Goal: Task Accomplishment & Management: Manage account settings

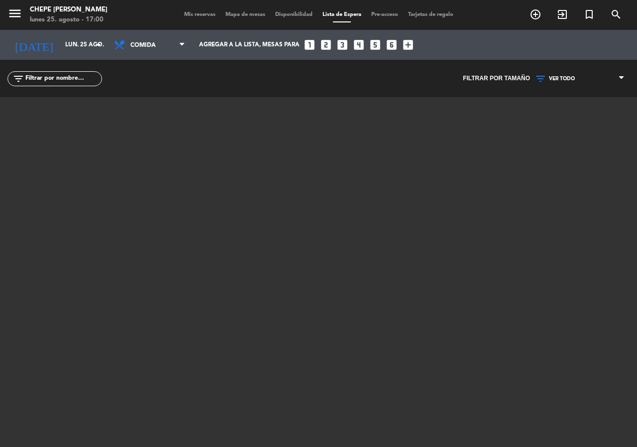
click at [246, 10] on div "Mis reservas Mapa de mesas Disponibilidad Lista de Espera Pre-acceso Tarjetas d…" at bounding box center [318, 14] width 279 height 9
click at [246, 14] on span "Mapa de mesas" at bounding box center [246, 14] width 50 height 5
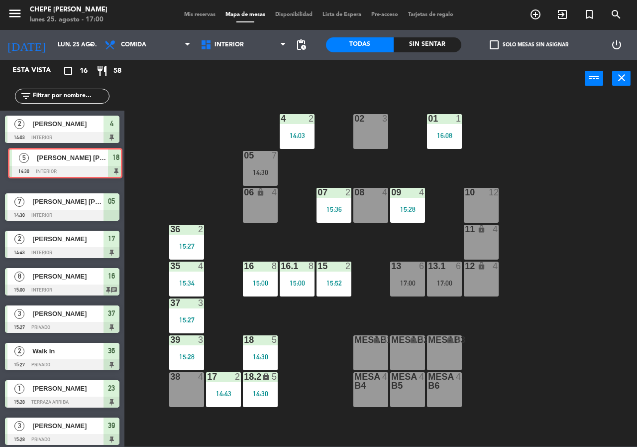
click at [83, 157] on div "5 [PERSON_NAME] [PERSON_NAME] 14:30 Interior 18 5 [PERSON_NAME] [PERSON_NAME] 1…" at bounding box center [62, 168] width 125 height 40
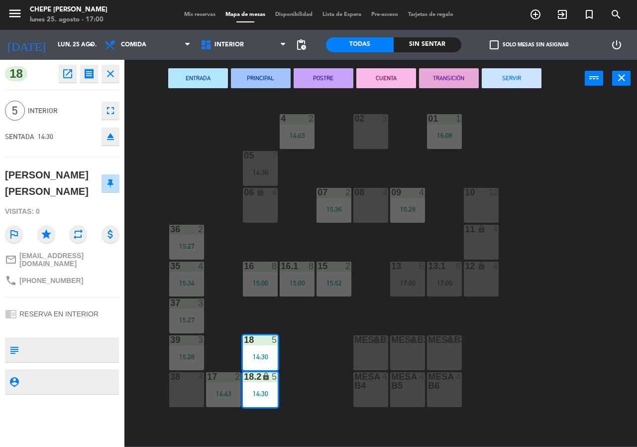
click at [200, 147] on div "02 3 4 2 14:03 01 1 16:08 05 7 14:30 06 lock 4 07 2 15:36 09 4 15:28 10 12 08 4…" at bounding box center [384, 272] width 507 height 350
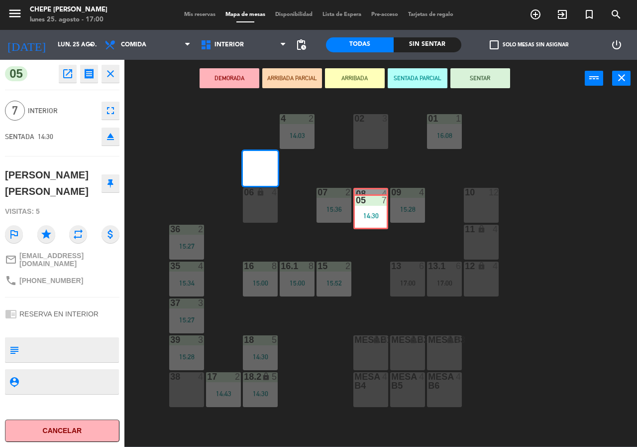
drag, startPoint x: 259, startPoint y: 166, endPoint x: 370, endPoint y: 210, distance: 118.8
click at [370, 210] on div "02 3 4 2 14:03 01 1 16:08 05 7 14:30 05 7 14:30 06 lock 4 07 2 15:36 09 4 15:28…" at bounding box center [384, 272] width 507 height 350
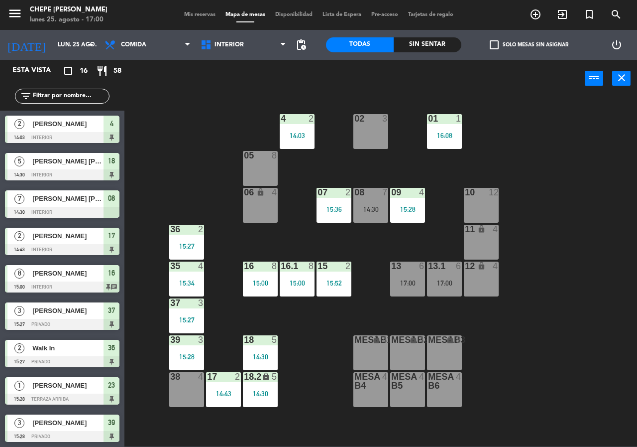
click at [369, 214] on div "08 7 14:30" at bounding box center [371, 205] width 35 height 35
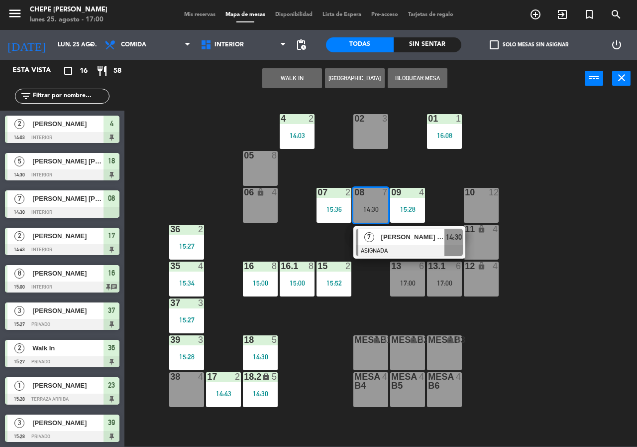
drag, startPoint x: 398, startPoint y: 238, endPoint x: 403, endPoint y: 230, distance: 9.1
click at [399, 237] on div "7 [PERSON_NAME] [PERSON_NAME] 14:30" at bounding box center [409, 242] width 127 height 32
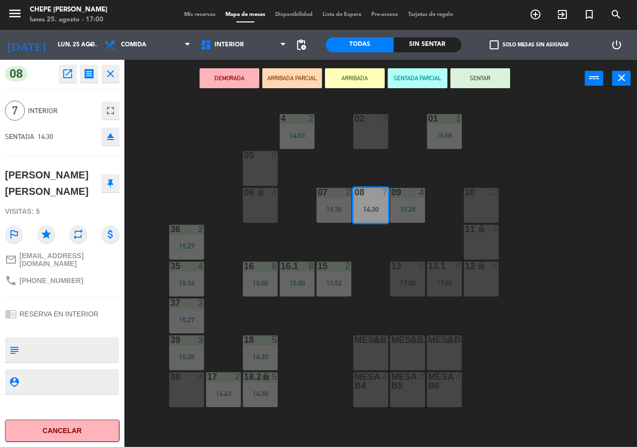
drag, startPoint x: 479, startPoint y: 76, endPoint x: 467, endPoint y: 104, distance: 30.6
click at [480, 76] on button "SENTAR" at bounding box center [481, 78] width 60 height 20
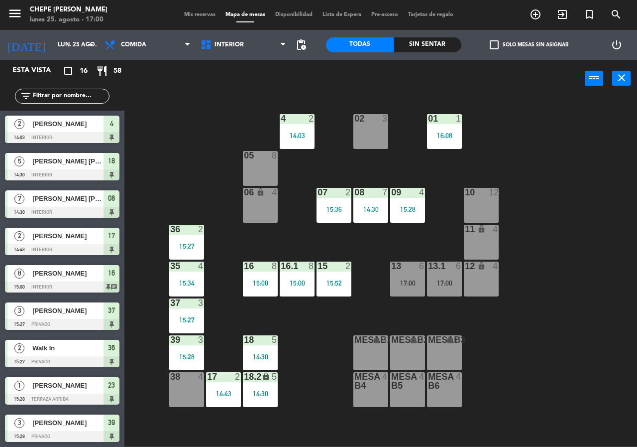
drag, startPoint x: 369, startPoint y: 192, endPoint x: 378, endPoint y: 192, distance: 8.5
click at [374, 192] on div at bounding box center [371, 192] width 16 height 9
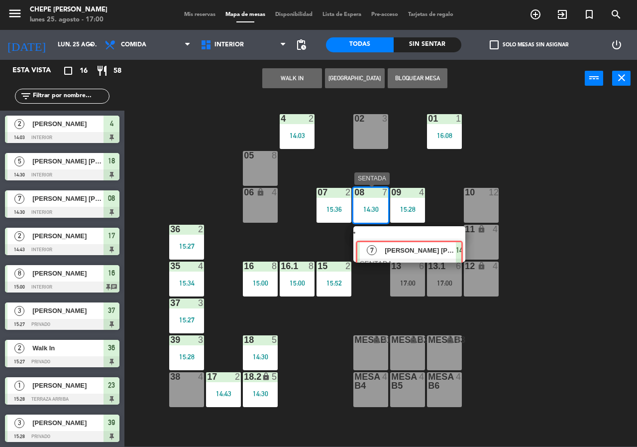
click at [386, 231] on div "7 [PERSON_NAME] [PERSON_NAME] 14:30" at bounding box center [409, 244] width 127 height 36
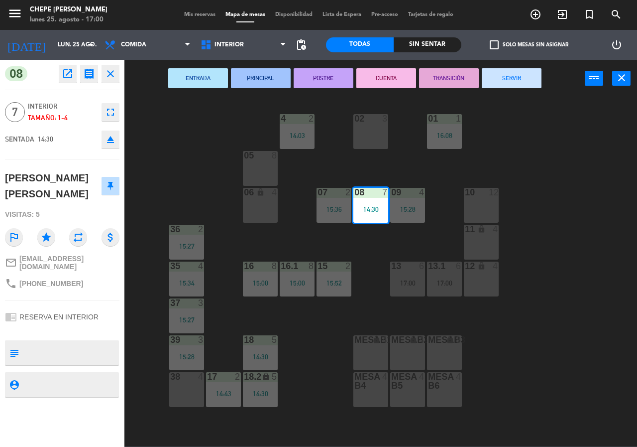
click at [505, 76] on button "SERVIR" at bounding box center [512, 78] width 60 height 20
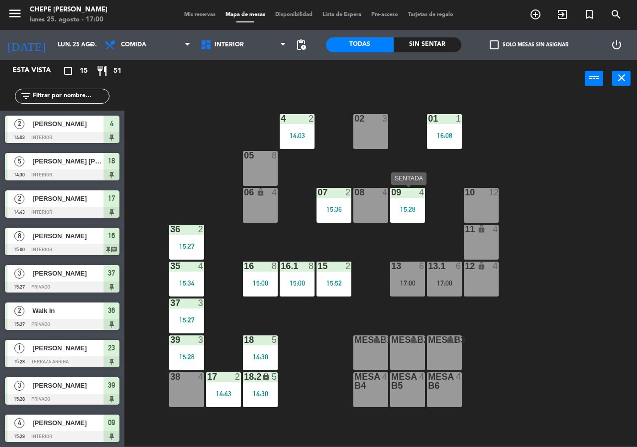
drag, startPoint x: 408, startPoint y: 188, endPoint x: 412, endPoint y: 215, distance: 27.2
click at [408, 189] on div at bounding box center [408, 192] width 16 height 9
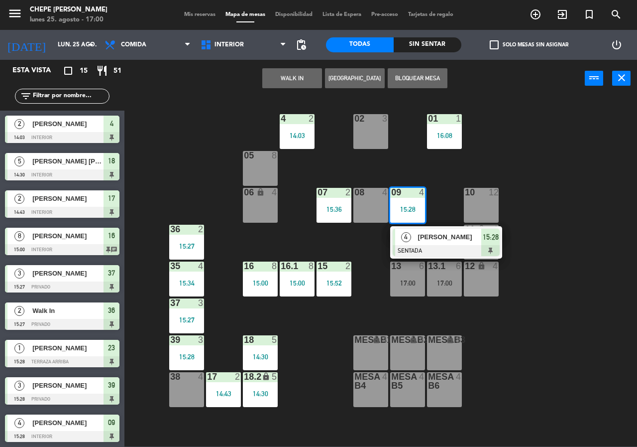
drag, startPoint x: 416, startPoint y: 243, endPoint x: 488, endPoint y: 167, distance: 104.3
click at [418, 241] on div "4 [PERSON_NAME] SENTADA 15:28" at bounding box center [446, 242] width 127 height 32
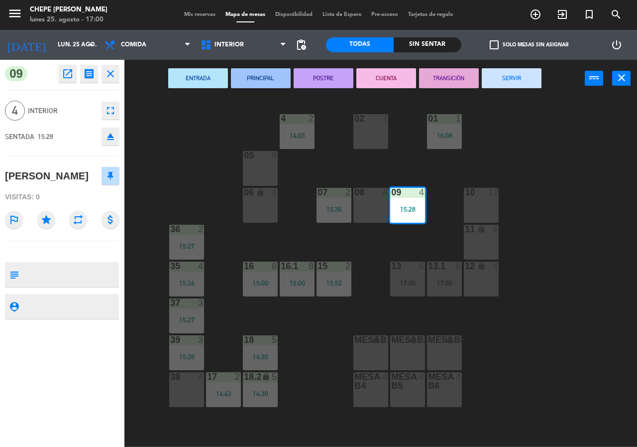
click at [513, 78] on button "SERVIR" at bounding box center [512, 78] width 60 height 20
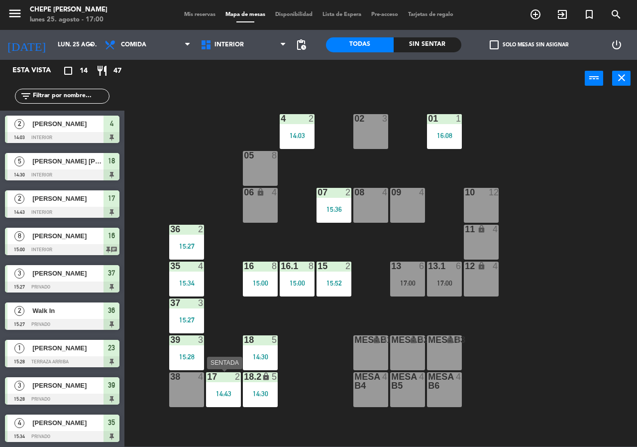
drag, startPoint x: 220, startPoint y: 385, endPoint x: 225, endPoint y: 386, distance: 5.0
click at [221, 384] on div "17 2 14:43" at bounding box center [223, 389] width 35 height 35
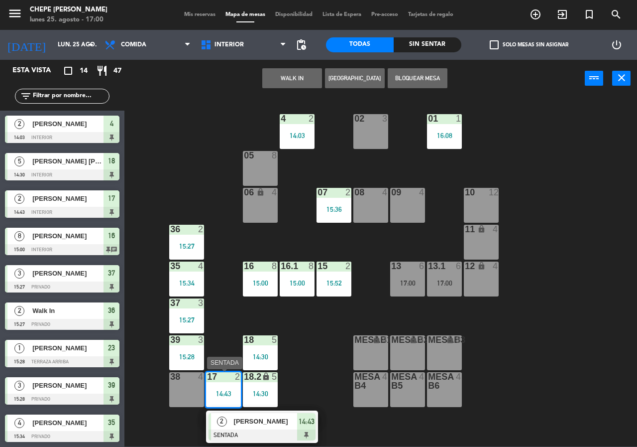
click at [257, 429] on div at bounding box center [262, 434] width 107 height 11
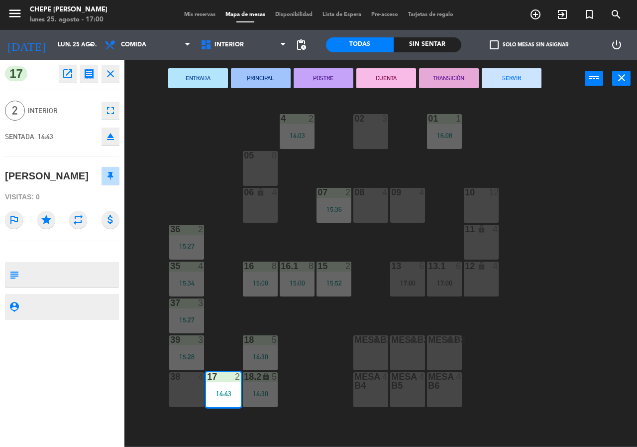
click at [503, 68] on button "SERVIR" at bounding box center [512, 78] width 60 height 20
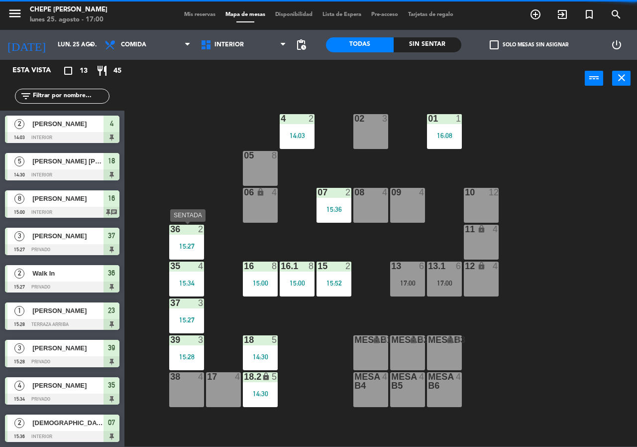
click at [185, 245] on div "15:27" at bounding box center [186, 246] width 35 height 7
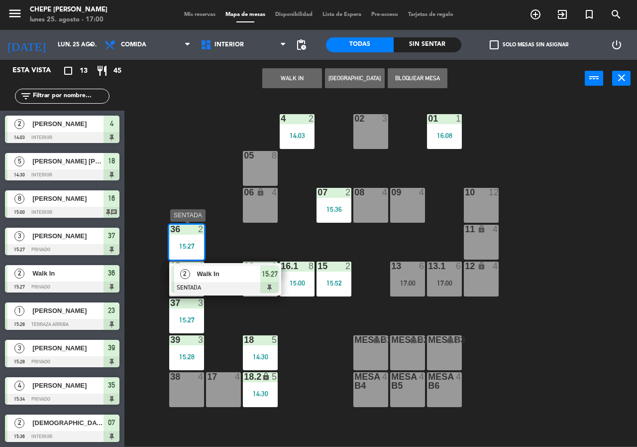
click at [224, 275] on span "Walk In" at bounding box center [229, 273] width 64 height 10
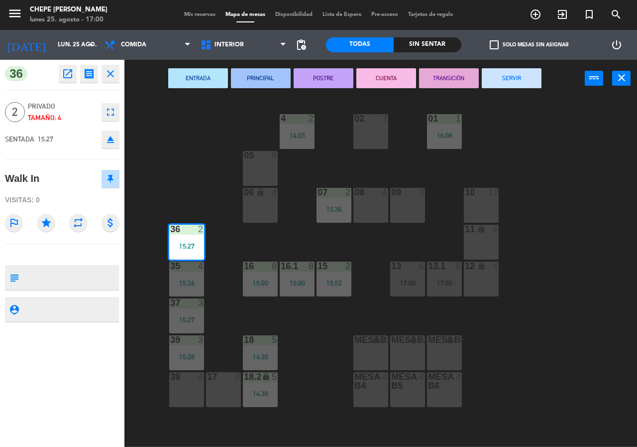
click at [529, 81] on button "SERVIR" at bounding box center [512, 78] width 60 height 20
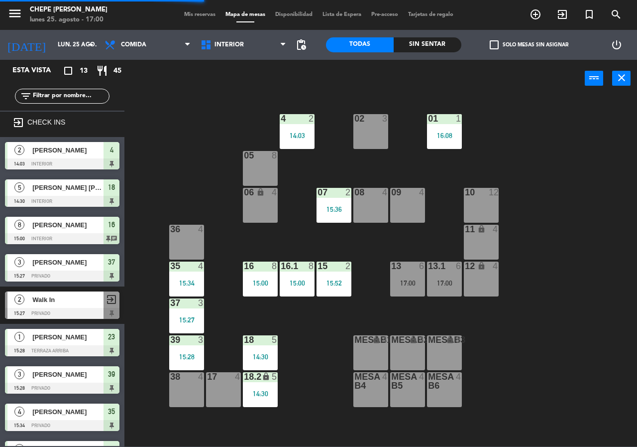
drag, startPoint x: 181, startPoint y: 319, endPoint x: 200, endPoint y: 330, distance: 22.1
click at [182, 319] on div "15:27" at bounding box center [186, 319] width 35 height 7
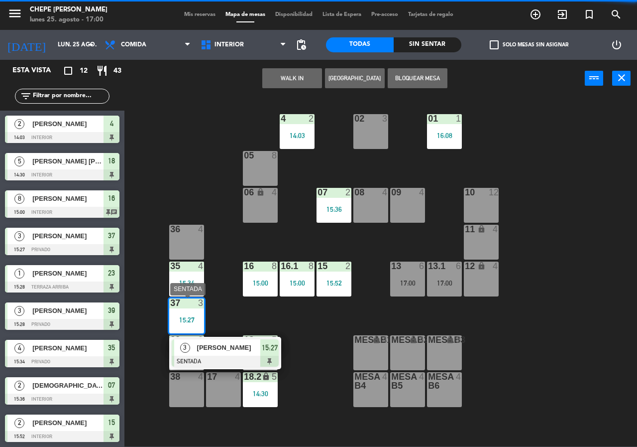
click at [221, 355] on div "[PERSON_NAME]" at bounding box center [228, 347] width 65 height 16
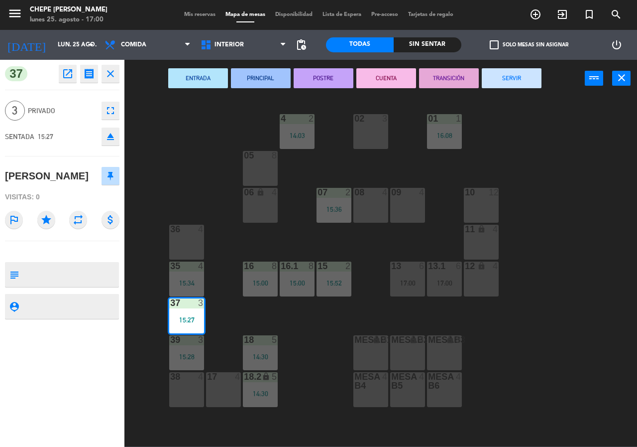
drag, startPoint x: 521, startPoint y: 78, endPoint x: 385, endPoint y: 181, distance: 170.6
click at [518, 79] on button "SERVIR" at bounding box center [512, 78] width 60 height 20
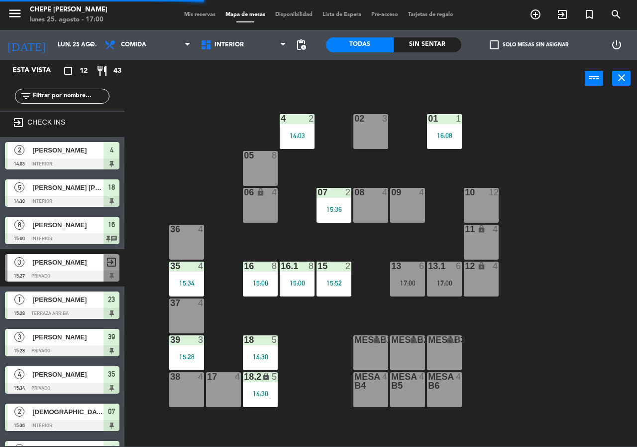
click at [178, 348] on div "39 3 15:28" at bounding box center [186, 352] width 35 height 35
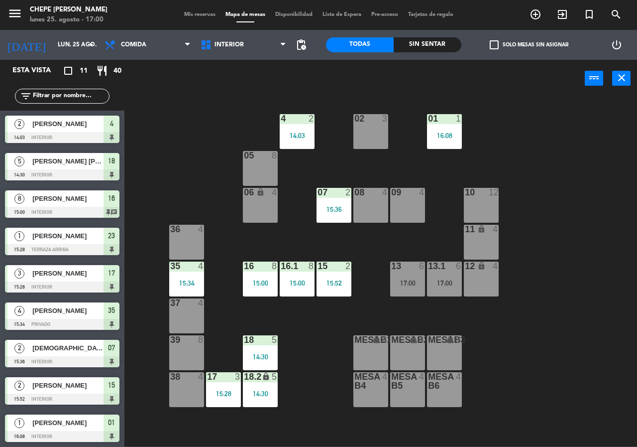
click at [188, 133] on div "02 3 4 2 14:03 01 1 16:08 05 8 06 lock 4 07 2 15:36 09 4 10 12 08 4 11 lock 4 3…" at bounding box center [384, 272] width 507 height 350
click at [233, 391] on div "15:28" at bounding box center [223, 393] width 35 height 7
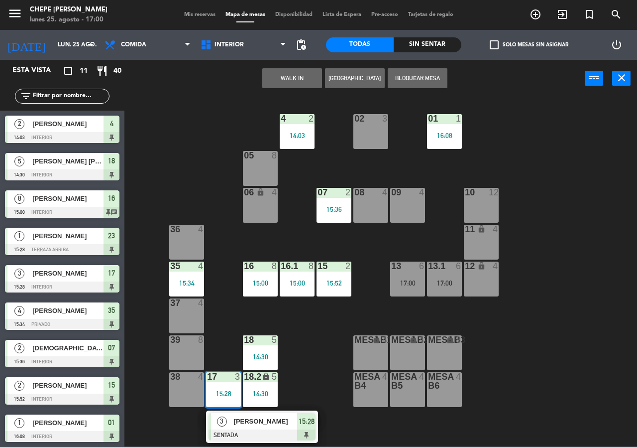
drag, startPoint x: 240, startPoint y: 419, endPoint x: 271, endPoint y: 414, distance: 31.8
click at [243, 421] on div "3 [PERSON_NAME] SENTADA 15:28" at bounding box center [262, 426] width 127 height 32
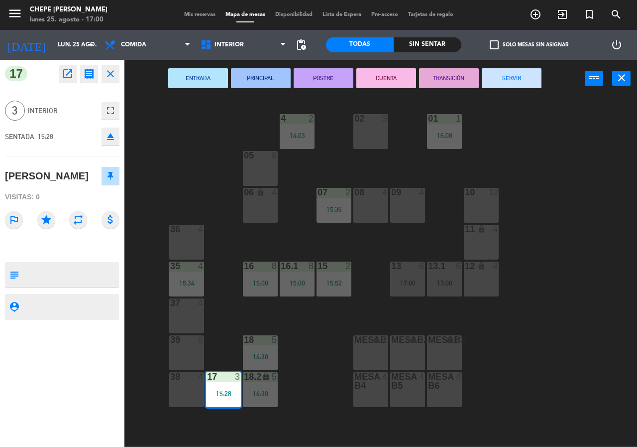
click at [518, 79] on button "SERVIR" at bounding box center [512, 78] width 60 height 20
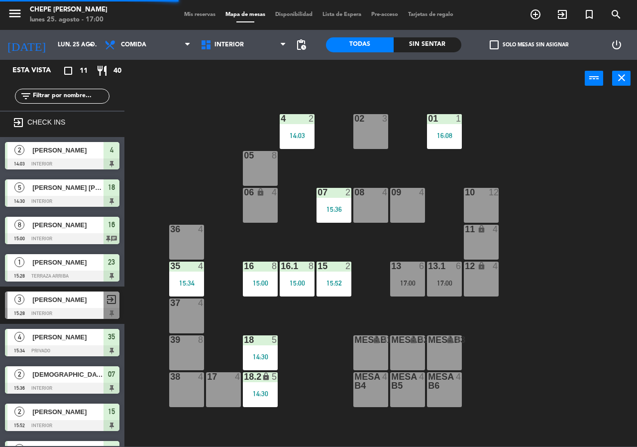
click at [555, 206] on div "02 3 4 2 14:03 01 1 16:08 05 8 06 lock 4 07 2 15:36 09 4 10 12 08 4 11 lock 4 3…" at bounding box center [384, 272] width 507 height 350
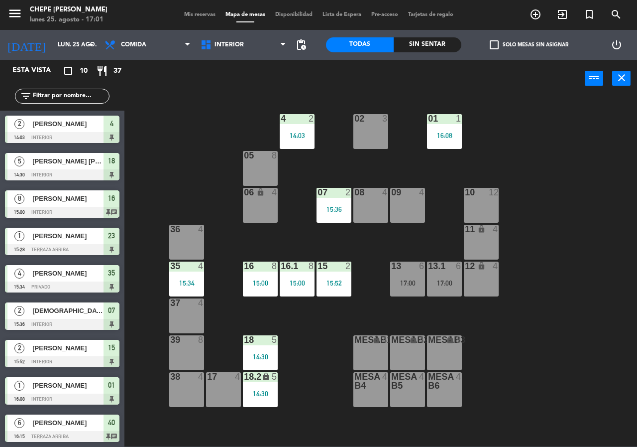
click at [587, 196] on div "02 3 4 2 14:03 01 1 16:08 05 8 06 lock 4 07 2 15:36 09 4 10 12 08 4 11 lock 4 3…" at bounding box center [384, 272] width 507 height 350
drag, startPoint x: 241, startPoint y: 46, endPoint x: 239, endPoint y: 71, distance: 25.4
click at [240, 45] on span "Interior" at bounding box center [229, 44] width 29 height 7
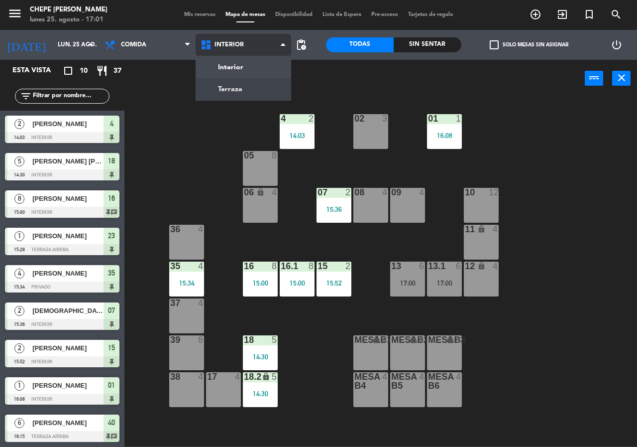
click at [241, 91] on ng-component "menu Chepe [PERSON_NAME] lunes 25. agosto - 17:01 Mis reservas Mapa de mesas Di…" at bounding box center [318, 223] width 637 height 446
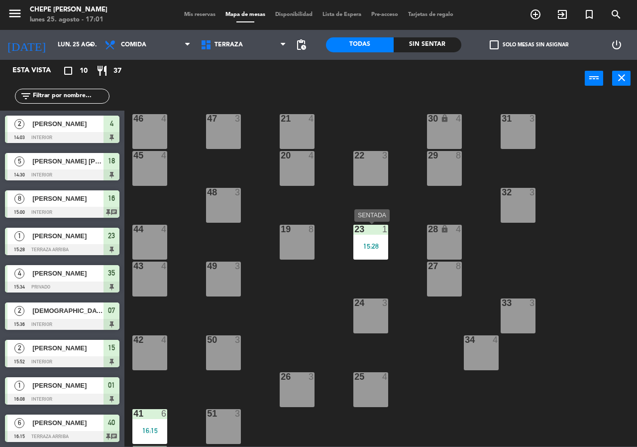
click at [368, 244] on div "15:28" at bounding box center [371, 246] width 35 height 7
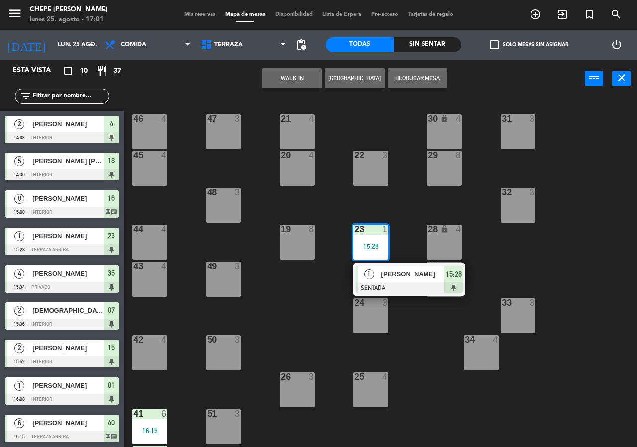
click at [398, 278] on div "1 [PERSON_NAME] SENTADA 15:28" at bounding box center [409, 279] width 127 height 32
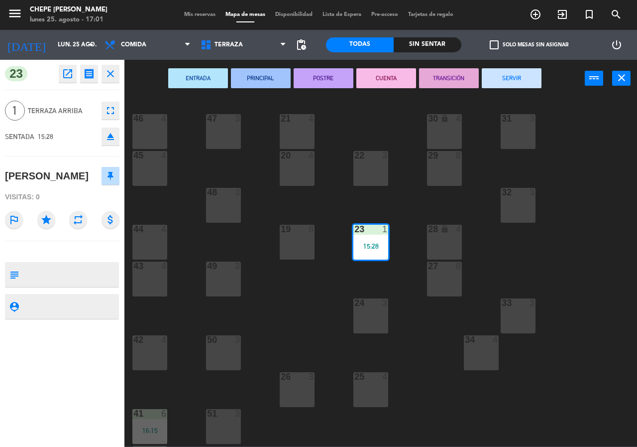
drag, startPoint x: 510, startPoint y: 76, endPoint x: 508, endPoint y: 84, distance: 9.0
click at [510, 81] on button "SERVIR" at bounding box center [512, 78] width 60 height 20
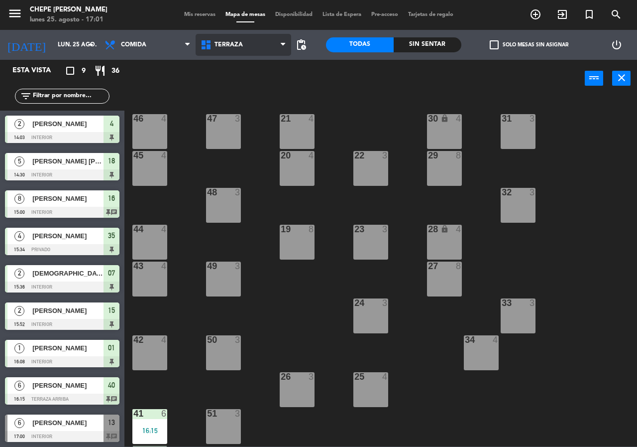
click at [257, 55] on span "Terraza" at bounding box center [244, 45] width 96 height 22
click at [262, 80] on ng-component "menu Chepe [PERSON_NAME] lunes 25. agosto - 17:01 Mis reservas Mapa de mesas Di…" at bounding box center [318, 223] width 637 height 446
click at [246, 40] on span "Terraza" at bounding box center [244, 45] width 96 height 22
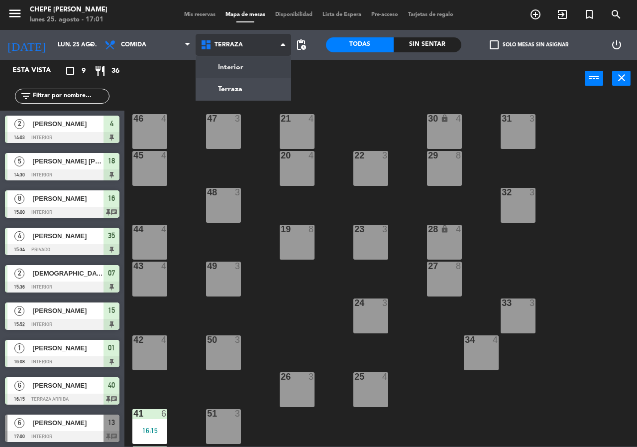
drag, startPoint x: 246, startPoint y: 59, endPoint x: 237, endPoint y: 45, distance: 16.9
click at [246, 59] on div "Interior Terraza Terraza Interior Terraza" at bounding box center [244, 45] width 96 height 30
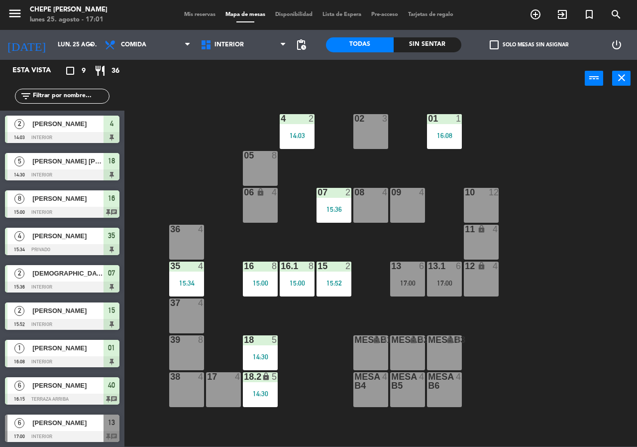
click at [201, 14] on span "Mis reservas" at bounding box center [199, 14] width 41 height 5
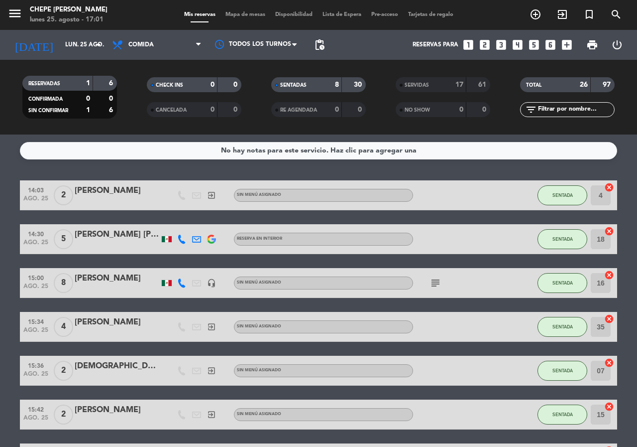
click at [249, 17] on span "Mapa de mesas" at bounding box center [246, 14] width 50 height 5
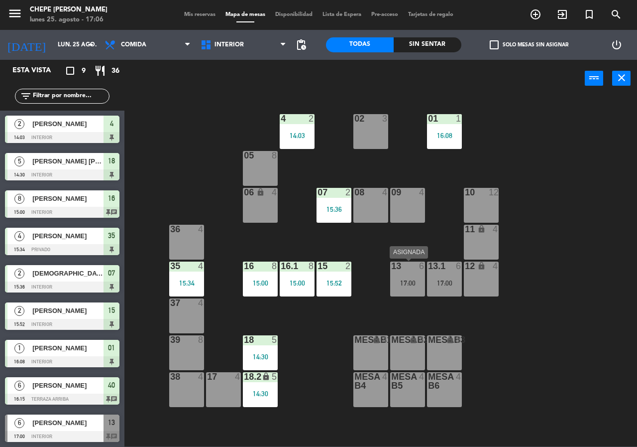
click at [424, 294] on div "13 6 17:00" at bounding box center [407, 278] width 35 height 35
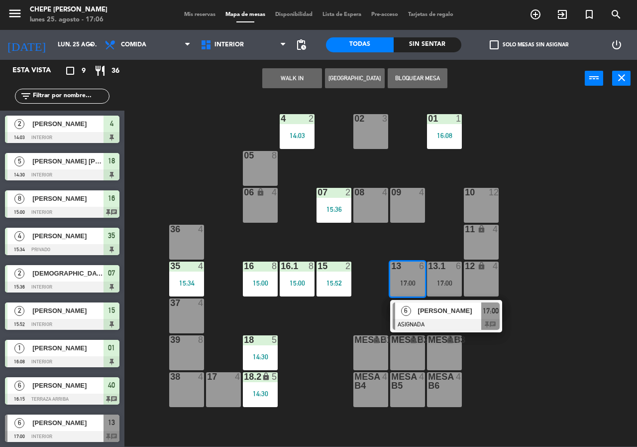
click at [416, 320] on div at bounding box center [446, 324] width 107 height 11
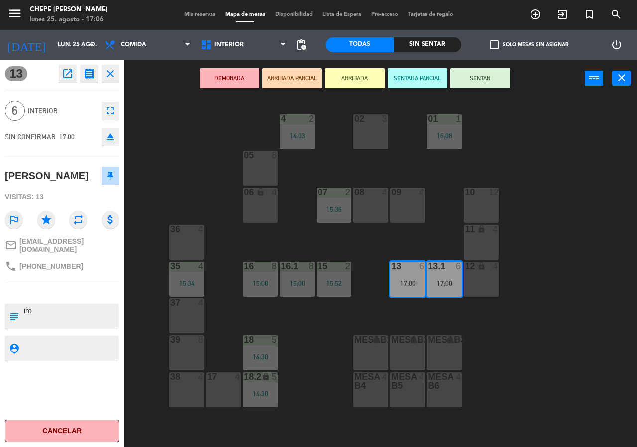
click at [358, 308] on div "02 3 4 2 14:03 01 1 16:08 05 8 06 lock 4 07 2 15:36 09 4 10 12 08 4 11 lock 4 3…" at bounding box center [384, 272] width 507 height 350
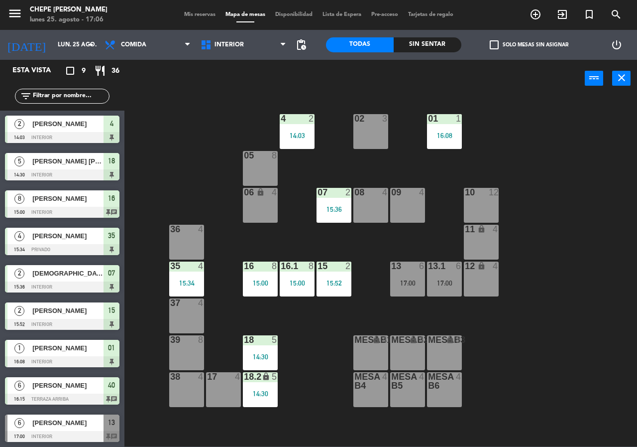
scroll to position [1, 0]
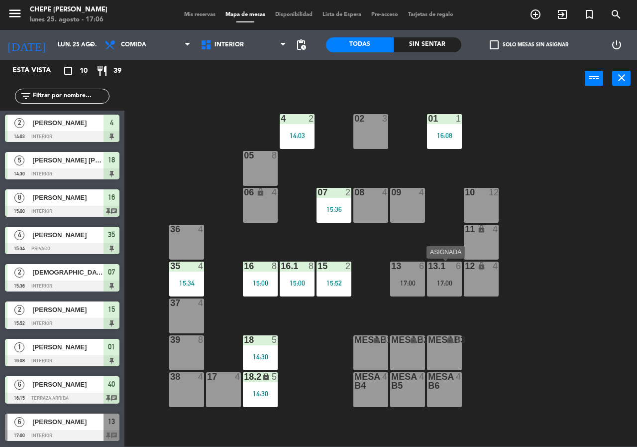
click at [431, 284] on div "17:00" at bounding box center [444, 282] width 35 height 7
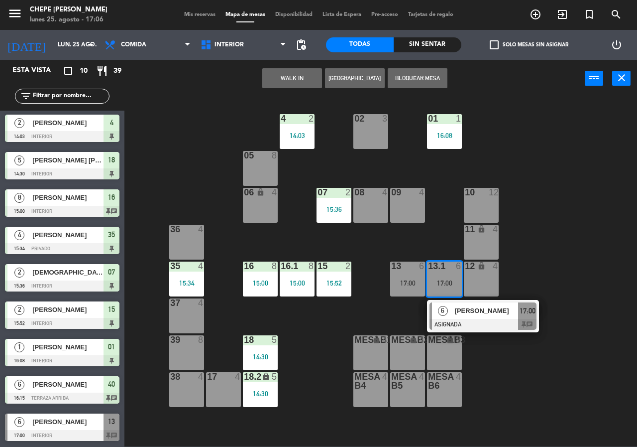
click at [439, 308] on span "6" at bounding box center [443, 311] width 10 height 10
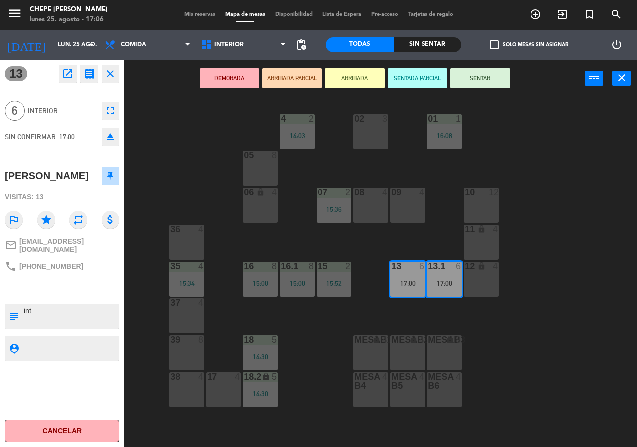
click at [287, 303] on div "02 3 4 2 14:03 01 1 16:08 05 8 06 lock 4 07 2 15:36 09 4 10 12 08 4 11 lock 4 3…" at bounding box center [384, 272] width 507 height 350
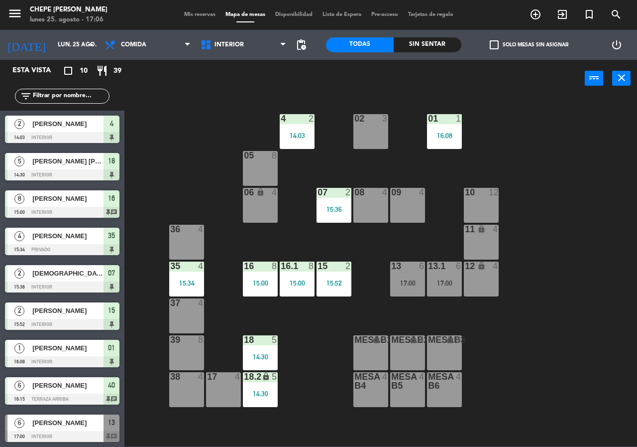
scroll to position [38, 0]
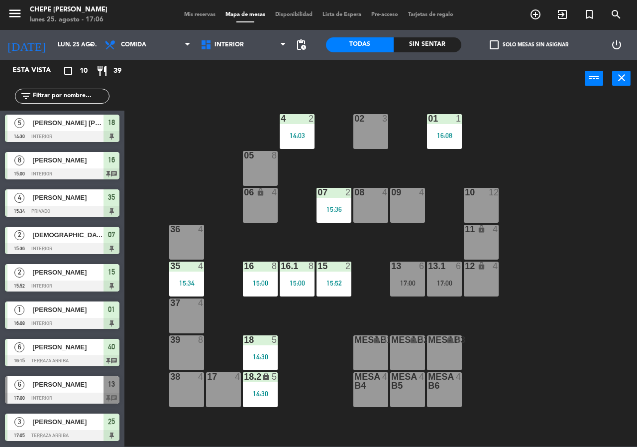
click at [329, 288] on div "15 2 15:52" at bounding box center [334, 278] width 35 height 35
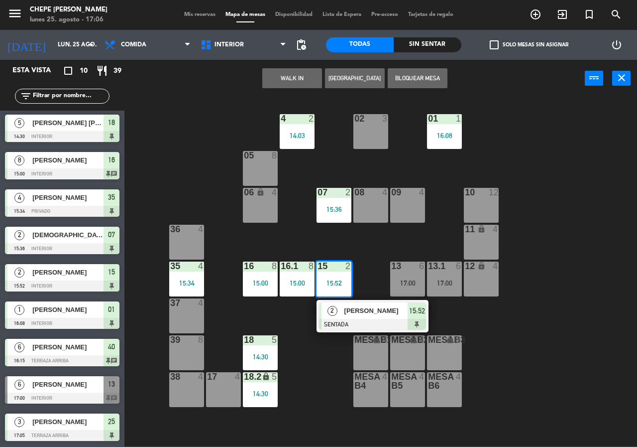
drag, startPoint x: 313, startPoint y: 352, endPoint x: 301, endPoint y: 261, distance: 91.9
click at [313, 352] on div "02 3 4 2 14:03 01 1 16:08 05 8 06 lock 4 07 2 15:36 09 4 10 12 08 4 11 lock 4 3…" at bounding box center [384, 272] width 507 height 350
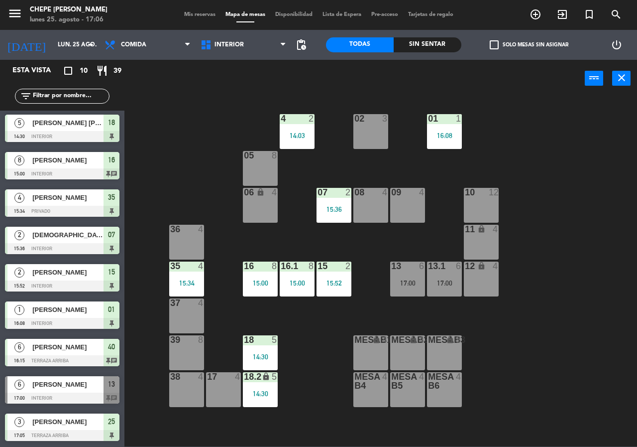
click at [424, 41] on div "Sin sentar" at bounding box center [428, 44] width 68 height 15
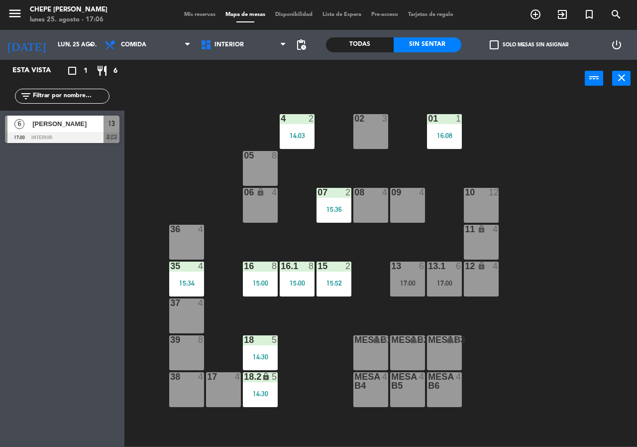
click at [61, 139] on div at bounding box center [62, 137] width 115 height 11
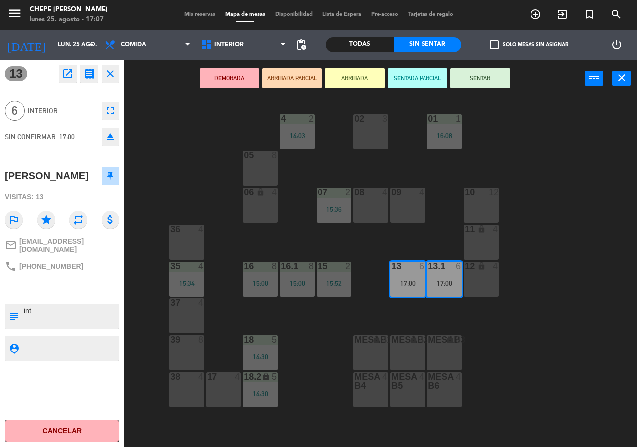
click at [492, 77] on button "SENTAR" at bounding box center [481, 78] width 60 height 20
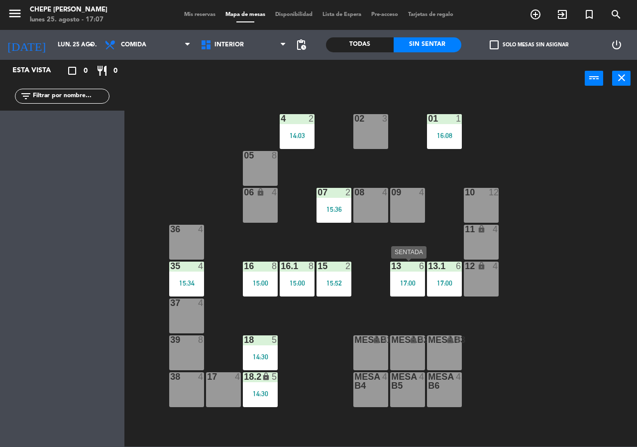
click at [409, 268] on div at bounding box center [408, 265] width 16 height 9
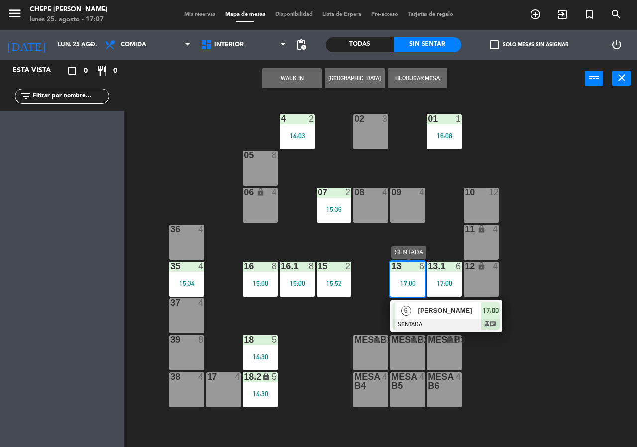
click at [431, 307] on span "[PERSON_NAME]" at bounding box center [450, 310] width 64 height 10
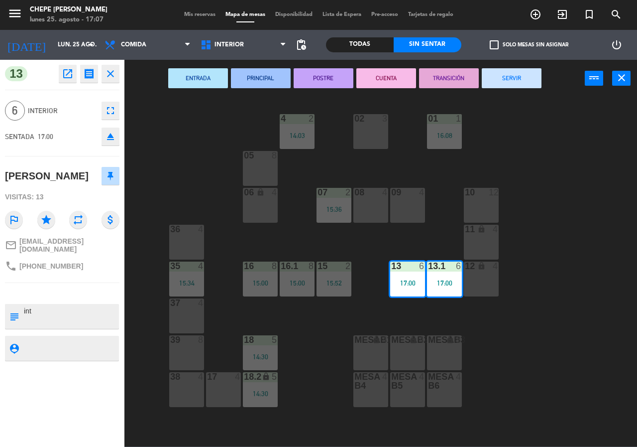
drag, startPoint x: 363, startPoint y: 309, endPoint x: 350, endPoint y: 302, distance: 14.7
click at [363, 309] on div "02 3 4 2 14:03 01 1 16:08 05 8 06 lock 4 07 2 15:36 09 4 10 12 08 4 11 lock 4 3…" at bounding box center [384, 272] width 507 height 350
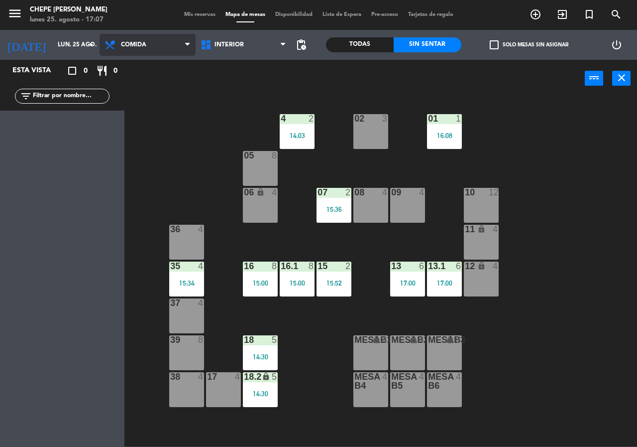
click at [165, 44] on span "Comida" at bounding box center [148, 45] width 96 height 22
click at [166, 80] on ng-component "menu Chepe [PERSON_NAME] lunes 25. agosto - 17:07 Mis reservas Mapa de mesas Di…" at bounding box center [318, 223] width 637 height 446
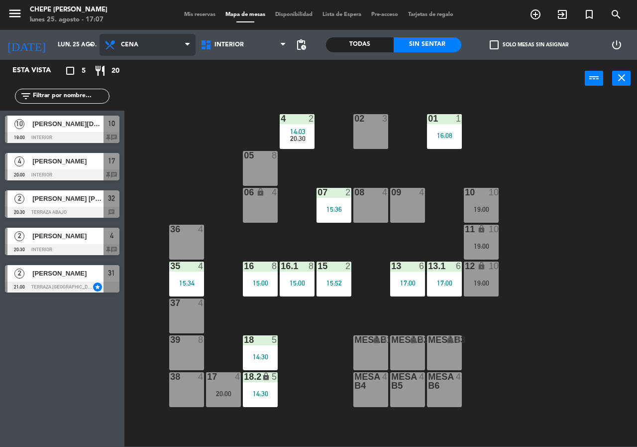
click at [162, 46] on span "Cena" at bounding box center [148, 45] width 96 height 22
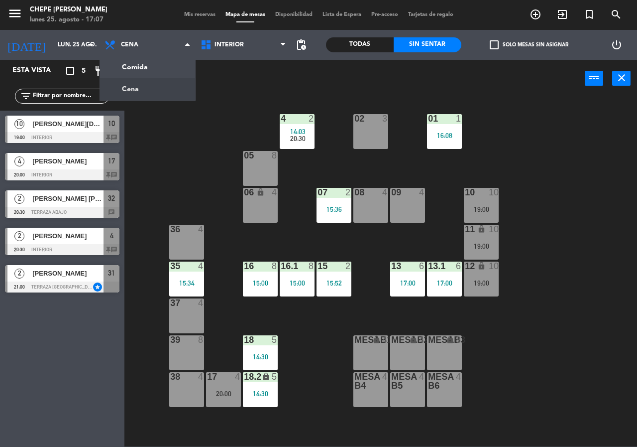
click at [70, 124] on span "[PERSON_NAME][DEMOGRAPHIC_DATA]" at bounding box center [67, 124] width 71 height 10
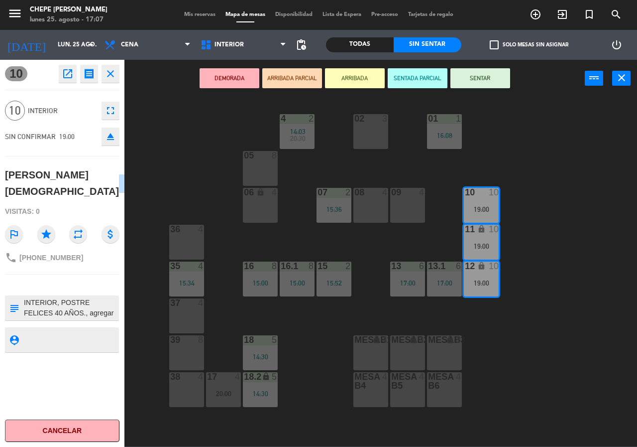
click at [197, 142] on div "02 3 4 2 14:03 20:30 01 1 16:08 05 8 06 lock 4 07 2 15:36 09 4 10 10 19:00 08 4…" at bounding box center [384, 272] width 507 height 350
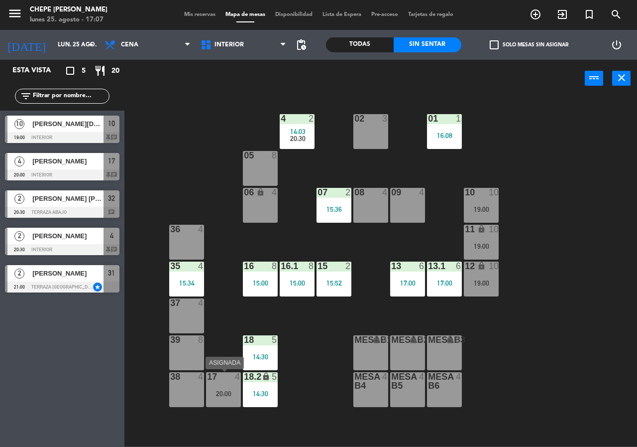
click at [234, 385] on div "17 4 20:00" at bounding box center [223, 389] width 35 height 35
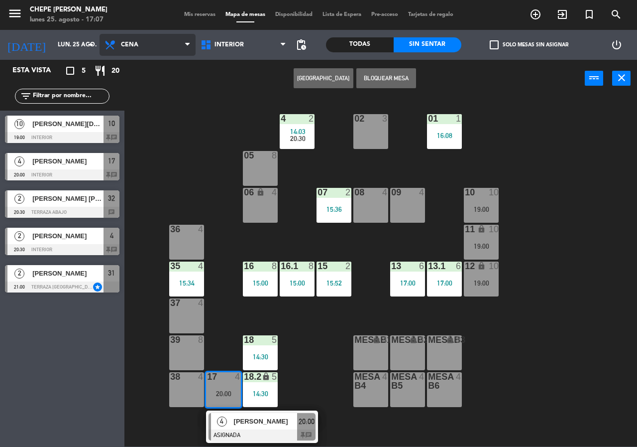
click at [131, 45] on span "Cena" at bounding box center [129, 44] width 17 height 7
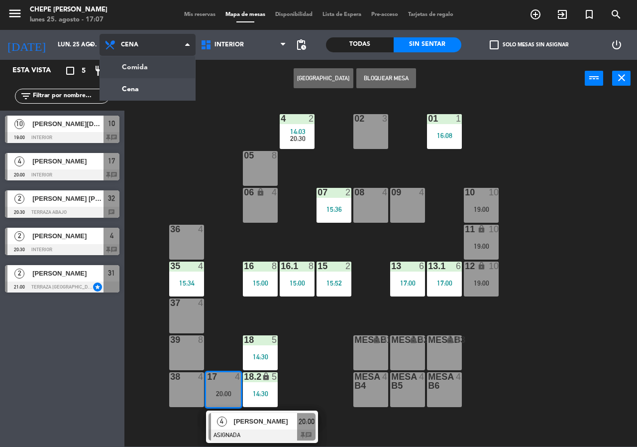
click at [140, 69] on ng-component "menu Chepe [PERSON_NAME] lunes 25. agosto - 17:07 Mis reservas Mapa de mesas Di…" at bounding box center [318, 223] width 637 height 446
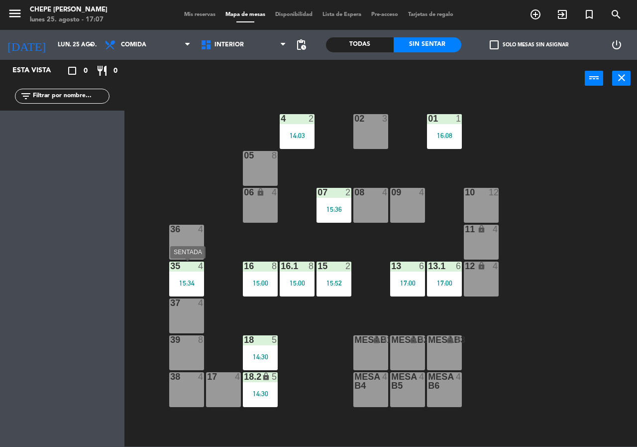
click at [175, 273] on div "35 4 15:34" at bounding box center [186, 278] width 35 height 35
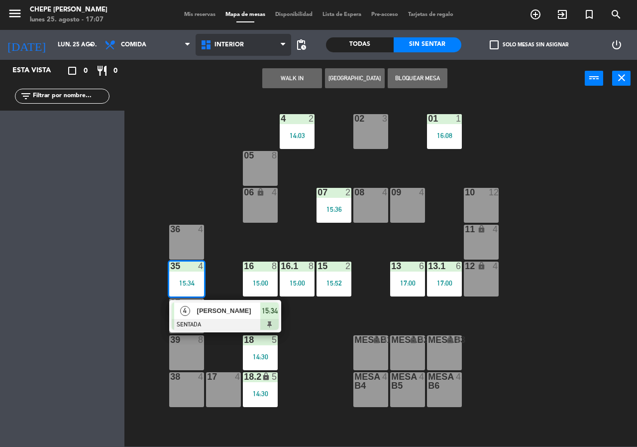
click at [236, 50] on span "Interior" at bounding box center [244, 45] width 96 height 22
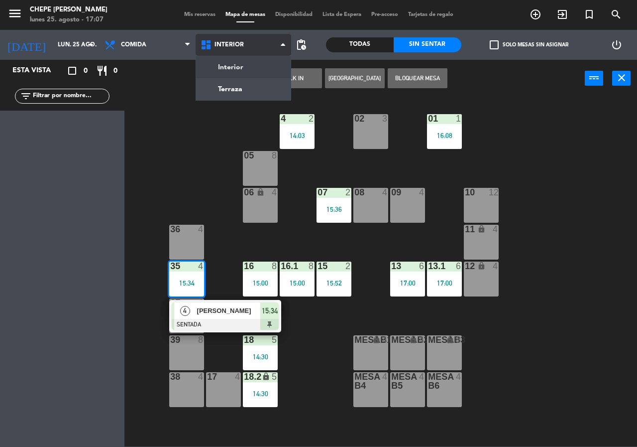
click at [239, 88] on ng-component "menu Chepe [PERSON_NAME] lunes 25. agosto - 17:07 Mis reservas Mapa de mesas Di…" at bounding box center [318, 223] width 637 height 446
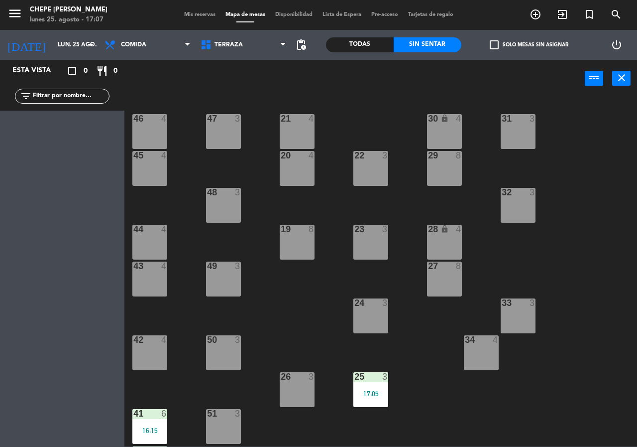
click at [323, 219] on div "21 4 30 lock 4 46 4 47 3 31 3 20 4 22 3 29 8 45 4 32 3 48 3 19 8 23 3 28 lock 4…" at bounding box center [384, 272] width 507 height 350
click at [141, 49] on span "Comida" at bounding box center [148, 45] width 96 height 22
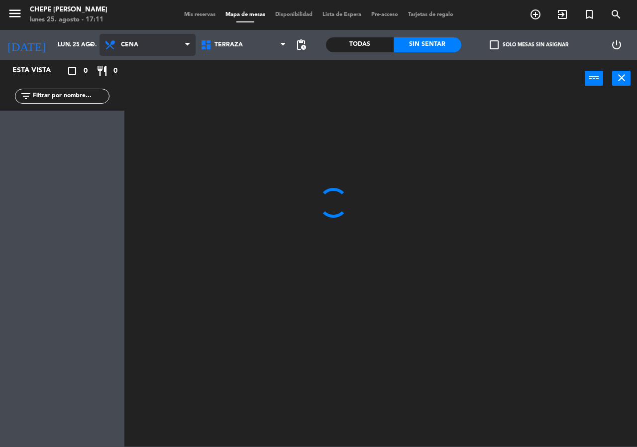
click at [150, 95] on ng-component "menu Chepe [PERSON_NAME] lunes 25. agosto - 17:11 Mis reservas Mapa de mesas Di…" at bounding box center [318, 223] width 637 height 446
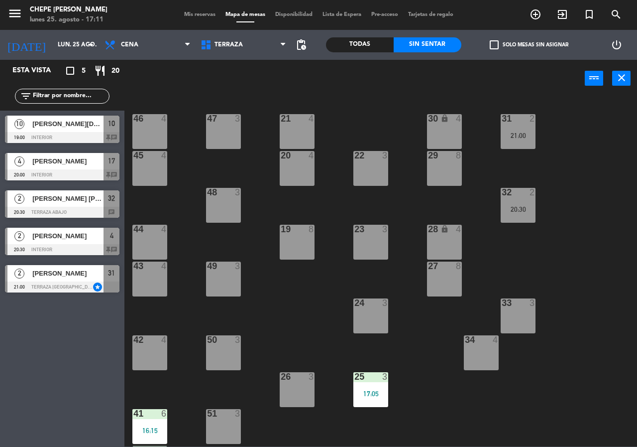
click at [85, 133] on div at bounding box center [62, 137] width 115 height 11
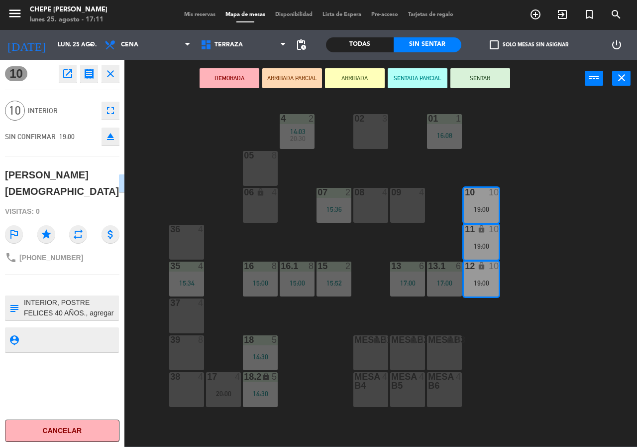
click at [188, 184] on div "02 3 4 2 14:03 20:30 01 1 16:08 05 8 06 lock 4 07 2 15:36 09 4 10 10 19:00 08 4…" at bounding box center [384, 272] width 507 height 350
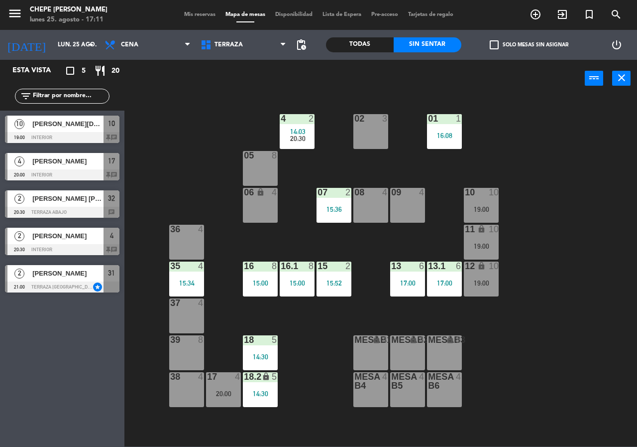
click at [65, 237] on span "[PERSON_NAME]" at bounding box center [67, 236] width 71 height 10
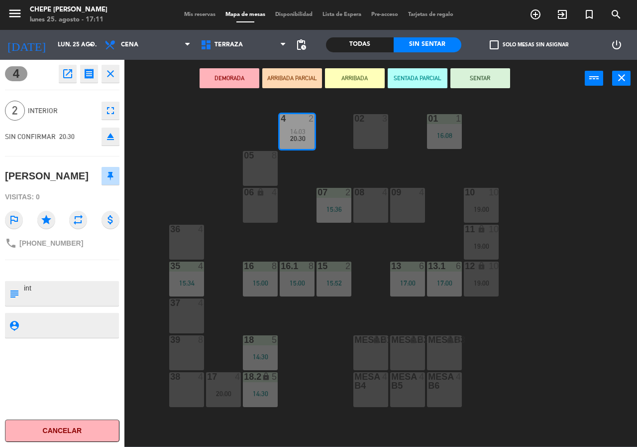
click at [234, 167] on div "02 3 4 2 14:03 20:30 01 1 16:08 05 8 06 lock 4 07 2 15:36 09 4 10 10 19:00 08 4…" at bounding box center [384, 272] width 507 height 350
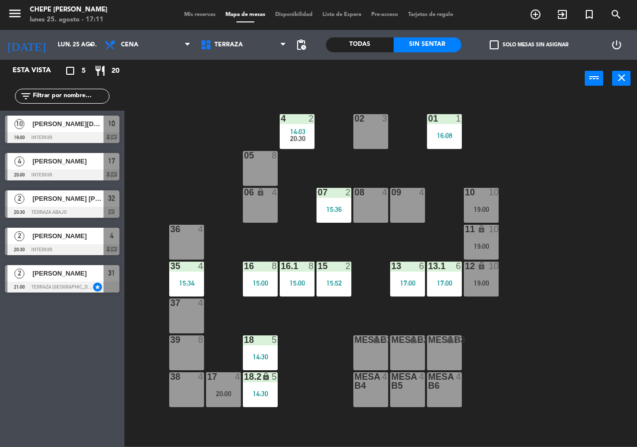
click at [38, 281] on div at bounding box center [62, 286] width 115 height 11
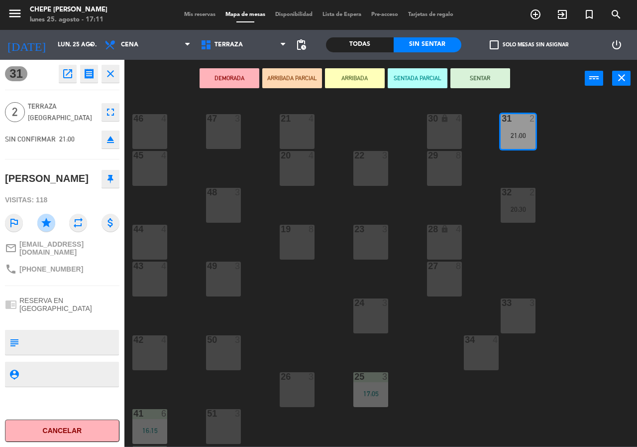
click at [283, 272] on div "21 4 30 lock 4 46 4 47 3 31 2 21:00 20 4 22 3 29 8 45 4 32 2 20:30 48 3 19 8 23…" at bounding box center [384, 272] width 507 height 350
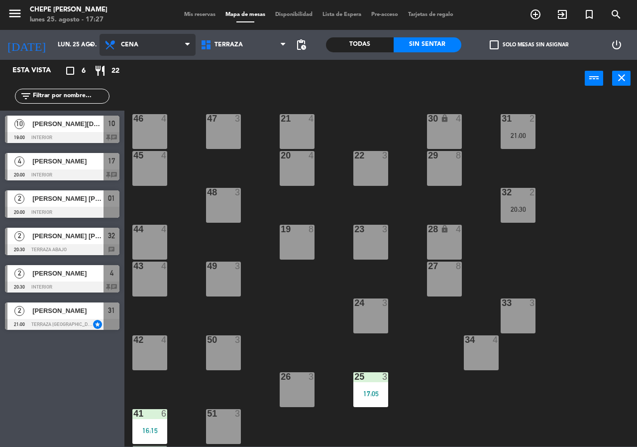
click at [116, 52] on span "Cena" at bounding box center [148, 45] width 96 height 22
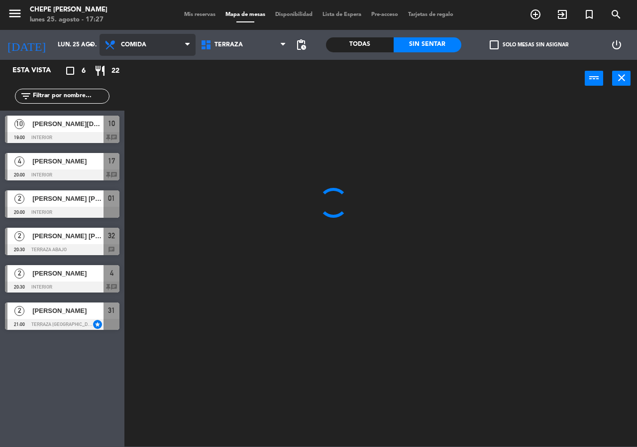
click at [122, 69] on ng-component "menu Chepe [PERSON_NAME] lunes 25. agosto - 17:27 Mis reservas Mapa de mesas Di…" at bounding box center [318, 223] width 637 height 446
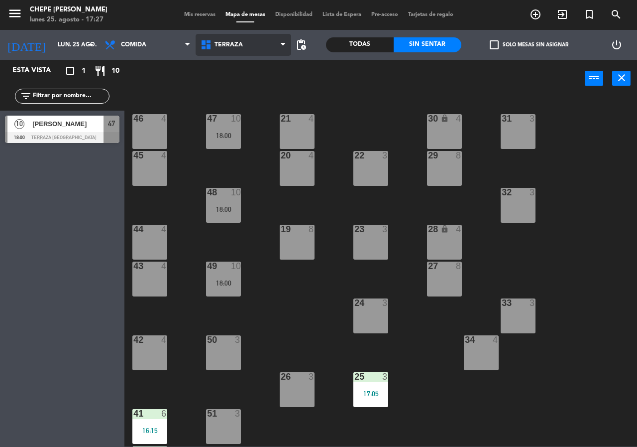
click at [241, 46] on span "Terraza" at bounding box center [229, 44] width 28 height 7
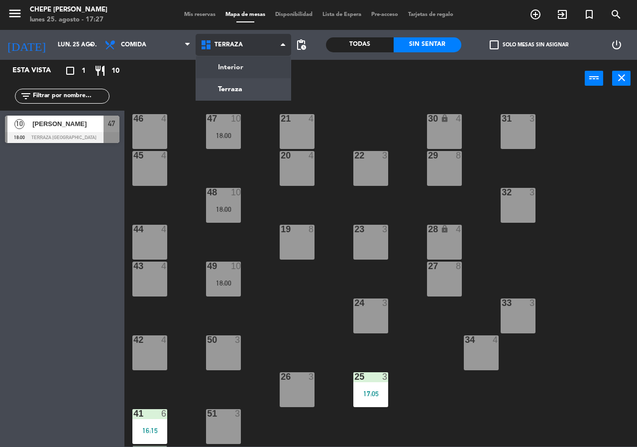
click at [231, 72] on ng-component "menu Chepe [PERSON_NAME] lunes 25. agosto - 17:27 Mis reservas Mapa de mesas Di…" at bounding box center [318, 223] width 637 height 446
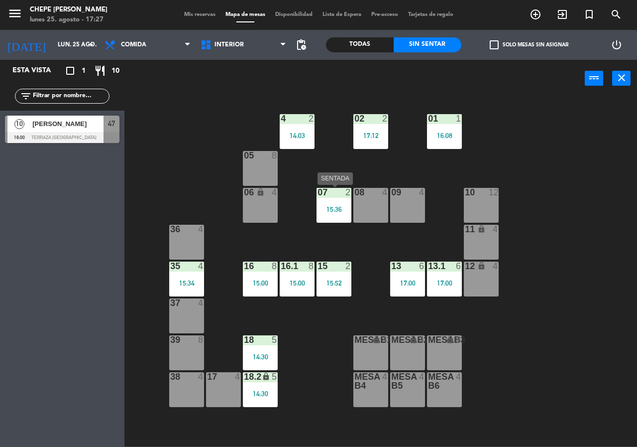
click at [332, 203] on div "07 2 15:36" at bounding box center [334, 205] width 35 height 35
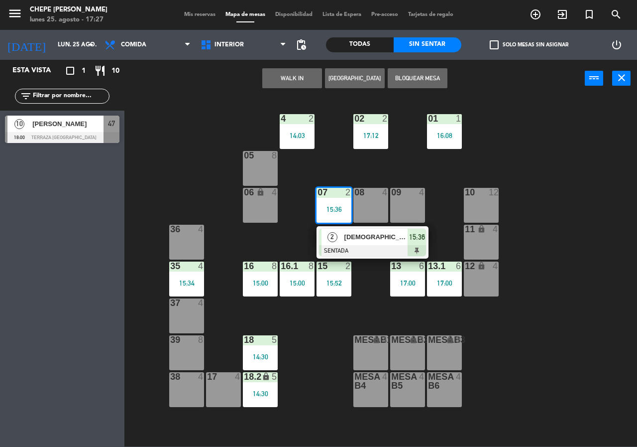
click at [359, 240] on span "[DEMOGRAPHIC_DATA]" at bounding box center [377, 237] width 64 height 10
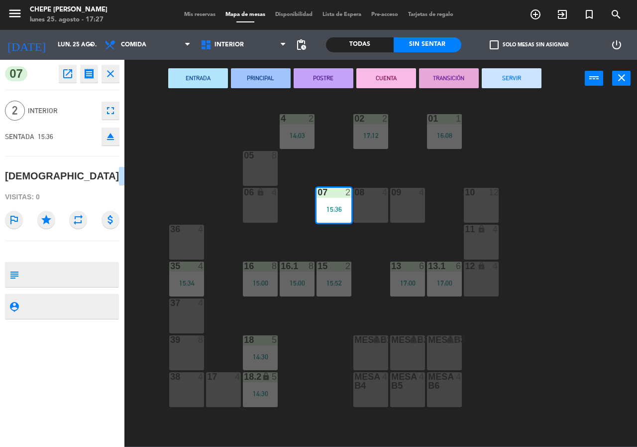
drag, startPoint x: 499, startPoint y: 77, endPoint x: 480, endPoint y: 114, distance: 41.2
click at [498, 78] on button "SERVIR" at bounding box center [512, 78] width 60 height 20
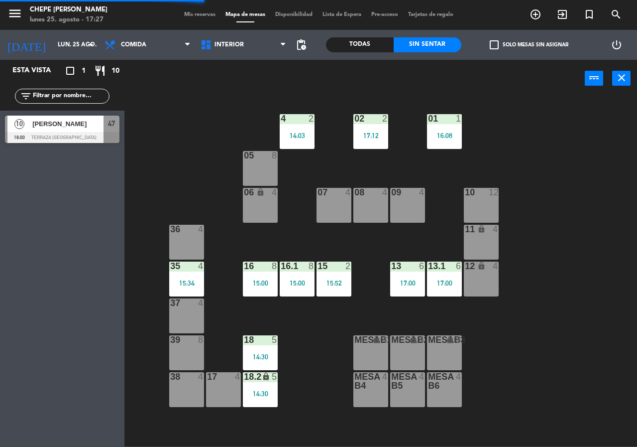
click at [343, 280] on div "15:52" at bounding box center [334, 282] width 35 height 7
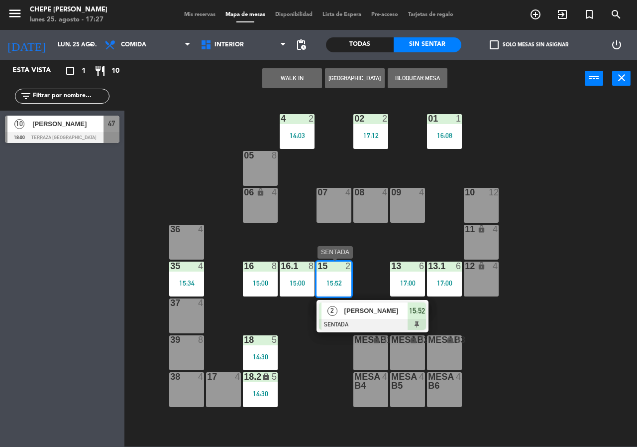
drag, startPoint x: 365, startPoint y: 308, endPoint x: 481, endPoint y: 143, distance: 202.3
click at [365, 308] on div "2 [PERSON_NAME] SENTADA 15:52" at bounding box center [372, 316] width 127 height 32
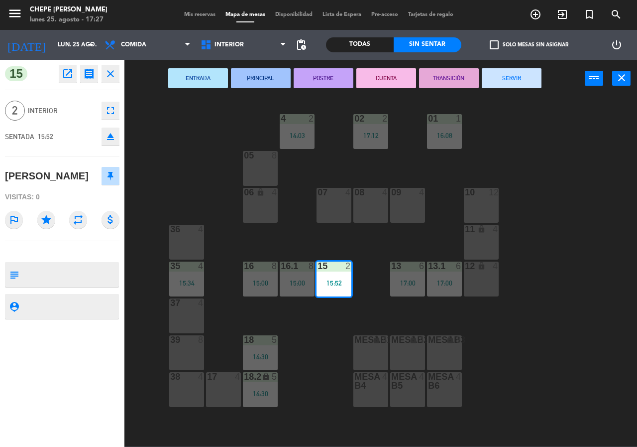
click at [499, 73] on button "SERVIR" at bounding box center [512, 78] width 60 height 20
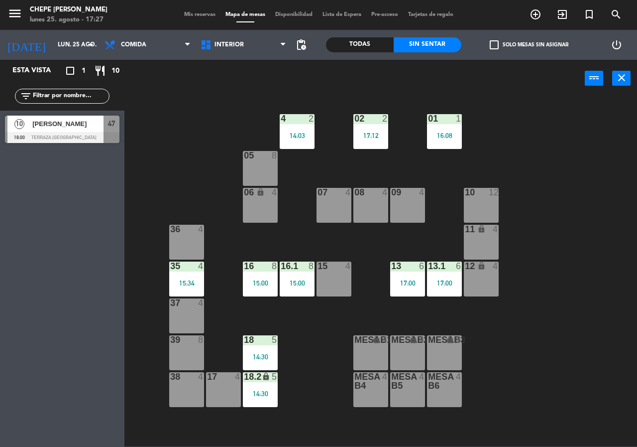
click at [332, 197] on div "07 4" at bounding box center [334, 193] width 35 height 10
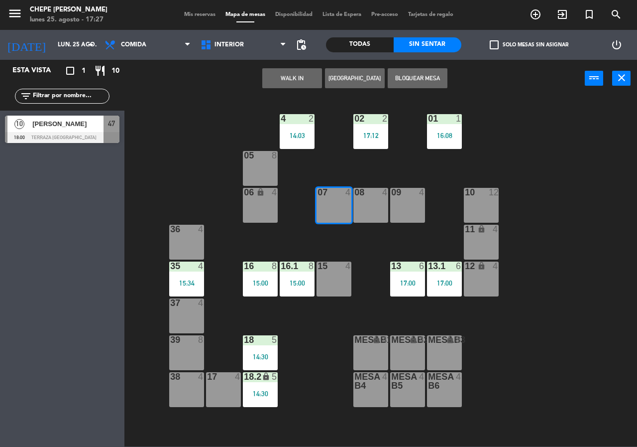
click at [293, 81] on button "WALK IN" at bounding box center [292, 78] width 60 height 20
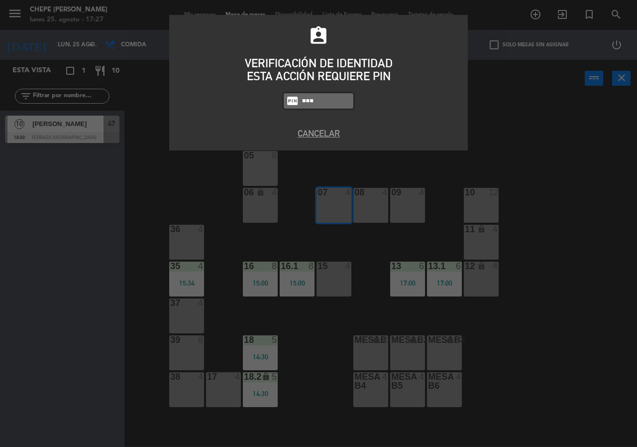
type input "9567"
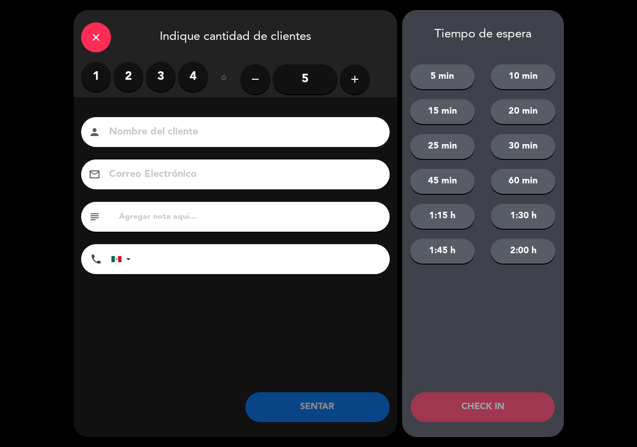
click at [157, 87] on label "3" at bounding box center [161, 77] width 30 height 30
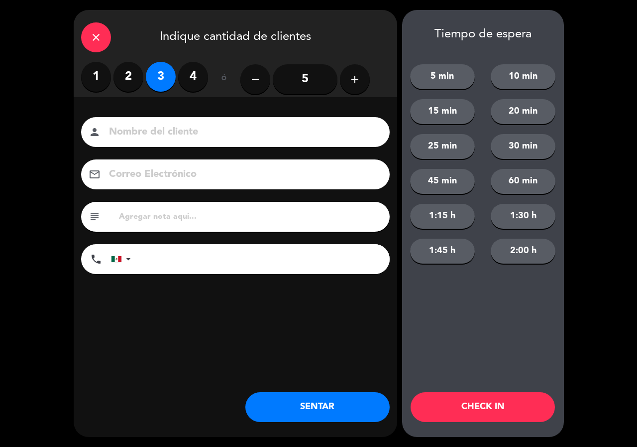
click at [148, 122] on div "person" at bounding box center [235, 132] width 309 height 30
click at [148, 126] on input at bounding box center [242, 132] width 269 height 17
type input "[PERSON_NAME]"
click at [323, 414] on button "SENTAR" at bounding box center [318, 407] width 144 height 30
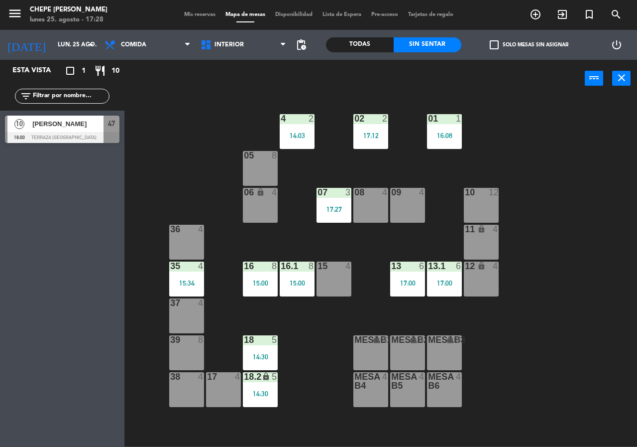
click at [533, 272] on div "02 2 17:12 4 2 14:03 01 1 16:08 05 8 06 lock 4 07 3 17:27 09 4 10 12 08 4 11 lo…" at bounding box center [384, 272] width 507 height 350
click at [196, 140] on div "02 2 17:12 4 2 14:03 01 1 16:08 05 8 06 lock 4 07 3 17:27 09 4 10 12 08 4 11 lo…" at bounding box center [384, 272] width 507 height 350
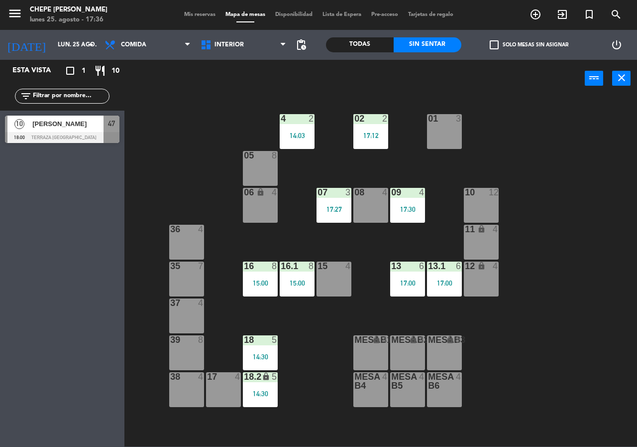
click at [291, 120] on div at bounding box center [297, 118] width 16 height 9
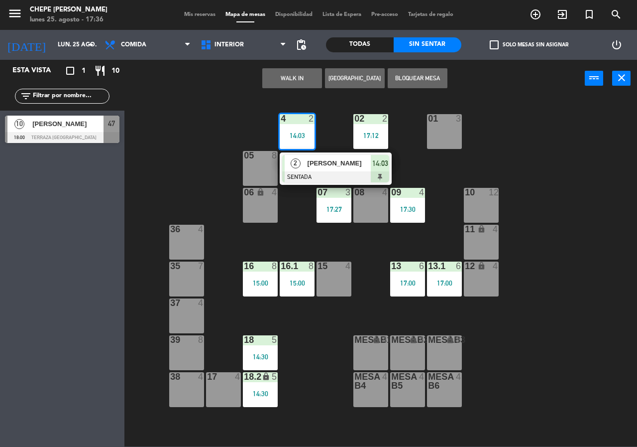
click at [332, 169] on div "[PERSON_NAME]" at bounding box center [339, 163] width 65 height 16
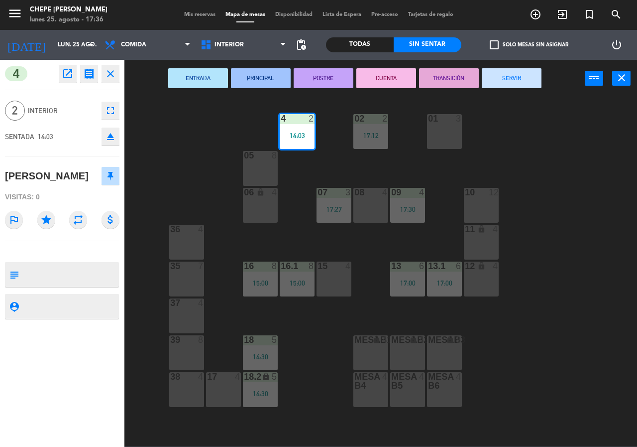
click at [508, 69] on button "SERVIR" at bounding box center [512, 78] width 60 height 20
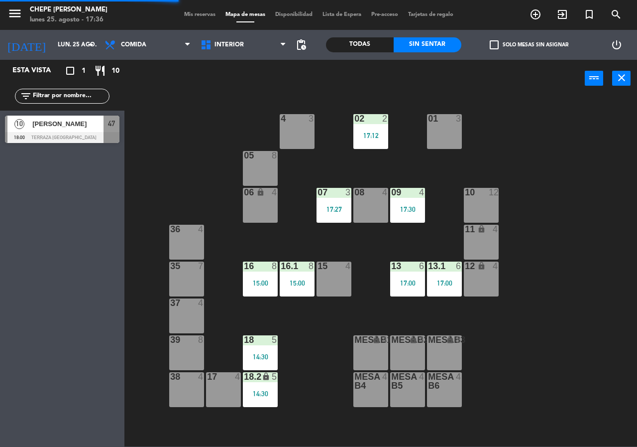
click at [587, 155] on div "02 2 17:12 4 3 01 3 05 8 06 lock 4 07 3 17:27 09 4 17:30 10 12 08 4 11 lock 4 3…" at bounding box center [384, 272] width 507 height 350
click at [53, 48] on input "lun. 25 ago." at bounding box center [92, 44] width 79 height 17
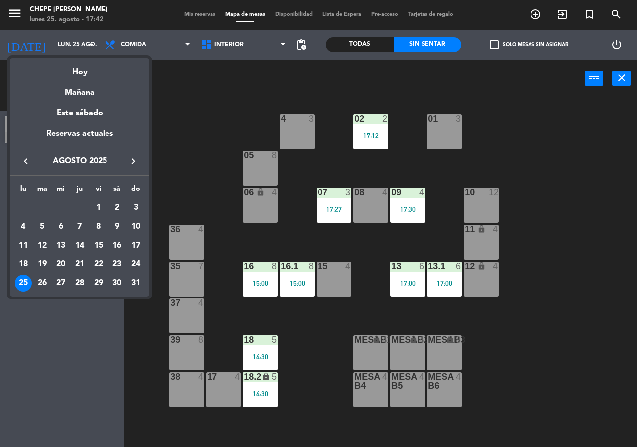
click at [184, 138] on div at bounding box center [318, 223] width 637 height 447
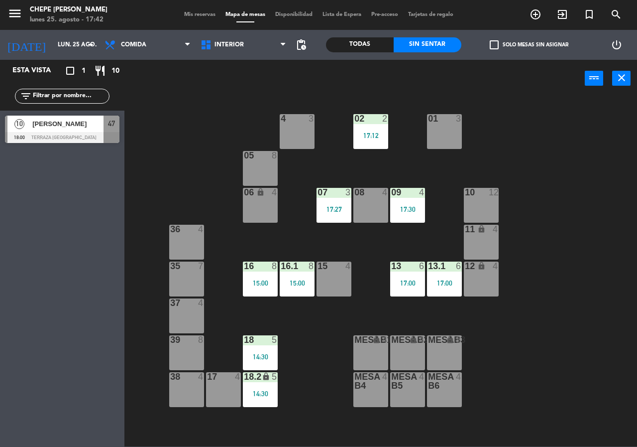
click at [72, 128] on span "[PERSON_NAME]" at bounding box center [67, 124] width 71 height 10
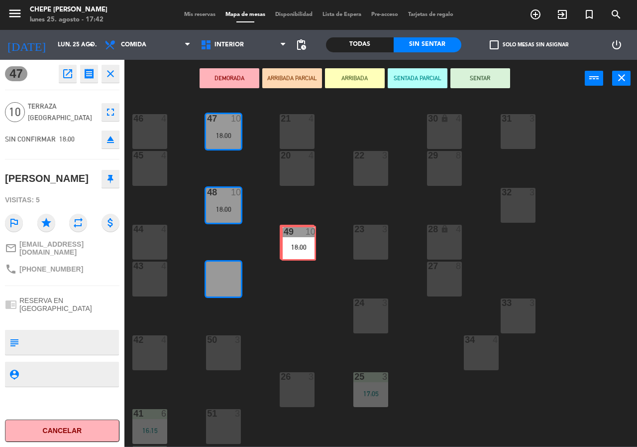
drag, startPoint x: 213, startPoint y: 272, endPoint x: 288, endPoint y: 237, distance: 82.9
click at [288, 237] on div "21 4 30 lock 4 46 4 47 10 18:00 31 3 20 4 22 3 29 8 45 4 32 3 48 10 18:00 19 8 …" at bounding box center [384, 272] width 507 height 350
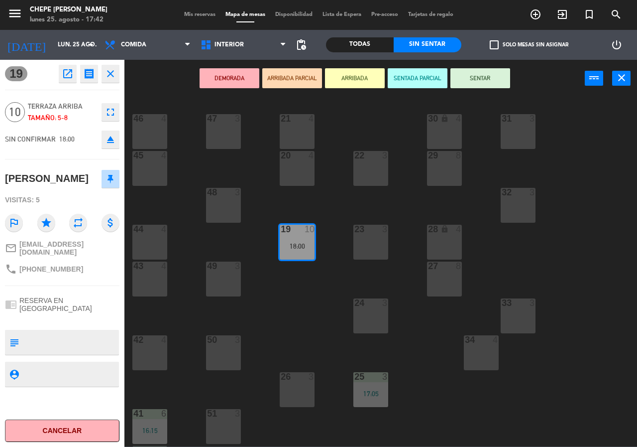
drag, startPoint x: 299, startPoint y: 242, endPoint x: 310, endPoint y: 257, distance: 19.3
drag, startPoint x: 283, startPoint y: 237, endPoint x: 432, endPoint y: 238, distance: 148.4
click at [432, 238] on div "21 4 30 lock 4 46 4 47 3 31 3 20 4 22 3 29 8 45 4 32 3 48 3 19 10 18:00 19 10 1…" at bounding box center [384, 272] width 507 height 350
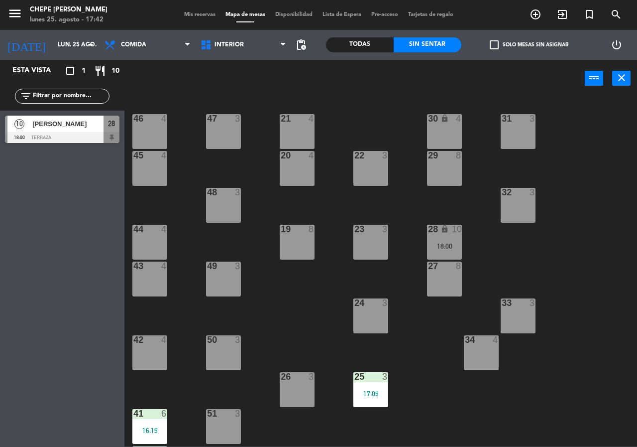
drag, startPoint x: 441, startPoint y: 248, endPoint x: 446, endPoint y: 261, distance: 13.9
click at [441, 249] on div "18:00" at bounding box center [444, 246] width 35 height 7
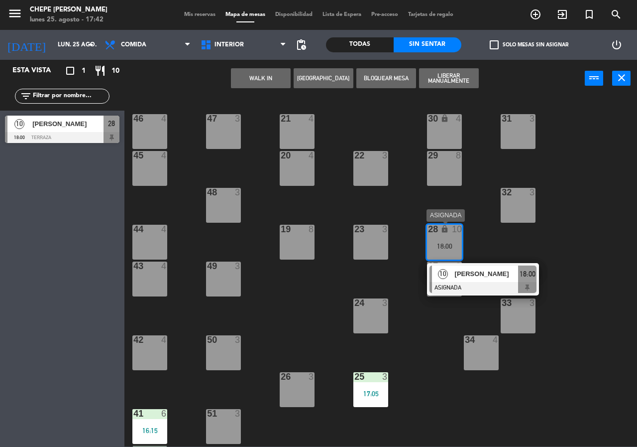
drag, startPoint x: 449, startPoint y: 265, endPoint x: 449, endPoint y: 275, distance: 10.0
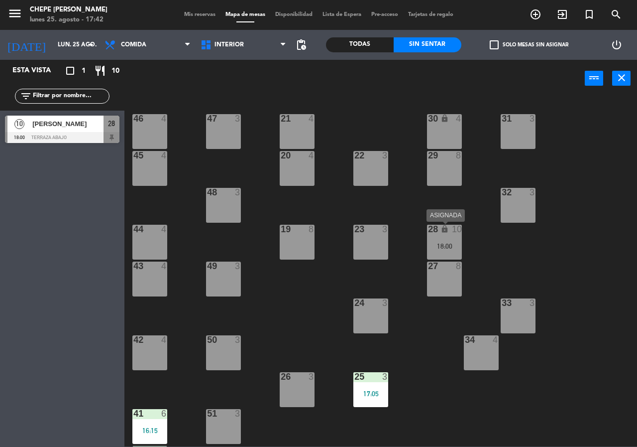
click at [448, 247] on div "18:00" at bounding box center [444, 246] width 35 height 7
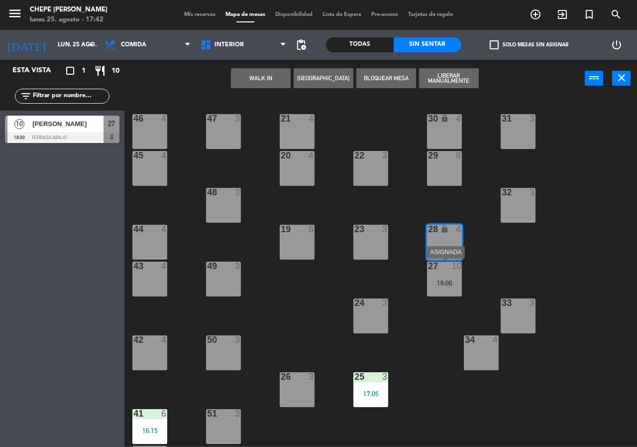
click at [457, 267] on div "10" at bounding box center [457, 265] width 10 height 9
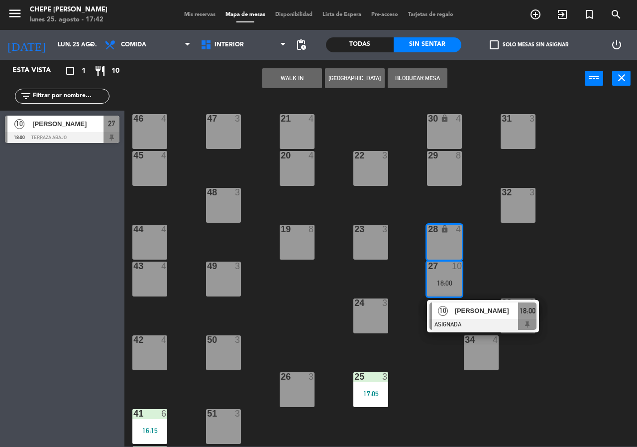
drag, startPoint x: 510, startPoint y: 258, endPoint x: 454, endPoint y: 277, distance: 59.4
click at [510, 259] on div "21 4 30 lock 4 46 4 47 3 31 3 20 4 22 3 29 8 45 4 32 3 48 3 19 8 23 3 28 lock 4…" at bounding box center [384, 272] width 507 height 350
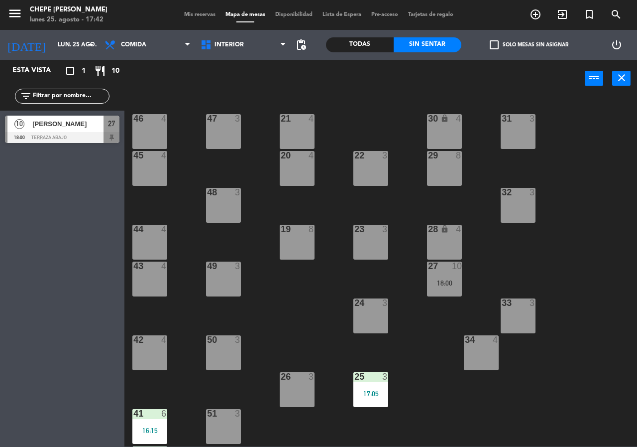
click at [433, 292] on div "27 10 18:00" at bounding box center [444, 278] width 35 height 35
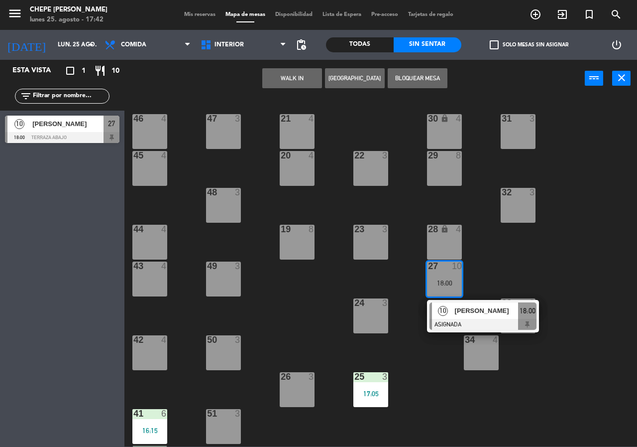
click at [476, 315] on span "[PERSON_NAME]" at bounding box center [487, 310] width 64 height 10
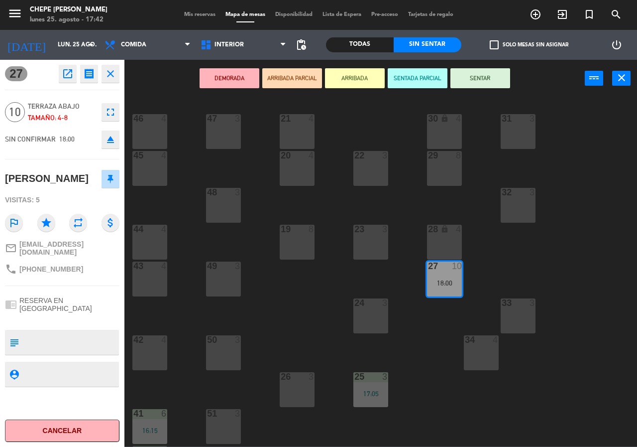
click at [444, 244] on div "28 lock 4" at bounding box center [444, 242] width 35 height 35
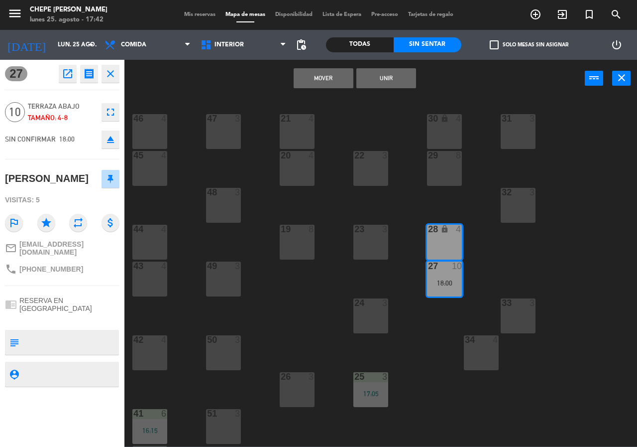
drag, startPoint x: 389, startPoint y: 80, endPoint x: 393, endPoint y: 102, distance: 22.3
click at [389, 81] on button "Unir" at bounding box center [387, 78] width 60 height 20
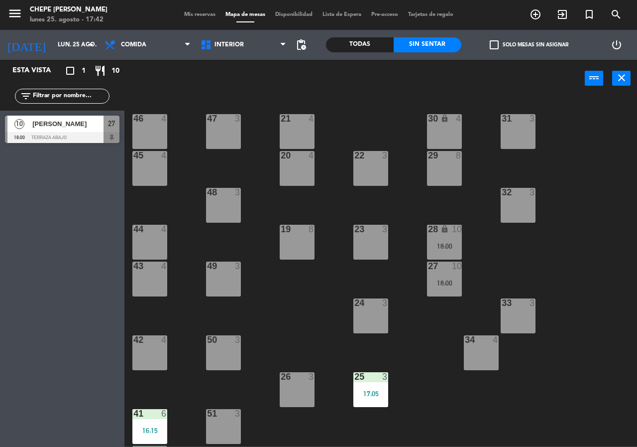
drag, startPoint x: 520, startPoint y: 246, endPoint x: 466, endPoint y: 241, distance: 54.6
click at [521, 246] on div "21 4 30 lock 4 46 4 47 3 31 3 20 4 22 3 29 8 45 4 32 3 48 3 19 8 23 3 28 lock 1…" at bounding box center [384, 272] width 507 height 350
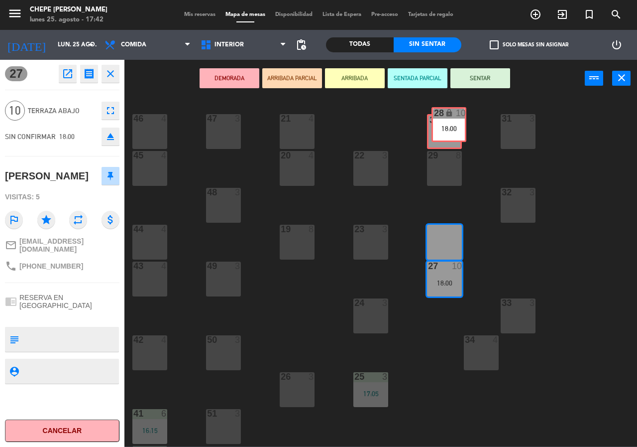
drag, startPoint x: 446, startPoint y: 241, endPoint x: 448, endPoint y: 132, distance: 108.6
click at [448, 132] on div "21 4 30 lock 4 46 4 47 3 31 3 20 4 22 3 29 8 45 4 32 3 48 3 19 8 23 3 28 lock 1…" at bounding box center [384, 272] width 507 height 350
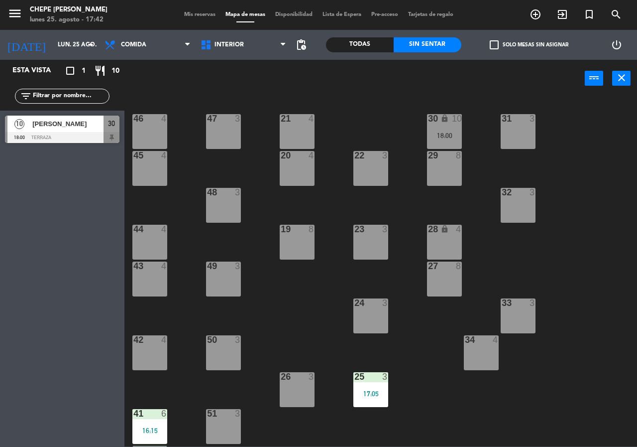
click at [447, 132] on div "18:00" at bounding box center [444, 135] width 35 height 7
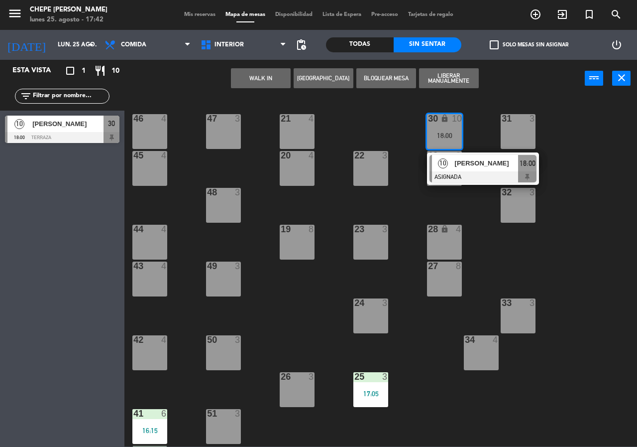
click at [465, 160] on span "[PERSON_NAME]" at bounding box center [487, 163] width 64 height 10
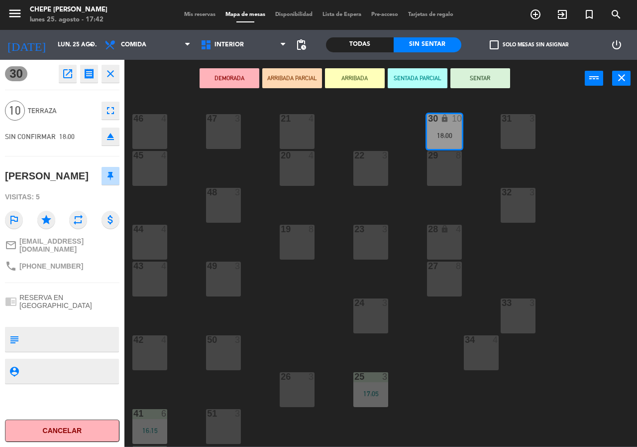
click at [444, 168] on div "29 8" at bounding box center [444, 168] width 35 height 35
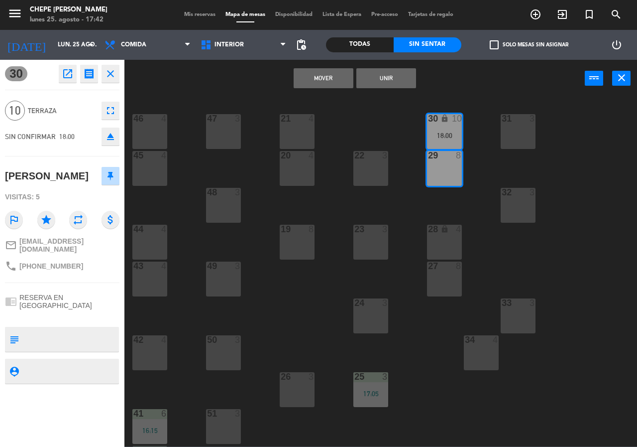
click at [391, 76] on button "Unir" at bounding box center [387, 78] width 60 height 20
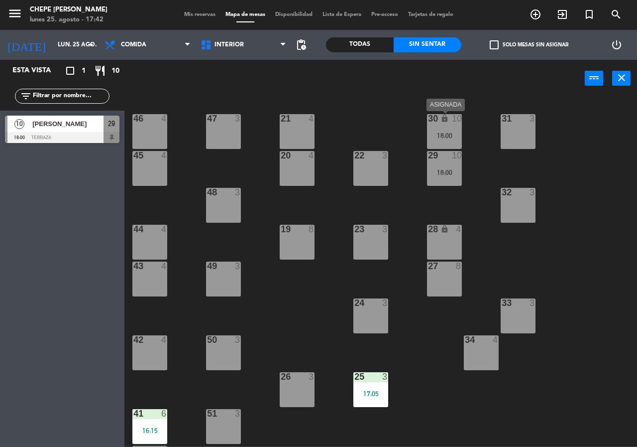
click at [455, 128] on div "30 lock 10 18:00" at bounding box center [444, 131] width 35 height 35
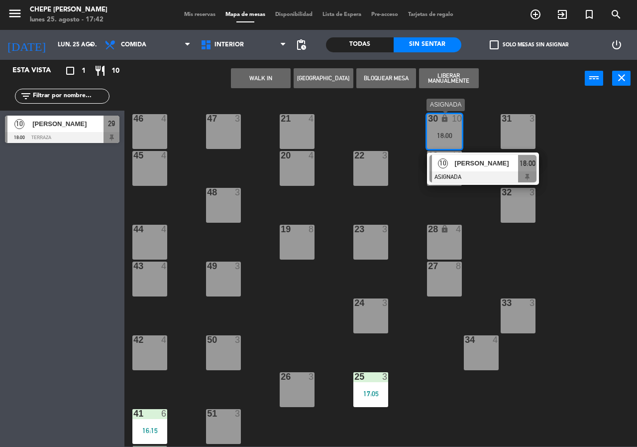
click at [480, 163] on span "[PERSON_NAME]" at bounding box center [487, 163] width 64 height 10
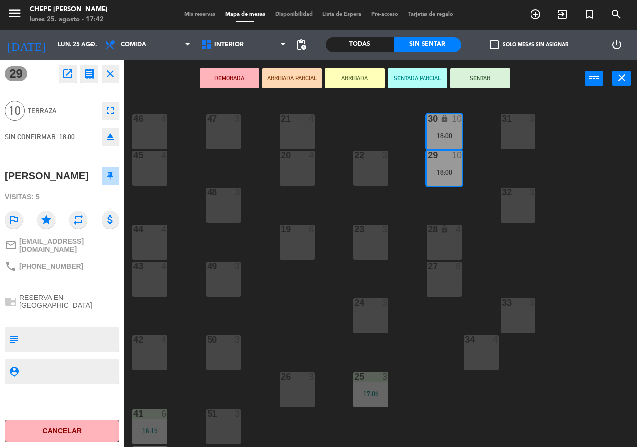
click at [474, 82] on button "SENTAR" at bounding box center [481, 78] width 60 height 20
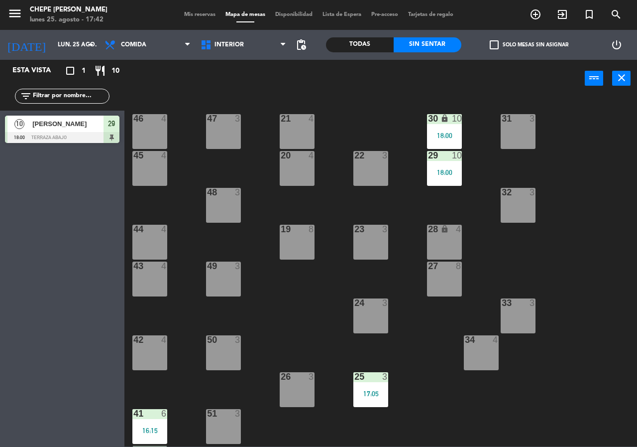
click at [516, 213] on div "32 3" at bounding box center [518, 205] width 35 height 35
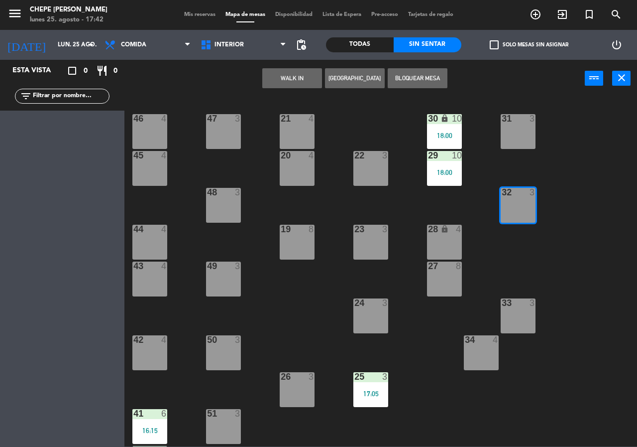
click at [412, 75] on button "Bloquear Mesa" at bounding box center [418, 78] width 60 height 20
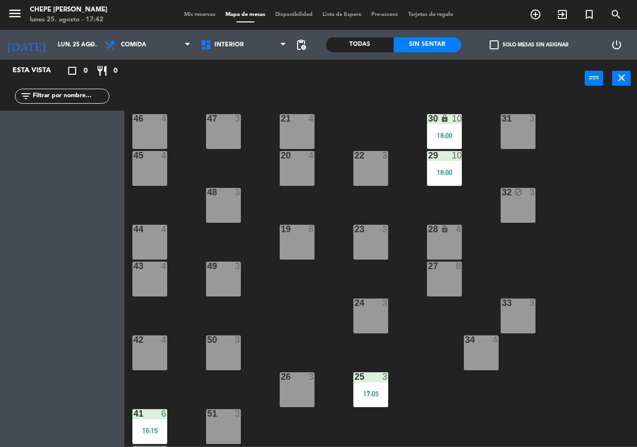
drag, startPoint x: 548, startPoint y: 164, endPoint x: 564, endPoint y: 167, distance: 15.7
click at [559, 167] on div "21 4 30 lock 10 18:00 46 4 47 3 31 3 20 4 22 3 29 10 18:00 45 4 32 block 3 48 3…" at bounding box center [384, 272] width 507 height 350
click at [238, 48] on span "Interior" at bounding box center [244, 45] width 96 height 22
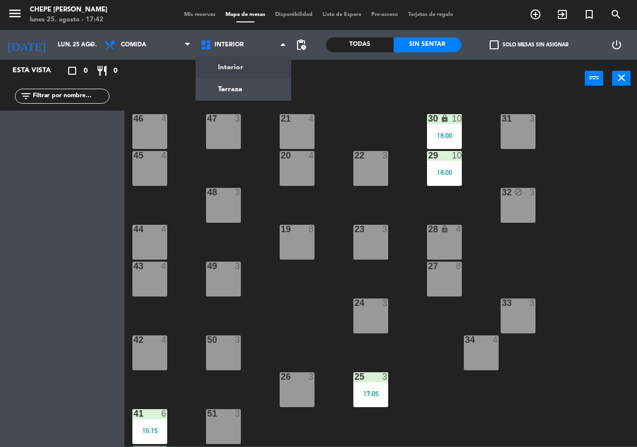
click at [538, 210] on div "21 4 30 lock 10 18:00 46 4 47 3 31 3 20 4 22 3 29 10 18:00 45 4 32 block 3 48 3…" at bounding box center [384, 272] width 507 height 350
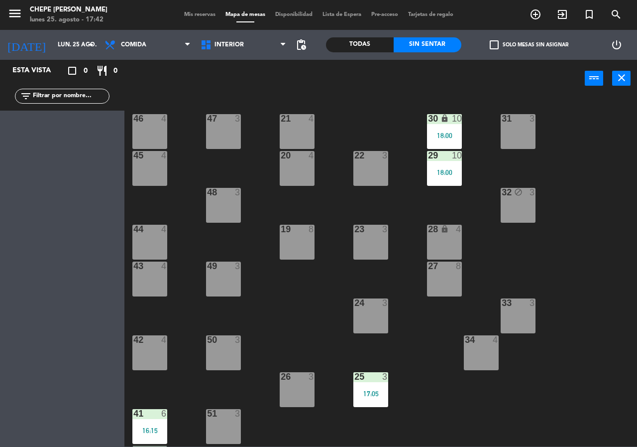
click at [562, 235] on div "21 4 30 lock 10 18:00 46 4 47 3 31 3 20 4 22 3 29 10 18:00 45 4 32 block 3 48 3…" at bounding box center [384, 272] width 507 height 350
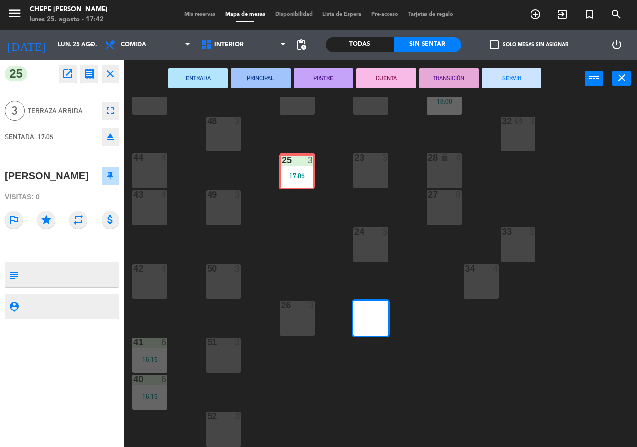
drag, startPoint x: 366, startPoint y: 305, endPoint x: 291, endPoint y: 158, distance: 164.2
click at [291, 158] on div "21 4 30 lock 10 18:00 46 4 47 3 31 3 20 4 22 3 29 10 18:00 45 4 32 block 3 48 3…" at bounding box center [384, 272] width 507 height 350
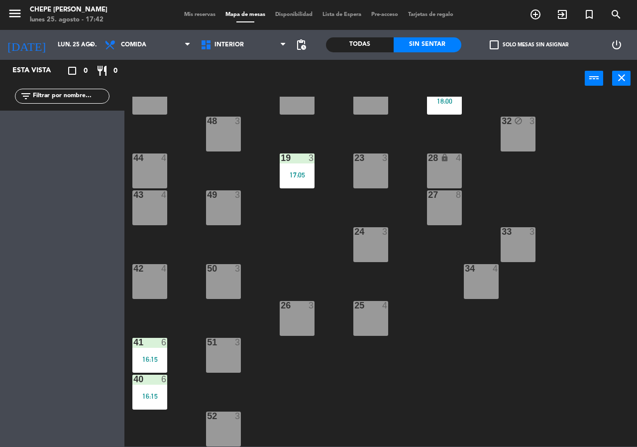
click at [315, 244] on div "21 4 30 lock 10 18:00 46 4 47 3 31 3 20 4 22 3 29 10 18:00 45 4 32 block 3 48 3…" at bounding box center [384, 272] width 507 height 350
click at [152, 47] on span "Comida" at bounding box center [148, 45] width 96 height 22
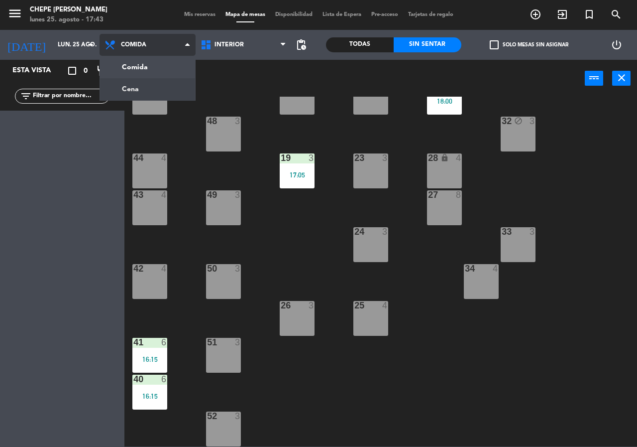
click at [153, 84] on ng-component "menu Chepe [PERSON_NAME] lunes 25. agosto - 17:43 Mis reservas Mapa de mesas Di…" at bounding box center [318, 223] width 637 height 446
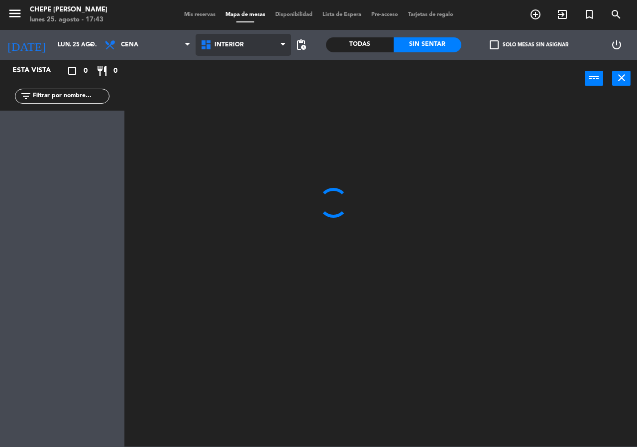
click at [236, 47] on span "Interior" at bounding box center [229, 44] width 29 height 7
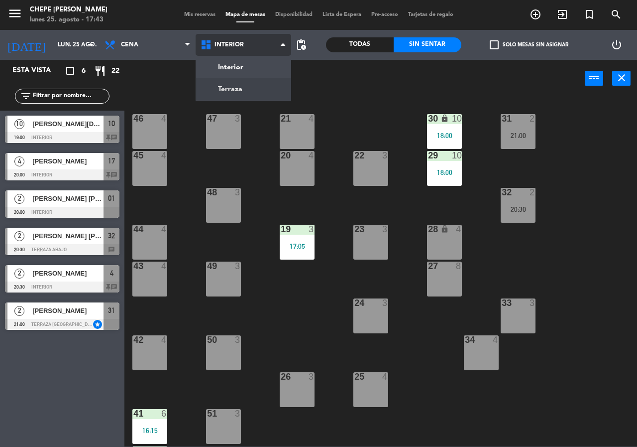
click at [253, 95] on ng-component "menu Chepe [PERSON_NAME] lunes 25. agosto - 17:43 Mis reservas Mapa de mesas Di…" at bounding box center [318, 223] width 637 height 446
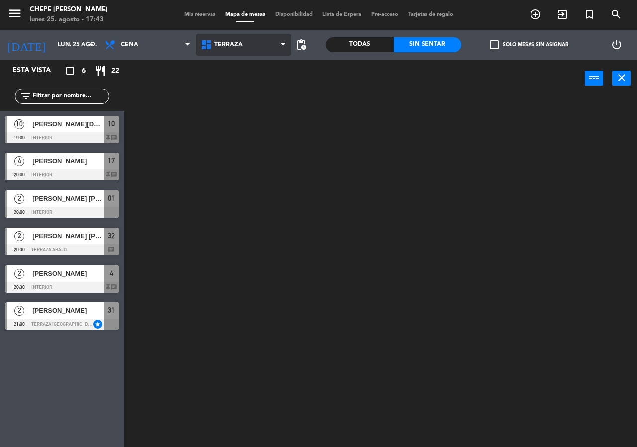
click at [254, 48] on span "Terraza" at bounding box center [244, 45] width 96 height 22
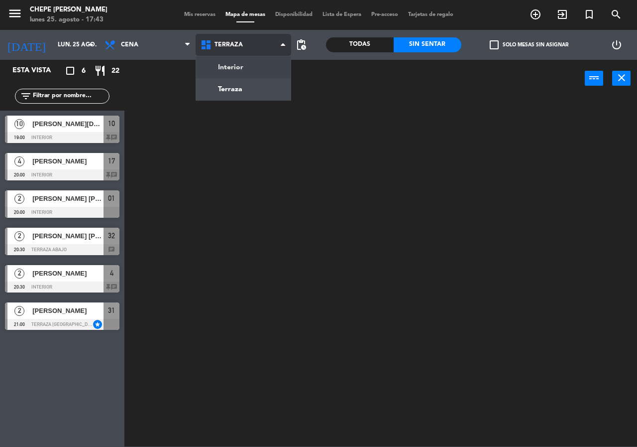
click at [252, 72] on ng-component "menu Chepe [PERSON_NAME] lunes 25. agosto - 17:43 Mis reservas Mapa de mesas Di…" at bounding box center [318, 223] width 637 height 446
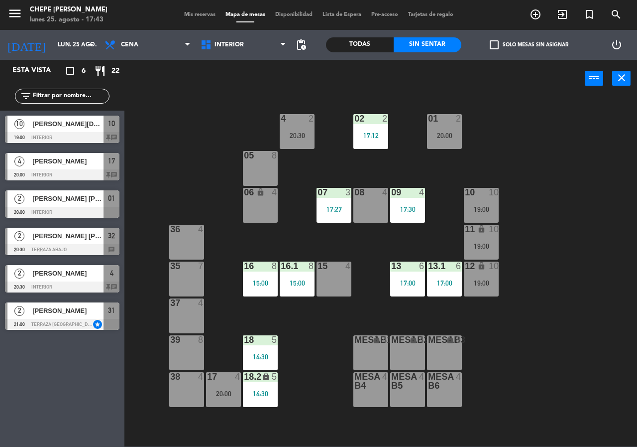
click at [251, 57] on div "Interior Terraza Interior Interior Terraza" at bounding box center [244, 45] width 96 height 30
drag, startPoint x: 297, startPoint y: 279, endPoint x: 312, endPoint y: 296, distance: 22.2
click at [299, 279] on div "15:00" at bounding box center [297, 282] width 35 height 7
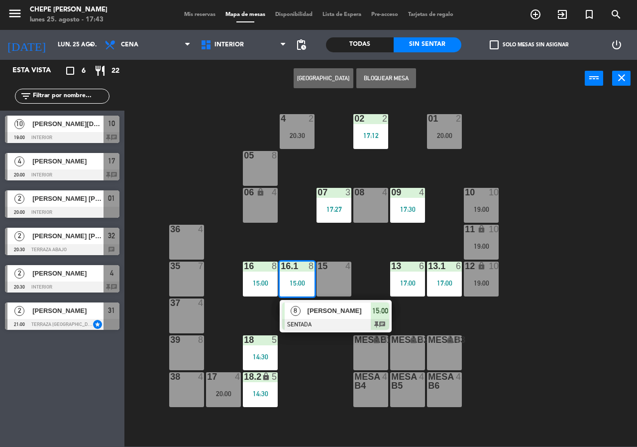
drag, startPoint x: 322, startPoint y: 313, endPoint x: 335, endPoint y: 238, distance: 76.8
click at [324, 313] on div "8 [PERSON_NAME] SENTADA 15:00 chat" at bounding box center [335, 316] width 127 height 32
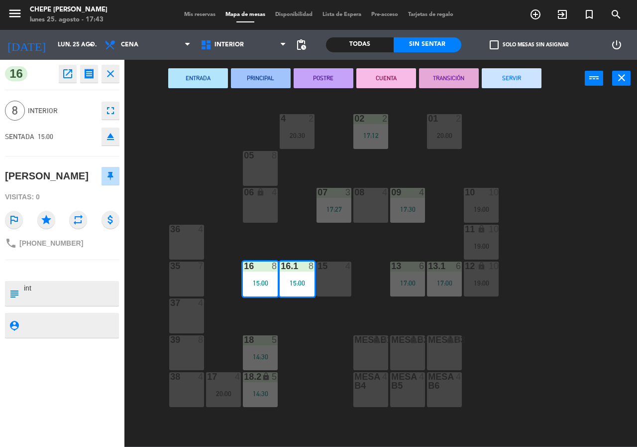
drag, startPoint x: 504, startPoint y: 82, endPoint x: 497, endPoint y: 80, distance: 7.1
click at [503, 82] on button "SERVIR" at bounding box center [512, 78] width 60 height 20
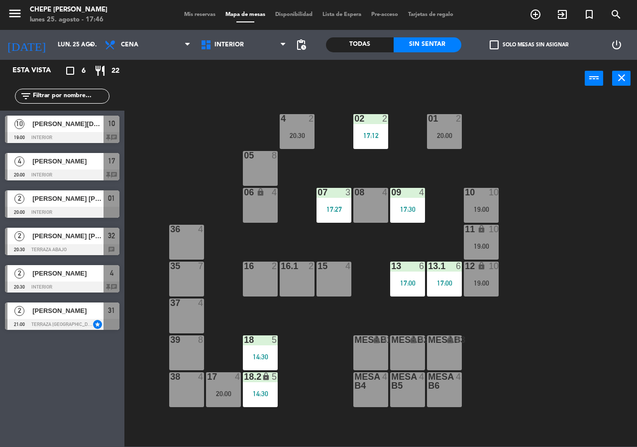
click at [258, 168] on div "05 8" at bounding box center [260, 168] width 35 height 35
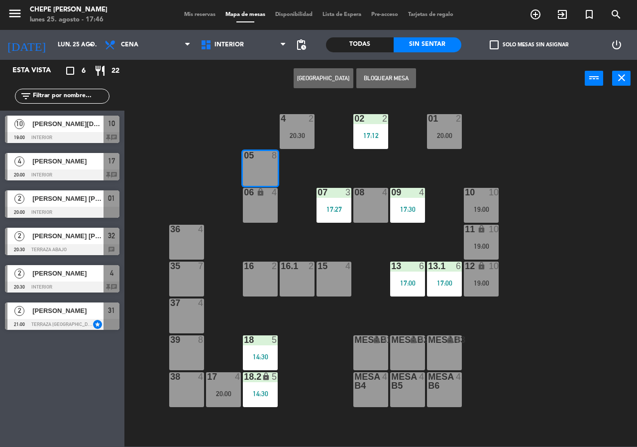
click at [548, 194] on div "02 2 17:12 4 2 20:30 01 2 20:00 05 8 06 lock 4 07 3 17:27 09 4 17:30 10 10 19:0…" at bounding box center [384, 272] width 507 height 350
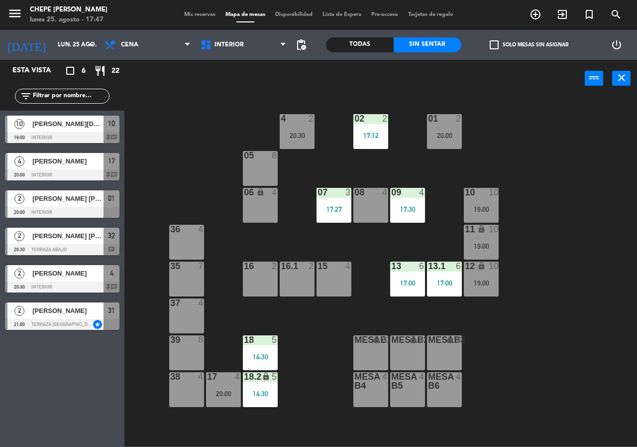
click at [240, 57] on div "Interior Terraza Interior Interior Terraza" at bounding box center [244, 45] width 96 height 30
click at [240, 46] on span "Interior" at bounding box center [229, 44] width 29 height 7
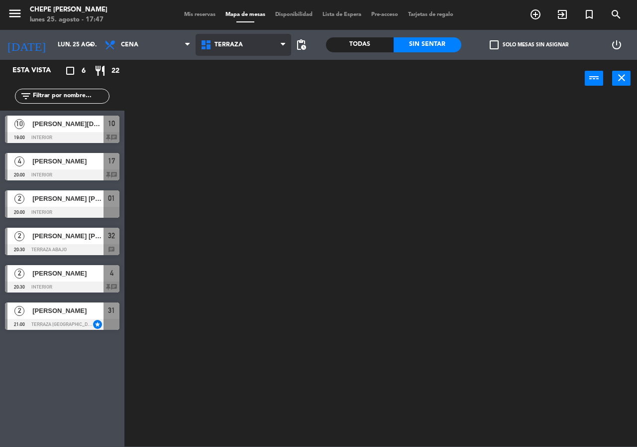
click at [241, 88] on ng-component "menu Chepe [PERSON_NAME] lunes 25. agosto - 17:47 Mis reservas Mapa de mesas Di…" at bounding box center [318, 223] width 637 height 446
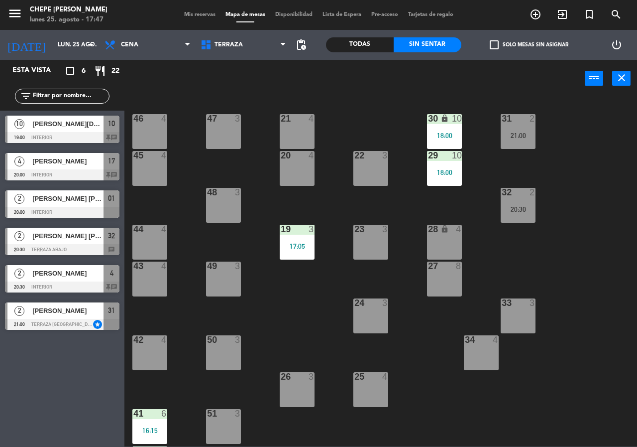
click at [151, 121] on div at bounding box center [150, 118] width 16 height 9
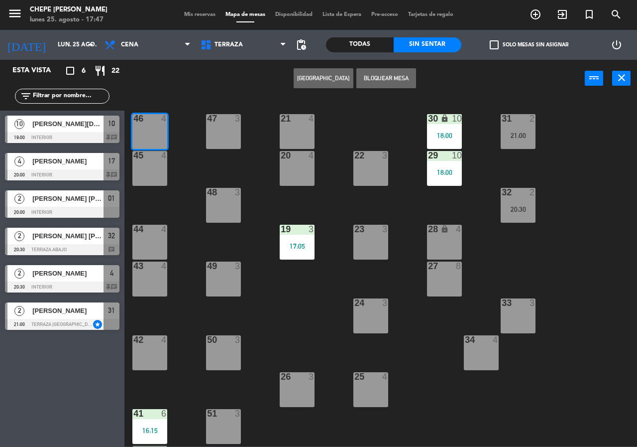
click at [316, 76] on button "[GEOGRAPHIC_DATA]" at bounding box center [324, 78] width 60 height 20
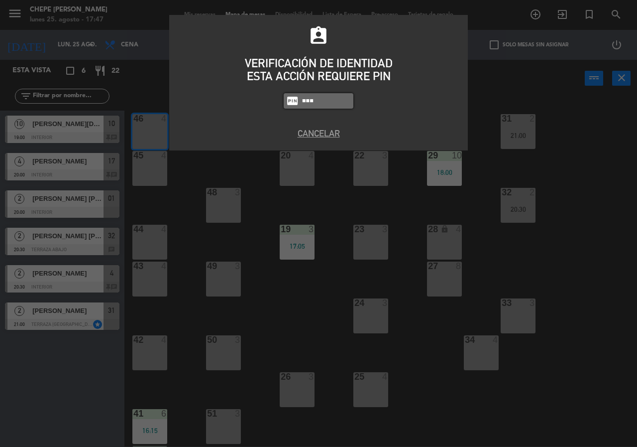
type input "9567"
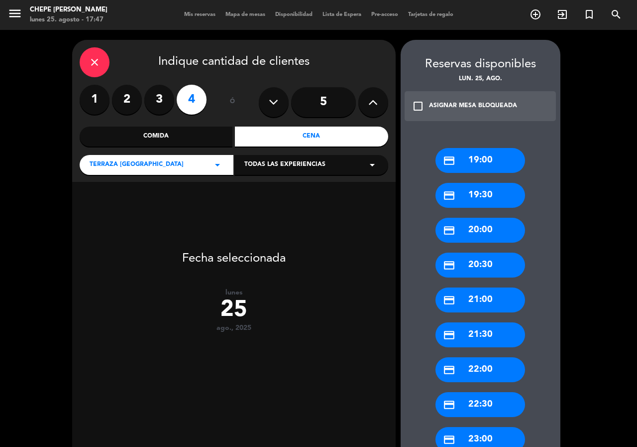
click at [325, 105] on input "5" at bounding box center [323, 102] width 65 height 30
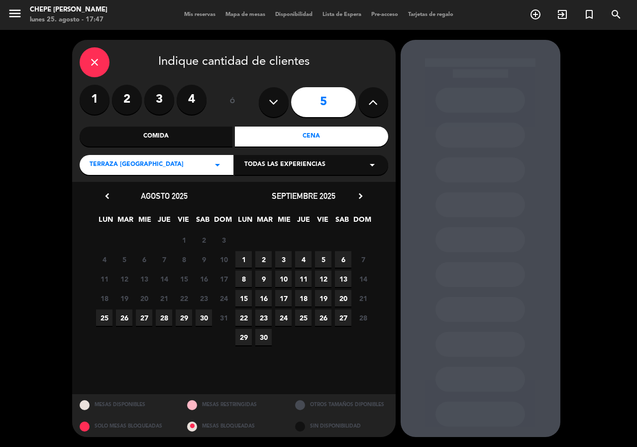
click at [104, 322] on span "25" at bounding box center [104, 317] width 16 height 16
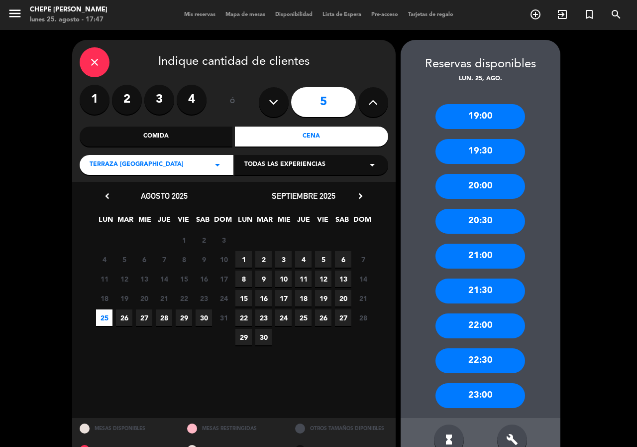
click at [485, 184] on div "20:00" at bounding box center [481, 186] width 90 height 25
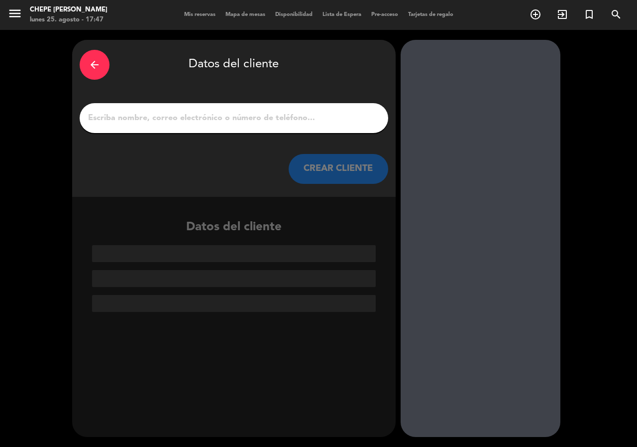
click at [216, 113] on input "1" at bounding box center [234, 118] width 294 height 14
click at [201, 119] on input "1" at bounding box center [234, 118] width 294 height 14
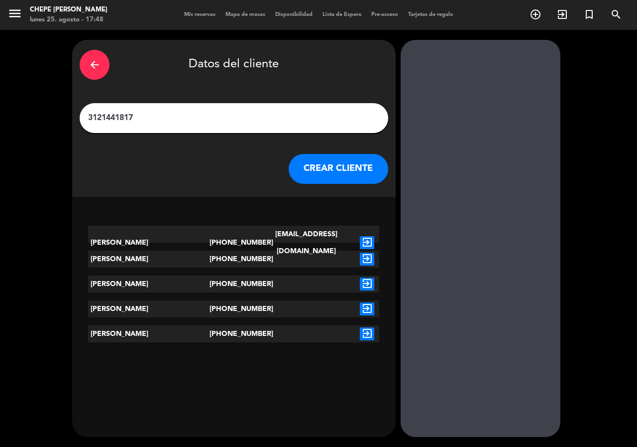
type input "3121441817"
click at [372, 257] on icon "exit_to_app" at bounding box center [367, 259] width 14 height 13
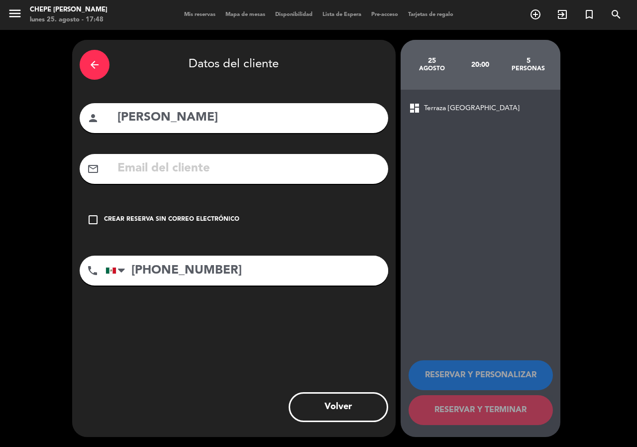
click at [126, 117] on input "[PERSON_NAME]" at bounding box center [249, 118] width 264 height 20
click at [148, 119] on input "[PERSON_NAME]" at bounding box center [249, 118] width 264 height 20
drag, startPoint x: 157, startPoint y: 117, endPoint x: 176, endPoint y: 124, distance: 20.6
click at [157, 118] on input "[PERSON_NAME]" at bounding box center [249, 118] width 264 height 20
click at [165, 116] on input "[PERSON_NAME]" at bounding box center [249, 118] width 264 height 20
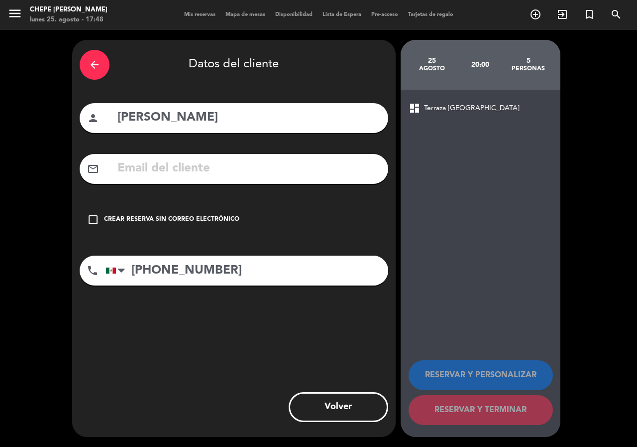
type input "[PERSON_NAME]"
drag, startPoint x: 196, startPoint y: 219, endPoint x: 272, endPoint y: 199, distance: 79.2
click at [198, 218] on div "Crear reserva sin correo electrónico" at bounding box center [171, 220] width 135 height 10
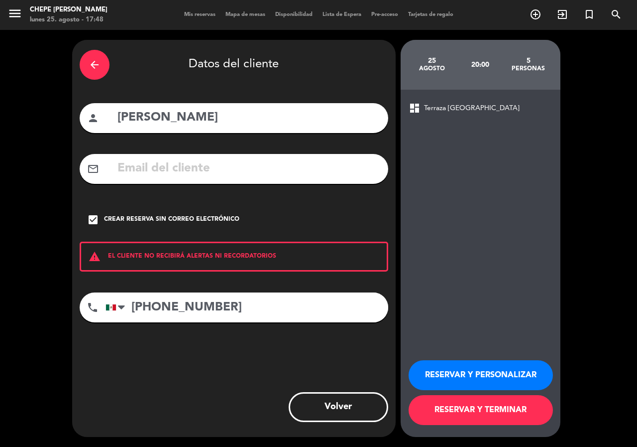
click at [483, 376] on button "RESERVAR Y PERSONALIZAR" at bounding box center [481, 375] width 144 height 30
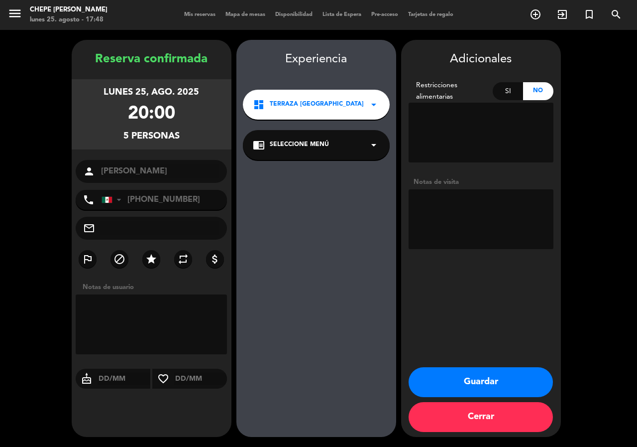
click at [450, 199] on textarea at bounding box center [481, 219] width 145 height 60
type textarea "paz"
click at [160, 229] on input "text" at bounding box center [160, 228] width 120 height 14
type input "[EMAIL_ADDRESS][DOMAIN_NAME]"
click at [469, 381] on button "Guardar" at bounding box center [481, 382] width 144 height 30
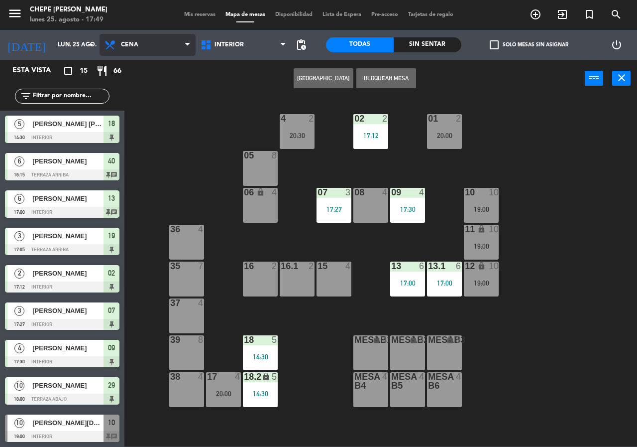
click at [135, 42] on span "Cena" at bounding box center [129, 44] width 17 height 7
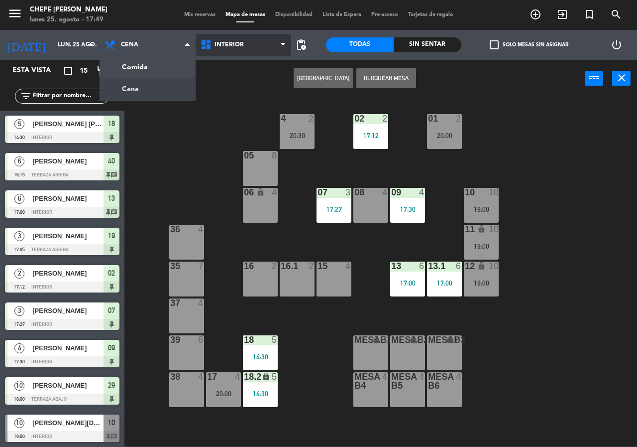
click at [251, 42] on span "Interior" at bounding box center [244, 45] width 96 height 22
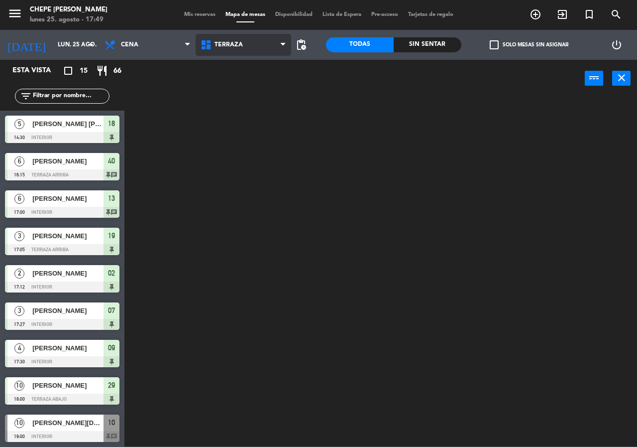
click at [234, 87] on ng-component "menu Chepe [PERSON_NAME] lunes 25. agosto - 17:49 Mis reservas Mapa de mesas Di…" at bounding box center [318, 223] width 637 height 446
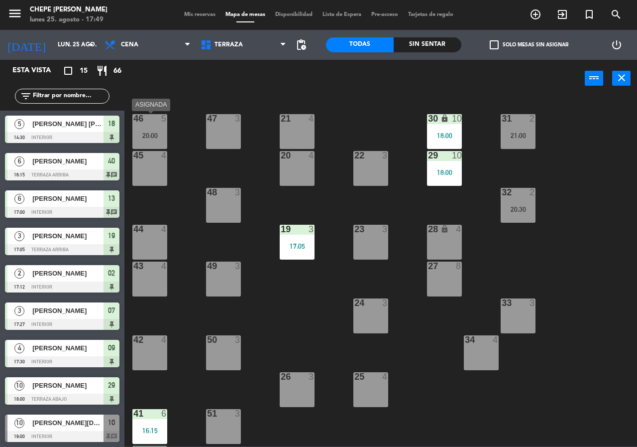
click at [161, 121] on div "5" at bounding box center [164, 118] width 6 height 9
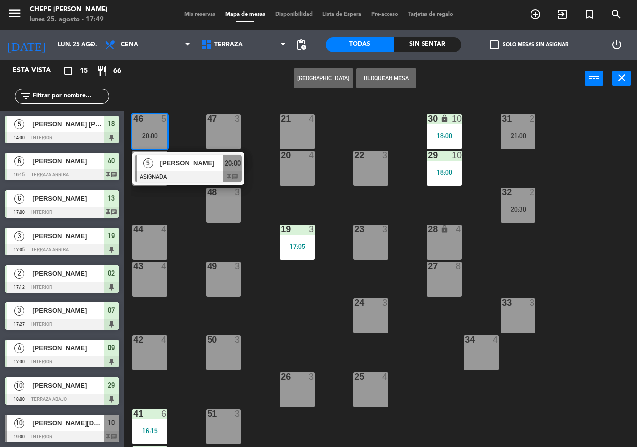
click at [168, 174] on div "5 [PERSON_NAME][GEOGRAPHIC_DATA] 20:00 chat" at bounding box center [188, 168] width 127 height 32
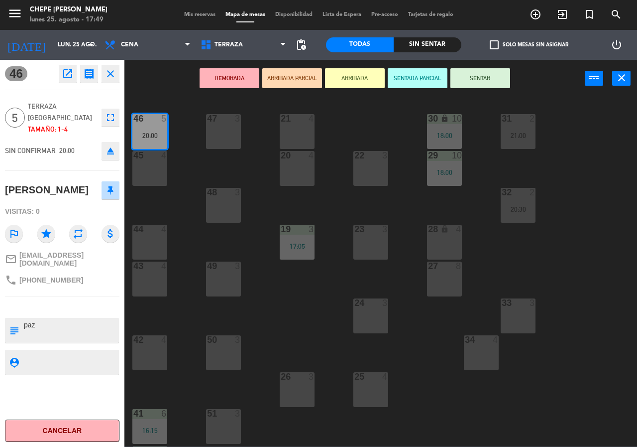
click at [155, 167] on div "45 4" at bounding box center [149, 168] width 35 height 35
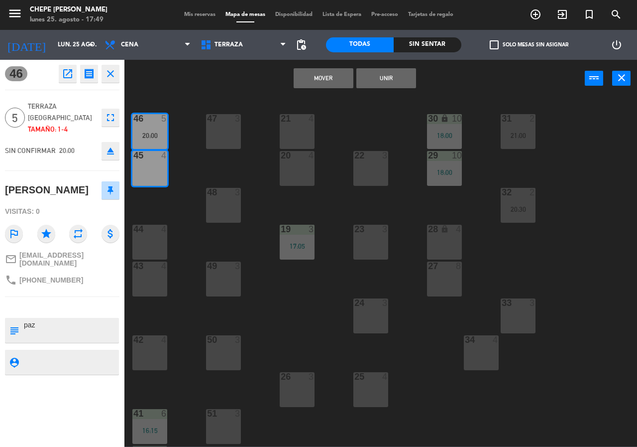
click at [382, 79] on button "Unir" at bounding box center [387, 78] width 60 height 20
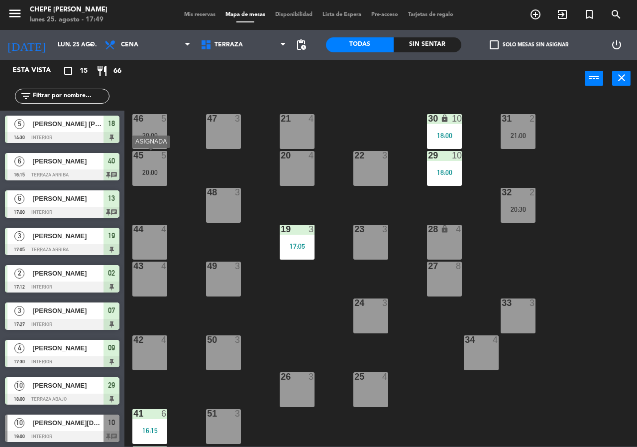
click at [164, 159] on div "5" at bounding box center [164, 155] width 6 height 9
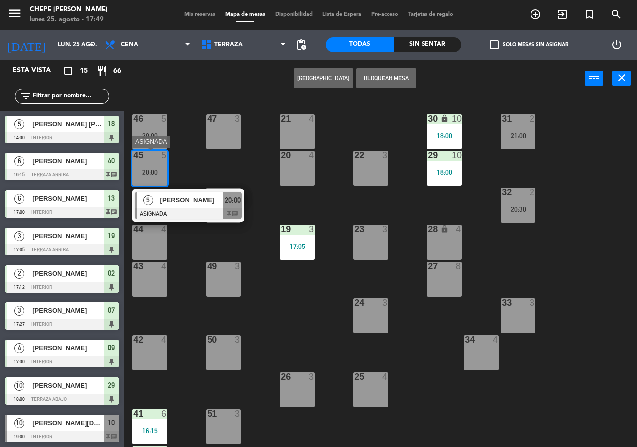
click at [208, 202] on span "[PERSON_NAME]" at bounding box center [192, 200] width 64 height 10
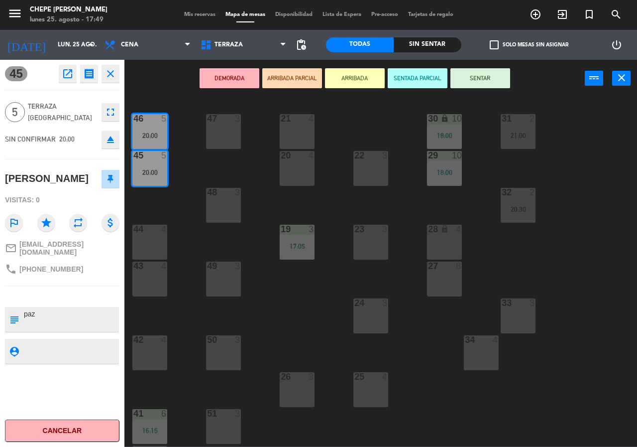
click at [199, 171] on div "21 4 30 lock 10 18:00 46 5 20:00 47 3 31 2 21:00 20 4 22 3 29 10 18:00 45 5 20:…" at bounding box center [384, 272] width 507 height 350
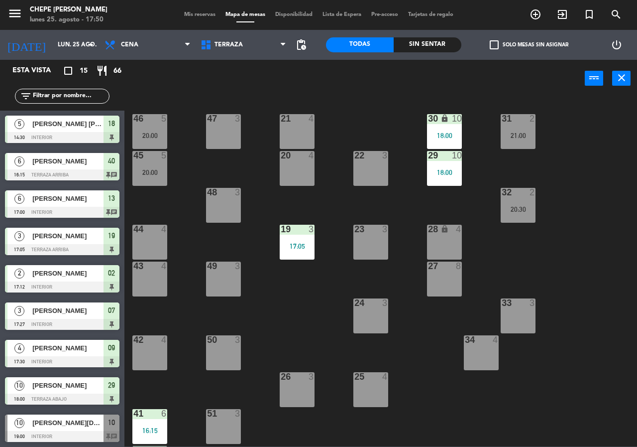
click at [299, 306] on div "21 4 30 lock 10 18:00 46 5 20:00 47 3 31 2 21:00 20 4 22 3 29 10 18:00 45 5 20:…" at bounding box center [384, 272] width 507 height 350
click at [228, 43] on span "Terraza" at bounding box center [229, 44] width 28 height 7
click at [231, 65] on ng-component "menu Chepe [PERSON_NAME] lunes 25. agosto - 17:55 Mis reservas Mapa de mesas Di…" at bounding box center [318, 223] width 637 height 446
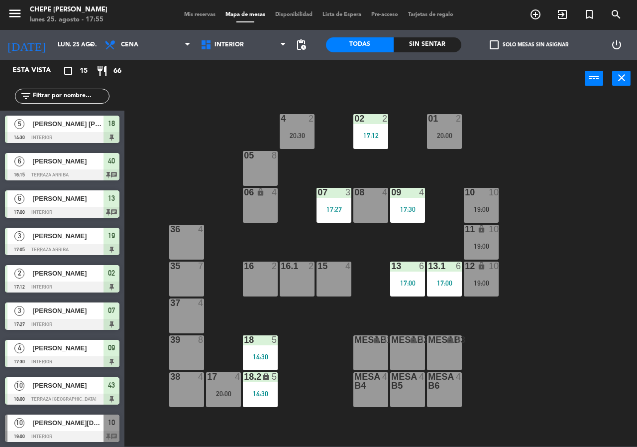
click at [423, 36] on div "Todas Sin sentar" at bounding box center [393, 45] width 135 height 30
click at [420, 42] on div "Sin sentar" at bounding box center [428, 44] width 68 height 15
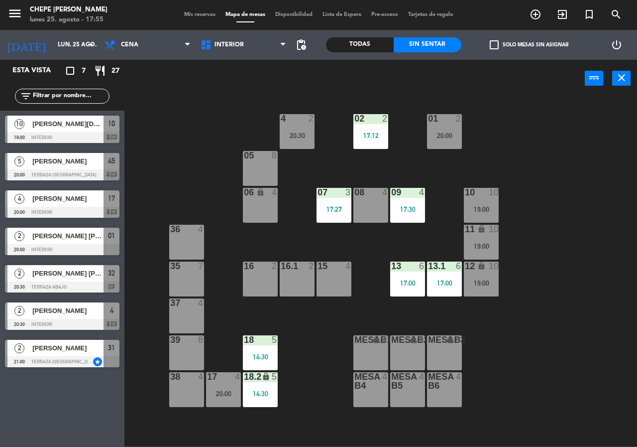
click at [55, 348] on span "[PERSON_NAME]" at bounding box center [67, 348] width 71 height 10
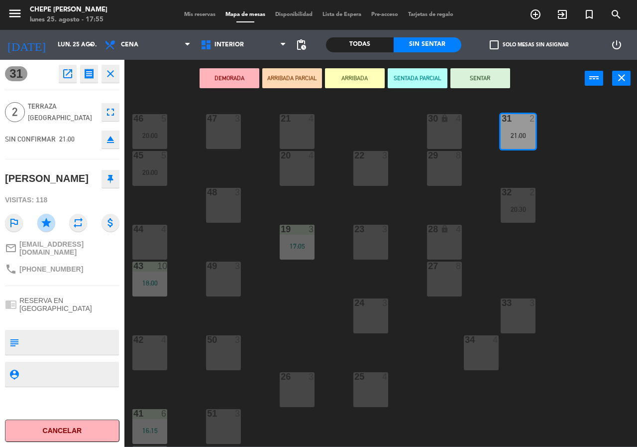
click at [220, 198] on div "48 3" at bounding box center [223, 193] width 35 height 10
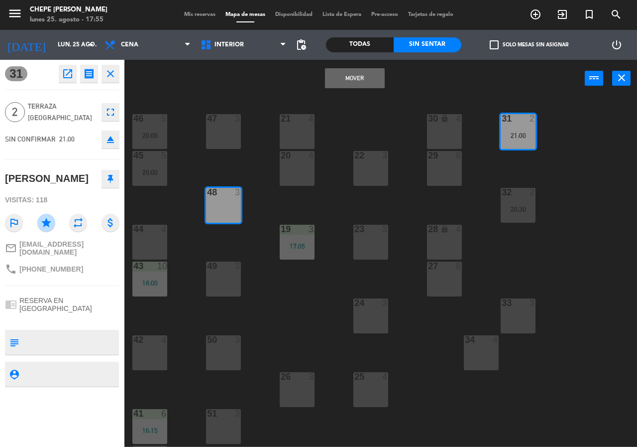
click at [351, 77] on button "Mover" at bounding box center [355, 78] width 60 height 20
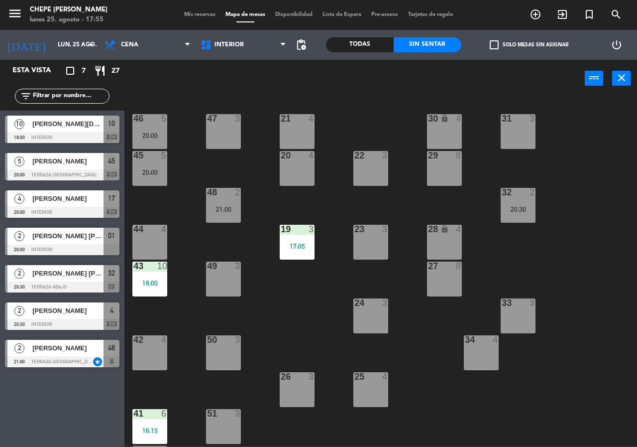
click at [65, 317] on div "[PERSON_NAME]" at bounding box center [67, 310] width 72 height 16
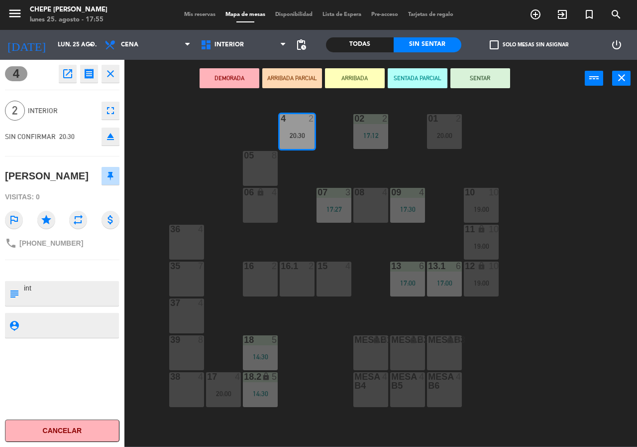
click at [313, 343] on div "02 2 17:12 4 2 20:30 01 2 20:00 05 8 06 lock 4 07 3 17:27 09 4 17:30 10 10 19:0…" at bounding box center [384, 272] width 507 height 350
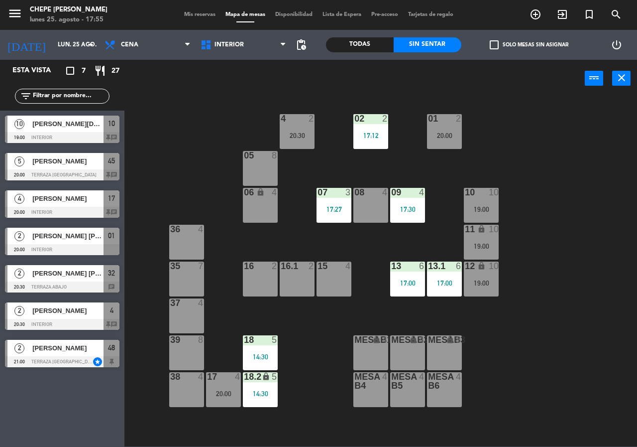
click at [66, 269] on span "[PERSON_NAME] [PERSON_NAME]" at bounding box center [67, 273] width 71 height 10
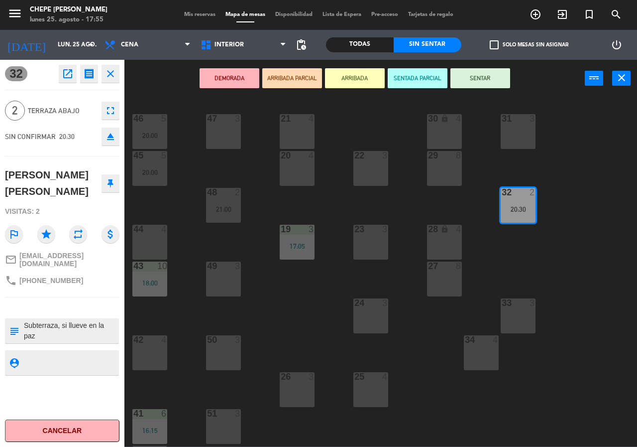
click at [310, 330] on div "21 4 30 lock 4 46 5 20:00 47 3 31 3 20 4 22 3 29 8 45 5 20:00 32 2 20:30 48 2 2…" at bounding box center [384, 272] width 507 height 350
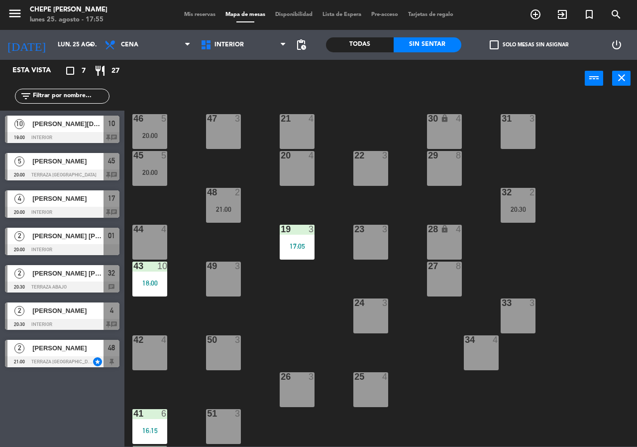
click at [70, 236] on span "[PERSON_NAME] [PERSON_NAME] Subirón" at bounding box center [67, 236] width 71 height 10
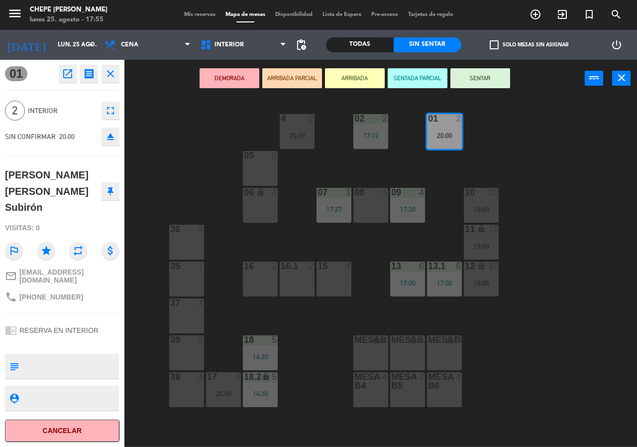
click at [319, 325] on div "02 2 17:12 4 2 20:30 01 2 20:00 05 8 06 lock 4 07 3 17:27 09 4 17:30 10 10 19:0…" at bounding box center [384, 272] width 507 height 350
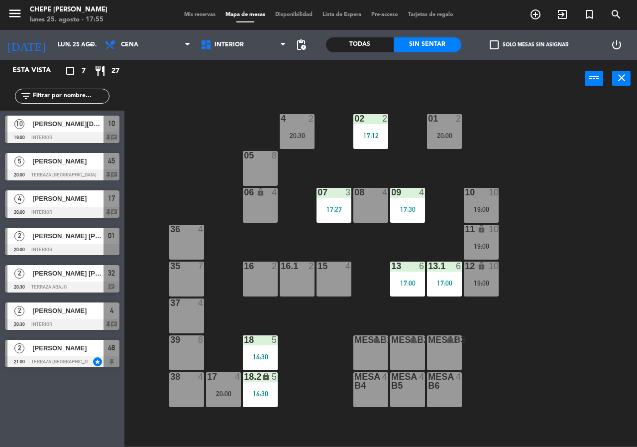
click at [84, 195] on span "[PERSON_NAME]" at bounding box center [67, 198] width 71 height 10
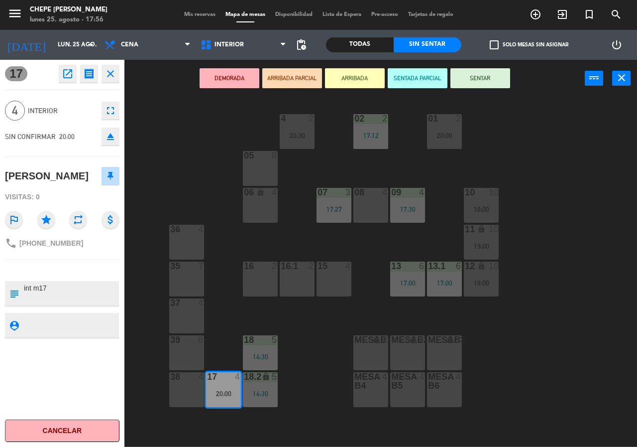
click at [325, 355] on div "02 2 17:12 4 2 20:30 01 2 20:00 05 8 06 lock 4 07 3 17:27 09 4 17:30 10 10 19:0…" at bounding box center [384, 272] width 507 height 350
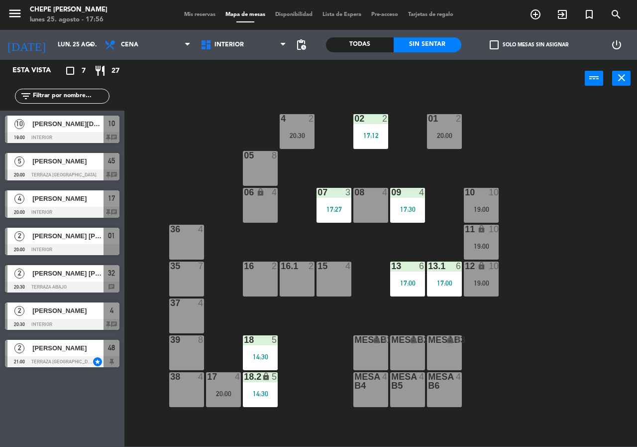
click at [69, 146] on div "10 [PERSON_NAME][DEMOGRAPHIC_DATA] 19:00 Interior 10 chat" at bounding box center [62, 129] width 125 height 37
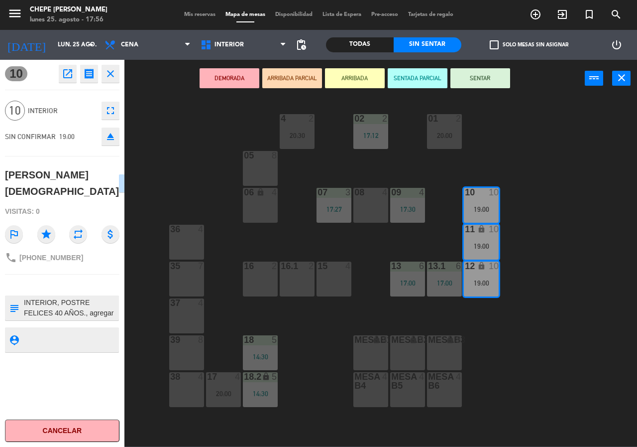
click at [545, 320] on div "02 2 17:12 4 2 20:30 01 2 20:00 05 8 06 lock 4 07 3 17:27 09 4 17:30 10 10 19:0…" at bounding box center [384, 272] width 507 height 350
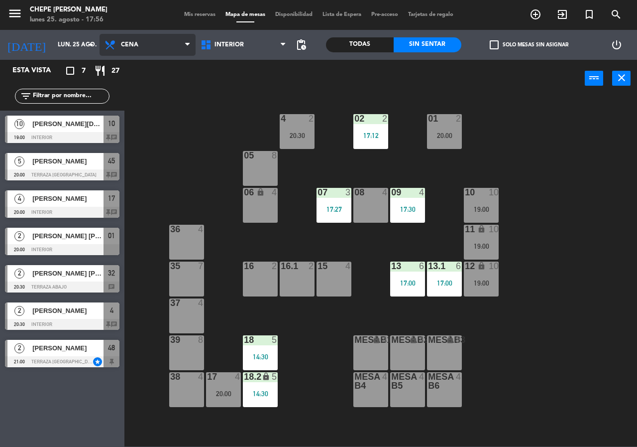
drag, startPoint x: 152, startPoint y: 39, endPoint x: 153, endPoint y: 46, distance: 7.5
click at [150, 39] on span "Cena" at bounding box center [148, 45] width 96 height 22
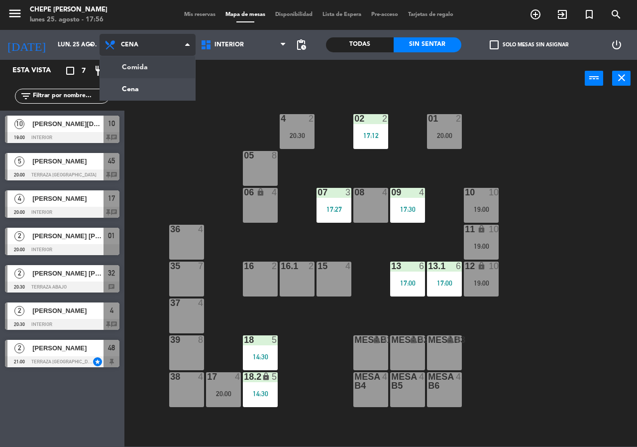
click at [156, 67] on ng-component "menu Chepe [PERSON_NAME] lunes 25. agosto - 17:56 Mis reservas Mapa de mesas Di…" at bounding box center [318, 223] width 637 height 446
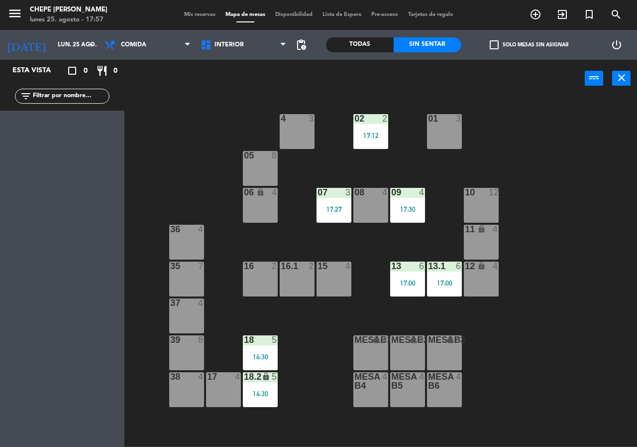
click at [171, 113] on div "02 2 17:12 4 3 01 3 05 8 06 lock 4 07 3 17:27 09 4 17:30 10 12 08 4 11 lock 4 3…" at bounding box center [384, 272] width 507 height 350
click at [163, 44] on span "Comida" at bounding box center [148, 45] width 96 height 22
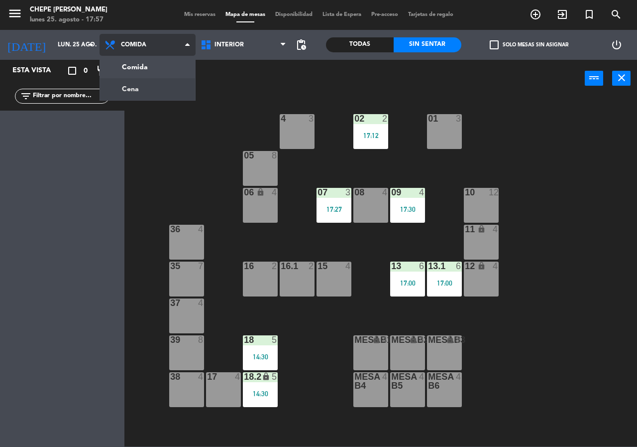
click at [155, 85] on ng-component "menu Chepe [PERSON_NAME] lunes 25. agosto - 17:57 Mis reservas Mapa de mesas Di…" at bounding box center [318, 223] width 637 height 446
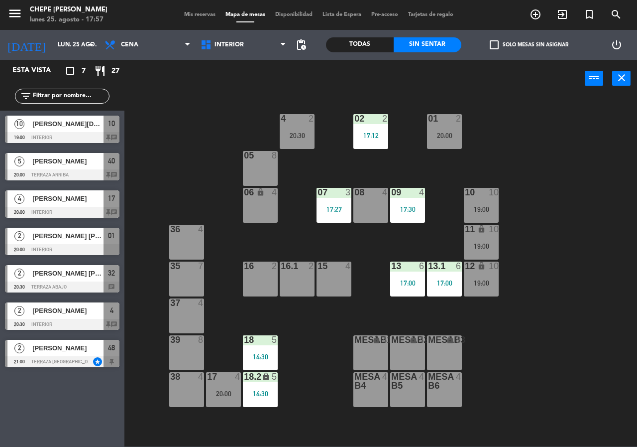
click at [333, 280] on div "15 4" at bounding box center [334, 278] width 35 height 35
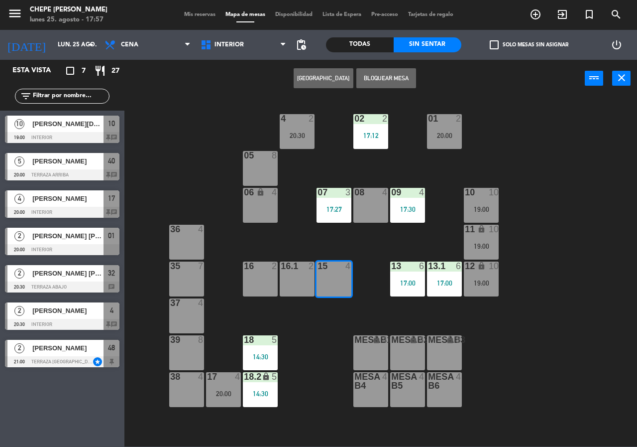
click at [312, 85] on button "[GEOGRAPHIC_DATA]" at bounding box center [324, 78] width 60 height 20
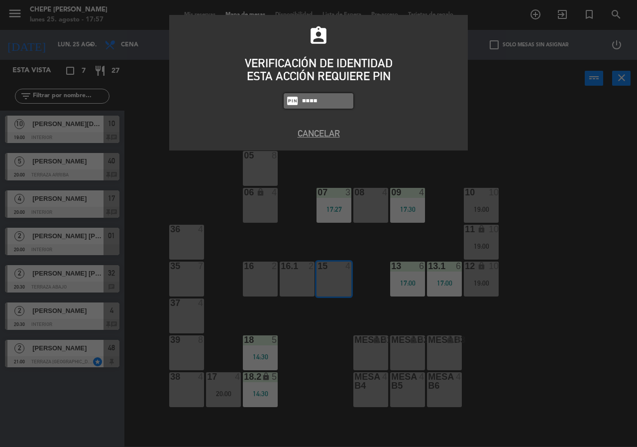
type input "353."
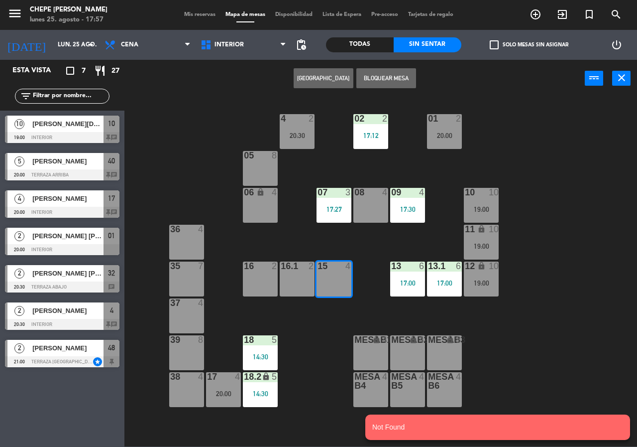
click at [330, 74] on button "[GEOGRAPHIC_DATA]" at bounding box center [324, 78] width 60 height 20
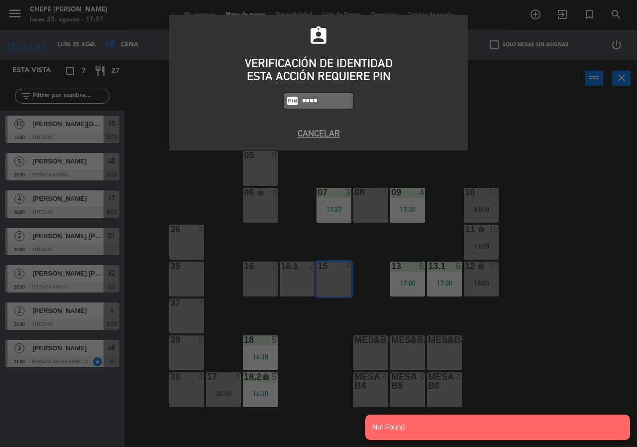
type input "3530"
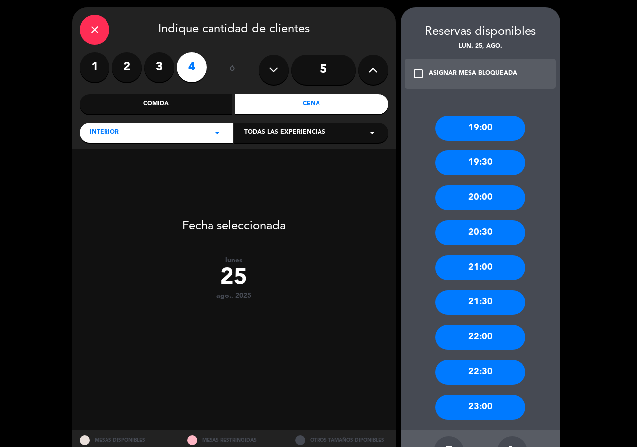
scroll to position [50, 0]
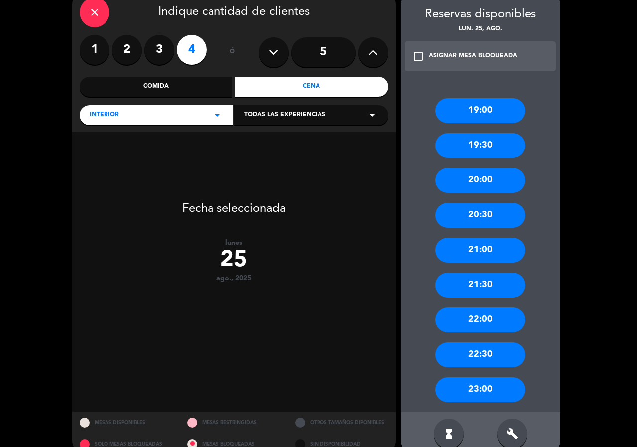
drag, startPoint x: 493, startPoint y: 217, endPoint x: 314, endPoint y: 146, distance: 192.7
click at [493, 217] on div "20:30" at bounding box center [481, 215] width 90 height 25
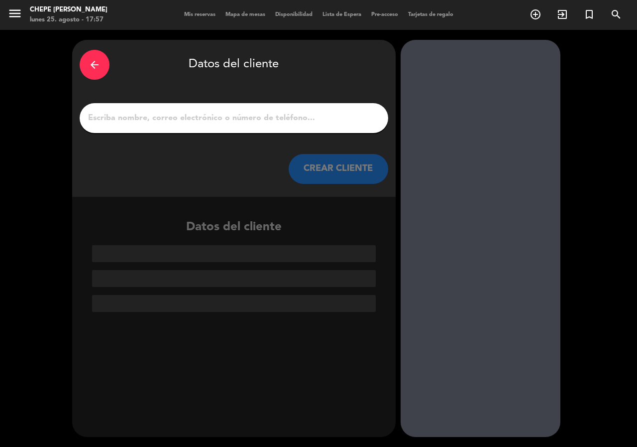
click at [199, 97] on div "arrow_back Datos del cliente CREAR CLIENTE" at bounding box center [234, 118] width 324 height 157
click at [204, 118] on input "1" at bounding box center [234, 118] width 294 height 14
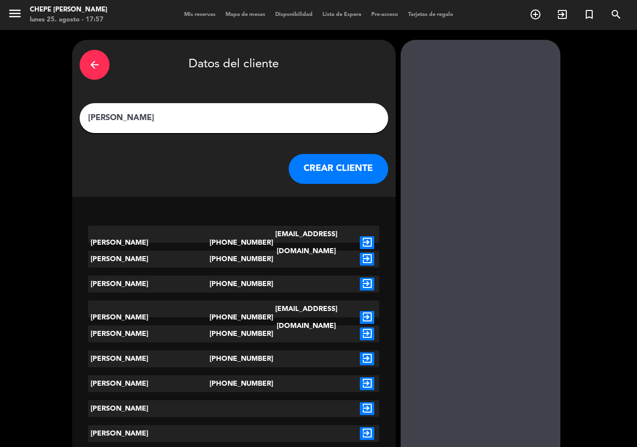
type input "[PERSON_NAME]"
click at [371, 236] on icon "exit_to_app" at bounding box center [367, 242] width 14 height 13
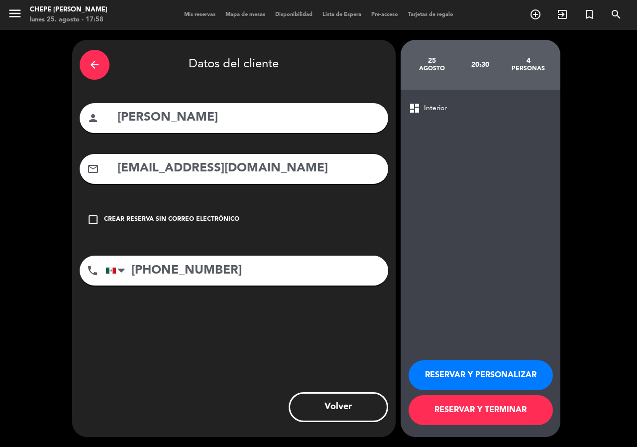
click at [553, 385] on div "dashboard Interior RESERVAR Y PERSONALIZAR RESERVAR Y TERMINAR" at bounding box center [481, 263] width 160 height 347
click at [519, 369] on button "RESERVAR Y PERSONALIZAR" at bounding box center [481, 375] width 144 height 30
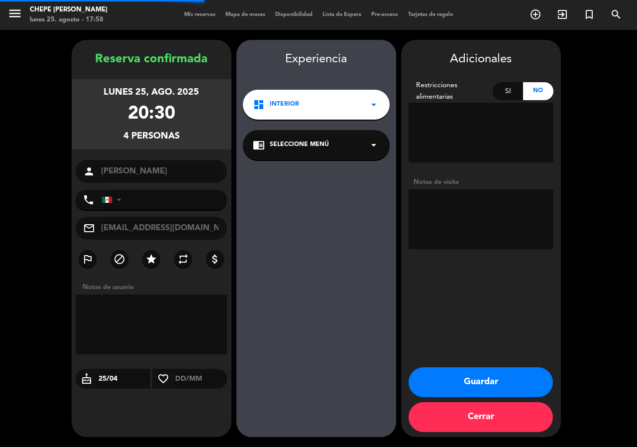
type input "[PHONE_NUMBER]"
click at [463, 223] on textarea at bounding box center [481, 219] width 145 height 60
type textarea "int"
click at [496, 380] on button "Guardar" at bounding box center [481, 382] width 144 height 30
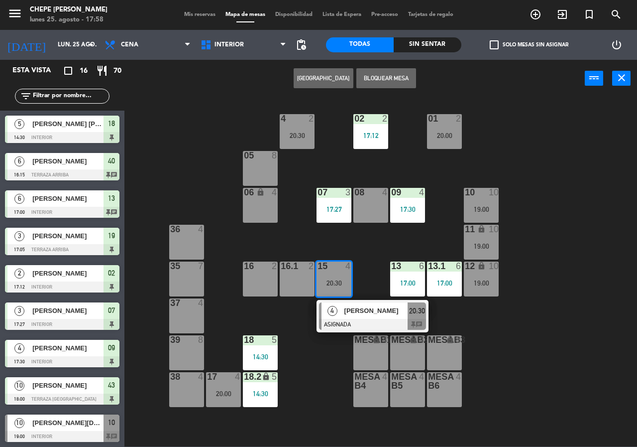
click at [592, 345] on div "02 2 17:12 4 2 20:30 01 2 20:00 05 8 06 lock 4 07 3 17:27 09 4 17:30 10 10 19:0…" at bounding box center [384, 272] width 507 height 350
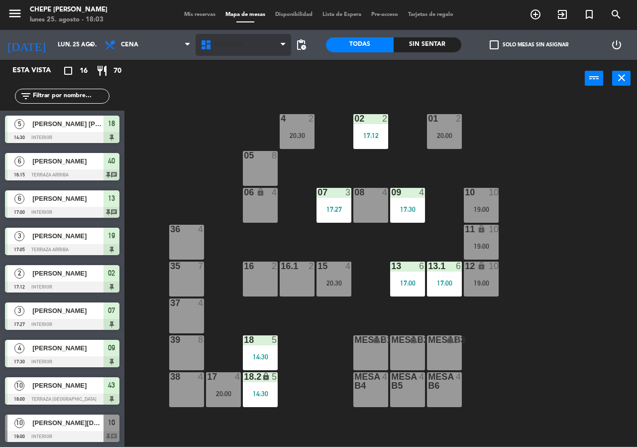
click at [231, 45] on span "Interior" at bounding box center [229, 44] width 29 height 7
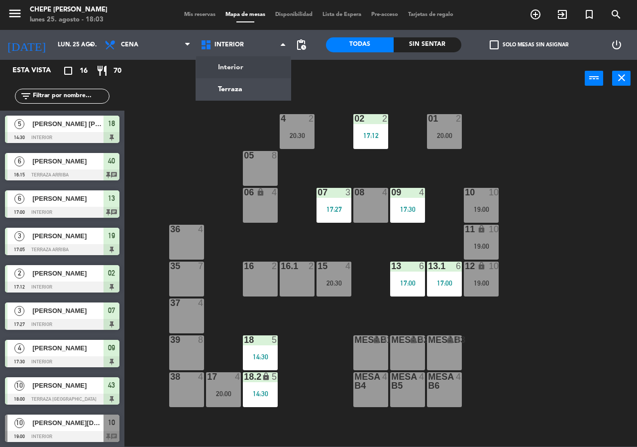
click at [189, 109] on div "02 2 17:12 4 2 20:30 01 2 20:00 05 8 06 lock 4 07 3 17:27 09 4 17:30 10 10 19:0…" at bounding box center [384, 272] width 507 height 350
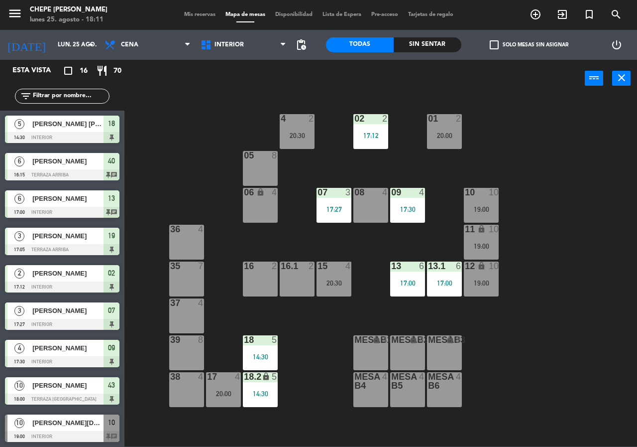
click at [208, 56] on div "Interior Terraza Interior Interior Terraza" at bounding box center [244, 45] width 96 height 30
click at [233, 49] on span "Interior" at bounding box center [244, 45] width 96 height 22
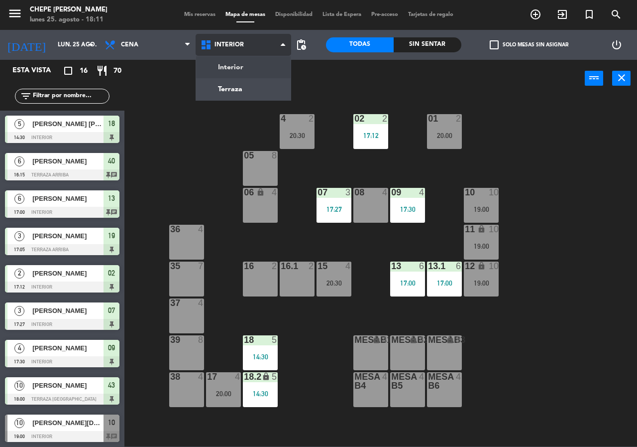
click at [226, 85] on ng-component "menu Chepe [PERSON_NAME] lunes 25. agosto - 18:11 Mis reservas Mapa de mesas Di…" at bounding box center [318, 223] width 637 height 446
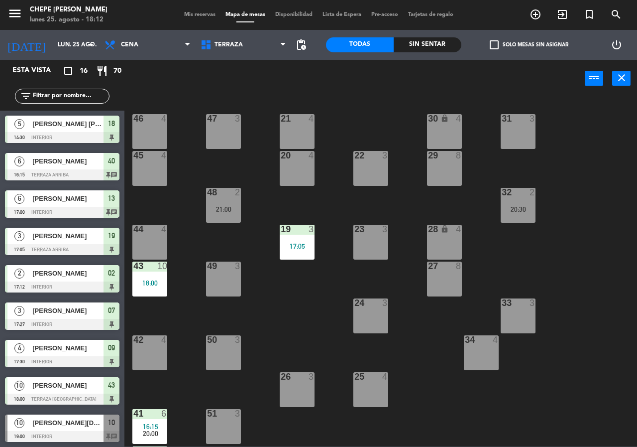
click at [355, 375] on div "25" at bounding box center [355, 376] width 0 height 9
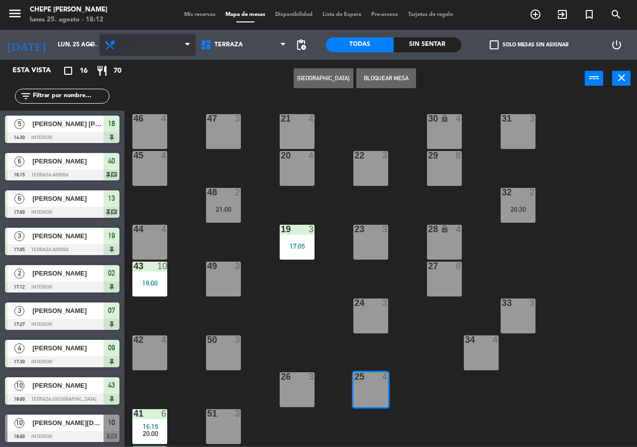
click at [132, 47] on span "Cena" at bounding box center [129, 44] width 17 height 7
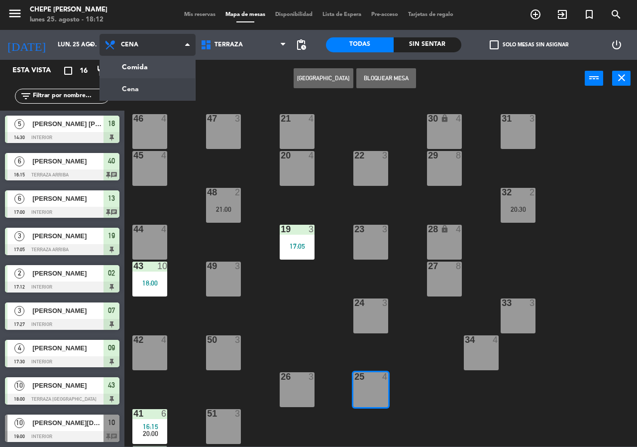
click at [146, 69] on ng-component "menu Chepe [PERSON_NAME] lunes 25. agosto - 18:12 Mis reservas Mapa de mesas Di…" at bounding box center [318, 223] width 637 height 446
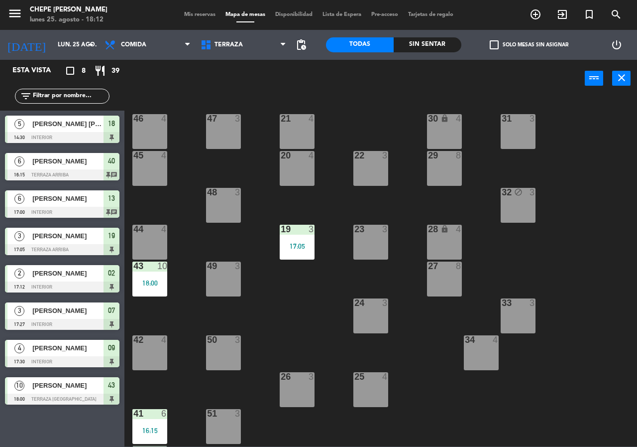
click at [373, 381] on div at bounding box center [371, 376] width 16 height 9
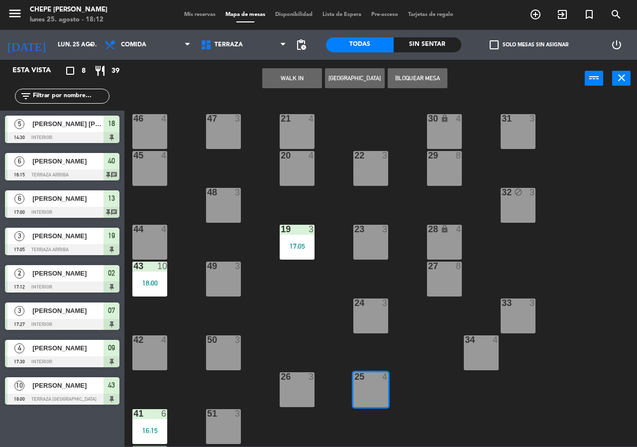
click at [346, 84] on button "[GEOGRAPHIC_DATA]" at bounding box center [355, 78] width 60 height 20
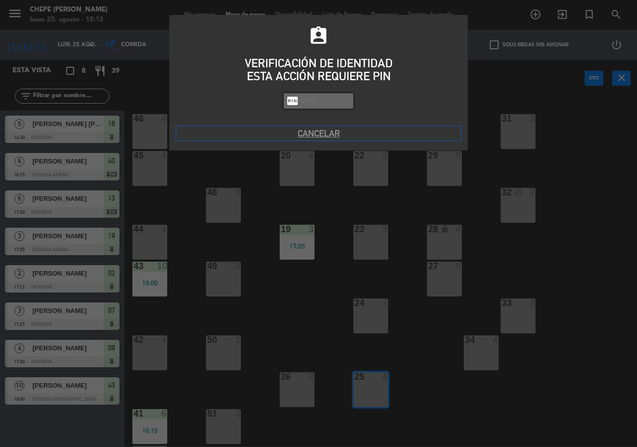
click at [314, 128] on button "Cancelar" at bounding box center [319, 133] width 284 height 13
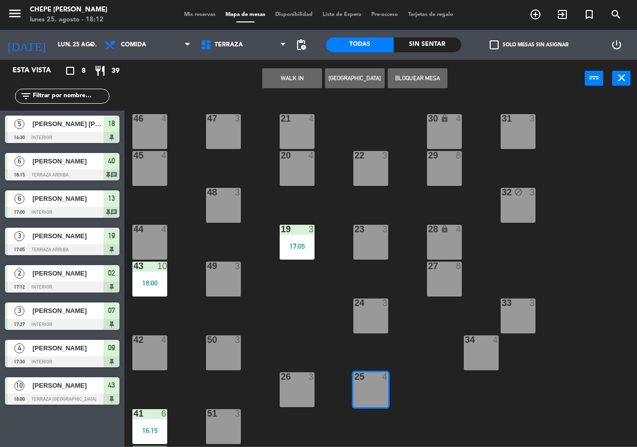
click at [287, 78] on button "WALK IN" at bounding box center [292, 78] width 60 height 20
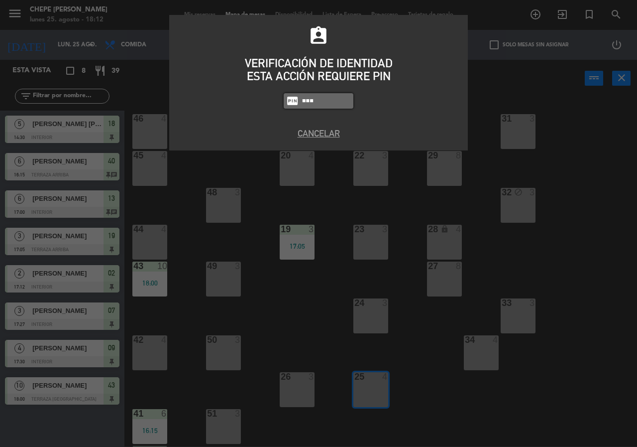
type input "1843"
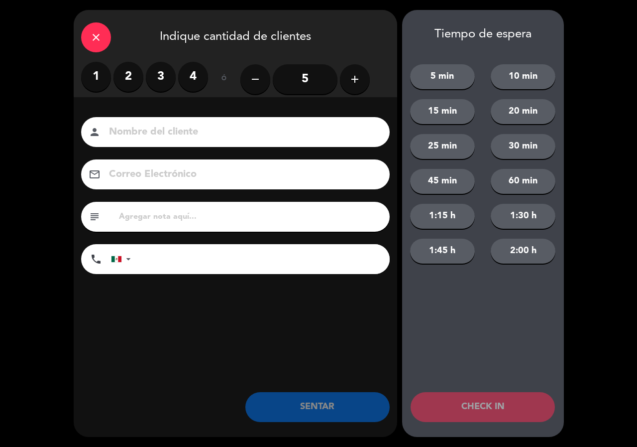
click at [187, 77] on label "4" at bounding box center [193, 77] width 30 height 30
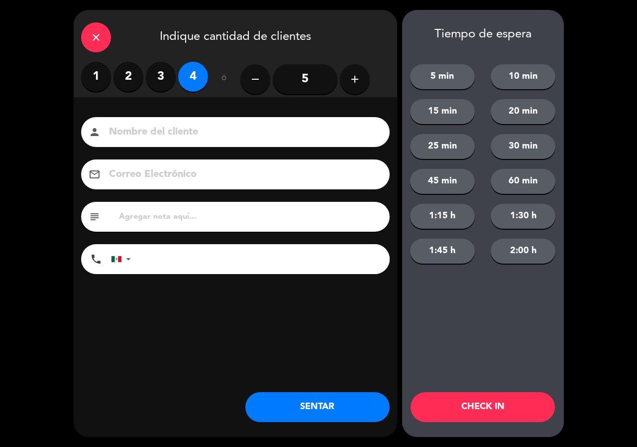
click at [175, 130] on input at bounding box center [242, 132] width 269 height 17
type input "e"
type input "[PERSON_NAME]"
click at [299, 402] on button "SENTAR" at bounding box center [318, 407] width 144 height 30
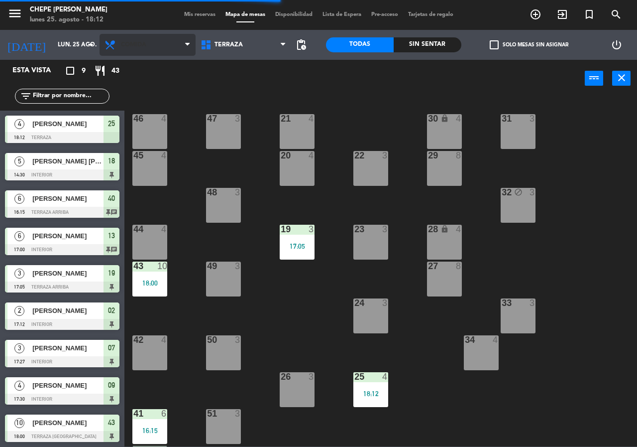
click at [133, 48] on span "Comida" at bounding box center [148, 45] width 96 height 22
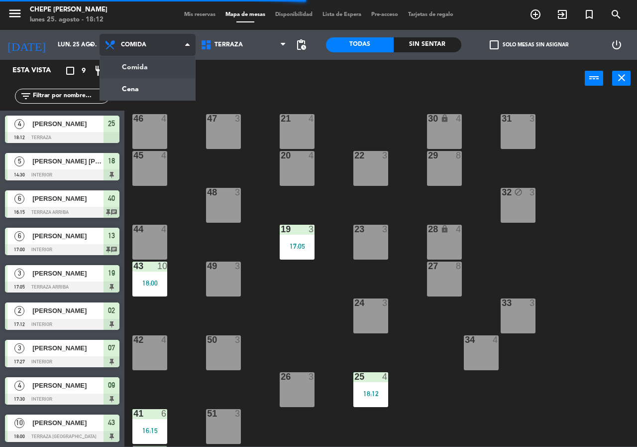
click at [145, 85] on ng-component "menu Chepe [PERSON_NAME] lunes 25. agosto - 18:12 Mis reservas Mapa de mesas Di…" at bounding box center [318, 223] width 637 height 446
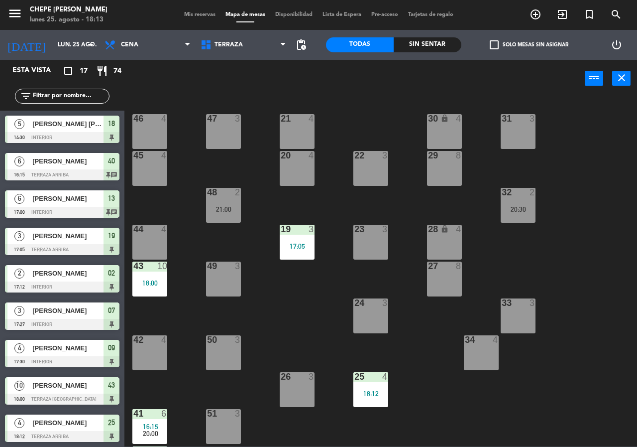
click at [295, 313] on div "21 4 30 lock 4 46 4 47 3 31 3 20 4 22 3 29 8 45 4 32 2 20:30 48 2 21:00 19 3 17…" at bounding box center [384, 272] width 507 height 350
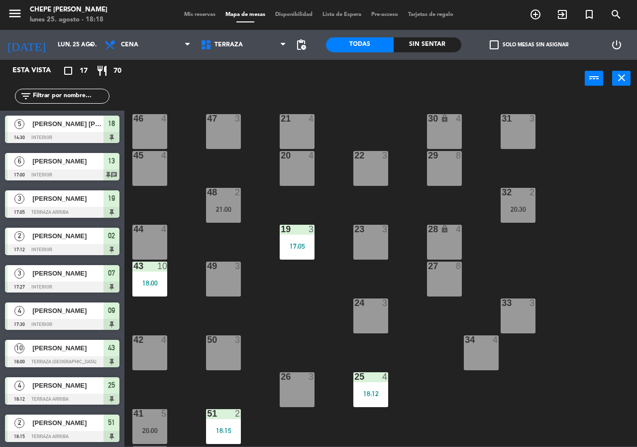
click at [215, 427] on div "18:15" at bounding box center [223, 430] width 35 height 7
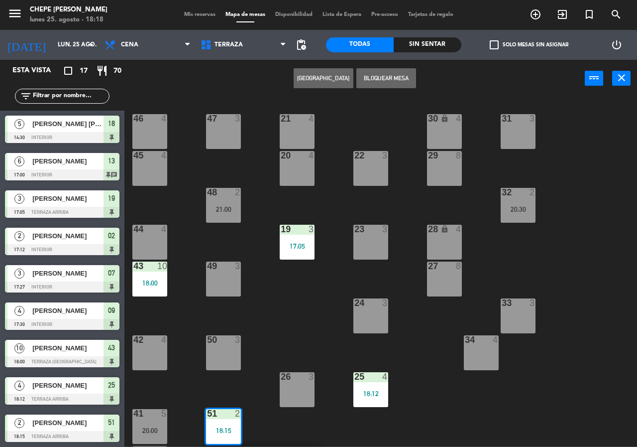
click at [221, 128] on div "47 3" at bounding box center [223, 131] width 35 height 35
click at [326, 79] on button "Mover" at bounding box center [324, 78] width 60 height 20
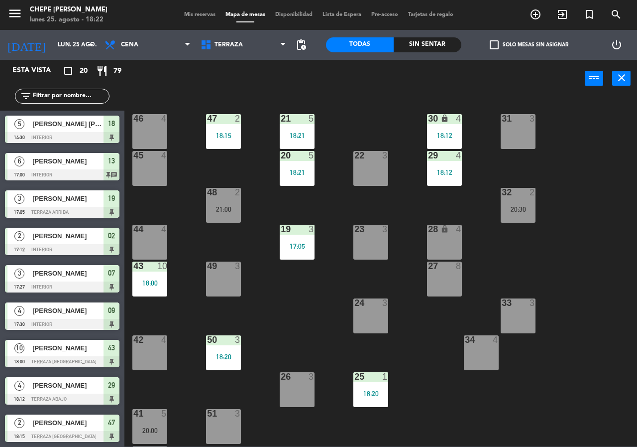
click at [215, 349] on div "50 3 18:20" at bounding box center [223, 352] width 35 height 35
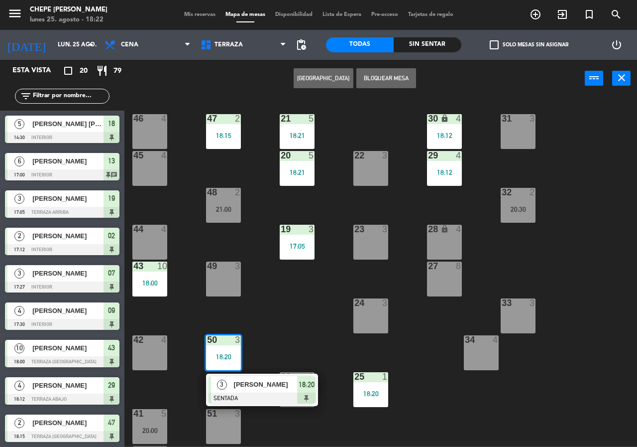
click at [217, 271] on div "49 3" at bounding box center [223, 266] width 35 height 10
click at [333, 72] on button "Mover" at bounding box center [324, 78] width 60 height 20
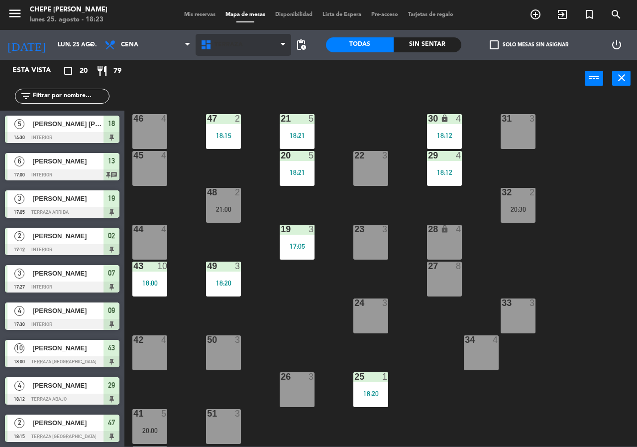
click at [218, 47] on span "Terraza" at bounding box center [229, 44] width 28 height 7
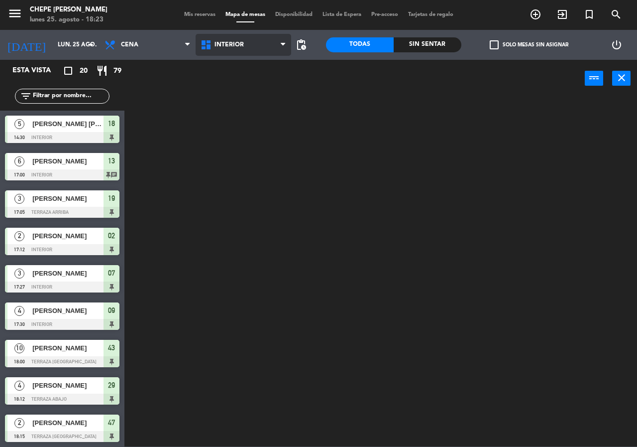
click at [239, 74] on ng-component "menu Chepe [PERSON_NAME] lunes 25. agosto - 18:23 Mis reservas Mapa de mesas Di…" at bounding box center [318, 223] width 637 height 446
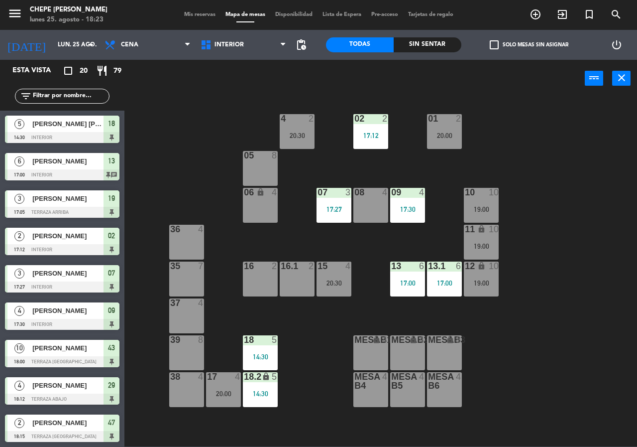
click at [355, 121] on div "02" at bounding box center [355, 118] width 0 height 9
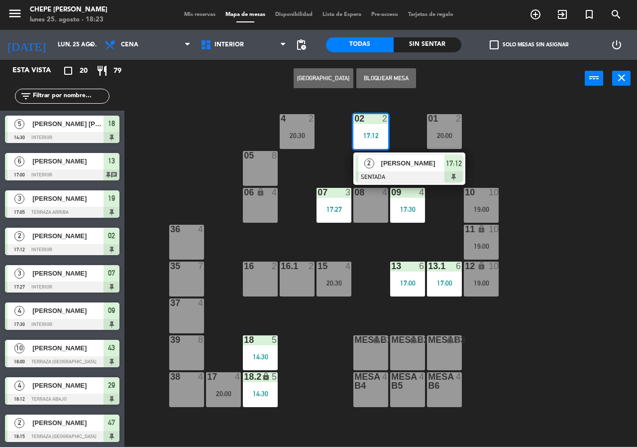
click at [402, 163] on span "[PERSON_NAME]" at bounding box center [413, 163] width 64 height 10
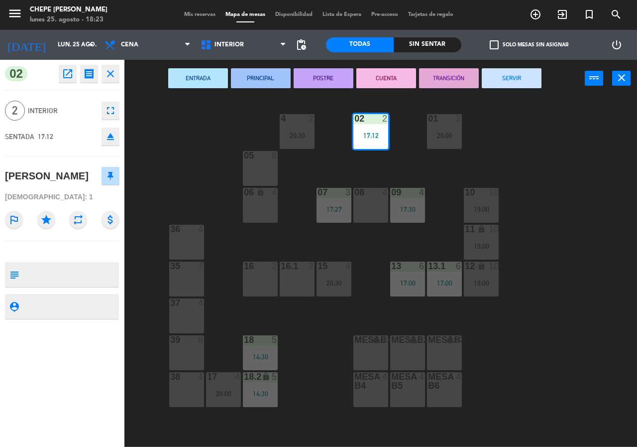
click at [498, 83] on button "SERVIR" at bounding box center [512, 78] width 60 height 20
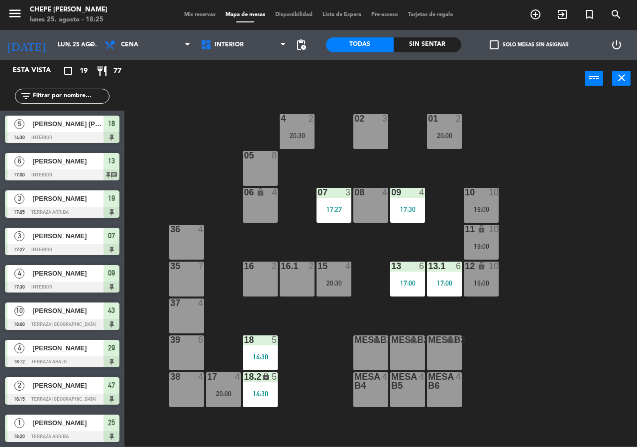
click at [413, 44] on div "Sin sentar" at bounding box center [428, 44] width 68 height 15
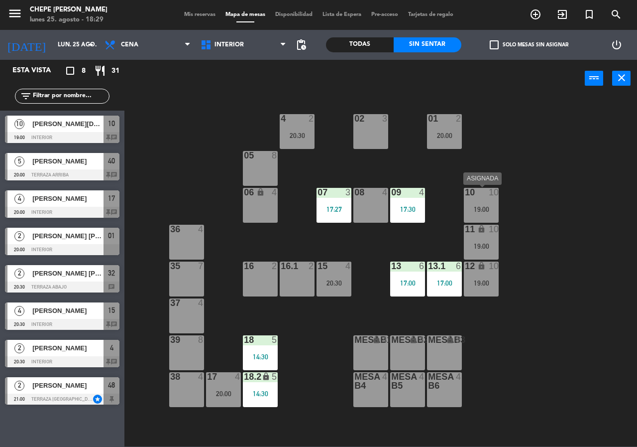
click at [485, 208] on div "19:00" at bounding box center [481, 209] width 35 height 7
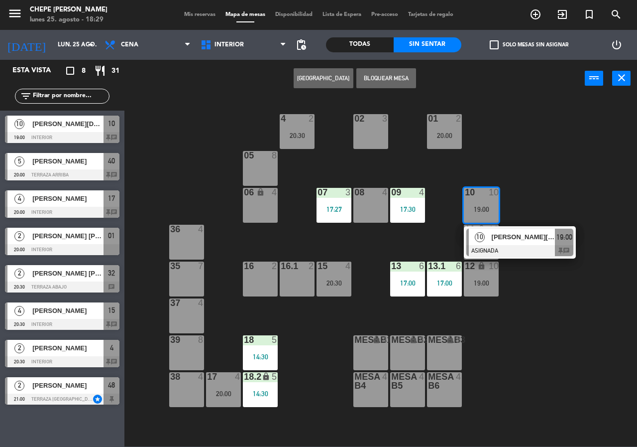
click at [515, 203] on div "02 3 4 2 20:30 01 2 20:00 05 8 06 lock 4 07 3 17:27 09 4 17:30 10 10 19:00 10 […" at bounding box center [384, 272] width 507 height 350
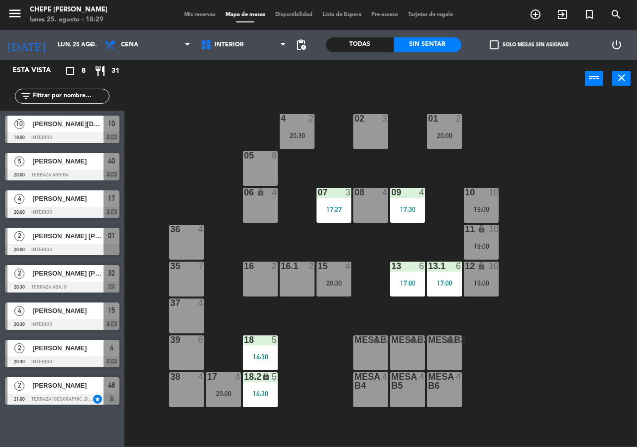
click at [472, 214] on div "10 10 19:00" at bounding box center [481, 205] width 35 height 35
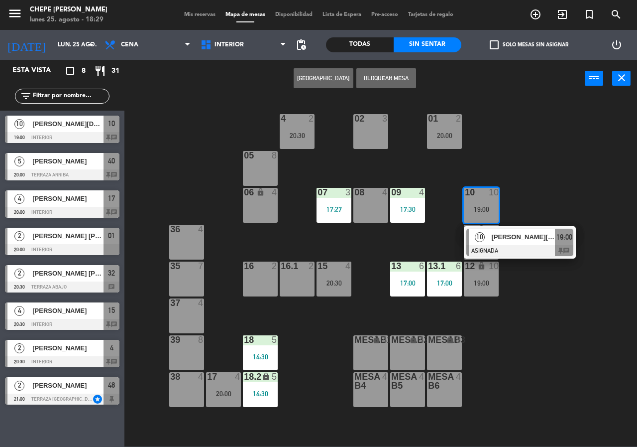
click at [482, 236] on span "10" at bounding box center [480, 237] width 10 height 10
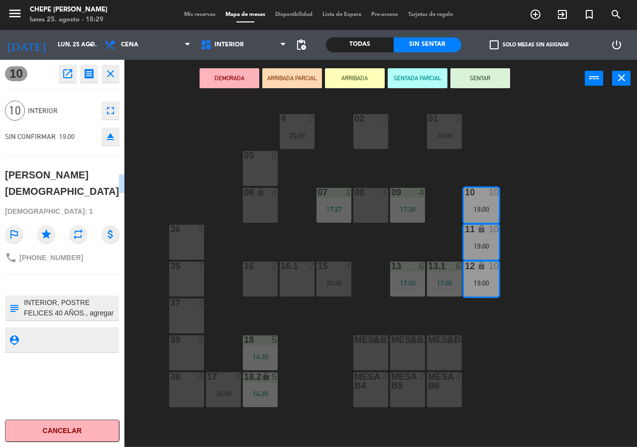
click at [534, 143] on div "02 3 4 2 20:30 01 2 20:00 05 8 06 lock 4 07 3 17:27 09 4 17:30 10 10 19:00 08 4…" at bounding box center [384, 272] width 507 height 350
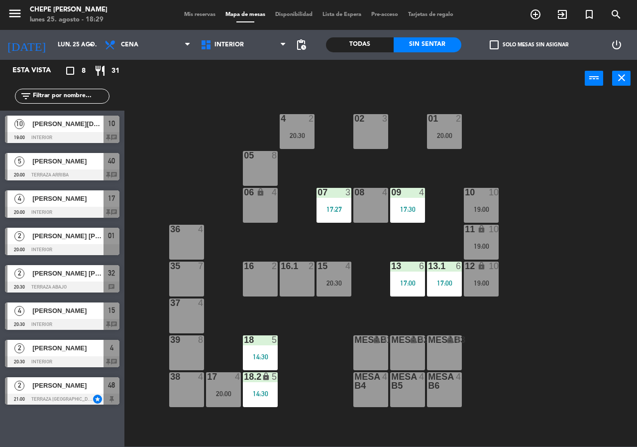
click at [490, 200] on div "10 10 19:00" at bounding box center [481, 205] width 35 height 35
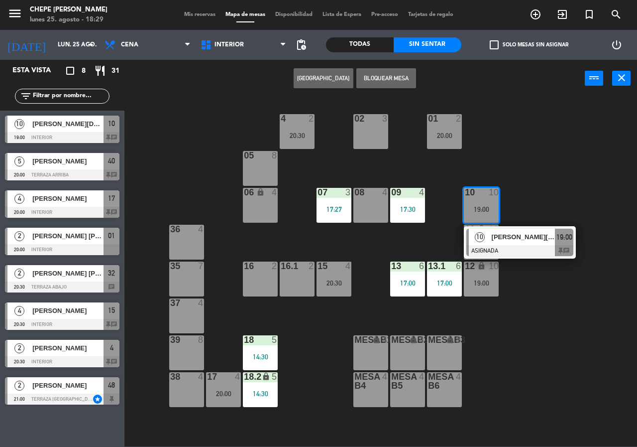
click at [494, 234] on span "[PERSON_NAME][DEMOGRAPHIC_DATA]" at bounding box center [524, 237] width 64 height 10
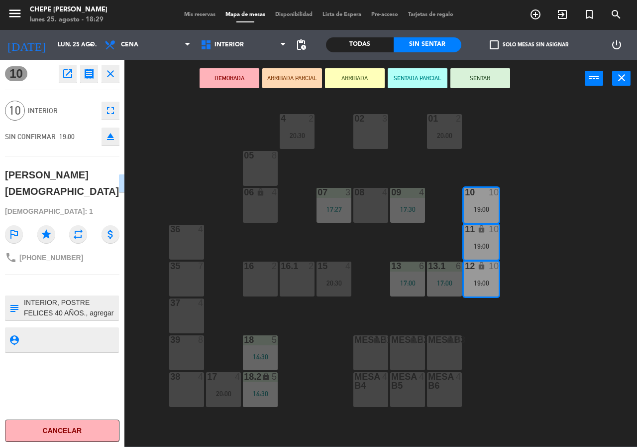
click at [221, 73] on button "DEMORADA" at bounding box center [230, 78] width 60 height 20
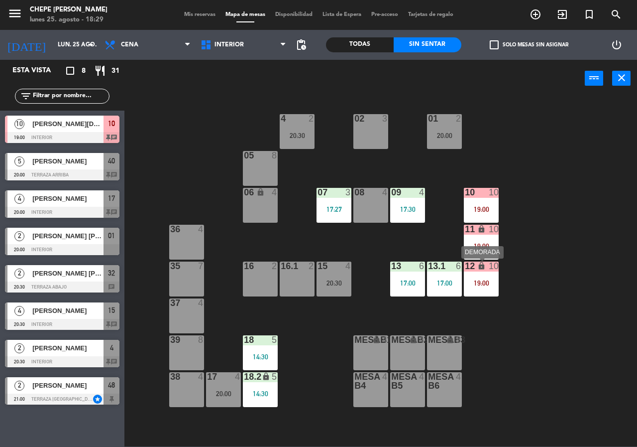
click at [469, 277] on div "12 lock 10 19:00" at bounding box center [481, 278] width 35 height 35
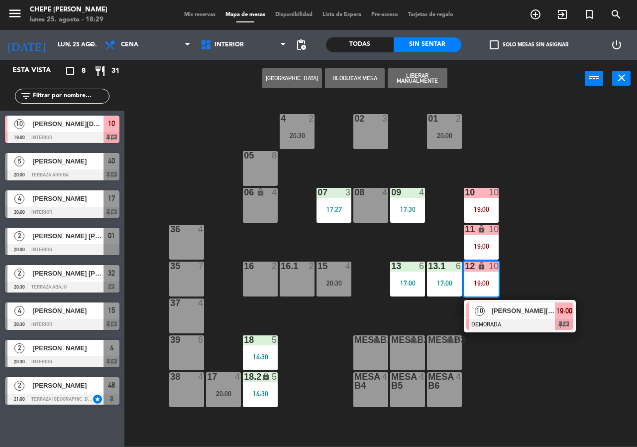
click at [492, 304] on div "[PERSON_NAME][DEMOGRAPHIC_DATA]" at bounding box center [523, 310] width 65 height 16
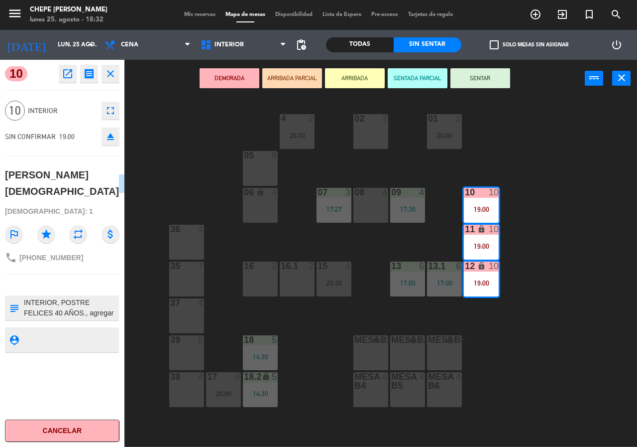
drag, startPoint x: 201, startPoint y: 134, endPoint x: 180, endPoint y: 133, distance: 20.4
click at [199, 136] on div "02 3 4 2 20:30 01 2 20:00 05 8 06 lock 4 07 3 17:27 09 4 17:30 10 10 19:00 08 4…" at bounding box center [384, 272] width 507 height 350
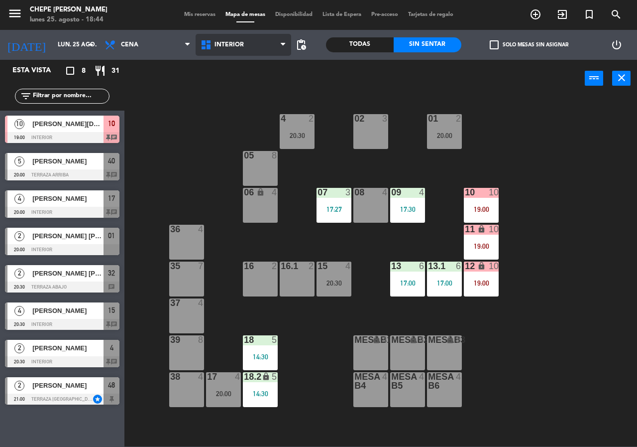
drag, startPoint x: 222, startPoint y: 45, endPoint x: 230, endPoint y: 62, distance: 18.9
click at [222, 45] on span "Interior" at bounding box center [229, 44] width 29 height 7
click at [234, 73] on ng-component "menu Chepe [PERSON_NAME] lunes 25. agosto - 18:44 Mis reservas Mapa de mesas Di…" at bounding box center [318, 223] width 637 height 446
drag, startPoint x: 239, startPoint y: 46, endPoint x: 242, endPoint y: 85, distance: 38.5
click at [241, 53] on span "Interior" at bounding box center [244, 45] width 96 height 22
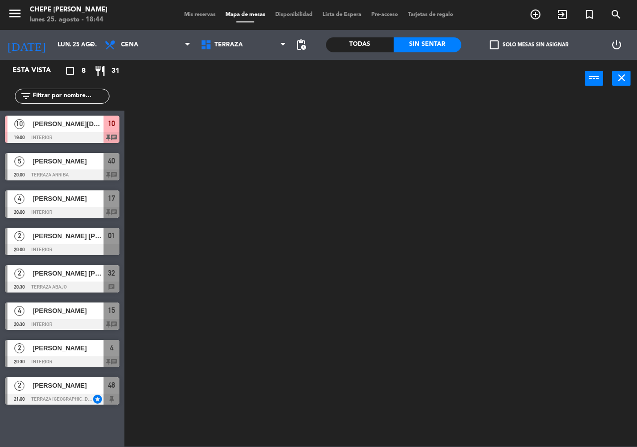
click at [243, 88] on ng-component "menu Chepe [PERSON_NAME] lunes 25. agosto - 18:44 Mis reservas Mapa de mesas Di…" at bounding box center [318, 223] width 637 height 446
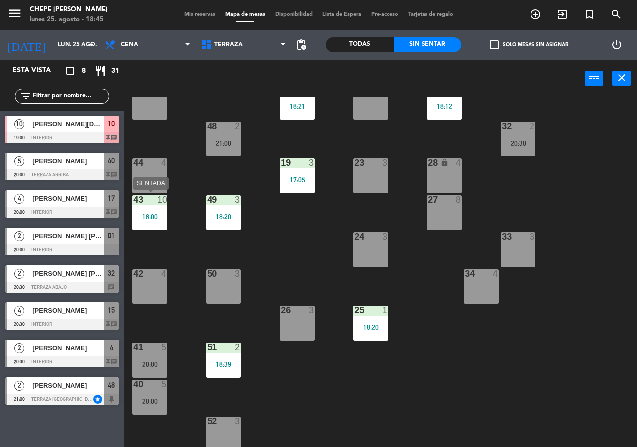
scroll to position [71, 0]
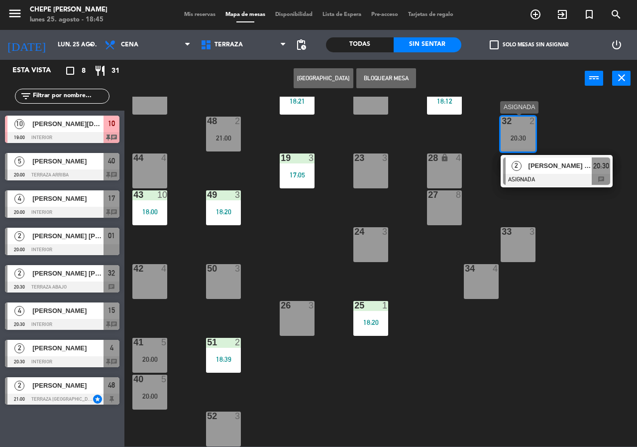
click at [560, 170] on span "[PERSON_NAME] [PERSON_NAME]" at bounding box center [561, 165] width 64 height 10
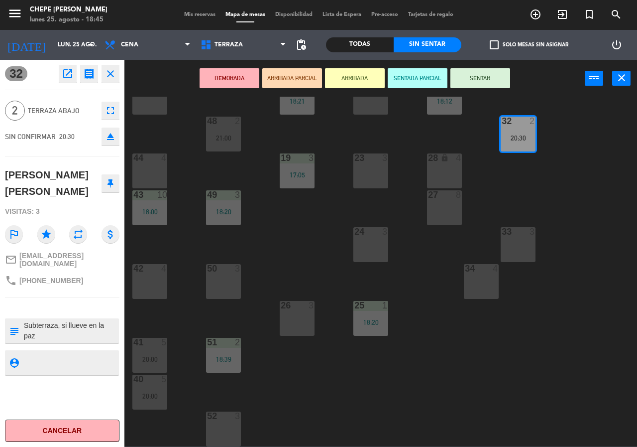
click at [554, 172] on div "21 5 18:21 30 lock 4 18:12 46 4 47 2 18:15 31 3 20 5 18:21 22 3 29 4 18:12 45 4…" at bounding box center [384, 272] width 507 height 350
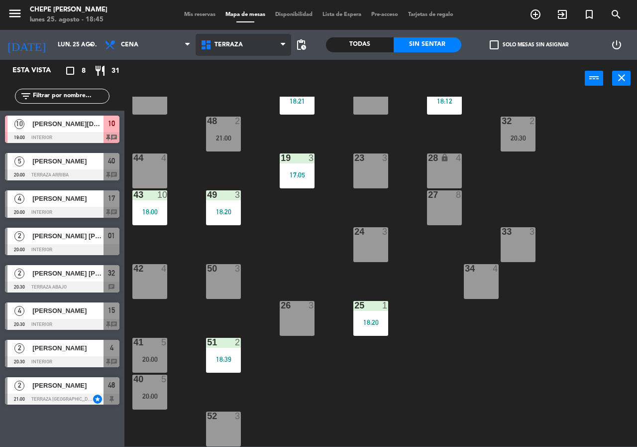
click at [229, 37] on span "Terraza" at bounding box center [244, 45] width 96 height 22
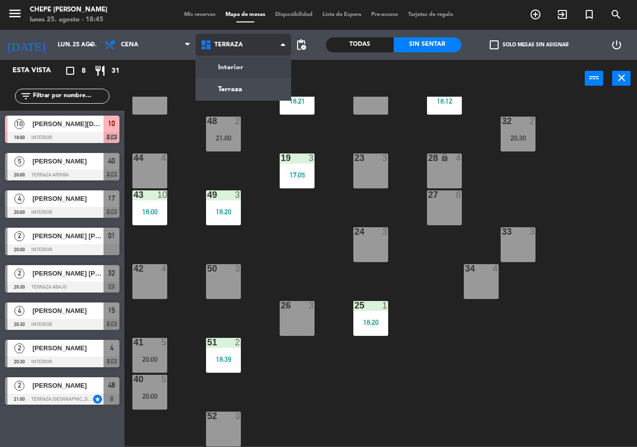
scroll to position [0, 0]
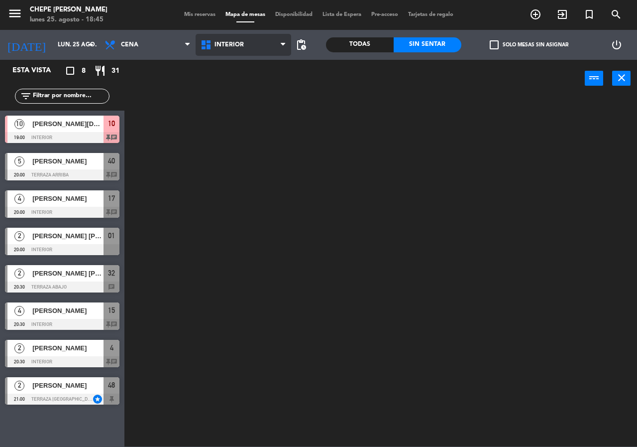
click at [238, 60] on ng-component "menu Chepe [PERSON_NAME] lunes 25. agosto - 18:45 Mis reservas Mapa de mesas Di…" at bounding box center [318, 223] width 637 height 446
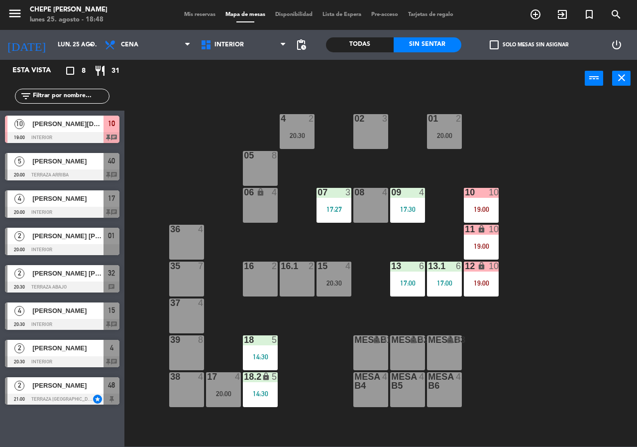
click at [229, 145] on div "02 3 4 2 20:30 01 2 20:00 05 8 06 lock 4 07 3 17:27 09 4 17:30 10 10 19:00 08 4…" at bounding box center [384, 272] width 507 height 350
click at [123, 123] on div "10 [PERSON_NAME][DEMOGRAPHIC_DATA] 19:00 Interior 10 chat" at bounding box center [62, 129] width 125 height 37
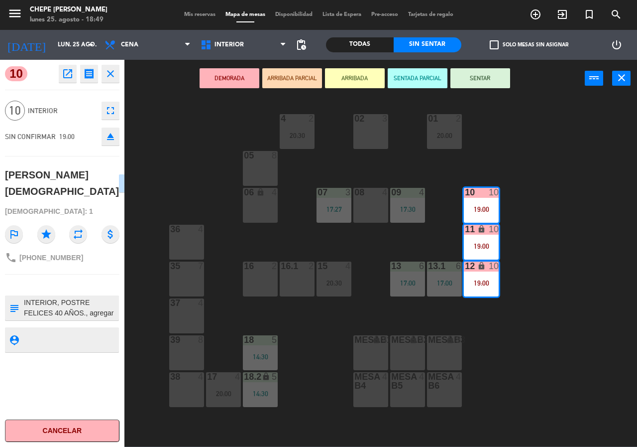
click at [106, 71] on icon "close" at bounding box center [111, 74] width 12 height 12
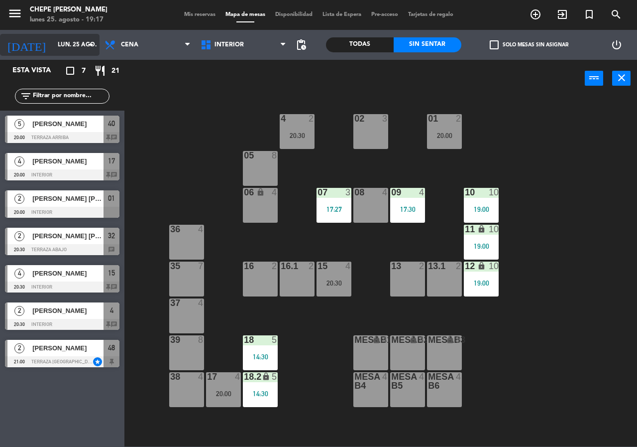
click at [42, 36] on div "[DATE] lun. 25 ago. arrow_drop_down" at bounding box center [50, 45] width 100 height 22
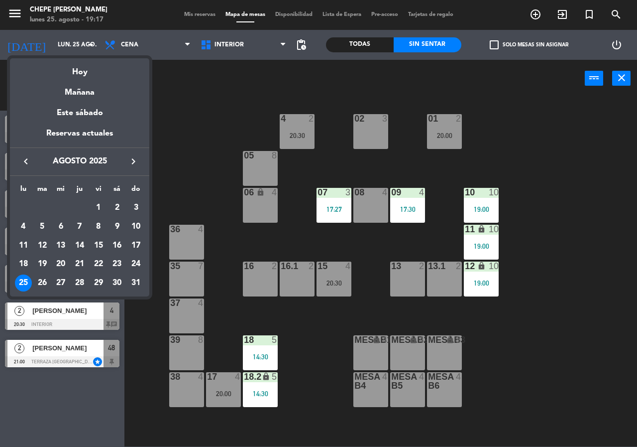
click at [64, 284] on div "27" at bounding box center [60, 282] width 17 height 17
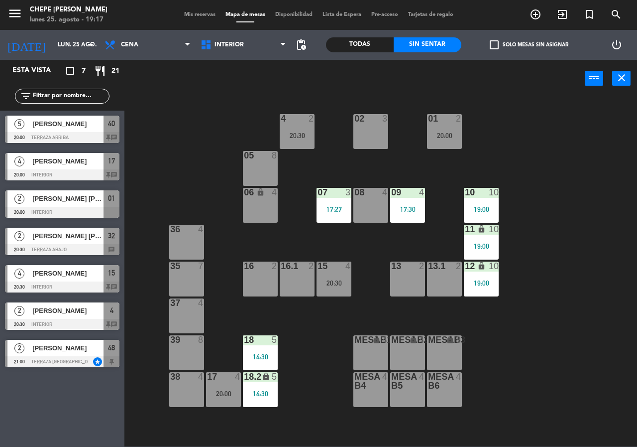
type input "mié. 27 ago."
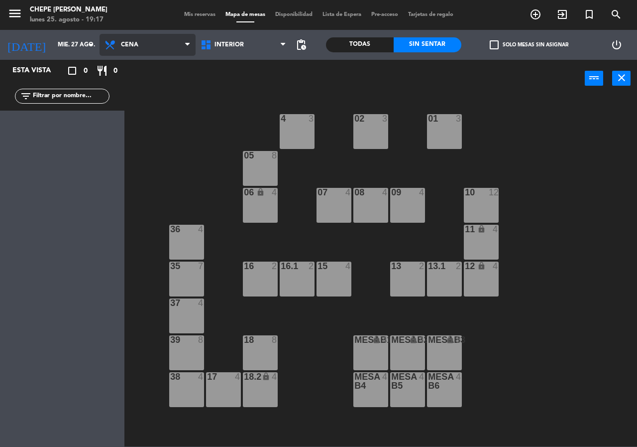
click at [136, 38] on span "Cena" at bounding box center [148, 45] width 96 height 22
click at [152, 87] on ng-component "menu Chepe [PERSON_NAME] lunes 25. agosto - 19:17 Mis reservas Mapa de mesas Di…" at bounding box center [318, 223] width 637 height 446
click at [404, 129] on div "02 3 4 3 01 3 05 8 06 lock 4 07 4 09 4 10 12 08 4 11 lock 4 36 4 16 2 15 4 13 2…" at bounding box center [384, 272] width 507 height 350
click at [365, 130] on div "02 3" at bounding box center [371, 131] width 35 height 35
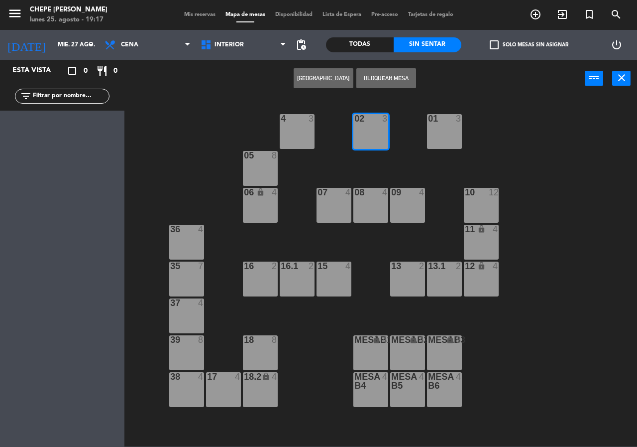
click at [313, 82] on button "[GEOGRAPHIC_DATA]" at bounding box center [324, 78] width 60 height 20
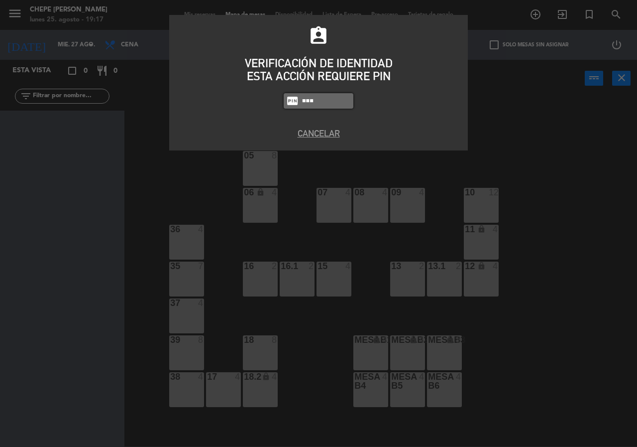
type input "8319"
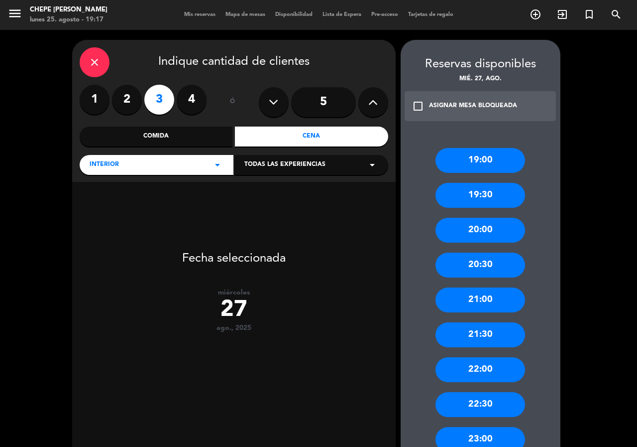
click at [85, 55] on div "close" at bounding box center [95, 62] width 30 height 30
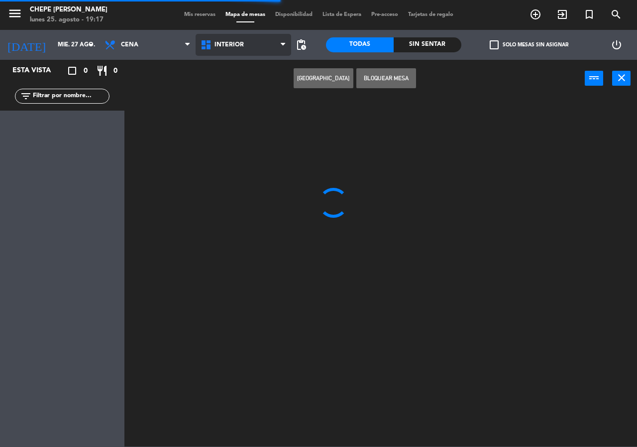
click at [215, 44] on span "Interior" at bounding box center [229, 44] width 29 height 7
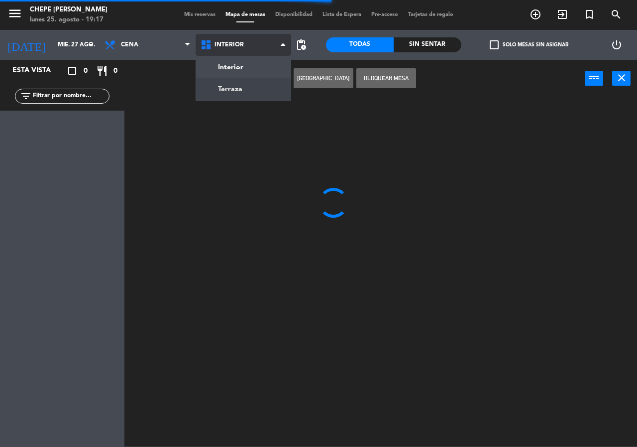
click at [223, 87] on ng-component "menu Chepe [PERSON_NAME] lunes 25. agosto - 19:17 Mis reservas Mapa de mesas Di…" at bounding box center [318, 223] width 637 height 446
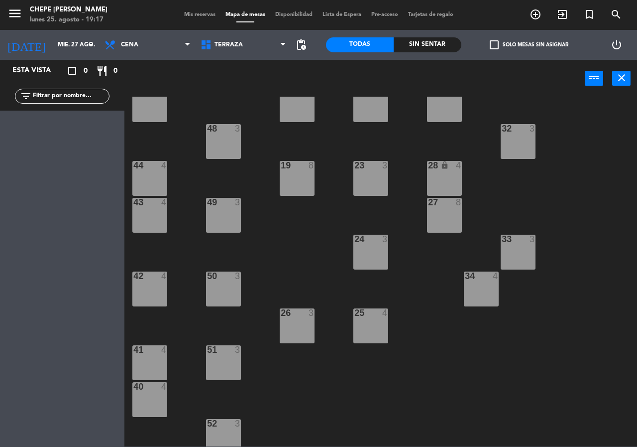
scroll to position [71, 0]
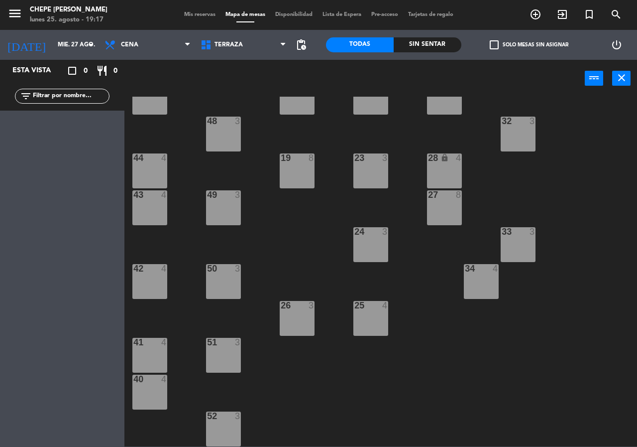
click at [230, 285] on div "50 3" at bounding box center [223, 281] width 35 height 35
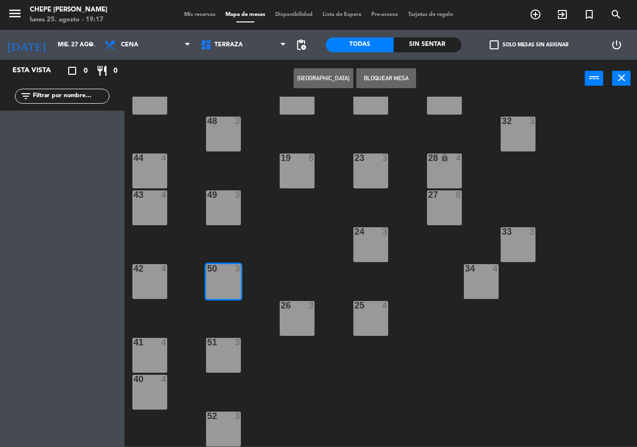
click at [329, 73] on button "[GEOGRAPHIC_DATA]" at bounding box center [324, 78] width 60 height 20
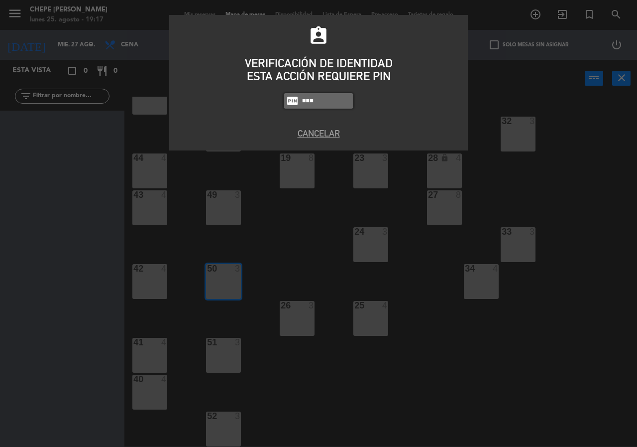
type input "8319"
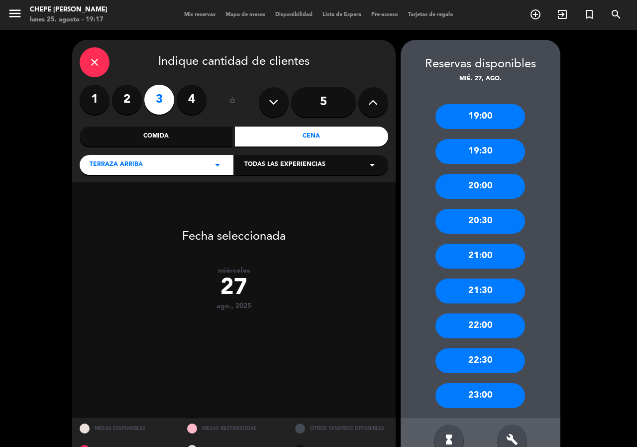
click at [119, 102] on label "2" at bounding box center [127, 100] width 30 height 30
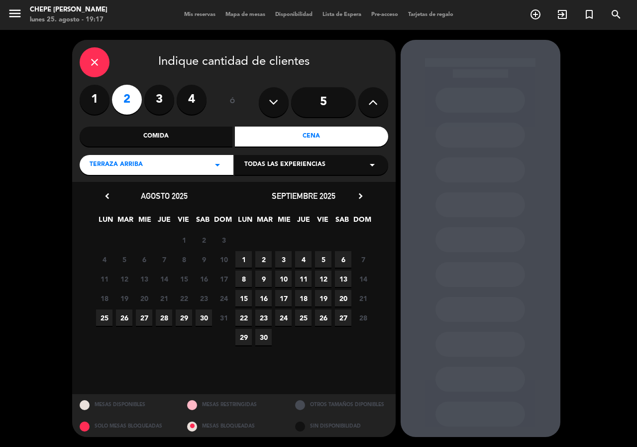
drag, startPoint x: 147, startPoint y: 321, endPoint x: 167, endPoint y: 311, distance: 22.5
click at [148, 321] on span "27" at bounding box center [144, 317] width 16 height 16
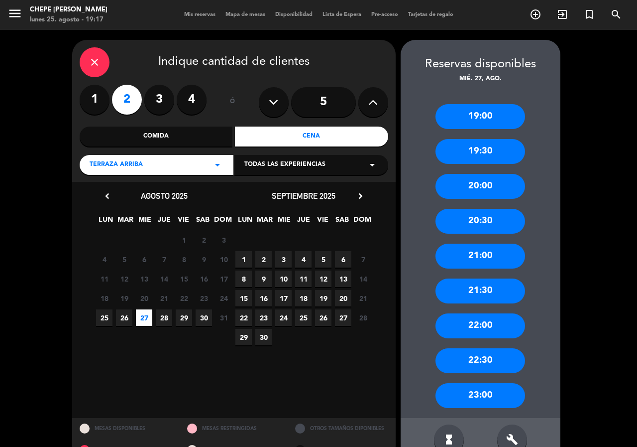
click at [493, 256] on div "21:00" at bounding box center [481, 256] width 90 height 25
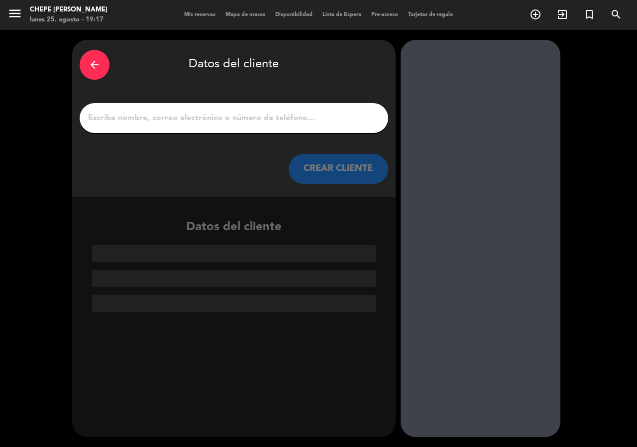
click at [310, 112] on input "1" at bounding box center [234, 118] width 294 height 14
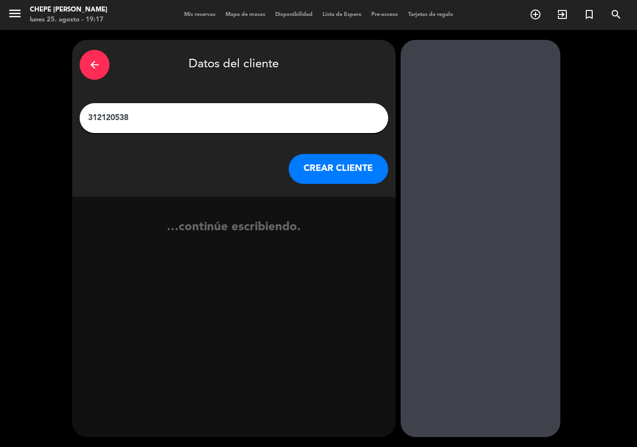
type input "3121205386"
drag, startPoint x: 310, startPoint y: 112, endPoint x: 8, endPoint y: 39, distance: 310.4
click at [0, 38] on div "arrow_back Datos del cliente 3121205386 CREAR CLIENTE …continúe escribiendo." at bounding box center [318, 238] width 637 height 417
type input "[PERSON_NAME]"
click at [316, 176] on button "CREAR CLIENTE" at bounding box center [339, 169] width 100 height 30
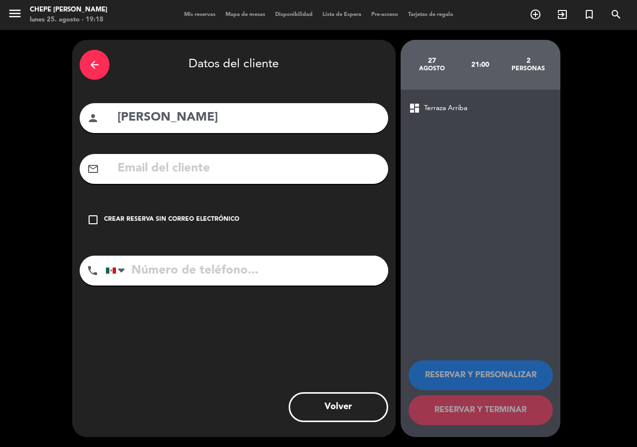
paste input "3121205386"
type input "3121205386"
drag, startPoint x: 134, startPoint y: 211, endPoint x: 139, endPoint y: 214, distance: 5.4
click at [135, 211] on div "check_box_outline_blank Crear reserva sin correo electrónico" at bounding box center [234, 220] width 309 height 30
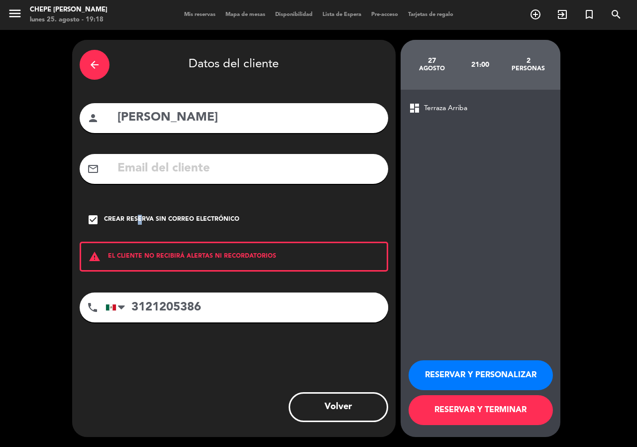
click at [447, 372] on button "RESERVAR Y PERSONALIZAR" at bounding box center [481, 375] width 144 height 30
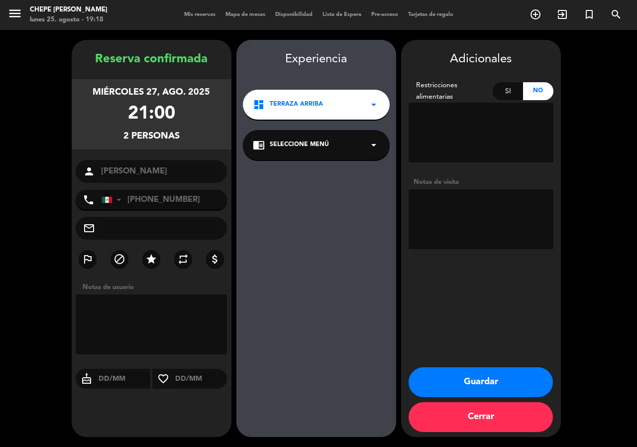
click at [468, 231] on textarea at bounding box center [481, 219] width 145 height 60
type textarea "paz"
click at [520, 381] on button "Guardar" at bounding box center [481, 382] width 144 height 30
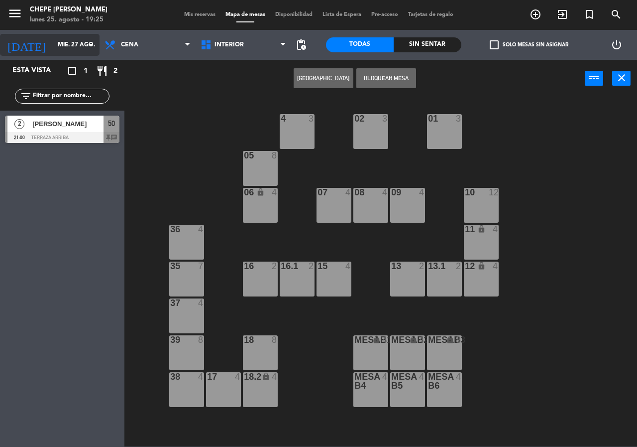
click at [59, 43] on input "mié. 27 ago." at bounding box center [92, 44] width 79 height 17
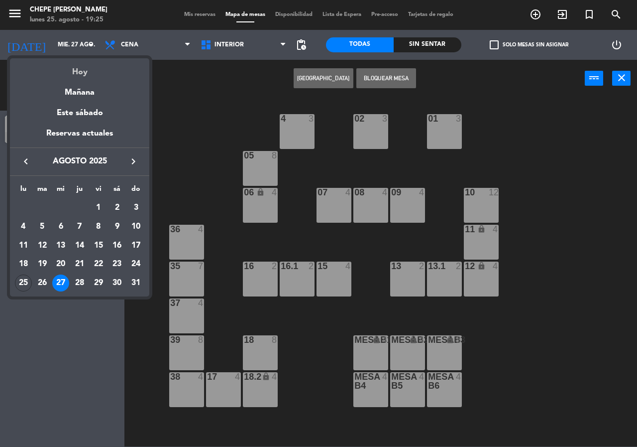
click at [86, 74] on div "Hoy" at bounding box center [79, 68] width 139 height 20
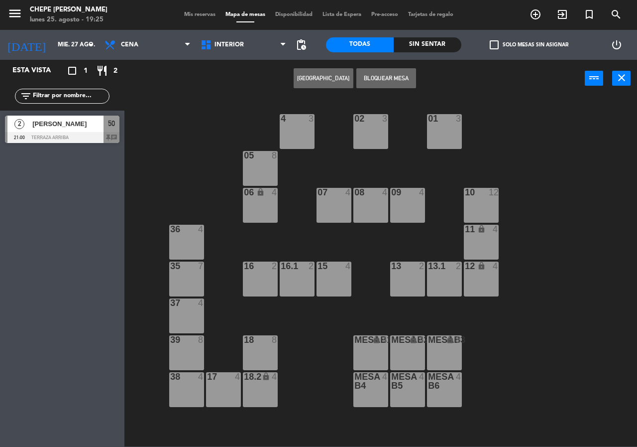
type input "lun. 25 ago."
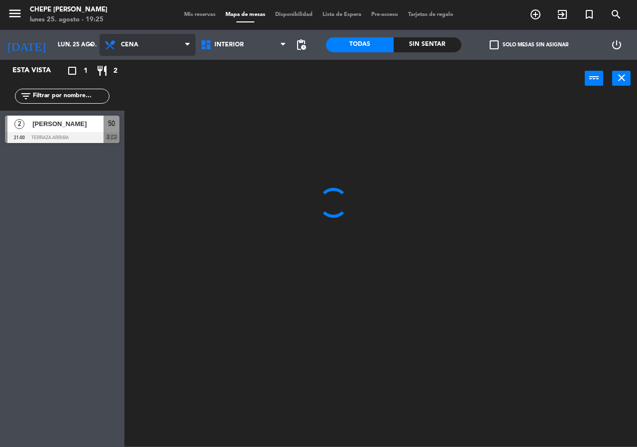
click at [134, 42] on span "Cena" at bounding box center [129, 44] width 17 height 7
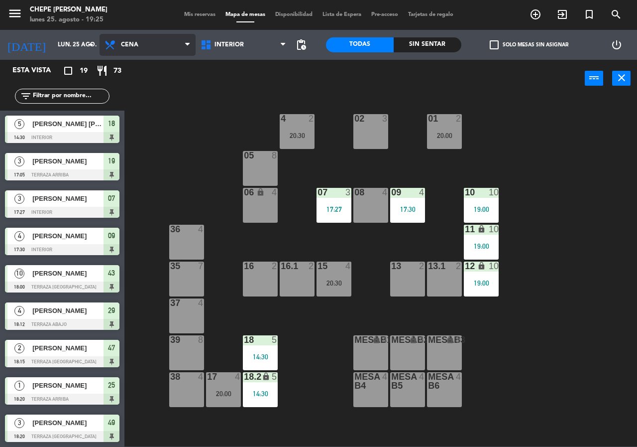
click at [152, 97] on ng-component "menu Chepe [PERSON_NAME] lunes 25. agosto - 19:25 Mis reservas Mapa de mesas Di…" at bounding box center [318, 223] width 637 height 446
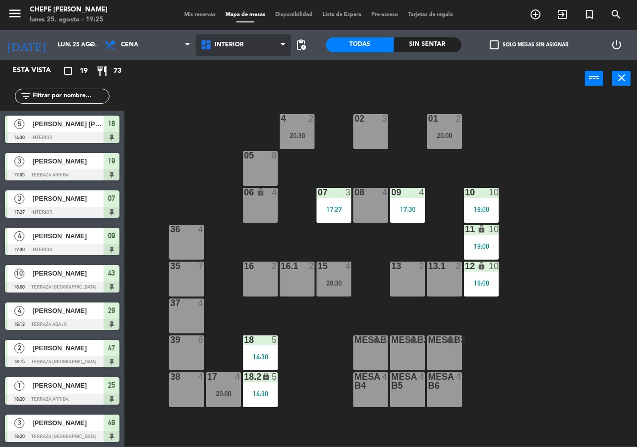
click at [233, 49] on span "Interior" at bounding box center [244, 45] width 96 height 22
click at [233, 95] on ng-component "menu Chepe [PERSON_NAME] lunes 25. agosto - 19:25 Mis reservas Mapa de mesas Di…" at bounding box center [318, 223] width 637 height 446
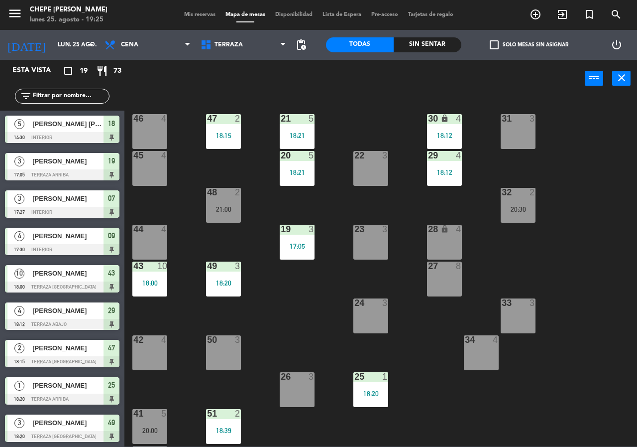
click at [524, 314] on div "33 3" at bounding box center [518, 315] width 35 height 35
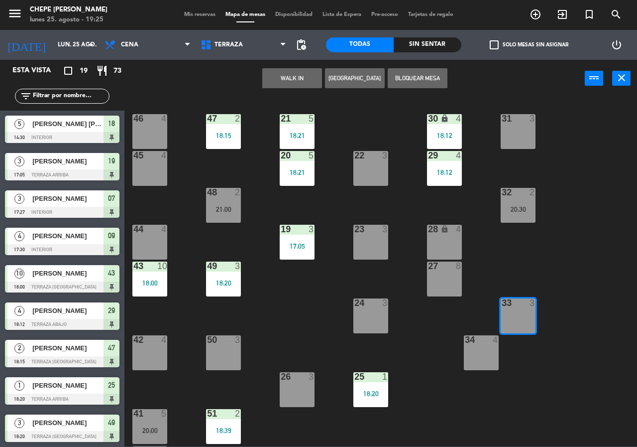
click at [340, 79] on button "[GEOGRAPHIC_DATA]" at bounding box center [355, 78] width 60 height 20
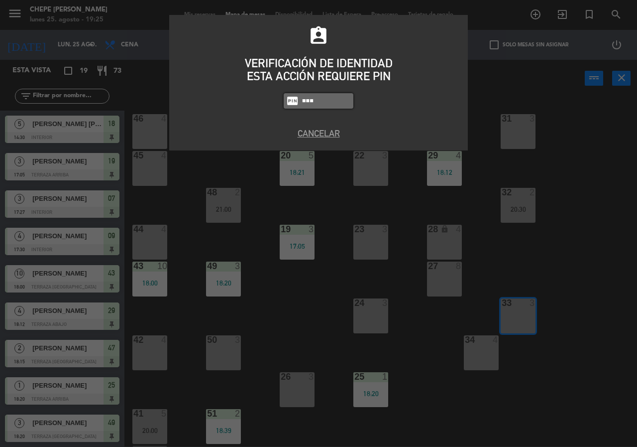
type input "8319"
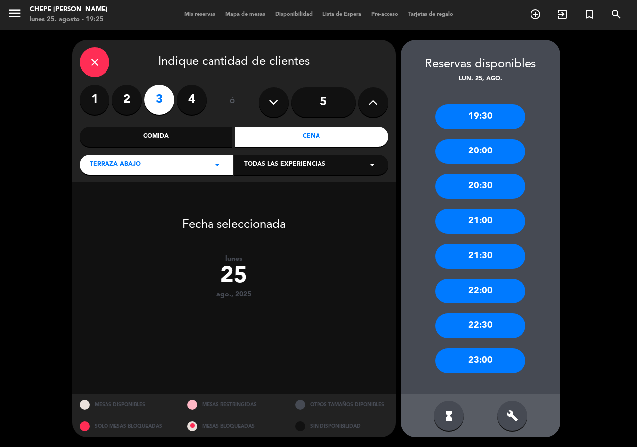
click at [504, 147] on div "20:00" at bounding box center [481, 151] width 90 height 25
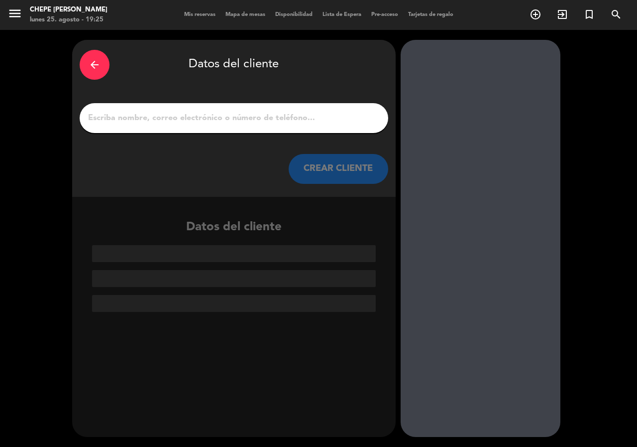
click at [254, 124] on input "1" at bounding box center [234, 118] width 294 height 14
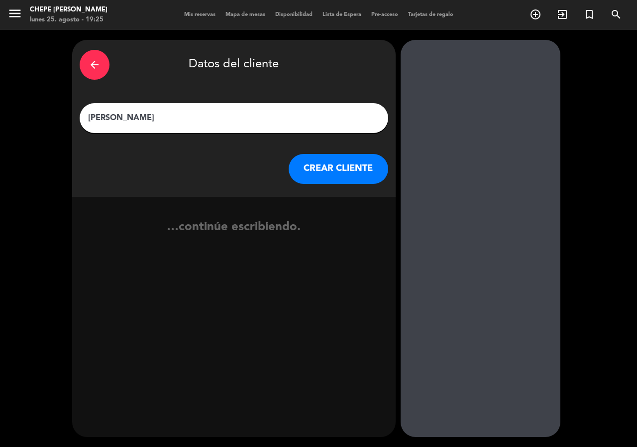
type input "[PERSON_NAME]"
click at [330, 175] on button "CREAR CLIENTE" at bounding box center [339, 169] width 100 height 30
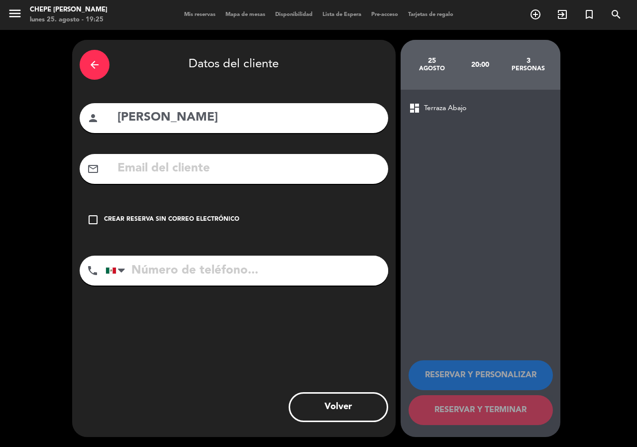
drag, startPoint x: 135, startPoint y: 231, endPoint x: 139, endPoint y: 226, distance: 6.4
click at [138, 226] on div "check_box_outline_blank Crear reserva sin correo electrónico" at bounding box center [234, 220] width 309 height 30
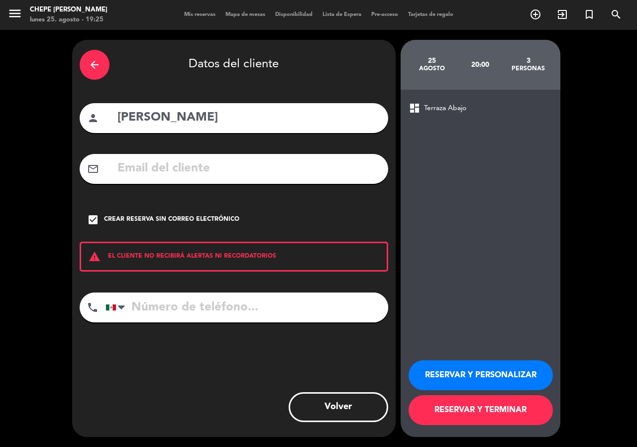
click at [480, 377] on button "RESERVAR Y PERSONALIZAR" at bounding box center [481, 375] width 144 height 30
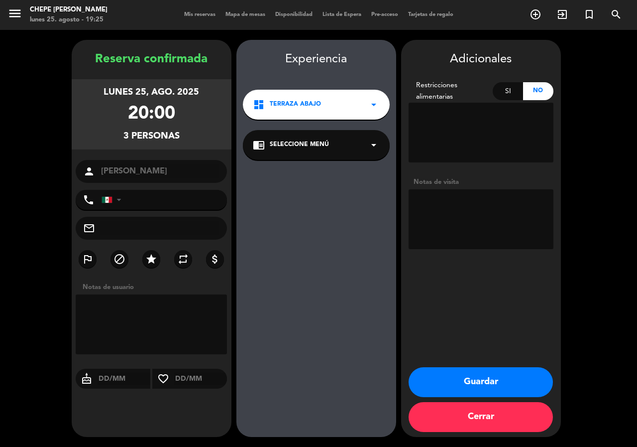
click at [502, 234] on textarea at bounding box center [481, 219] width 145 height 60
type textarea "terraza abajo"
click at [504, 383] on button "Guardar" at bounding box center [481, 382] width 144 height 30
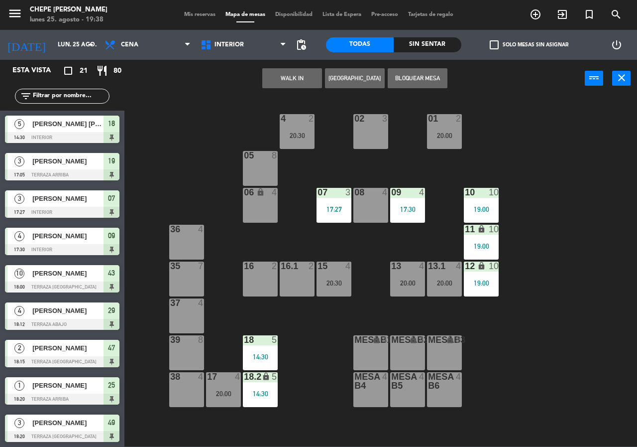
click at [419, 216] on div "09 4 17:30" at bounding box center [407, 205] width 35 height 35
click at [409, 214] on div "09 4 17:30" at bounding box center [407, 205] width 35 height 35
click at [410, 200] on div "09 4 17:30" at bounding box center [407, 205] width 35 height 35
click at [549, 210] on div "02 3 4 2 20:30 01 2 20:00 05 8 06 lock 4 07 3 17:27 09 4 17:30 10 10 19:00 08 4…" at bounding box center [384, 272] width 507 height 350
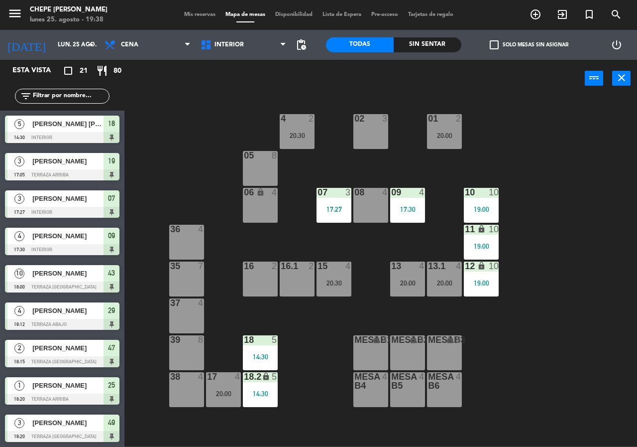
click at [414, 206] on div "17:30" at bounding box center [407, 209] width 35 height 7
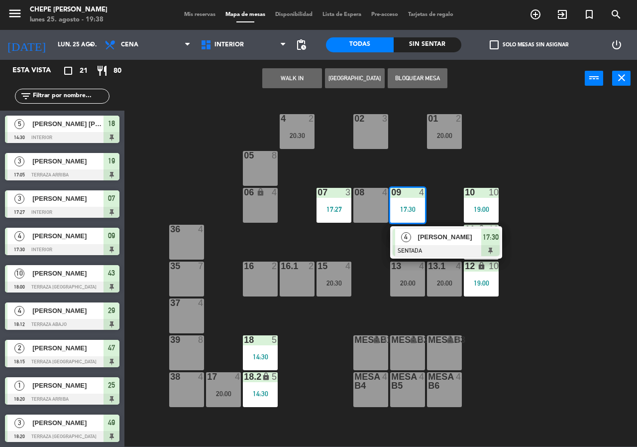
click at [442, 235] on span "[PERSON_NAME]" at bounding box center [450, 237] width 64 height 10
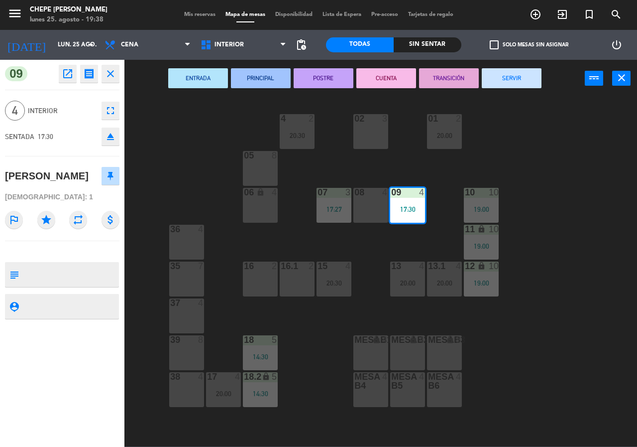
click at [526, 87] on button "SERVIR" at bounding box center [512, 78] width 60 height 20
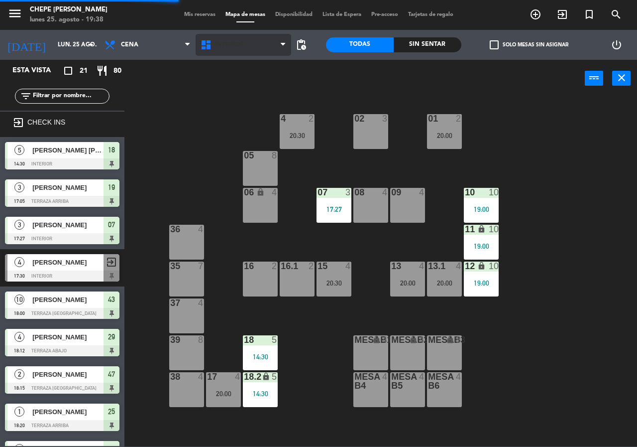
click at [222, 41] on span "Interior" at bounding box center [244, 45] width 96 height 22
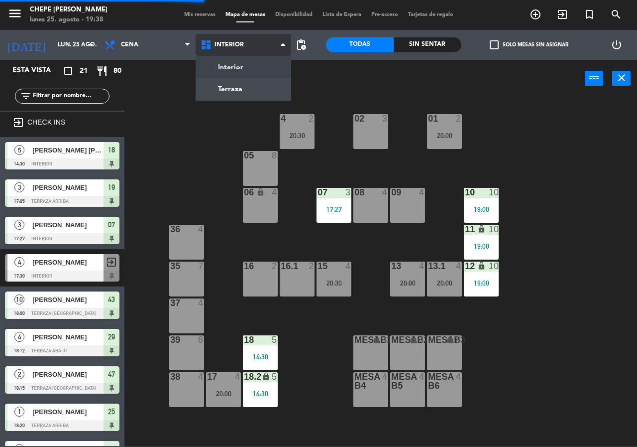
click at [249, 85] on ng-component "menu Chepe [PERSON_NAME] lunes 25. agosto - 19:38 Mis reservas Mapa de mesas Di…" at bounding box center [318, 223] width 637 height 446
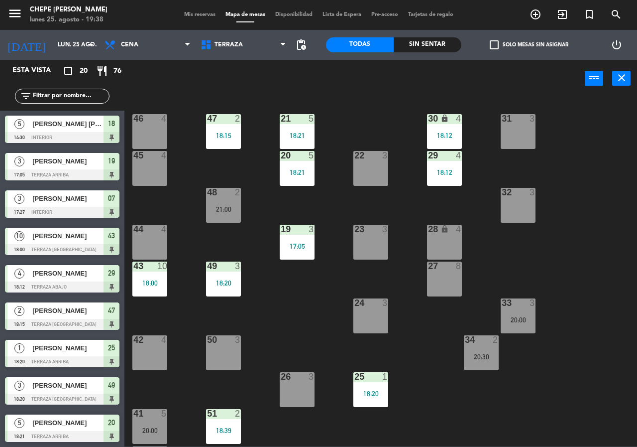
click at [153, 288] on div "43 10 18:00" at bounding box center [149, 278] width 35 height 35
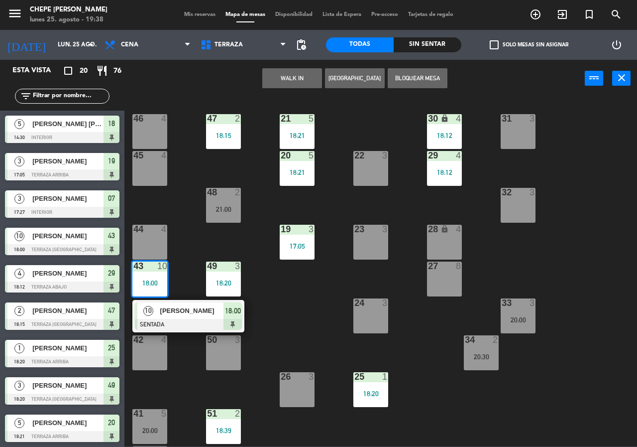
click at [180, 317] on div "[PERSON_NAME]" at bounding box center [191, 310] width 65 height 16
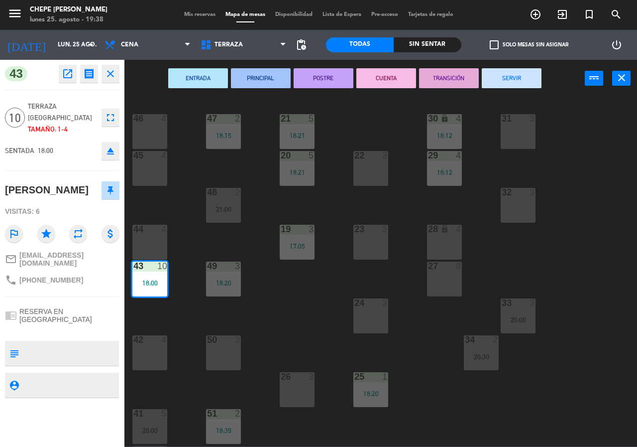
click at [516, 74] on button "SERVIR" at bounding box center [512, 78] width 60 height 20
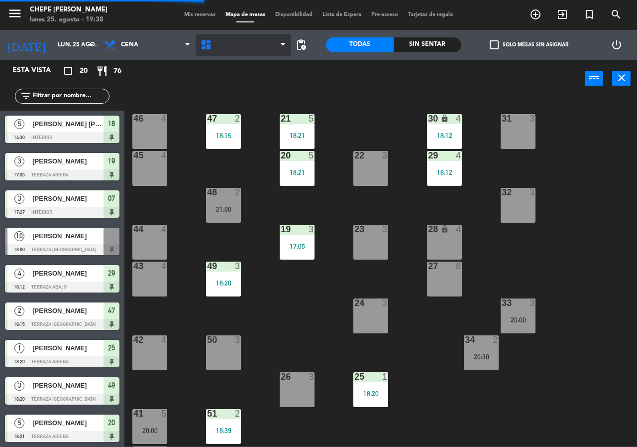
click at [233, 54] on span "Terraza" at bounding box center [244, 45] width 96 height 22
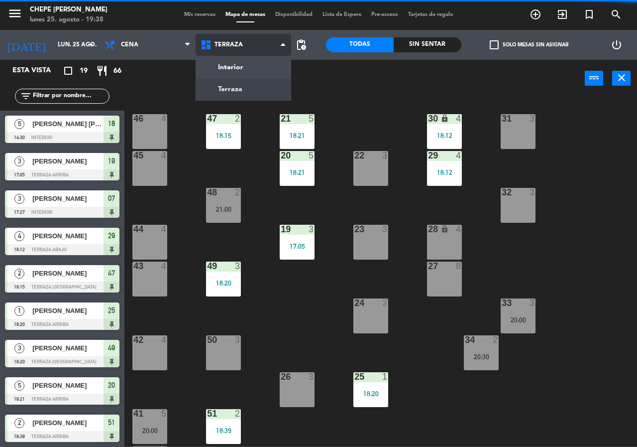
click at [247, 73] on ng-component "menu Chepe [PERSON_NAME] lunes 25. agosto - 19:38 Mis reservas Mapa de mesas Di…" at bounding box center [318, 223] width 637 height 446
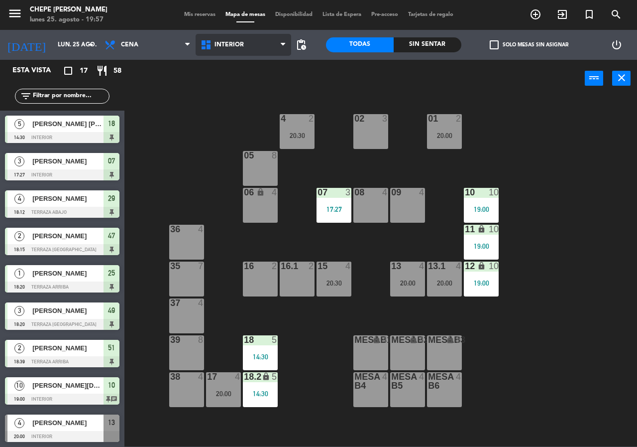
click at [239, 52] on span "Interior" at bounding box center [244, 45] width 96 height 22
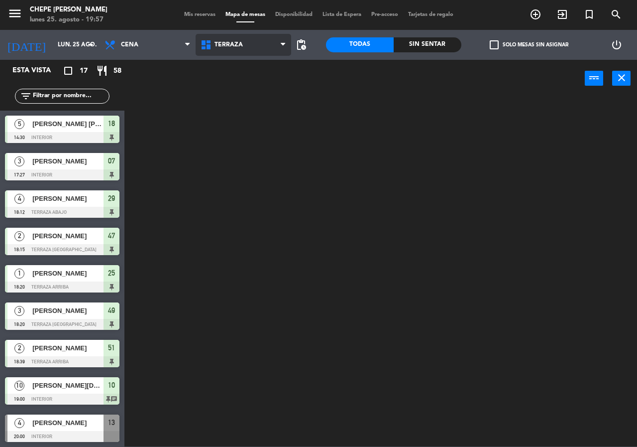
click at [245, 94] on ng-component "menu Chepe [PERSON_NAME] lunes 25. agosto - 19:57 Mis reservas Mapa de mesas Di…" at bounding box center [318, 223] width 637 height 446
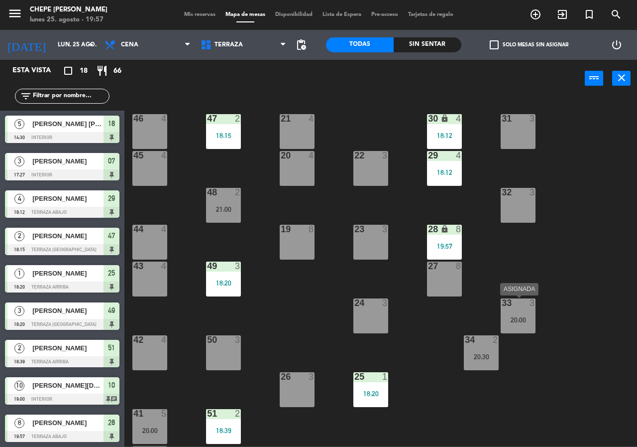
click at [527, 305] on div "33 3" at bounding box center [519, 302] width 50 height 9
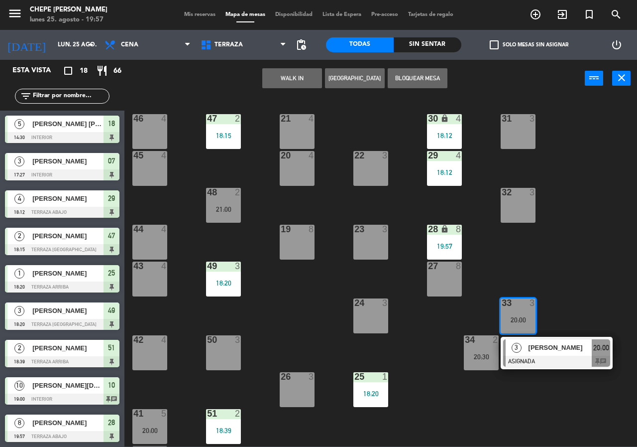
drag, startPoint x: 449, startPoint y: 329, endPoint x: 473, endPoint y: 335, distance: 24.6
click at [457, 329] on div "21 4 30 lock 4 18:12 46 4 47 2 18:15 31 3 20 4 22 3 29 4 18:12 45 4 32 3 48 2 2…" at bounding box center [384, 272] width 507 height 350
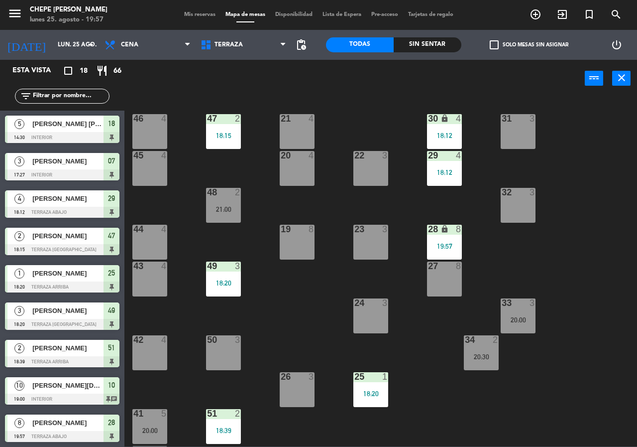
click at [475, 336] on div at bounding box center [482, 339] width 16 height 9
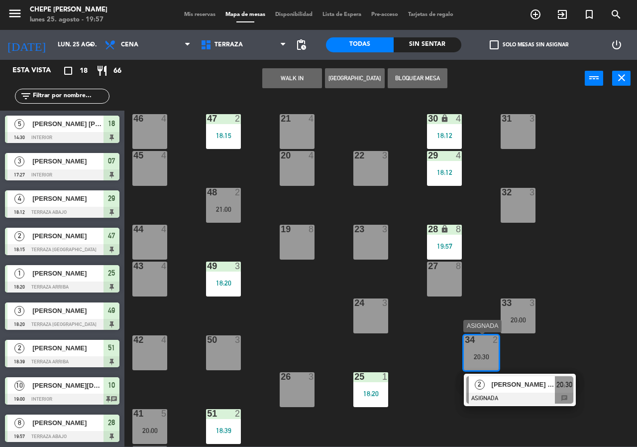
click at [481, 350] on div "34 2 20:30" at bounding box center [481, 352] width 35 height 35
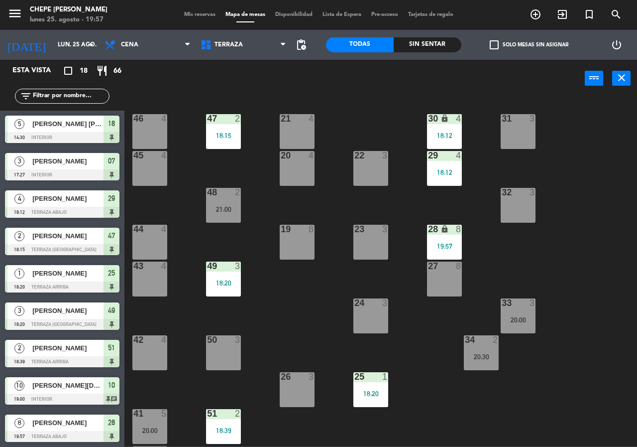
click at [480, 350] on div "34 2 20:30" at bounding box center [481, 352] width 35 height 35
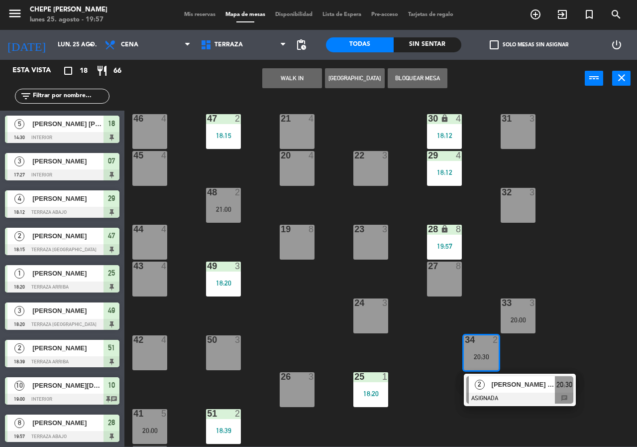
click at [486, 375] on div "2 [PERSON_NAME] [PERSON_NAME] ASIGNADA 20:30 chat" at bounding box center [520, 390] width 112 height 32
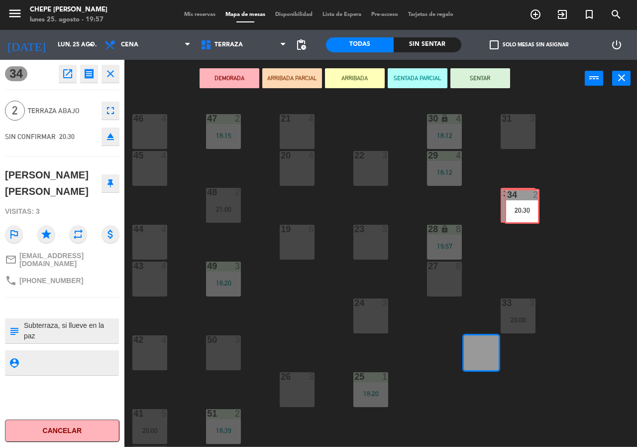
drag, startPoint x: 482, startPoint y: 359, endPoint x: 522, endPoint y: 212, distance: 152.0
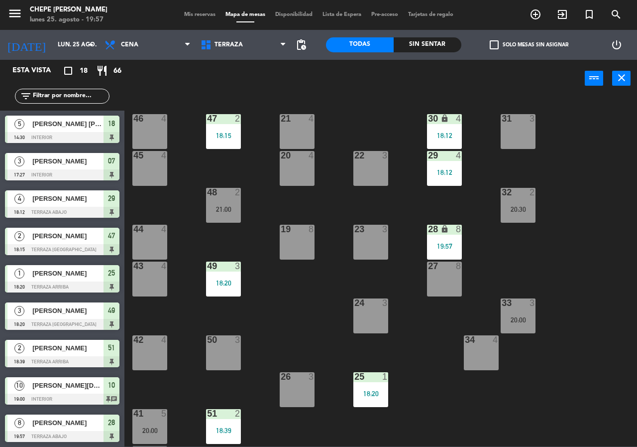
click at [522, 212] on div "20:30" at bounding box center [518, 209] width 35 height 7
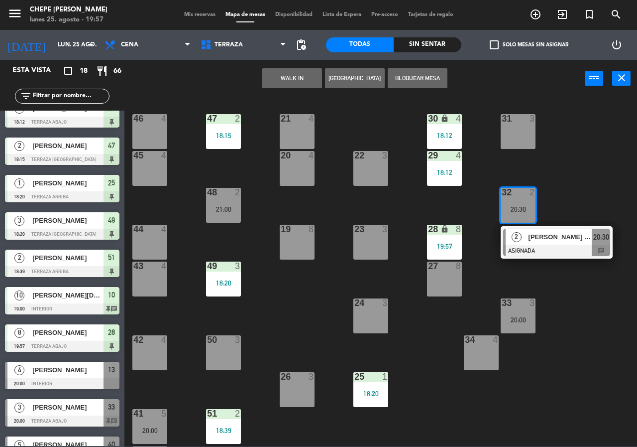
click at [527, 245] on div at bounding box center [557, 250] width 107 height 11
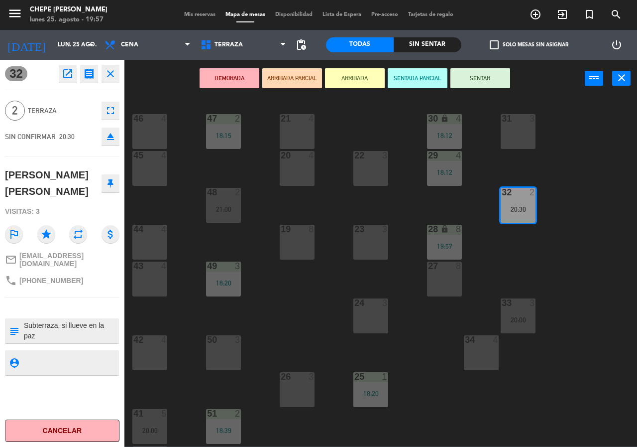
click at [251, 73] on button "DEMORADA" at bounding box center [230, 78] width 60 height 20
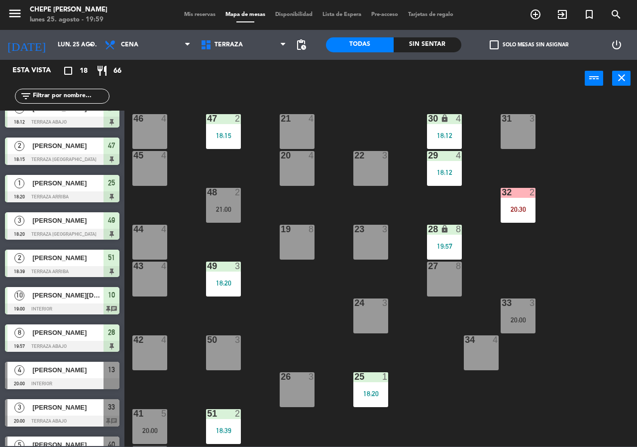
click at [233, 359] on div "50 3" at bounding box center [223, 352] width 35 height 35
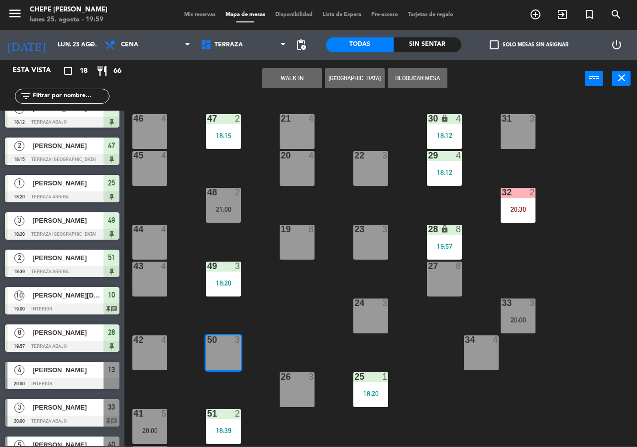
click at [201, 314] on div "21 4 30 lock 4 18:12 46 4 47 2 18:15 31 3 20 4 22 3 29 4 18:12 45 4 32 2 20:30 …" at bounding box center [384, 272] width 507 height 350
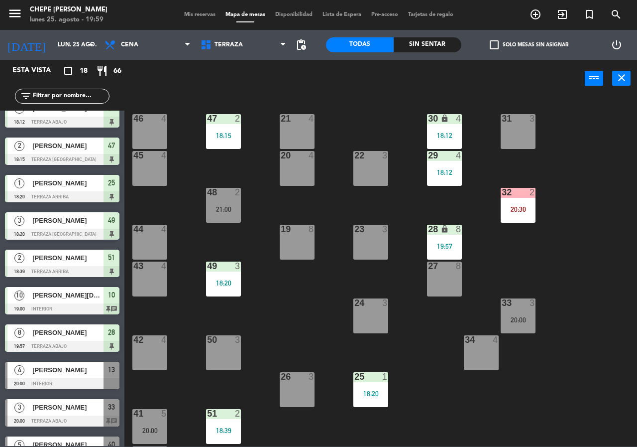
drag, startPoint x: 149, startPoint y: 293, endPoint x: 146, endPoint y: 256, distance: 36.9
click at [149, 291] on div "43 4" at bounding box center [149, 278] width 35 height 35
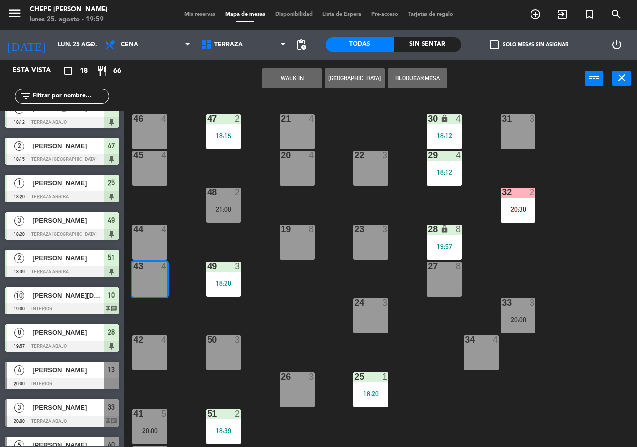
click at [144, 244] on div "44 4" at bounding box center [149, 242] width 35 height 35
click at [370, 82] on button "[GEOGRAPHIC_DATA]" at bounding box center [355, 78] width 60 height 20
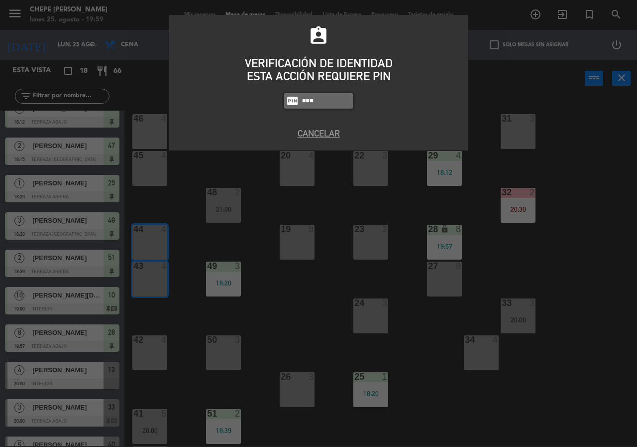
type input "8319"
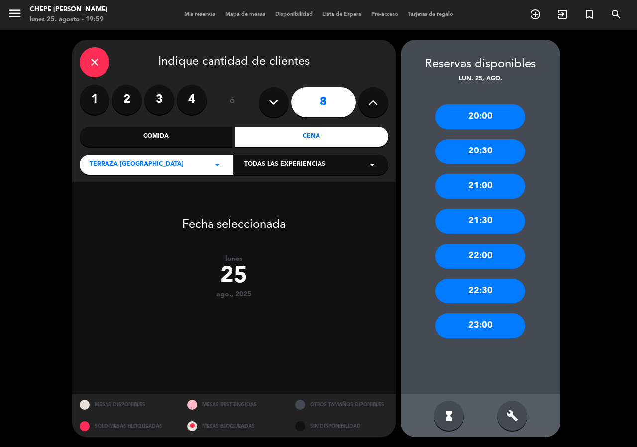
click at [477, 130] on div "20:00 20:30 21:00 21:30 22:00 22:30 23:00" at bounding box center [481, 239] width 160 height 310
click at [486, 122] on div "20:00" at bounding box center [481, 116] width 90 height 25
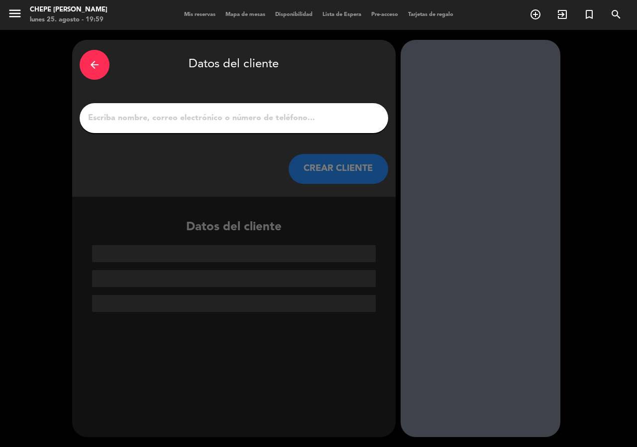
click at [294, 126] on div at bounding box center [234, 118] width 309 height 30
click at [291, 122] on input "1" at bounding box center [234, 118] width 294 height 14
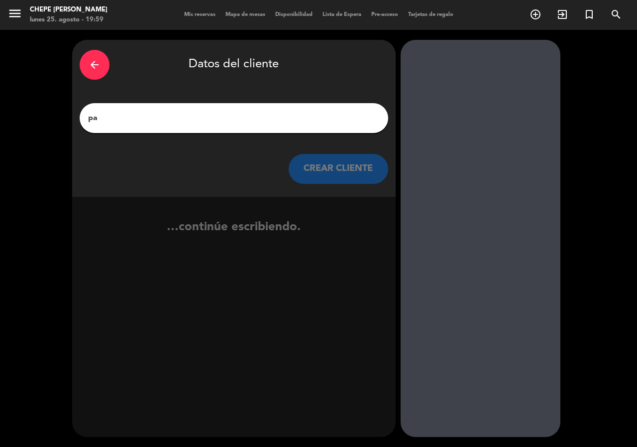
type input "p"
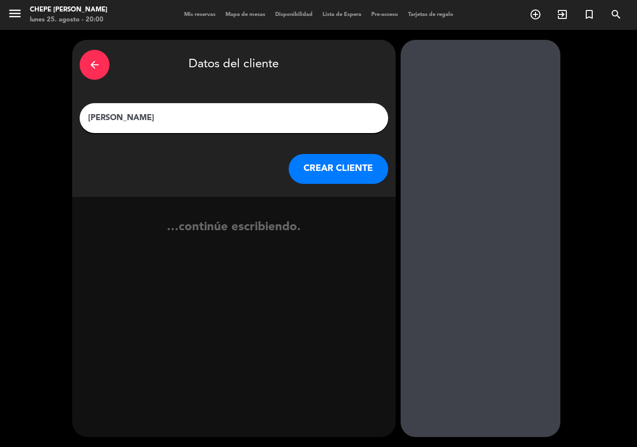
type input "[PERSON_NAME]"
click at [329, 169] on button "CREAR CLIENTE" at bounding box center [339, 169] width 100 height 30
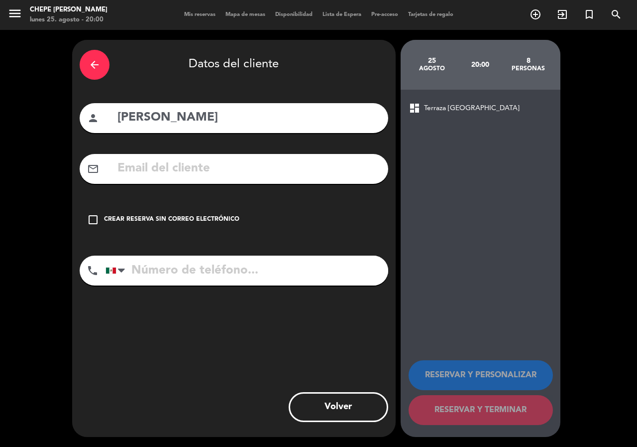
click at [130, 226] on div "check_box_outline_blank Crear reserva sin correo electrónico" at bounding box center [234, 220] width 309 height 30
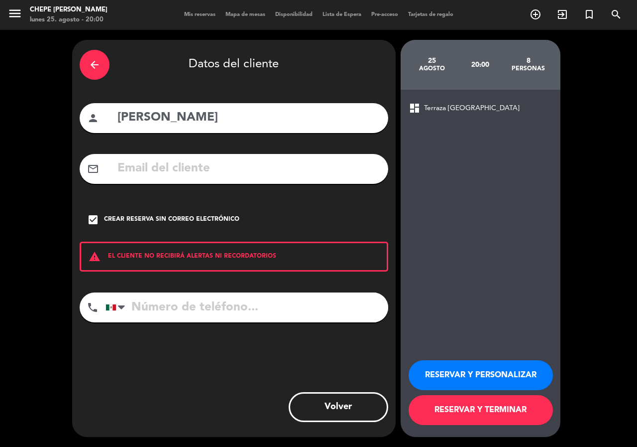
click at [453, 377] on button "RESERVAR Y PERSONALIZAR" at bounding box center [481, 375] width 144 height 30
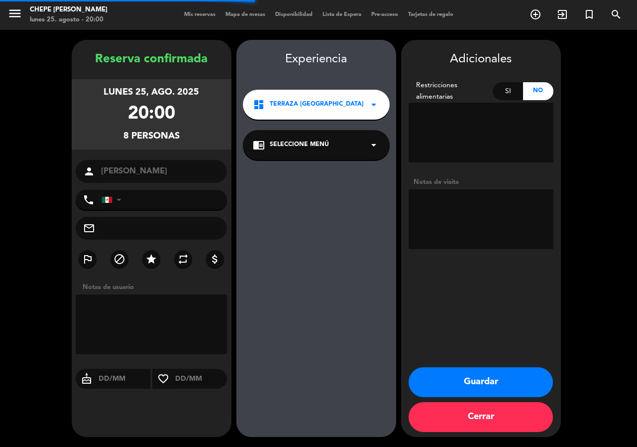
click at [470, 223] on textarea at bounding box center [481, 219] width 145 height 60
type textarea "paz"
click at [427, 375] on button "Guardar" at bounding box center [481, 382] width 144 height 30
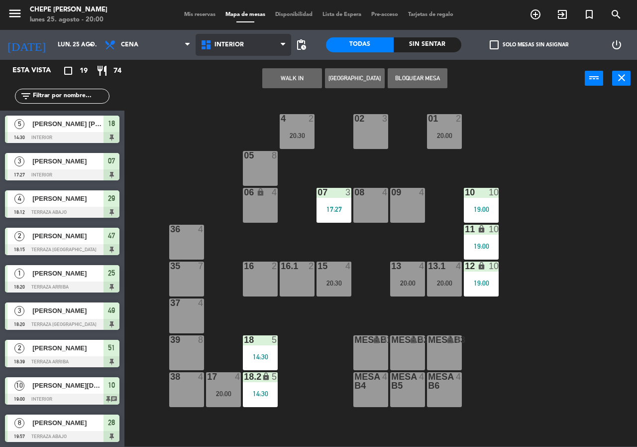
drag, startPoint x: 256, startPoint y: 35, endPoint x: 250, endPoint y: 48, distance: 15.1
click at [256, 37] on span "Interior" at bounding box center [244, 45] width 96 height 22
click at [237, 88] on ng-component "menu Chepe [PERSON_NAME] lunes 25. agosto - 20:00 Mis reservas Mapa de mesas Di…" at bounding box center [318, 223] width 637 height 446
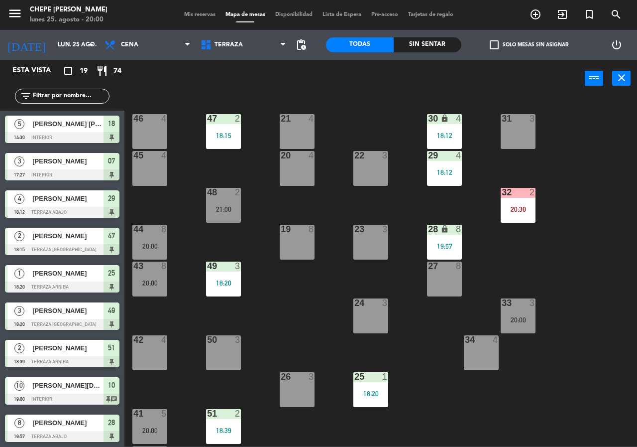
drag, startPoint x: 297, startPoint y: 169, endPoint x: 295, endPoint y: 163, distance: 6.0
click at [297, 168] on div "20 4" at bounding box center [297, 168] width 35 height 35
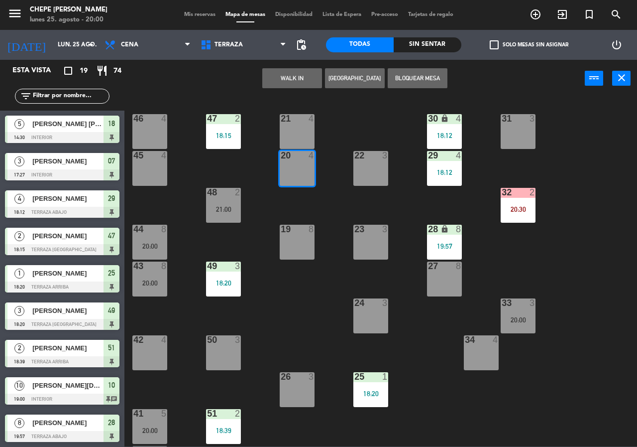
click at [299, 141] on div "21 4" at bounding box center [297, 131] width 35 height 35
drag, startPoint x: 344, startPoint y: 74, endPoint x: 358, endPoint y: 74, distance: 13.9
click at [358, 74] on button "[GEOGRAPHIC_DATA]" at bounding box center [355, 78] width 60 height 20
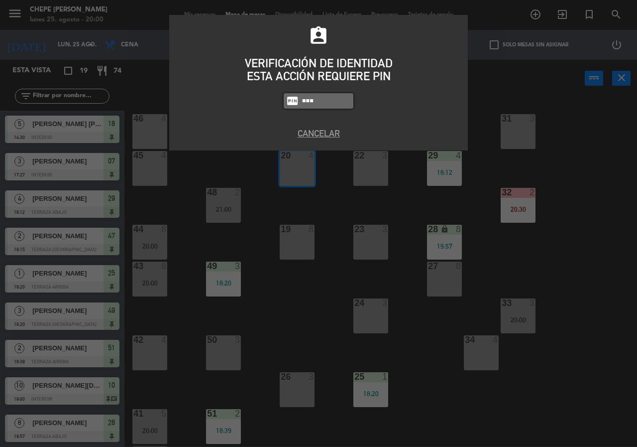
type input "8319"
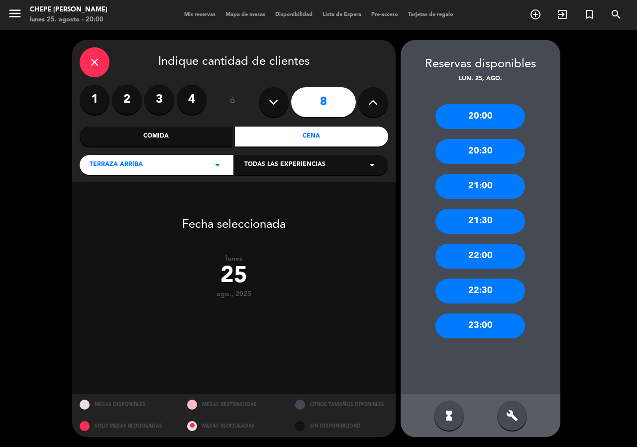
click at [96, 60] on icon "close" at bounding box center [95, 62] width 12 height 12
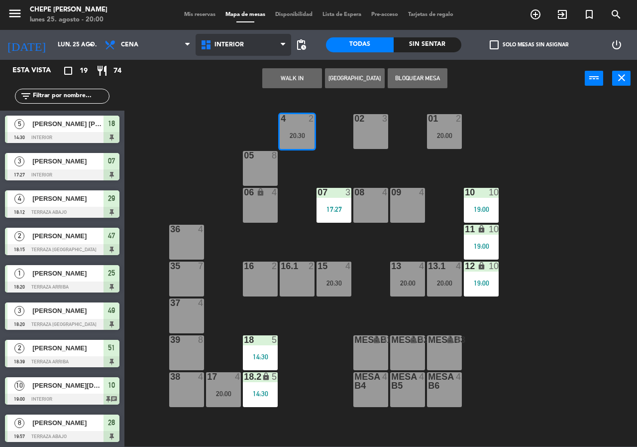
click at [219, 44] on span "Interior" at bounding box center [229, 44] width 29 height 7
click at [238, 87] on ng-component "menu Chepe [PERSON_NAME] lunes 25. agosto - 20:00 Mis reservas Mapa de mesas Di…" at bounding box center [318, 223] width 637 height 446
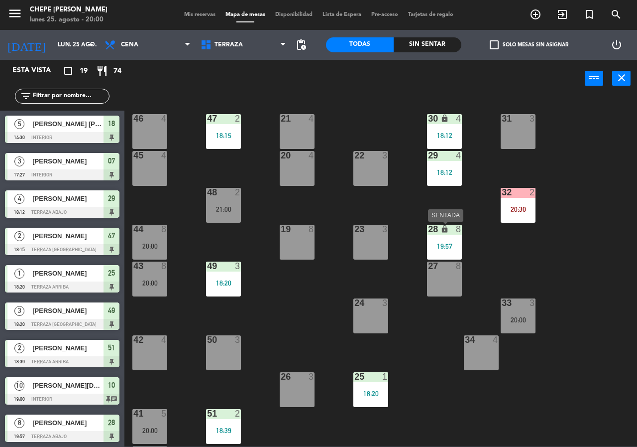
click at [444, 254] on div "28 lock 8 19:57" at bounding box center [444, 242] width 35 height 35
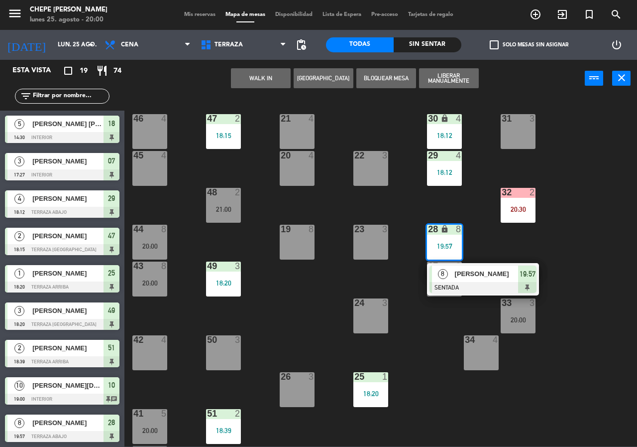
click at [476, 247] on div "21 4 30 lock 4 18:12 46 4 47 2 18:15 31 3 20 4 22 3 29 4 18:12 45 4 32 2 20:30 …" at bounding box center [384, 272] width 507 height 350
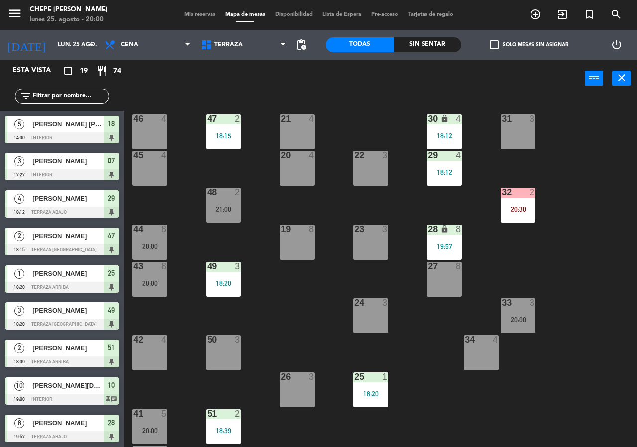
click at [455, 161] on div "29 4" at bounding box center [444, 156] width 35 height 10
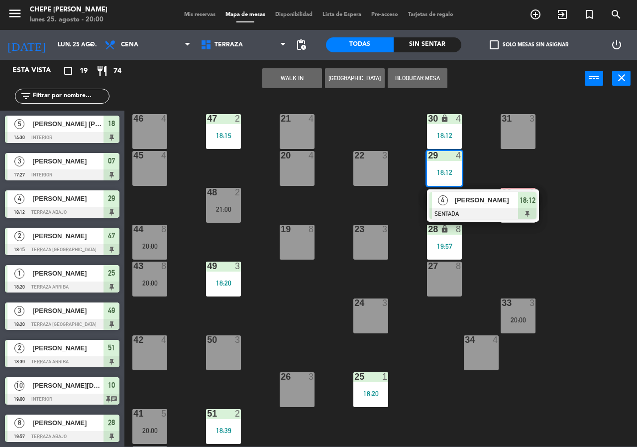
click at [475, 167] on div "21 4 30 lock 4 18:12 46 4 47 2 18:15 31 3 20 4 22 3 29 4 18:12 4 [PERSON_NAME] …" at bounding box center [384, 272] width 507 height 350
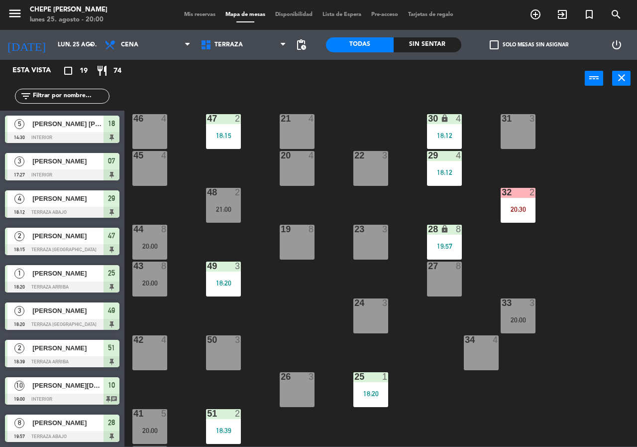
click at [450, 173] on div "18:12" at bounding box center [444, 172] width 35 height 7
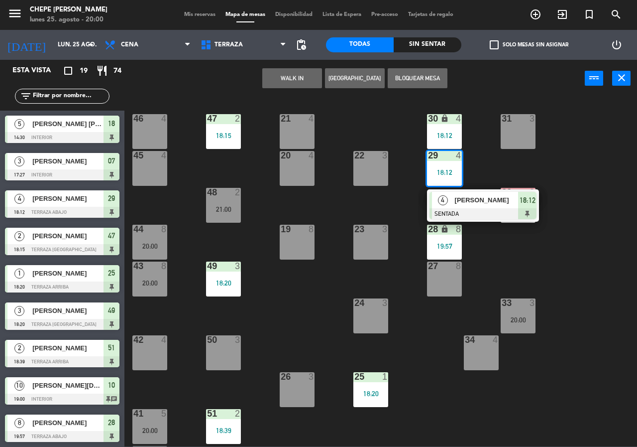
click at [485, 166] on div "21 4 30 lock 4 18:12 46 4 47 2 18:15 31 3 20 4 22 3 29 4 18:12 4 [PERSON_NAME] …" at bounding box center [384, 272] width 507 height 350
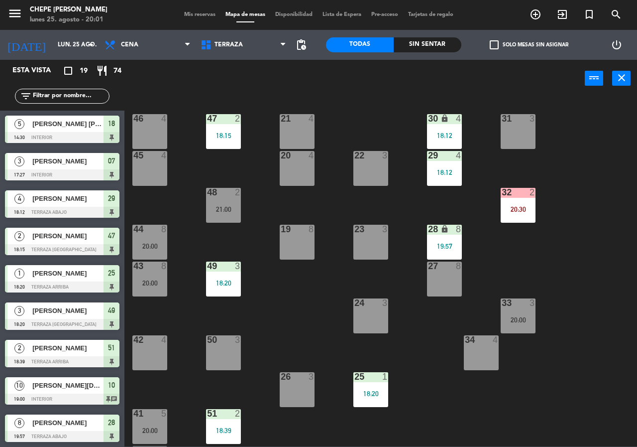
click at [465, 164] on div "21 4 30 lock 4 18:12 46 4 47 2 18:15 31 3 20 4 22 3 29 4 18:12 45 4 32 2 20:30 …" at bounding box center [384, 272] width 507 height 350
click at [449, 166] on div "29 4 18:12" at bounding box center [444, 168] width 35 height 35
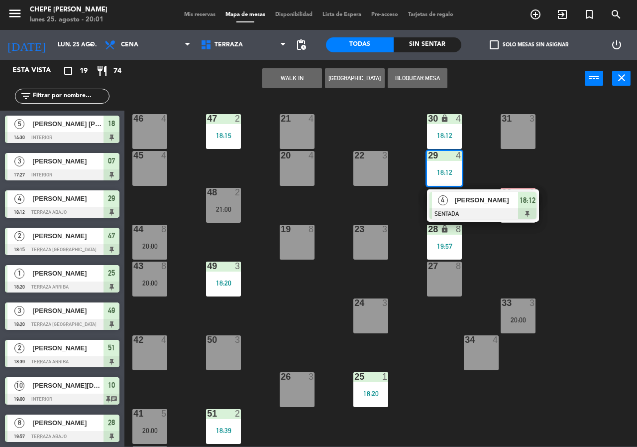
click at [478, 166] on div "21 4 30 lock 4 18:12 46 4 47 2 18:15 31 3 20 4 22 3 29 4 18:12 4 [PERSON_NAME] …" at bounding box center [384, 272] width 507 height 350
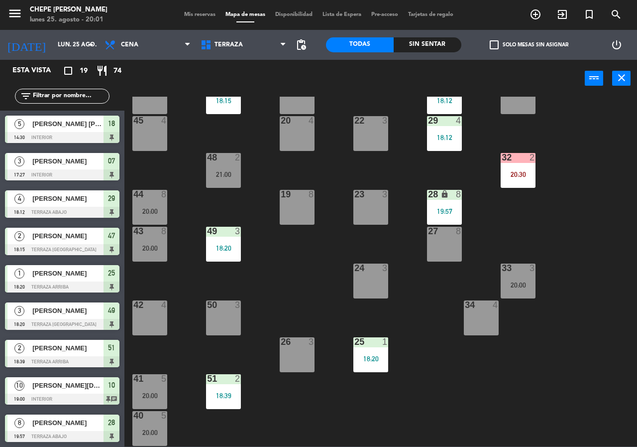
scroll to position [71, 0]
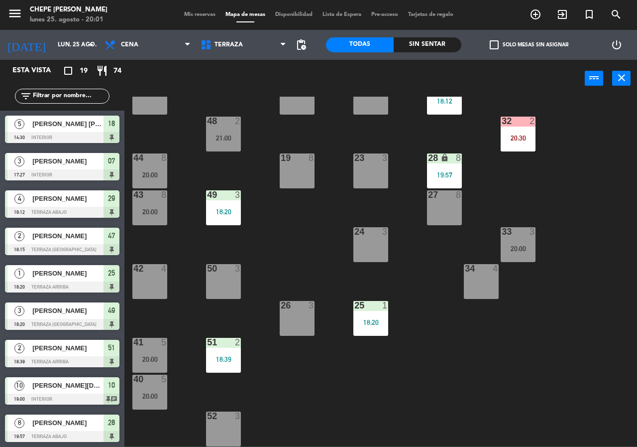
drag, startPoint x: 152, startPoint y: 365, endPoint x: 157, endPoint y: 364, distance: 5.0
click at [155, 365] on div "41 5 20:00" at bounding box center [149, 355] width 35 height 35
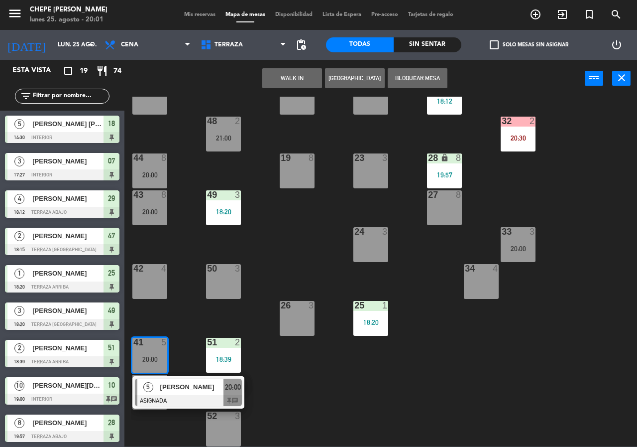
click at [184, 396] on div at bounding box center [188, 400] width 107 height 11
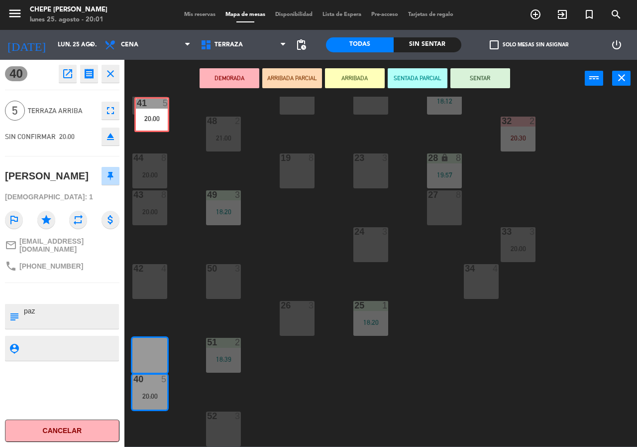
drag, startPoint x: 149, startPoint y: 358, endPoint x: 151, endPoint y: 118, distance: 240.6
click at [151, 118] on div "21 4 30 lock 4 18:12 46 4 47 2 18:15 31 3 20 4 22 3 29 4 18:12 45 4 32 2 20:30 …" at bounding box center [384, 272] width 507 height 350
drag, startPoint x: 141, startPoint y: 348, endPoint x: 157, endPoint y: 270, distance: 79.2
click at [157, 270] on div "21 4 30 lock 4 18:12 46 4 47 2 18:15 31 3 20 4 22 3 29 4 18:12 45 4 32 2 20:30 …" at bounding box center [384, 272] width 507 height 350
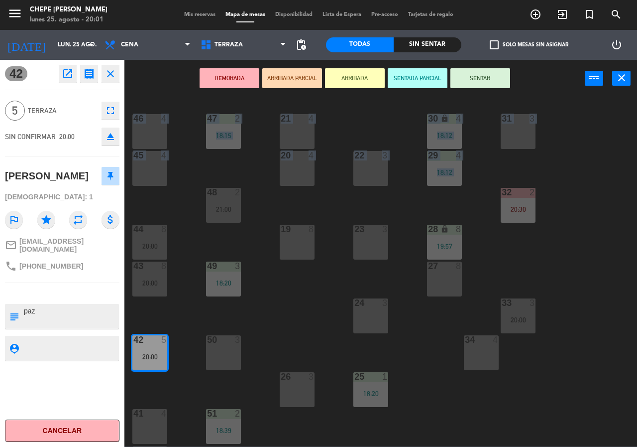
drag, startPoint x: 152, startPoint y: 321, endPoint x: 151, endPoint y: 167, distance: 153.4
drag, startPoint x: 149, startPoint y: 353, endPoint x: 152, endPoint y: 171, distance: 181.3
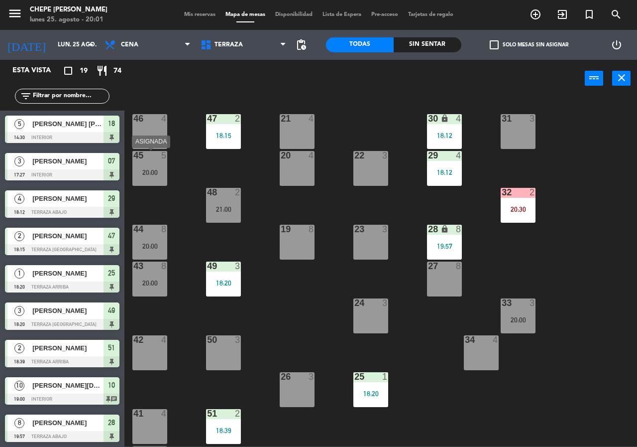
click at [156, 177] on div "45 5 20:00" at bounding box center [149, 168] width 35 height 35
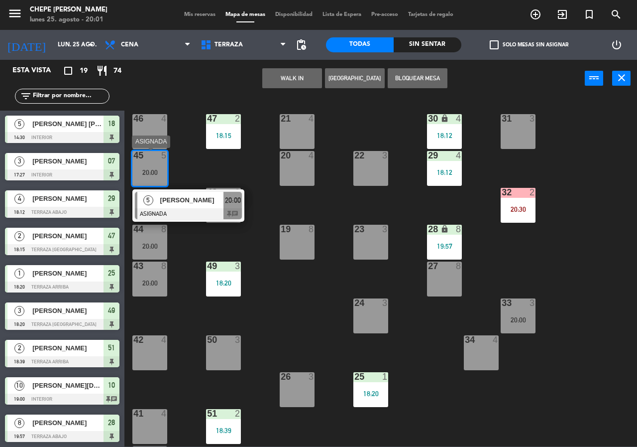
drag, startPoint x: 172, startPoint y: 212, endPoint x: 165, endPoint y: 188, distance: 24.9
click at [172, 207] on div "5 [PERSON_NAME][GEOGRAPHIC_DATA] 20:00 chat" at bounding box center [188, 205] width 127 height 32
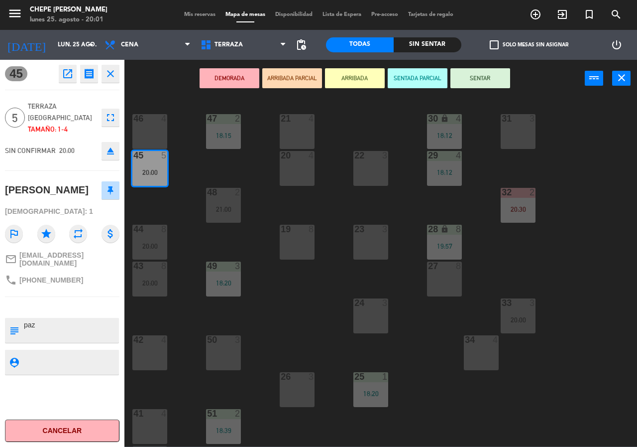
drag, startPoint x: 150, startPoint y: 139, endPoint x: 160, endPoint y: 141, distance: 10.8
click at [151, 139] on div "46 4" at bounding box center [149, 131] width 35 height 35
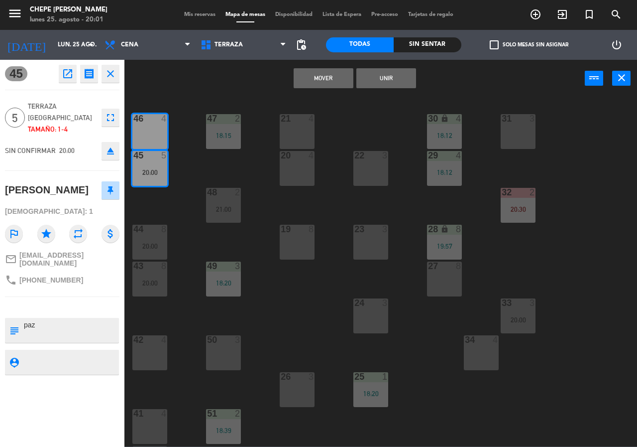
click at [379, 81] on button "Unir" at bounding box center [387, 78] width 60 height 20
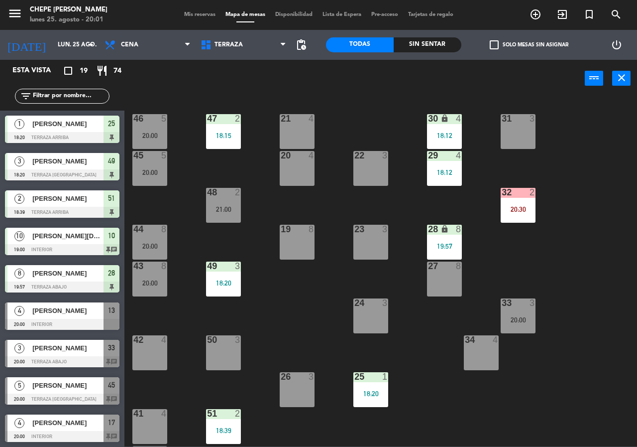
scroll to position [71, 0]
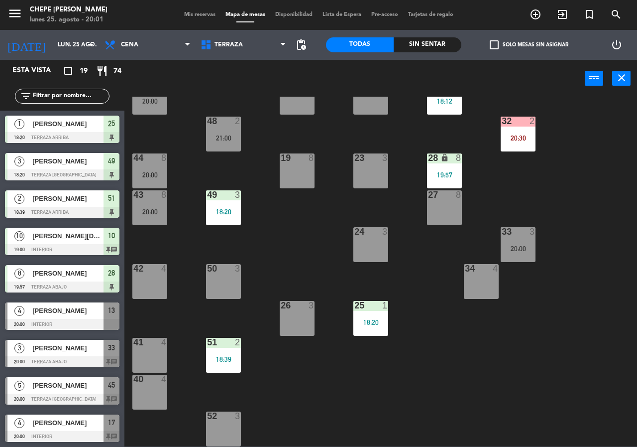
click at [154, 377] on div at bounding box center [150, 379] width 16 height 9
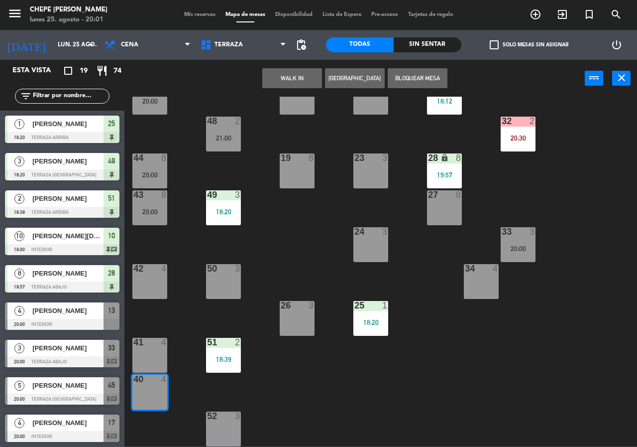
drag, startPoint x: 152, startPoint y: 360, endPoint x: 150, endPoint y: 354, distance: 6.6
click at [152, 359] on div "41 4" at bounding box center [149, 355] width 35 height 35
click at [357, 75] on button "[GEOGRAPHIC_DATA]" at bounding box center [355, 78] width 60 height 20
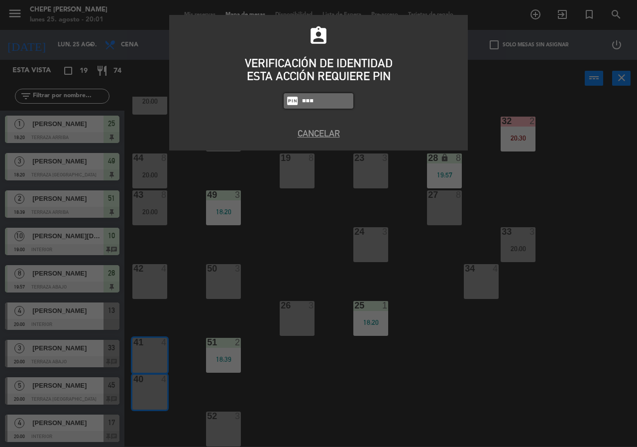
type input "8319"
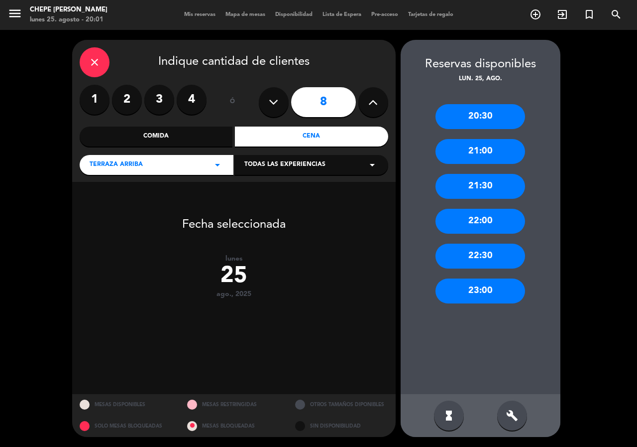
click at [269, 99] on icon at bounding box center [273, 102] width 9 height 15
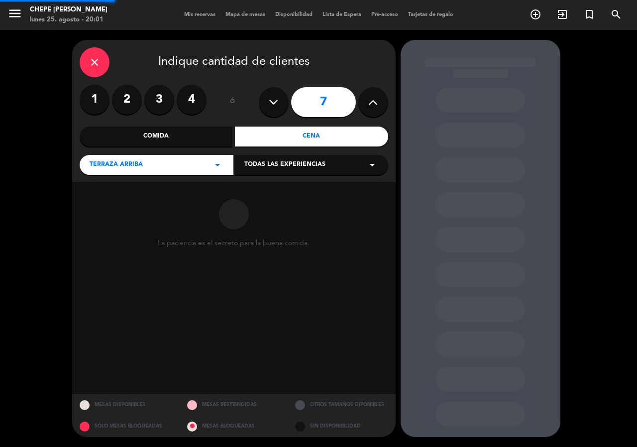
click at [269, 99] on icon at bounding box center [273, 102] width 9 height 15
type input "6"
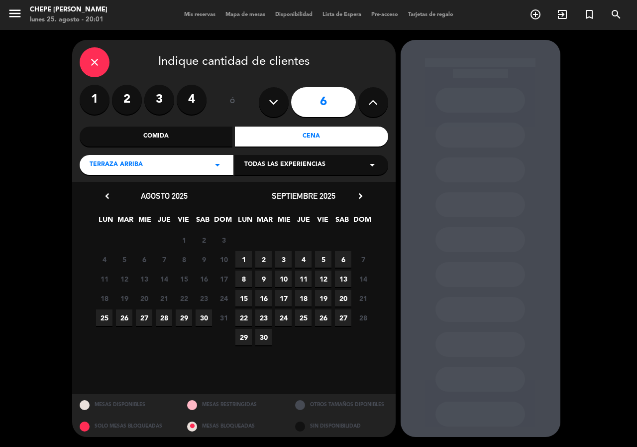
click at [108, 321] on span "25" at bounding box center [104, 317] width 16 height 16
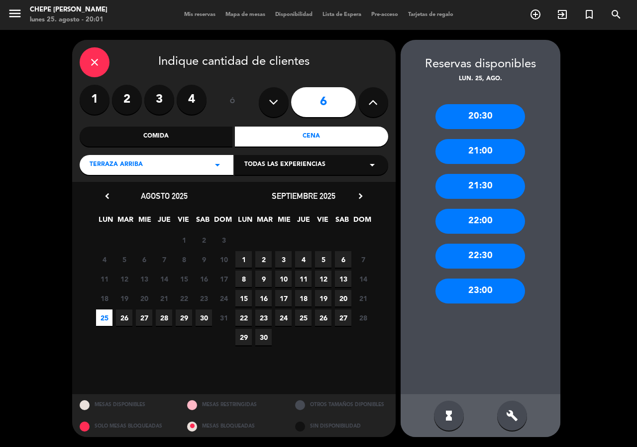
click at [489, 120] on div "20:30" at bounding box center [481, 116] width 90 height 25
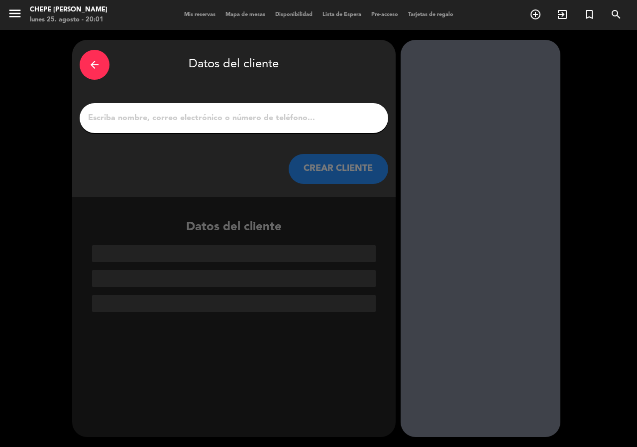
click at [327, 123] on input "1" at bounding box center [234, 118] width 294 height 14
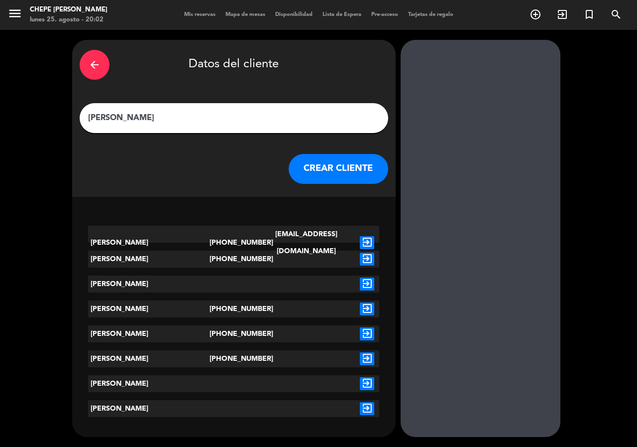
type input "[PERSON_NAME]"
click at [367, 236] on icon "exit_to_app" at bounding box center [367, 242] width 14 height 13
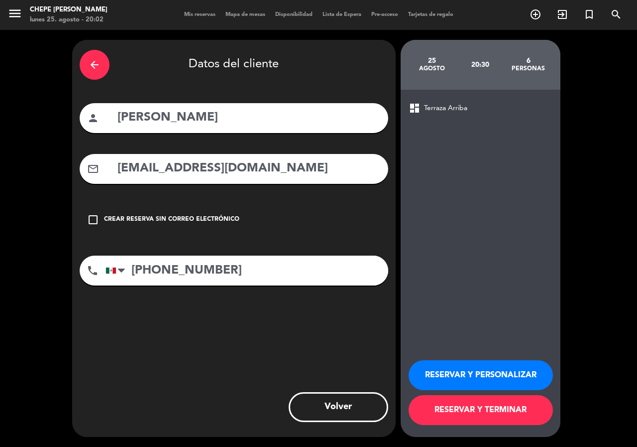
click at [482, 366] on button "RESERVAR Y PERSONALIZAR" at bounding box center [481, 375] width 144 height 30
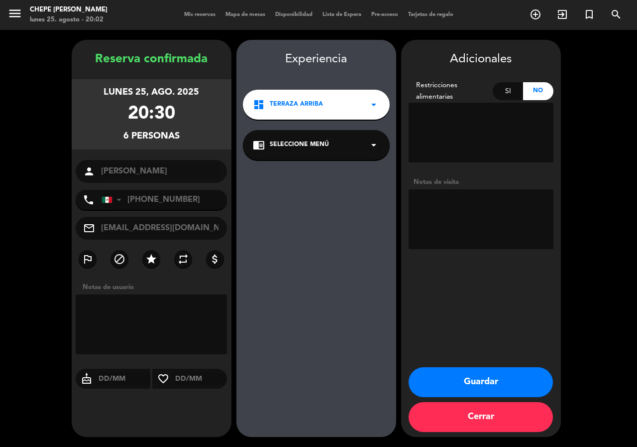
click at [469, 216] on textarea at bounding box center [481, 219] width 145 height 60
type textarea "p"
type textarea "mesa 40"
click at [458, 382] on button "Guardar" at bounding box center [481, 382] width 144 height 30
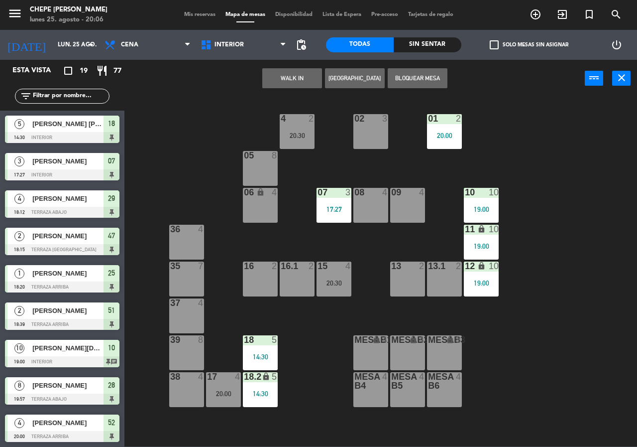
click at [404, 41] on div "Sin sentar" at bounding box center [428, 44] width 68 height 15
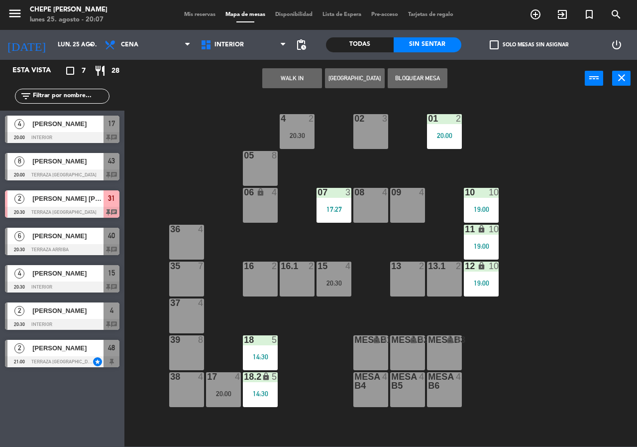
drag, startPoint x: 52, startPoint y: 201, endPoint x: 179, endPoint y: 146, distance: 138.3
click at [179, 146] on div "02 3 4 2 20:30 01 2 20:00 05 8 06 lock 4 07 3 17:27 09 4 10 10 19:00 08 4 11 lo…" at bounding box center [384, 272] width 507 height 350
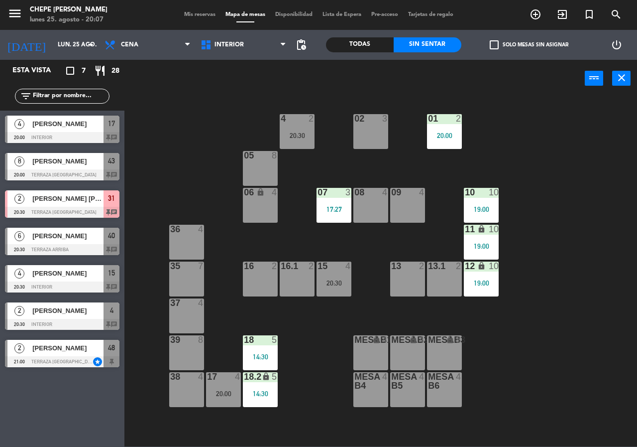
click at [73, 198] on span "[PERSON_NAME] [PERSON_NAME]" at bounding box center [67, 198] width 71 height 10
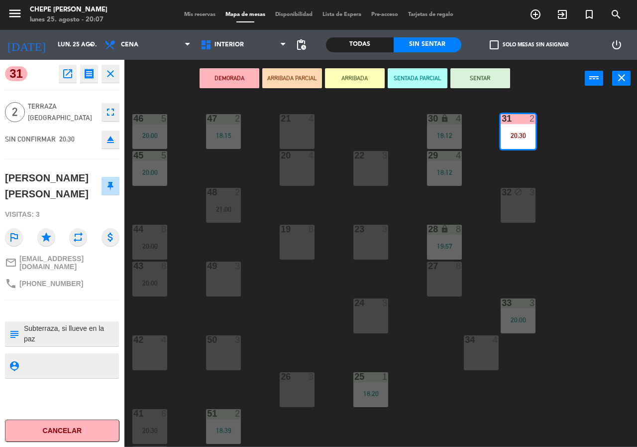
click at [112, 69] on icon "close" at bounding box center [111, 74] width 12 height 12
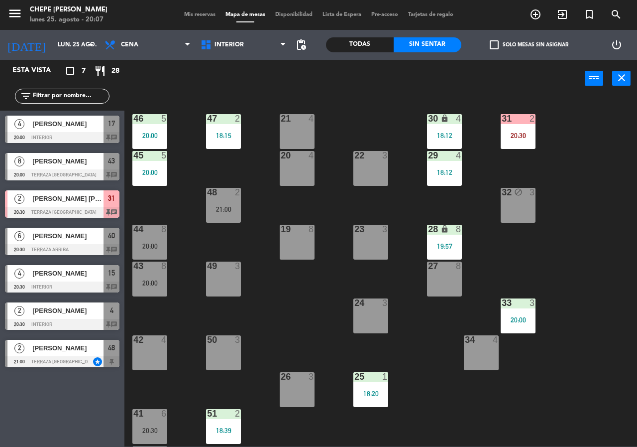
click at [438, 167] on div "29 4 18:12" at bounding box center [444, 168] width 35 height 35
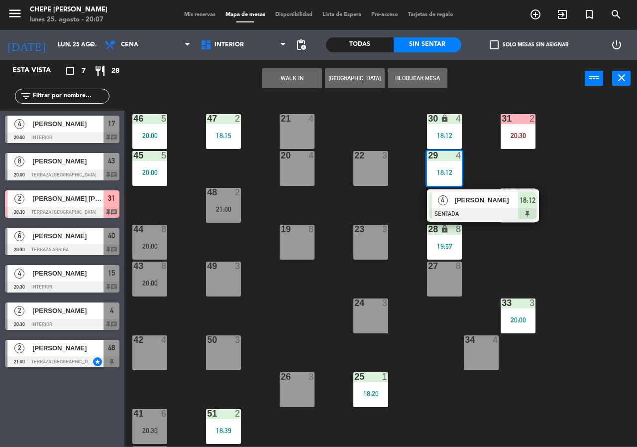
click at [492, 206] on div "[PERSON_NAME]" at bounding box center [486, 200] width 65 height 16
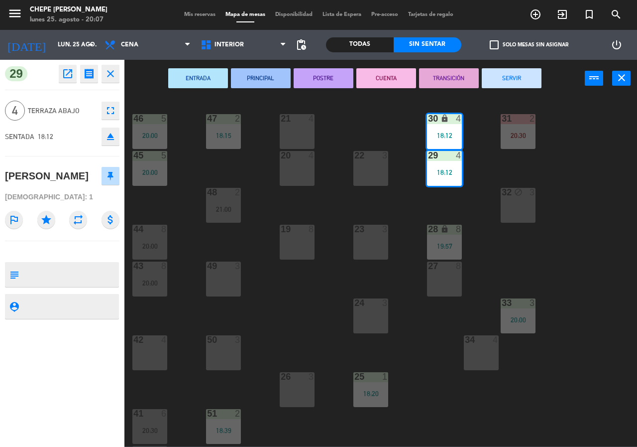
click at [111, 109] on icon "fullscreen" at bounding box center [111, 111] width 12 height 12
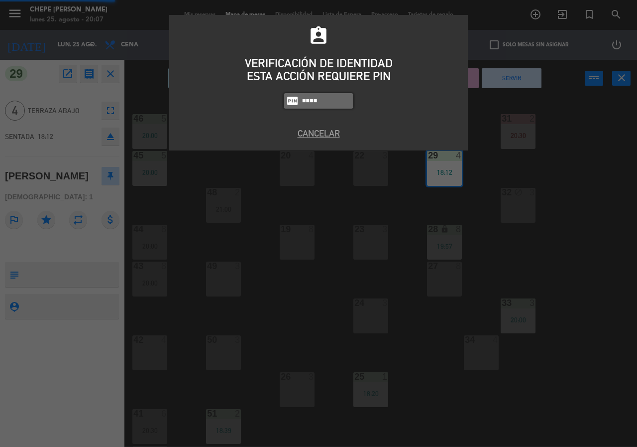
type input "0894"
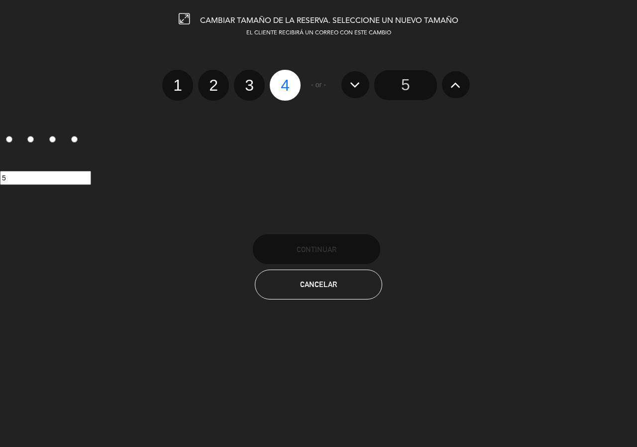
click at [457, 90] on icon at bounding box center [456, 85] width 10 height 16
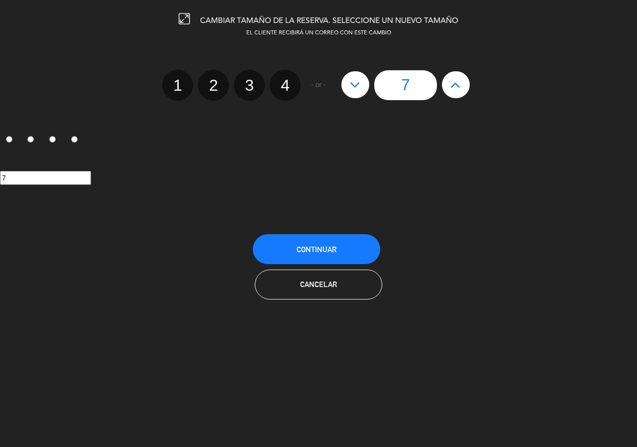
click at [457, 90] on icon at bounding box center [456, 85] width 10 height 16
type input "8"
click at [331, 243] on button "Continuar" at bounding box center [316, 249] width 127 height 30
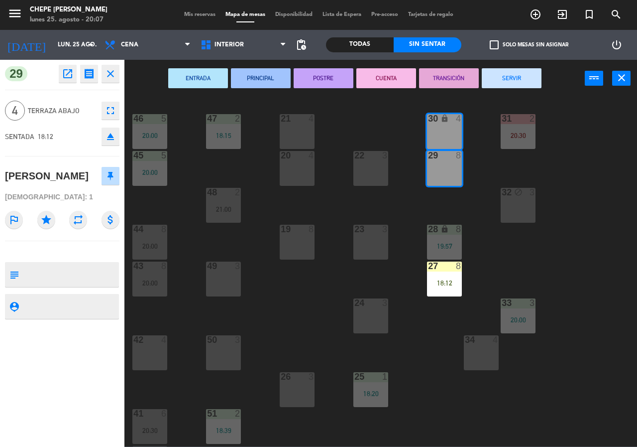
click at [261, 162] on div "21 4 30 lock 4 46 5 20:00 47 2 18:15 31 2 20:30 20 4 22 3 29 8 45 5 20:00 32 bl…" at bounding box center [384, 272] width 507 height 350
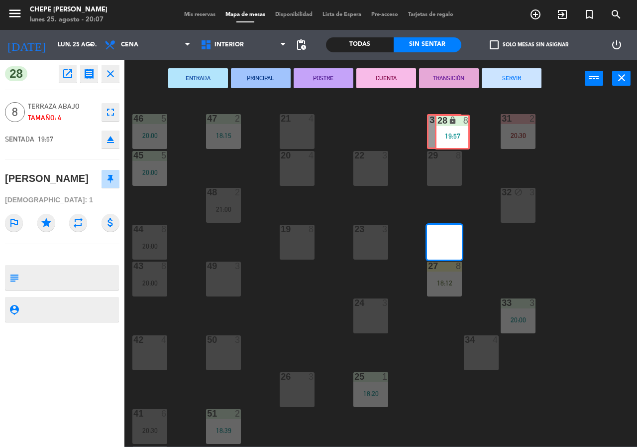
drag, startPoint x: 446, startPoint y: 240, endPoint x: 454, endPoint y: 130, distance: 110.4
click at [454, 130] on div "21 4 30 lock 4 46 5 20:00 47 2 18:15 31 2 20:30 20 4 22 3 29 8 45 5 20:00 32 bl…" at bounding box center [384, 272] width 507 height 350
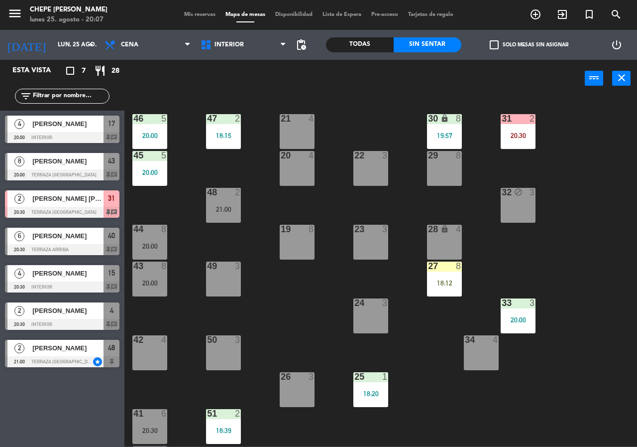
click at [450, 130] on div "30 lock 8 19:57" at bounding box center [444, 131] width 35 height 35
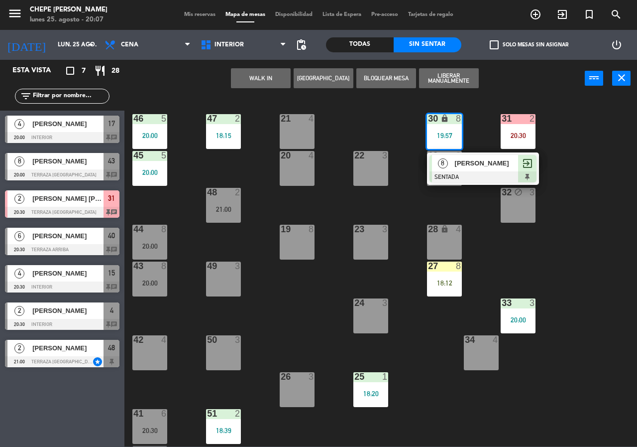
click at [475, 169] on div "[PERSON_NAME]" at bounding box center [486, 163] width 65 height 16
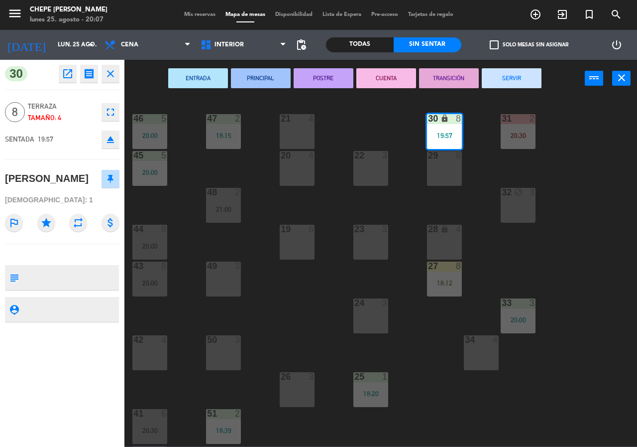
click at [456, 169] on div "29 8" at bounding box center [444, 168] width 35 height 35
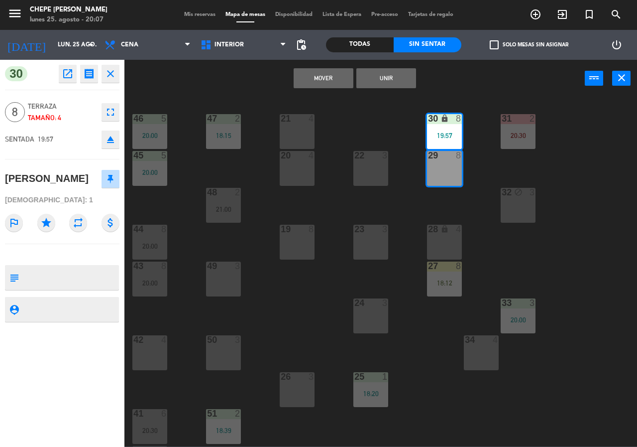
drag, startPoint x: 492, startPoint y: 184, endPoint x: 456, endPoint y: 246, distance: 71.4
click at [492, 185] on div "21 4 30 lock 8 19:57 46 5 20:00 47 2 18:15 31 2 20:30 20 4 22 3 29 8 45 5 20:00…" at bounding box center [384, 272] width 507 height 350
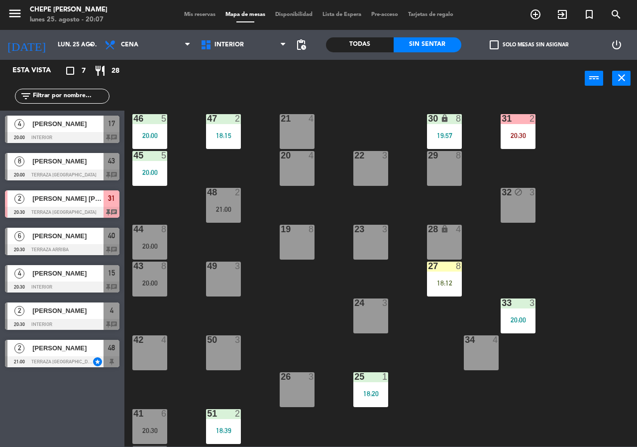
click at [443, 291] on div "27 8 18:12" at bounding box center [444, 278] width 35 height 35
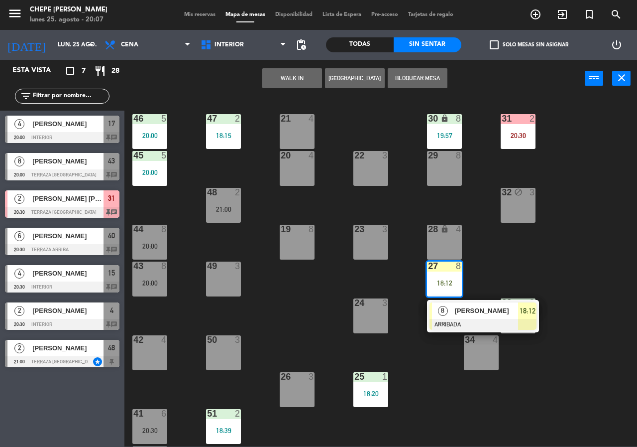
drag, startPoint x: 464, startPoint y: 309, endPoint x: 451, endPoint y: 261, distance: 49.9
click at [464, 309] on div "8 [PERSON_NAME] 18:12" at bounding box center [483, 316] width 127 height 32
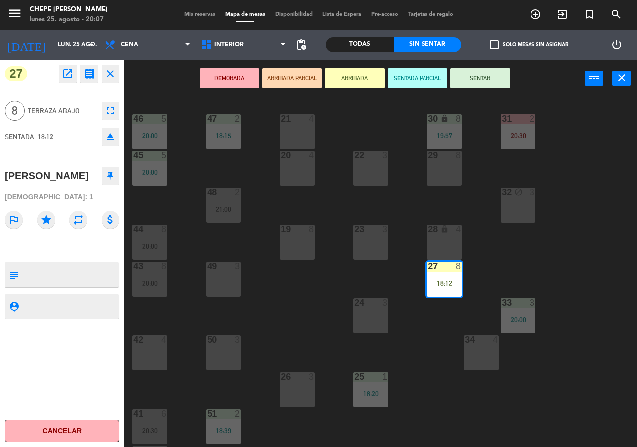
click at [444, 237] on div "28 lock 4" at bounding box center [444, 242] width 35 height 35
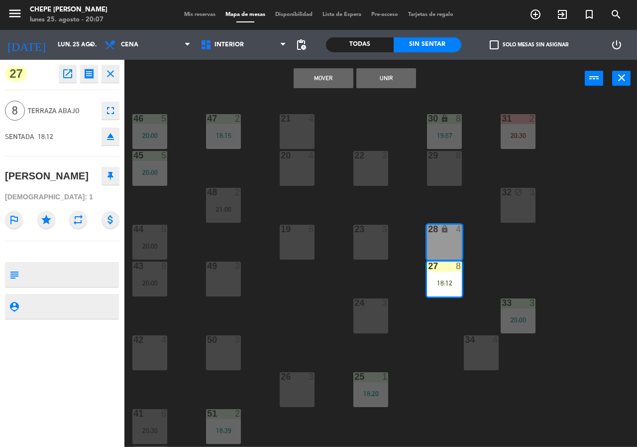
drag, startPoint x: 389, startPoint y: 76, endPoint x: 451, endPoint y: 111, distance: 71.1
click at [390, 78] on button "Unir" at bounding box center [387, 78] width 60 height 20
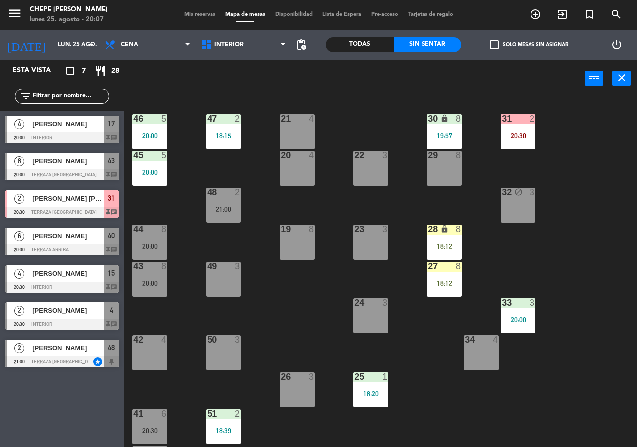
click at [459, 124] on div "8" at bounding box center [461, 118] width 16 height 9
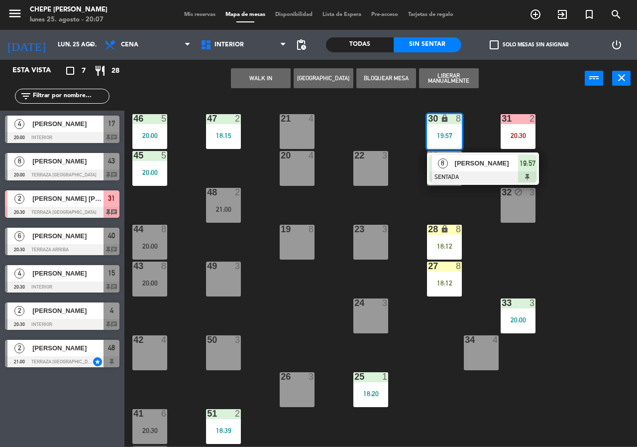
click at [477, 176] on div at bounding box center [483, 176] width 107 height 11
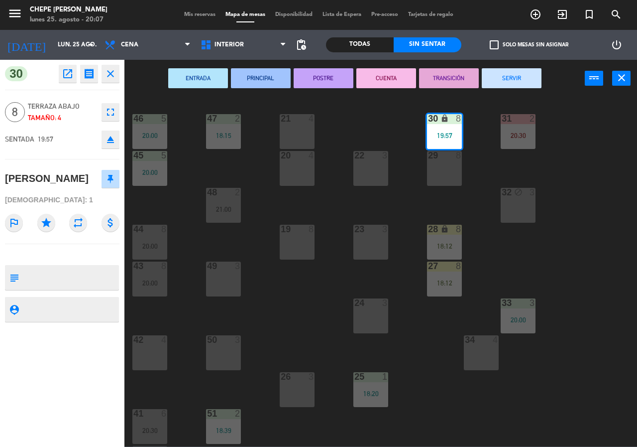
click at [446, 175] on div "29 8" at bounding box center [444, 168] width 35 height 35
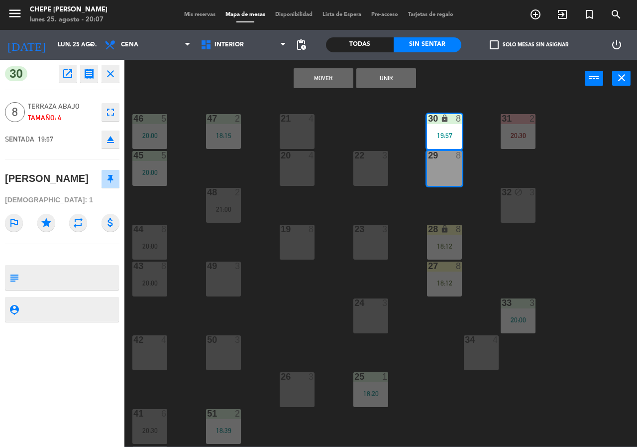
click at [393, 83] on button "Unir" at bounding box center [387, 78] width 60 height 20
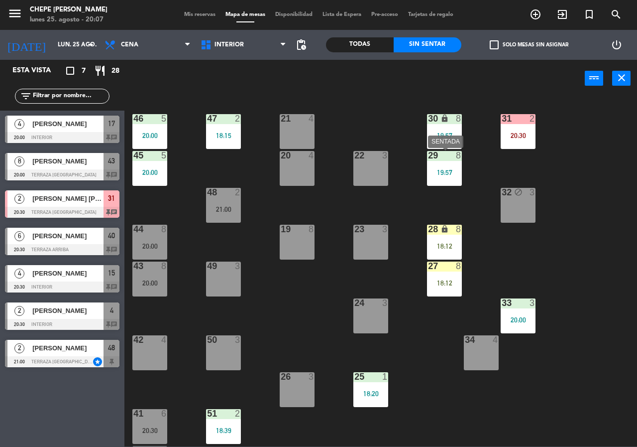
click at [449, 170] on div "19:57" at bounding box center [444, 172] width 35 height 7
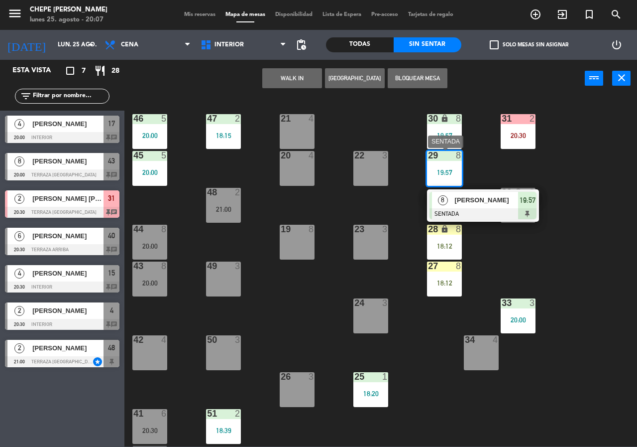
click at [454, 197] on div "[PERSON_NAME]" at bounding box center [486, 200] width 65 height 16
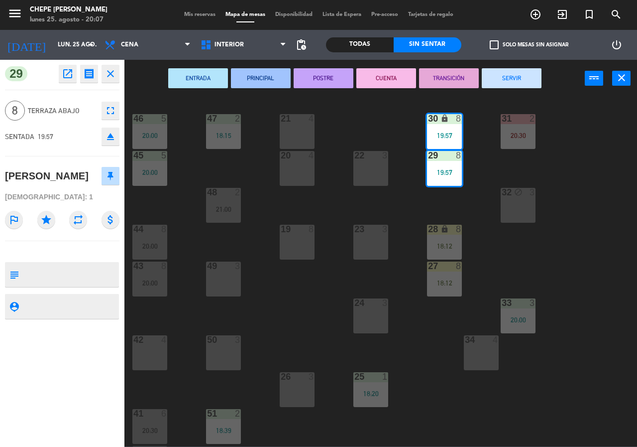
click at [114, 110] on icon "fullscreen" at bounding box center [111, 111] width 12 height 12
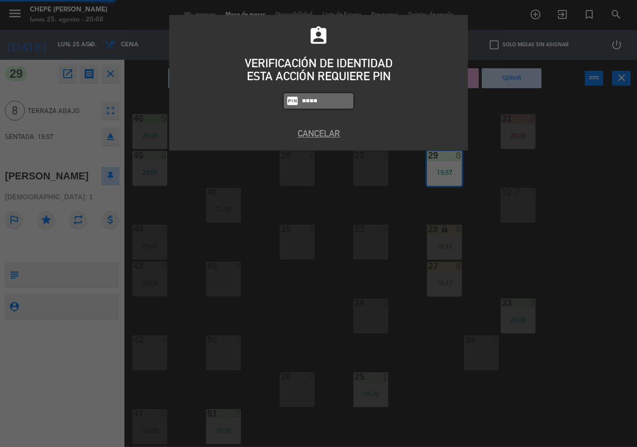
type input "0894"
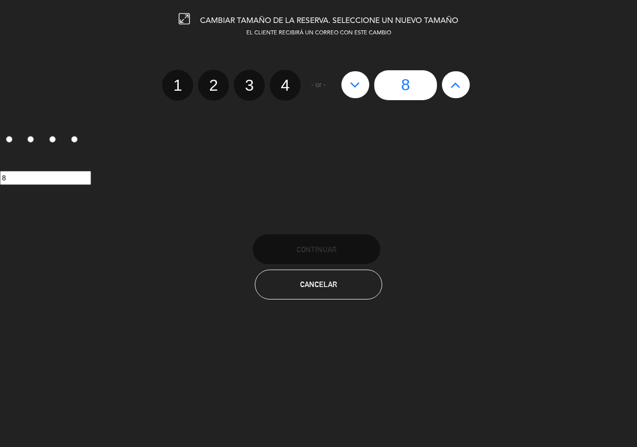
click at [456, 90] on icon at bounding box center [456, 85] width 10 height 16
type input "9"
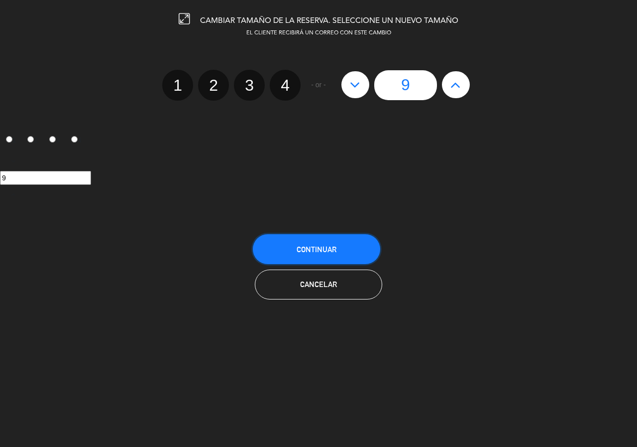
click at [348, 242] on button "Continuar" at bounding box center [316, 249] width 127 height 30
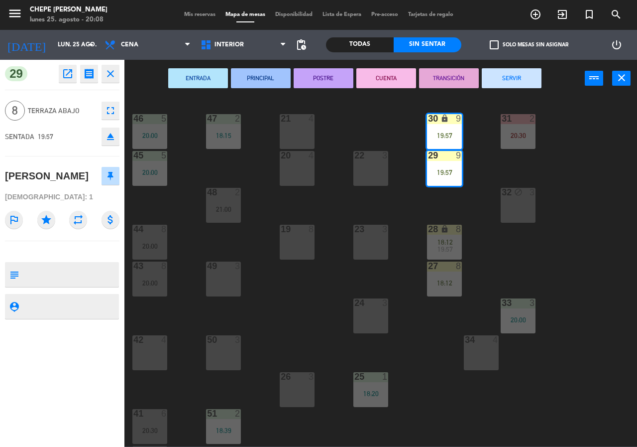
click at [478, 213] on div "21 4 30 lock 9 19:57 46 5 20:00 47 2 18:15 31 2 20:30 20 4 22 3 29 9 19:57 45 5…" at bounding box center [384, 272] width 507 height 350
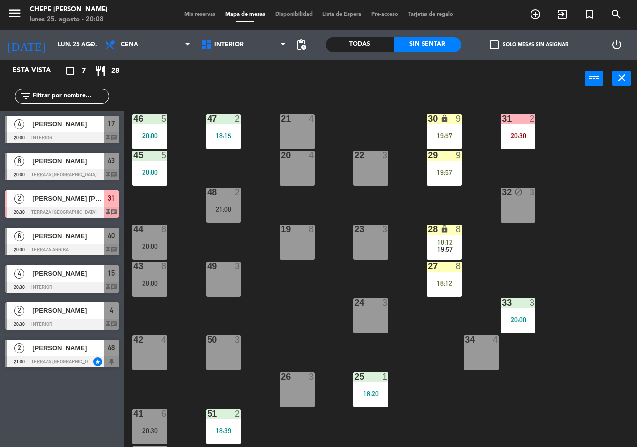
click at [455, 166] on div "29 9 19:57" at bounding box center [444, 168] width 35 height 35
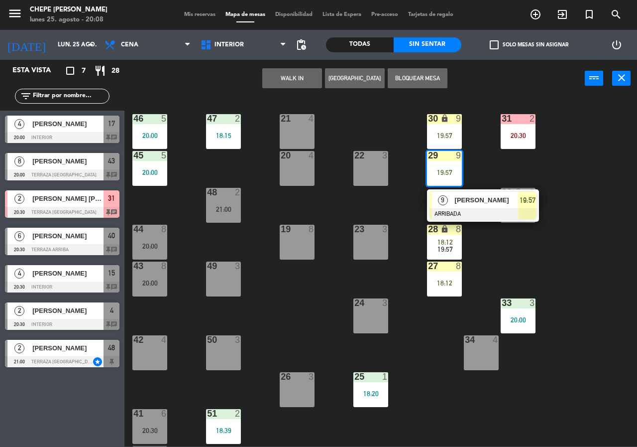
click at [483, 202] on span "[PERSON_NAME]" at bounding box center [487, 200] width 64 height 10
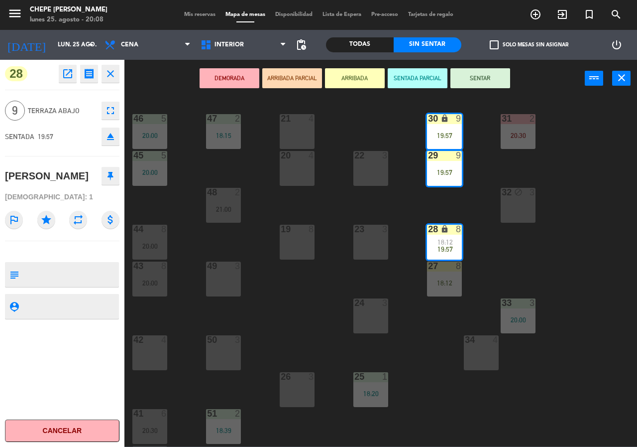
click at [491, 78] on button "SENTAR" at bounding box center [481, 78] width 60 height 20
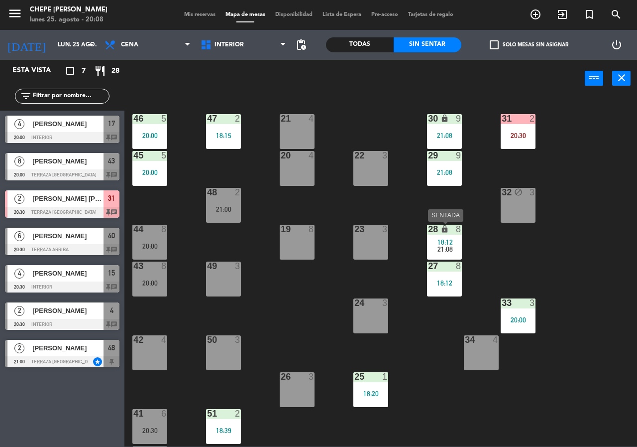
drag, startPoint x: 448, startPoint y: 240, endPoint x: 454, endPoint y: 246, distance: 8.5
click at [449, 241] on span "18:12" at bounding box center [445, 242] width 15 height 8
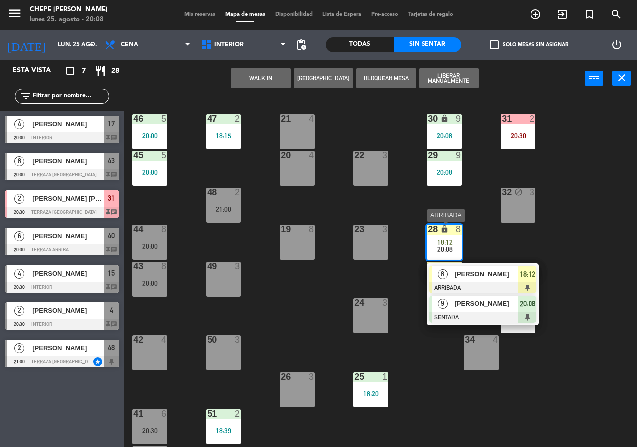
click at [466, 304] on span "[PERSON_NAME]" at bounding box center [487, 303] width 64 height 10
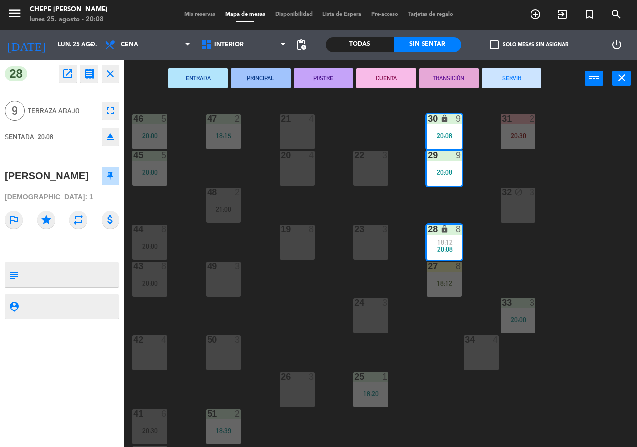
drag, startPoint x: 481, startPoint y: 188, endPoint x: 489, endPoint y: 205, distance: 18.5
click at [481, 190] on div "21 4 30 lock 9 20:08 46 5 20:00 47 2 18:15 31 2 20:30 20 4 22 3 29 9 20:08 45 5…" at bounding box center [384, 272] width 507 height 350
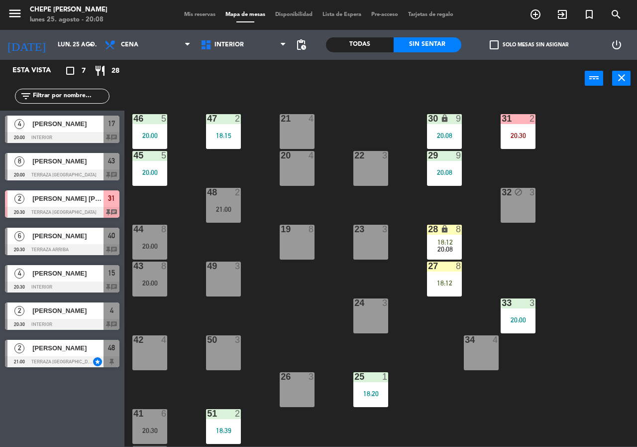
click at [453, 239] on div "18:12" at bounding box center [444, 242] width 35 height 7
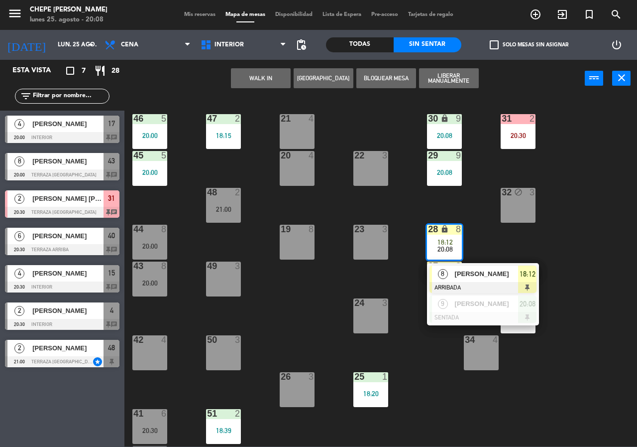
click at [475, 273] on span "[PERSON_NAME]" at bounding box center [487, 273] width 64 height 10
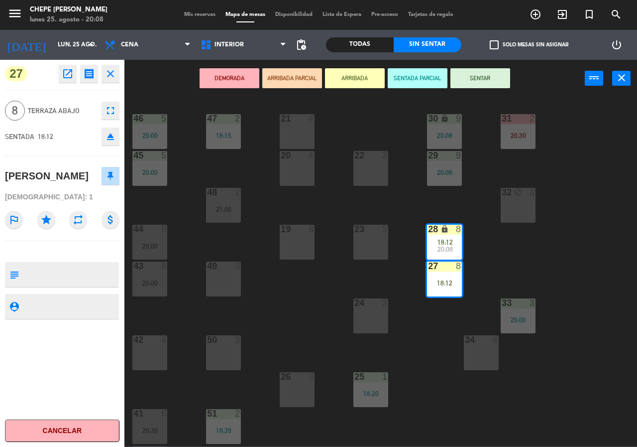
click at [492, 70] on button "SENTAR" at bounding box center [481, 78] width 60 height 20
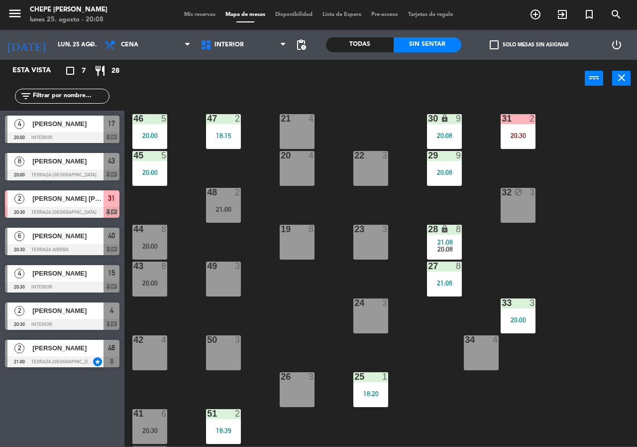
click at [588, 192] on div "21 4 30 lock 9 20:08 46 5 20:00 47 2 18:15 31 2 20:30 20 4 22 3 29 9 20:08 45 5…" at bounding box center [384, 272] width 507 height 350
click at [368, 408] on div "21 4 30 lock 9 20:08 46 5 20:00 47 2 18:15 31 2 20:30 20 4 22 3 29 9 20:08 45 5…" at bounding box center [384, 272] width 507 height 350
click at [376, 382] on div "25 1" at bounding box center [371, 377] width 35 height 10
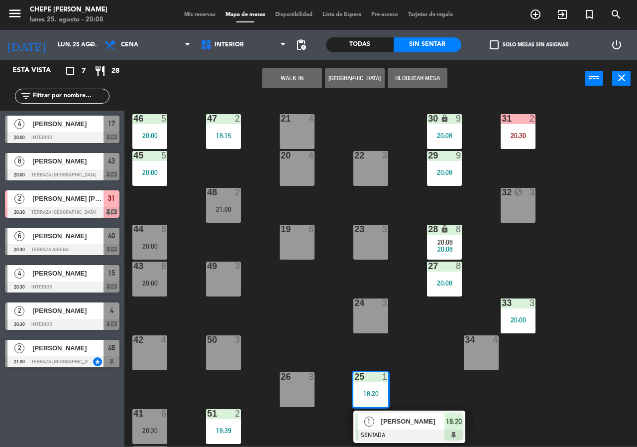
click at [406, 426] on span "[PERSON_NAME]" at bounding box center [413, 421] width 64 height 10
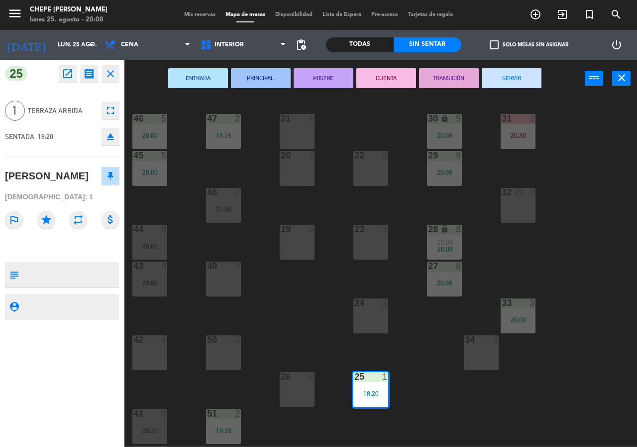
click at [520, 86] on button "SERVIR" at bounding box center [512, 78] width 60 height 20
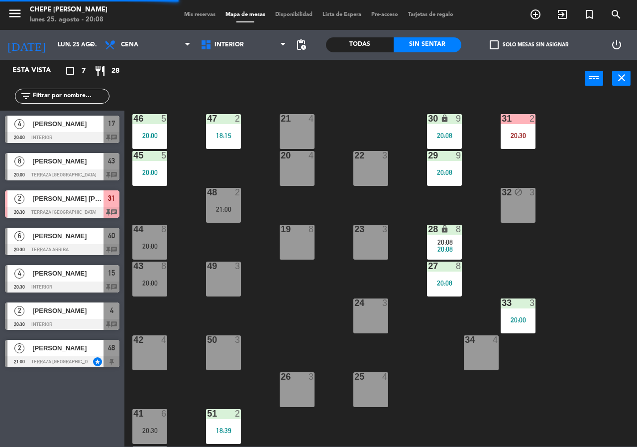
click at [520, 115] on div at bounding box center [518, 118] width 16 height 9
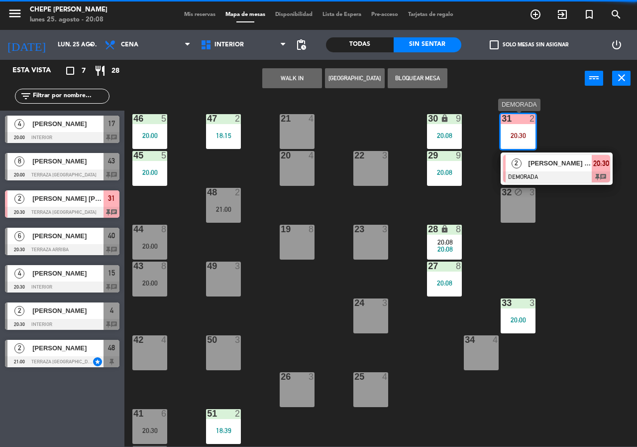
click at [544, 169] on div "[PERSON_NAME] [PERSON_NAME]" at bounding box center [560, 163] width 65 height 16
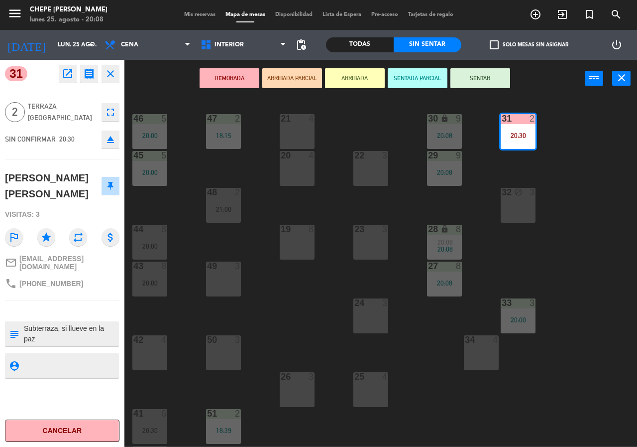
click at [555, 168] on div "21 4 30 lock 9 20:08 46 5 20:00 47 2 18:15 31 2 20:30 20 4 22 3 29 9 20:08 45 5…" at bounding box center [384, 272] width 507 height 350
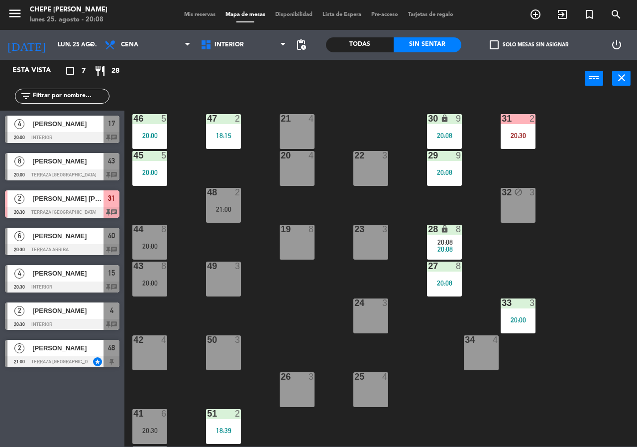
drag, startPoint x: 522, startPoint y: 311, endPoint x: 557, endPoint y: 317, distance: 34.8
click at [522, 313] on div "33 3 20:00" at bounding box center [518, 315] width 35 height 35
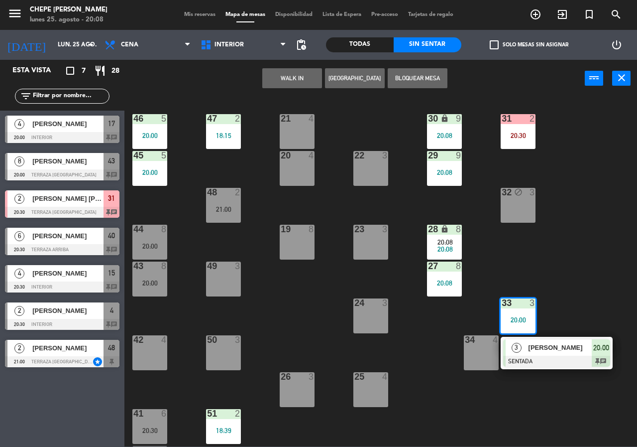
click at [568, 351] on span "[PERSON_NAME]" at bounding box center [561, 347] width 64 height 10
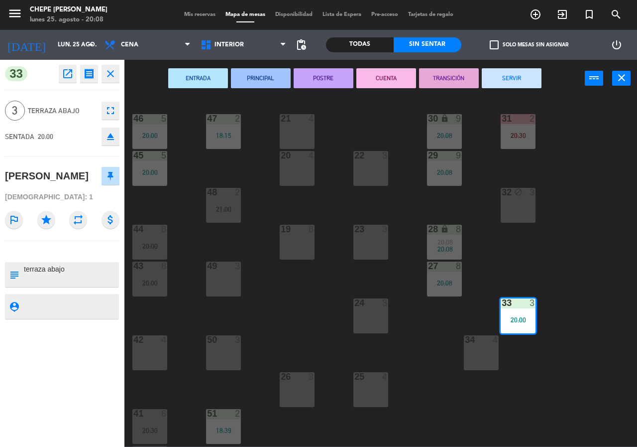
click at [576, 304] on div "21 4 30 lock 9 20:08 46 5 20:00 47 2 18:15 31 2 20:30 20 4 22 3 29 9 20:08 45 5…" at bounding box center [384, 272] width 507 height 350
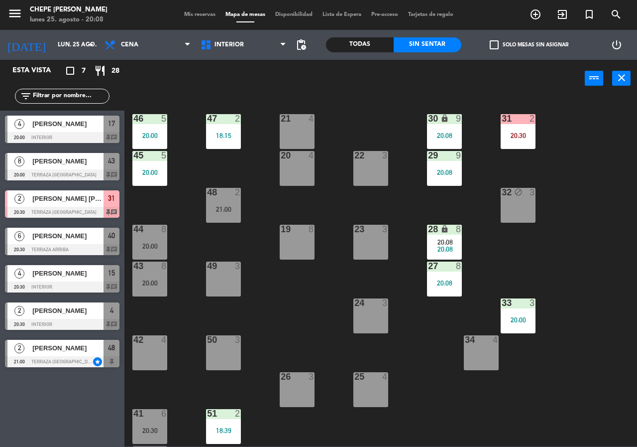
click at [531, 314] on div "33 3 20:00" at bounding box center [518, 315] width 35 height 35
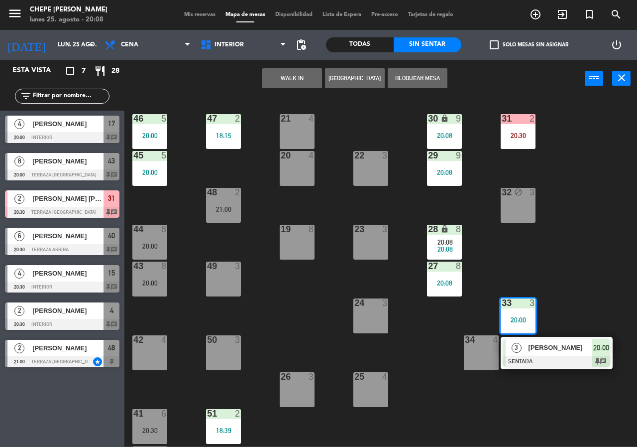
click at [550, 352] on span "[PERSON_NAME]" at bounding box center [561, 347] width 64 height 10
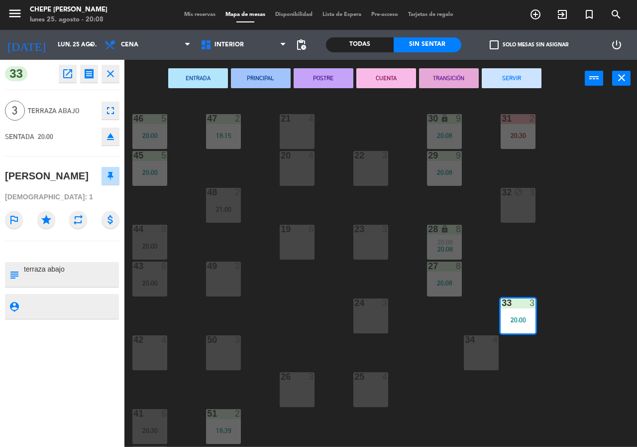
click at [540, 353] on div "21 4 30 lock 9 20:08 46 5 20:00 47 2 18:15 31 2 20:30 20 4 22 3 29 9 20:08 45 5…" at bounding box center [384, 272] width 507 height 350
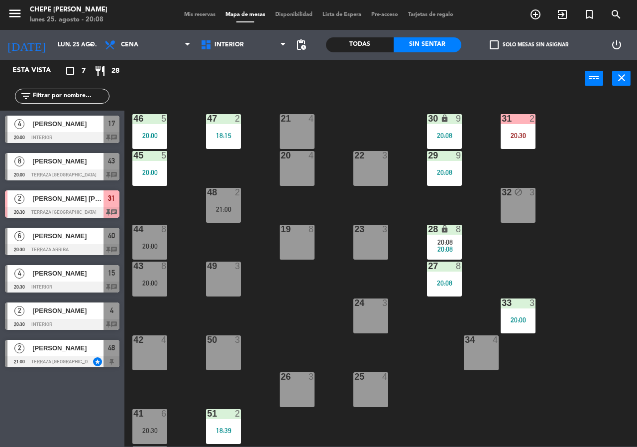
click at [527, 315] on div "33 3 20:00" at bounding box center [518, 315] width 35 height 35
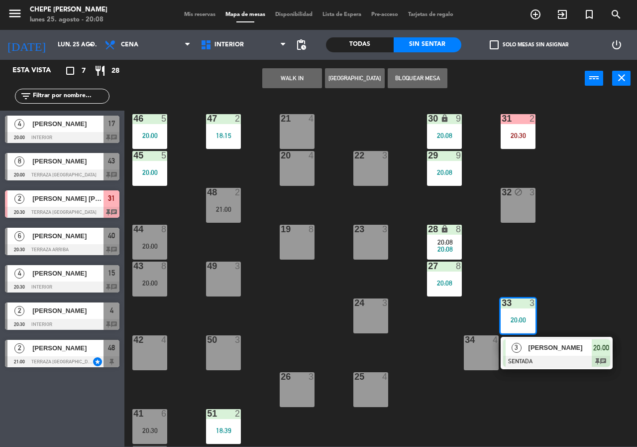
click at [537, 361] on div at bounding box center [557, 361] width 107 height 11
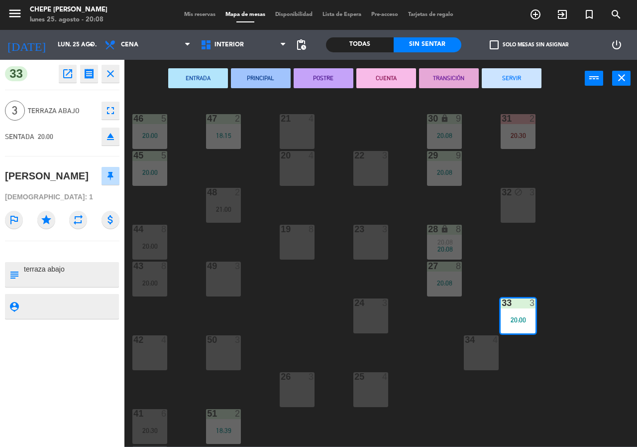
click at [112, 108] on icon "fullscreen" at bounding box center [111, 111] width 12 height 12
type input "0894"
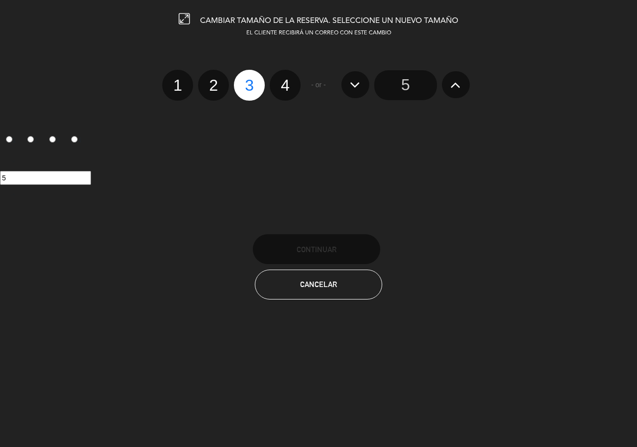
click at [200, 88] on label "2" at bounding box center [213, 85] width 31 height 31
click at [209, 80] on input "2" at bounding box center [212, 76] width 6 height 6
radio input "true"
radio input "false"
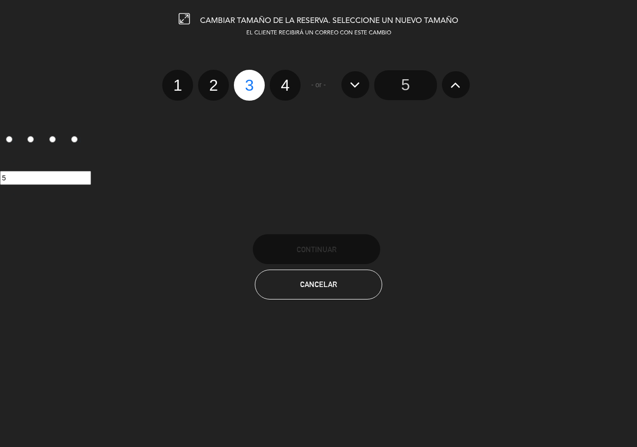
radio input "false"
radio input "true"
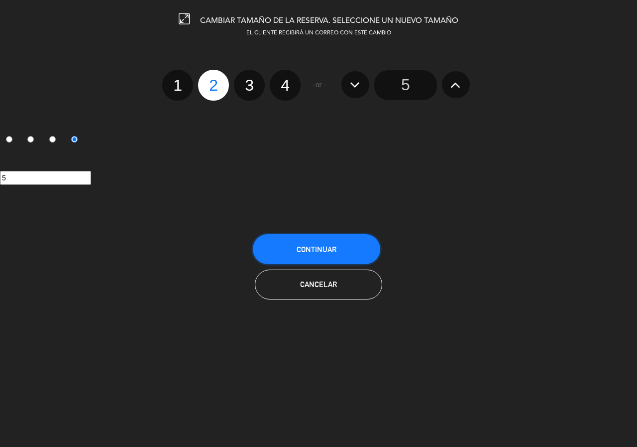
click at [311, 249] on span "Continuar" at bounding box center [317, 249] width 40 height 8
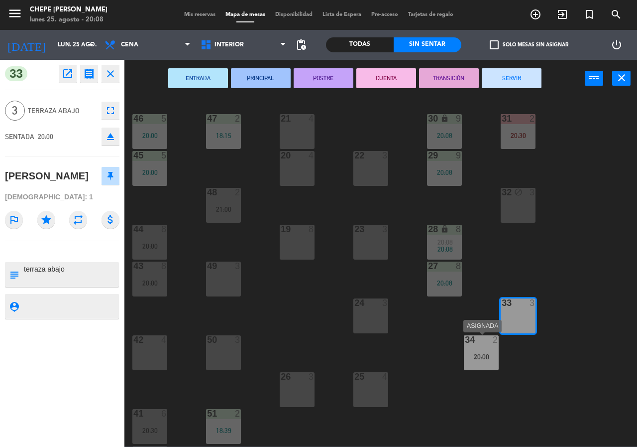
click at [476, 358] on div "20:00" at bounding box center [481, 356] width 35 height 7
click at [506, 396] on div "21 4 30 lock 9 20:08 46 5 20:00 47 2 18:15 31 2 20:30 20 4 22 3 29 9 20:08 45 5…" at bounding box center [384, 272] width 507 height 350
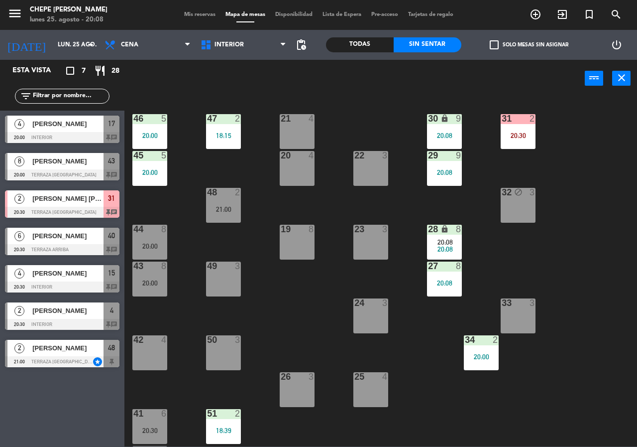
click at [478, 343] on div at bounding box center [482, 339] width 16 height 9
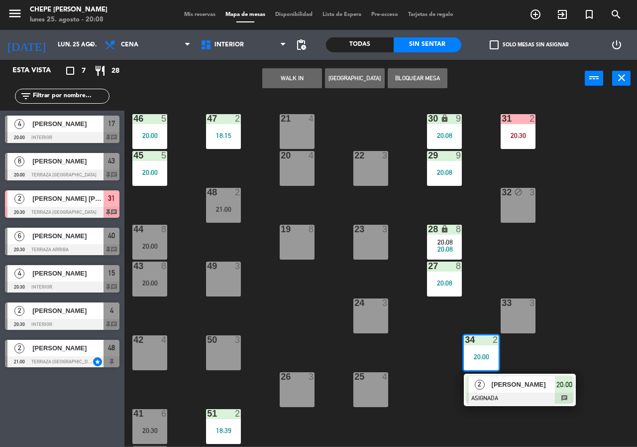
click at [509, 389] on span "[PERSON_NAME]" at bounding box center [524, 384] width 64 height 10
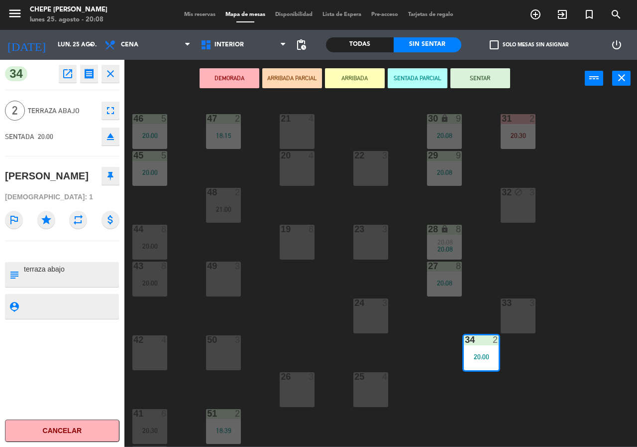
click at [464, 76] on button "SENTAR" at bounding box center [481, 78] width 60 height 20
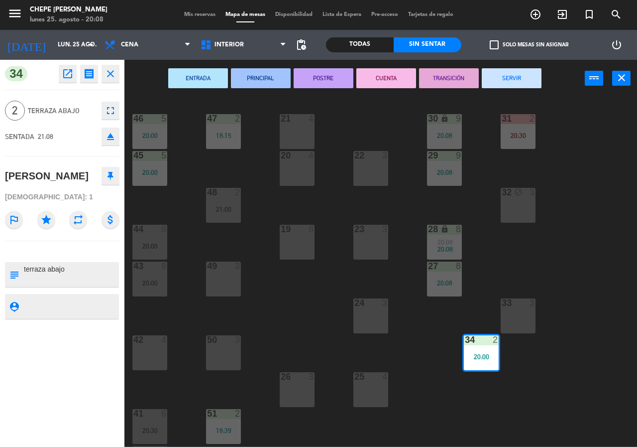
drag, startPoint x: 488, startPoint y: 350, endPoint x: 518, endPoint y: 317, distance: 44.8
click at [481, 356] on div "20:00" at bounding box center [481, 356] width 35 height 7
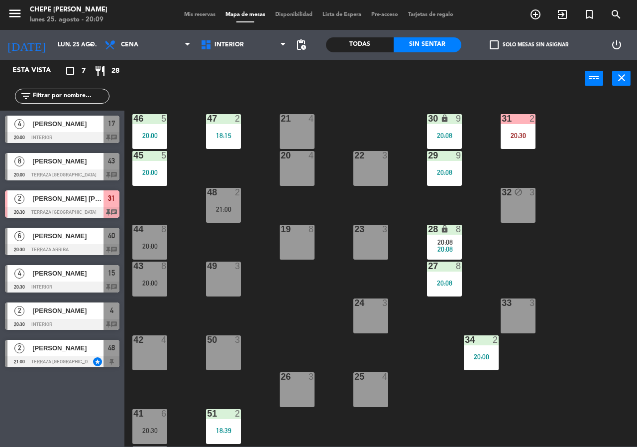
drag, startPoint x: 481, startPoint y: 343, endPoint x: 521, endPoint y: 325, distance: 44.8
click at [484, 342] on div at bounding box center [482, 339] width 16 height 9
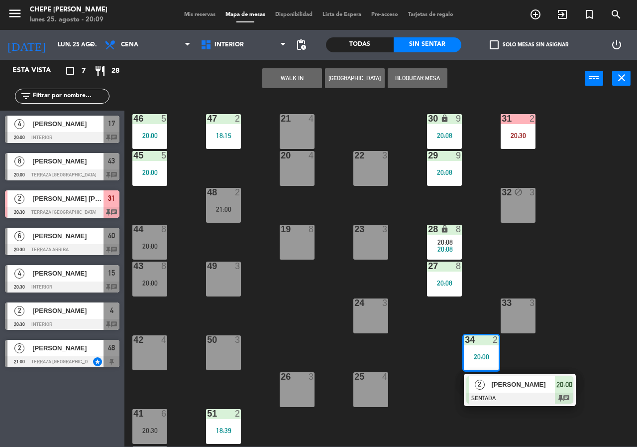
click at [527, 314] on div "33 3" at bounding box center [518, 315] width 35 height 35
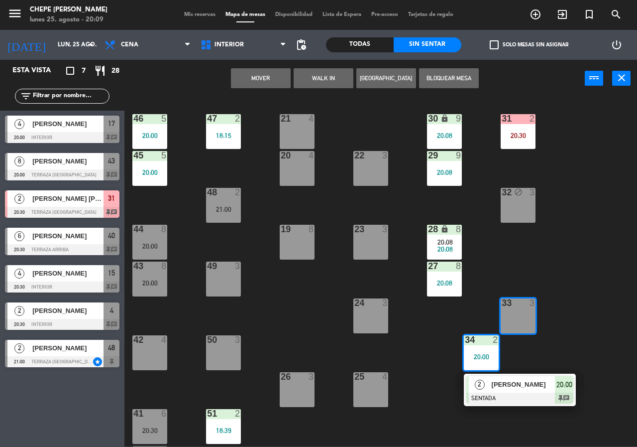
drag, startPoint x: 272, startPoint y: 74, endPoint x: 340, endPoint y: 94, distance: 70.6
click at [273, 75] on button "Mover" at bounding box center [261, 78] width 60 height 20
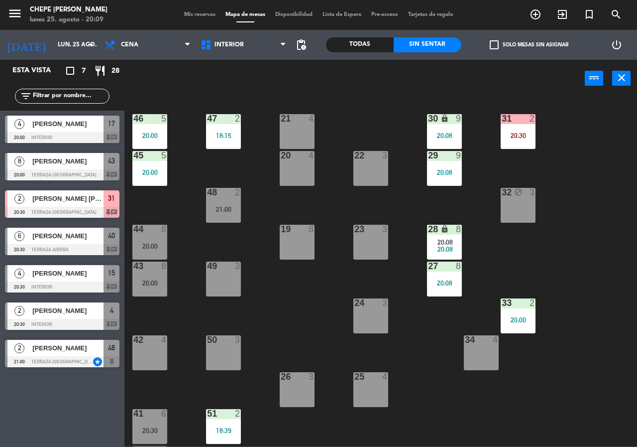
drag, startPoint x: 578, startPoint y: 298, endPoint x: 428, endPoint y: 204, distance: 177.7
click at [570, 289] on div "21 4 30 lock 9 20:08 46 5 20:00 47 2 18:15 31 2 20:30 20 4 22 3 29 9 20:08 45 5…" at bounding box center [384, 272] width 507 height 350
drag, startPoint x: 236, startPoint y: 61, endPoint x: 233, endPoint y: 50, distance: 11.2
click at [236, 60] on div "power_input close" at bounding box center [355, 79] width 461 height 38
click at [232, 48] on span "Interior" at bounding box center [229, 44] width 29 height 7
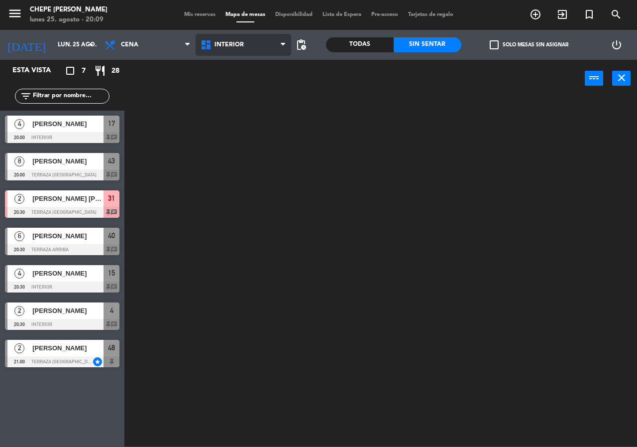
click at [231, 71] on ng-component "menu Chepe [PERSON_NAME] lunes 25. agosto - 20:09 Mis reservas Mapa de mesas Di…" at bounding box center [318, 223] width 637 height 446
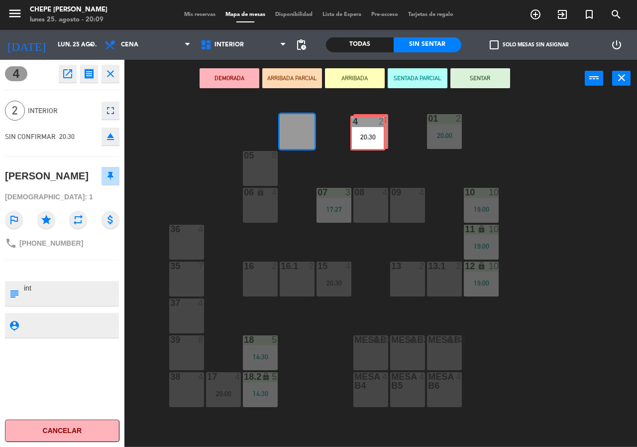
drag, startPoint x: 296, startPoint y: 127, endPoint x: 367, endPoint y: 129, distance: 70.7
click at [367, 129] on div "02 3 4 2 20:30 4 2 20:30 01 2 20:00 05 8 06 lock 4 07 3 17:27 09 4 10 10 19:00 …" at bounding box center [384, 272] width 507 height 350
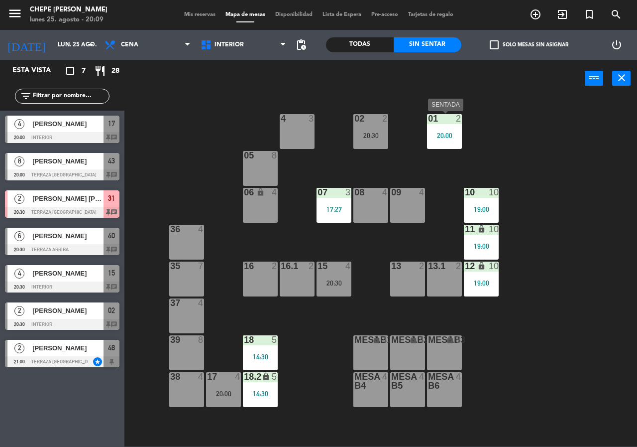
click at [443, 141] on div "01 2 20:00" at bounding box center [444, 131] width 35 height 35
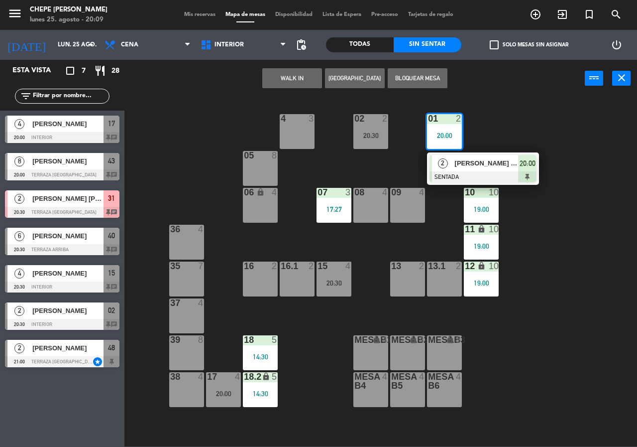
click at [398, 171] on div "02 2 20:30 4 3 01 2 20:00 2 [PERSON_NAME] [PERSON_NAME] Subirón SENTADA 20:00 0…" at bounding box center [384, 272] width 507 height 350
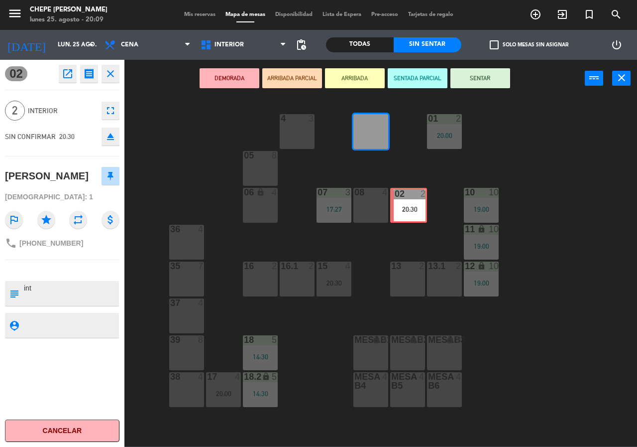
drag, startPoint x: 376, startPoint y: 143, endPoint x: 414, endPoint y: 217, distance: 83.3
click at [414, 217] on div "02 2 20:30 02 2 20:30 4 3 01 2 20:00 05 8 06 lock 4 07 3 17:27 09 4 10 10 19:00…" at bounding box center [384, 272] width 507 height 350
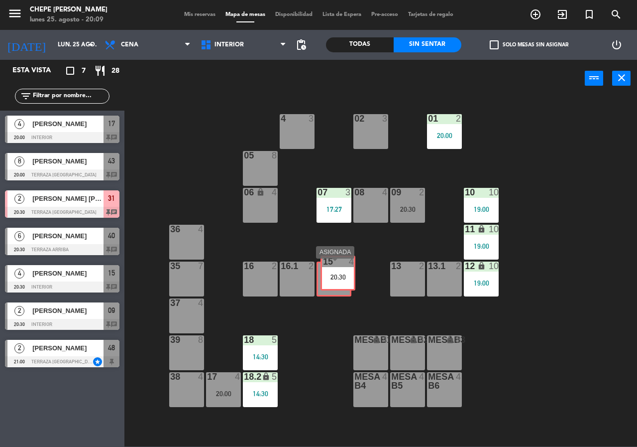
click at [337, 271] on div "15 4 20:30 15 4 20:30" at bounding box center [334, 278] width 35 height 35
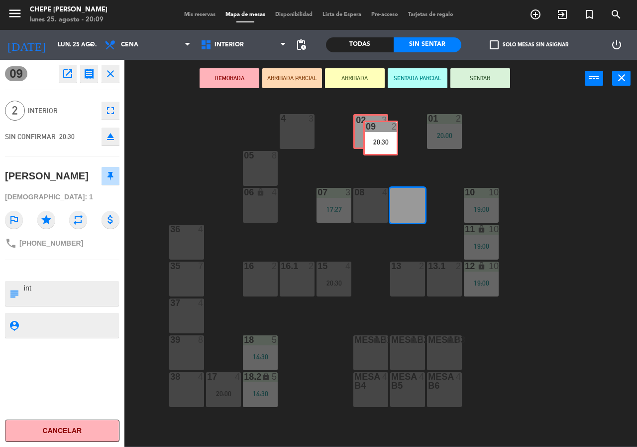
drag, startPoint x: 390, startPoint y: 166, endPoint x: 376, endPoint y: 134, distance: 35.0
click at [376, 134] on div "02 3 4 3 01 2 20:00 05 8 06 lock 4 07 3 17:27 09 2 20:30 09 2 20:30 10 10 19:00…" at bounding box center [384, 272] width 507 height 350
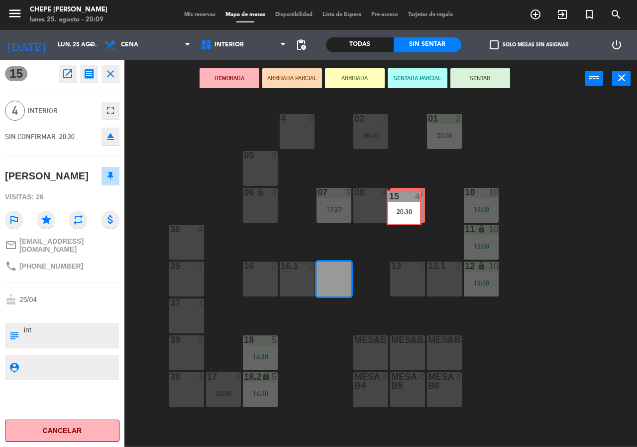
drag, startPoint x: 333, startPoint y: 289, endPoint x: 403, endPoint y: 218, distance: 100.0
click at [403, 218] on div "02 2 20:30 4 3 01 2 20:00 05 8 06 lock 4 07 3 17:27 09 4 10 10 19:00 08 4 11 lo…" at bounding box center [384, 272] width 507 height 350
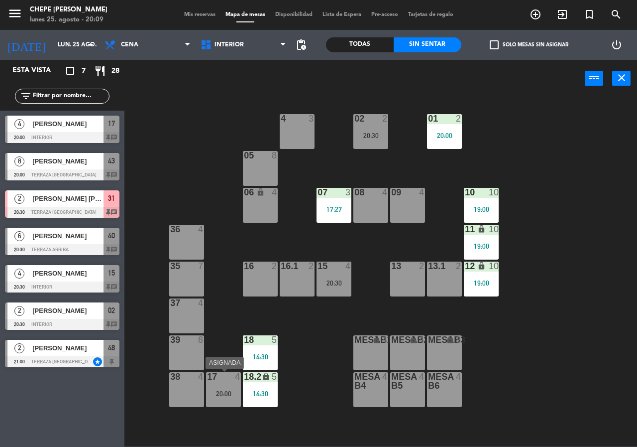
click at [235, 385] on div "17 4 20:00" at bounding box center [223, 389] width 35 height 35
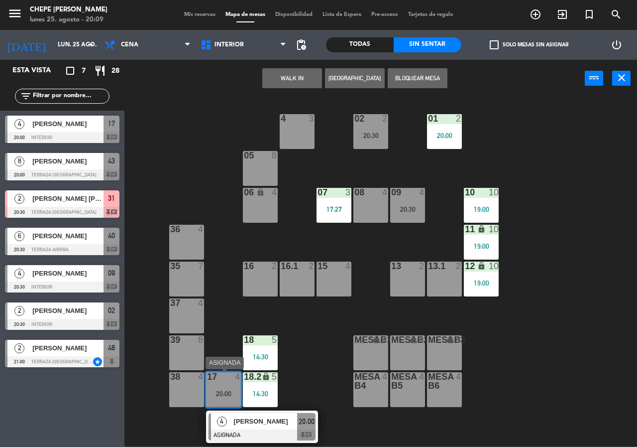
click at [255, 423] on span "[PERSON_NAME]" at bounding box center [266, 421] width 64 height 10
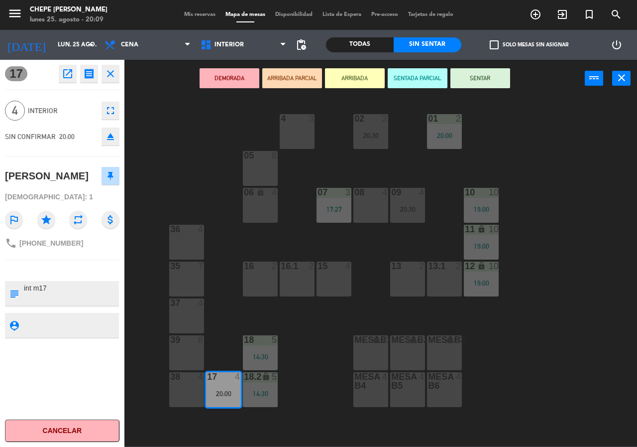
click at [308, 379] on div "02 2 20:30 4 3 01 2 20:00 05 8 06 lock 4 07 3 17:27 09 4 20:30 10 10 19:00 08 4…" at bounding box center [384, 272] width 507 height 350
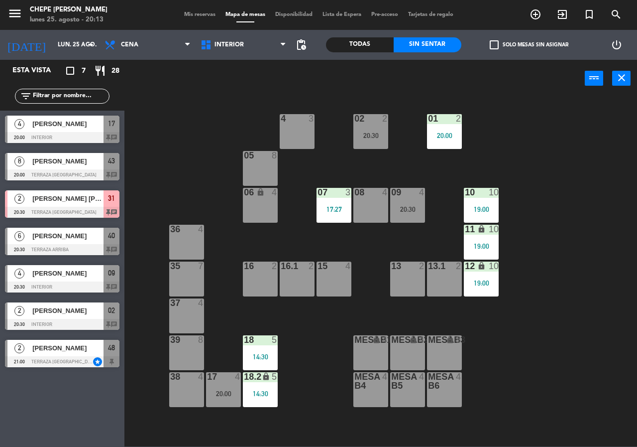
click at [220, 163] on div "02 2 20:30 4 3 01 2 20:00 05 8 06 lock 4 07 3 17:27 09 4 20:30 10 10 19:00 08 4…" at bounding box center [384, 272] width 507 height 350
click at [404, 213] on div "09 4 20:30" at bounding box center [407, 205] width 35 height 35
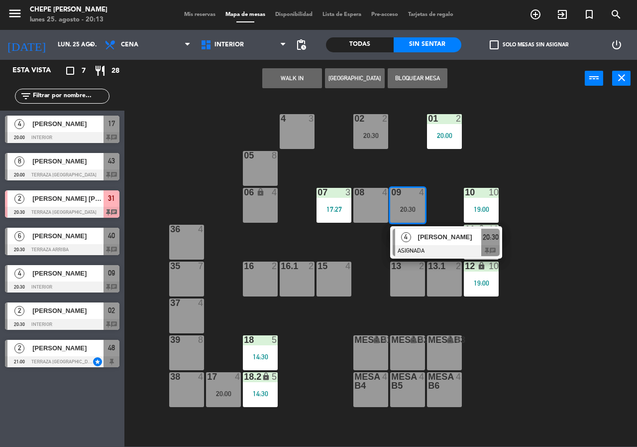
click at [420, 247] on div at bounding box center [446, 250] width 107 height 11
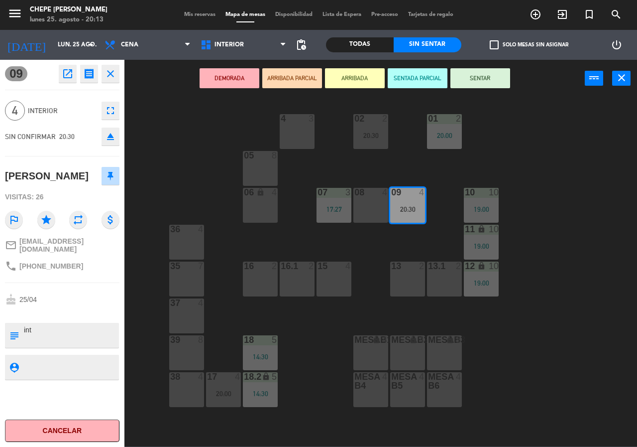
click at [413, 167] on div "02 2 20:30 4 3 01 2 20:00 05 8 06 lock 4 07 3 17:27 09 4 20:30 10 10 19:00 08 4…" at bounding box center [384, 272] width 507 height 350
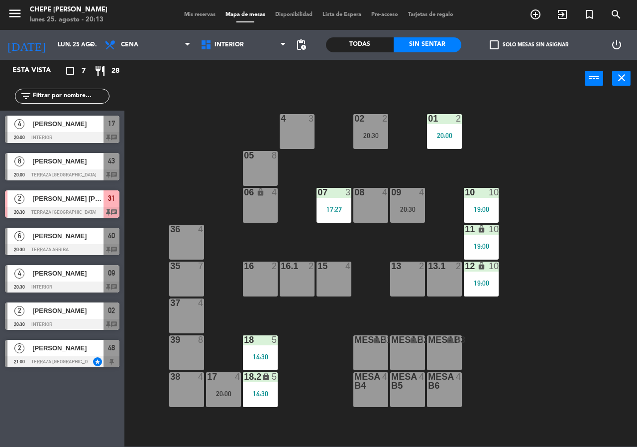
click at [351, 130] on div "02 2 20:30 4 3 01 2 20:00 05 8 06 lock 4 07 3 17:27 09 4 20:30 10 10 19:00 08 4…" at bounding box center [384, 272] width 507 height 350
click at [215, 391] on div "20:00" at bounding box center [223, 393] width 35 height 7
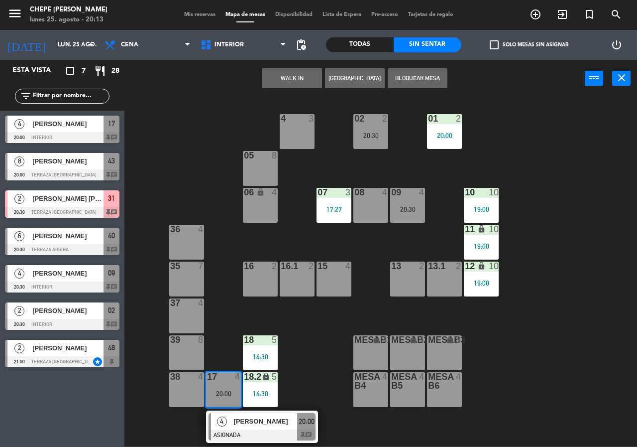
click at [230, 416] on div "4" at bounding box center [221, 421] width 21 height 16
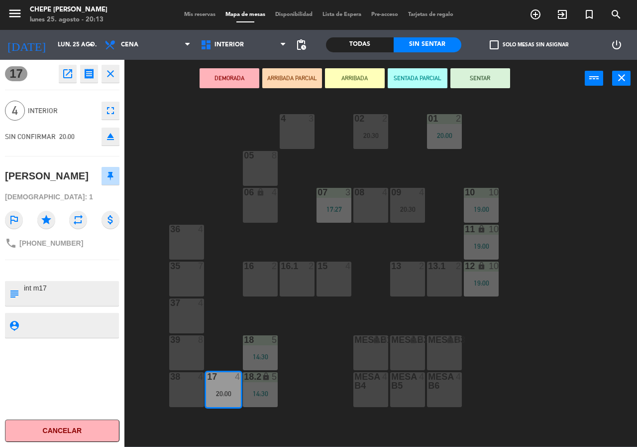
click at [315, 320] on div "02 2 20:30 4 3 01 2 20:00 05 8 06 lock 4 07 3 17:27 09 4 20:30 10 10 19:00 08 4…" at bounding box center [384, 272] width 507 height 350
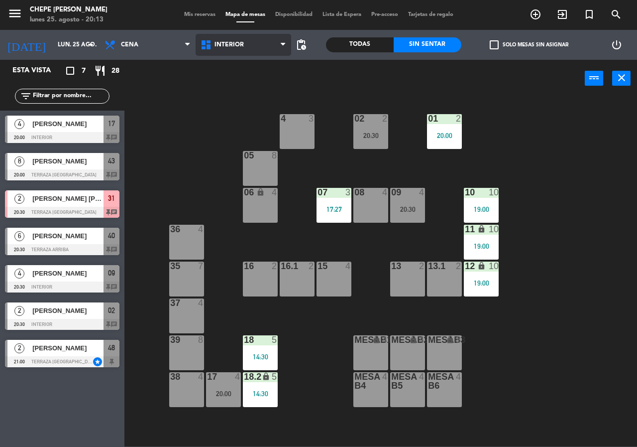
click at [235, 50] on span "Interior" at bounding box center [244, 45] width 96 height 22
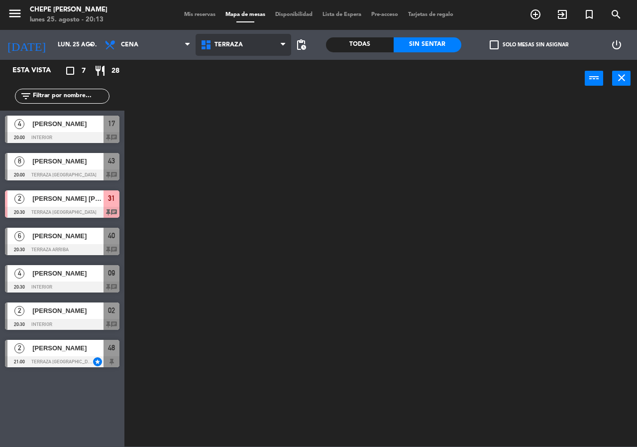
click at [235, 89] on ng-component "menu Chepe [PERSON_NAME] lunes 25. agosto - 20:13 Mis reservas Mapa de mesas Di…" at bounding box center [318, 223] width 637 height 446
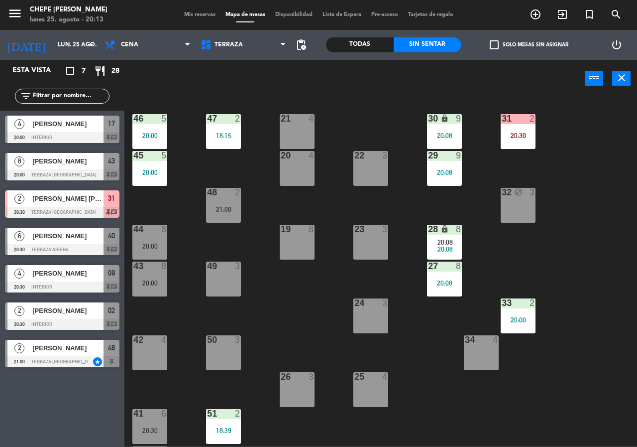
scroll to position [50, 0]
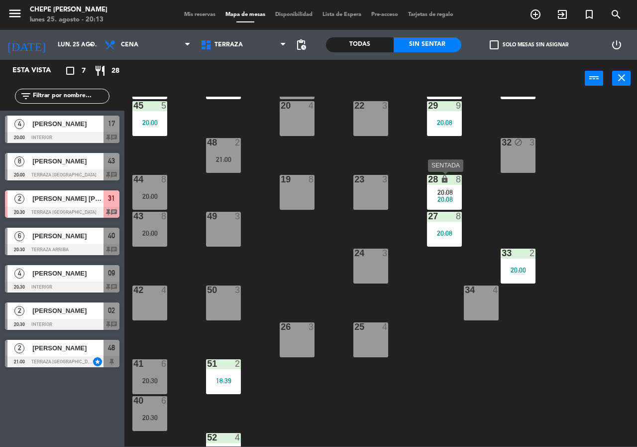
click at [435, 188] on div "28 lock 8 20:08 20:08" at bounding box center [444, 192] width 35 height 35
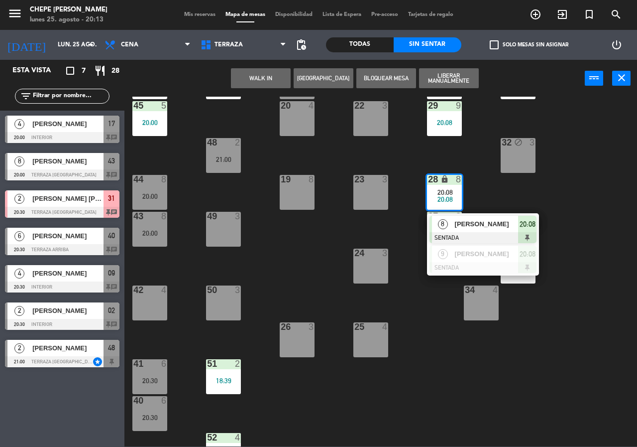
click at [580, 190] on div "21 4 30 lock 9 20:08 46 5 20:00 47 2 18:15 31 2 20:30 20 4 22 3 29 9 20:08 45 5…" at bounding box center [384, 272] width 507 height 350
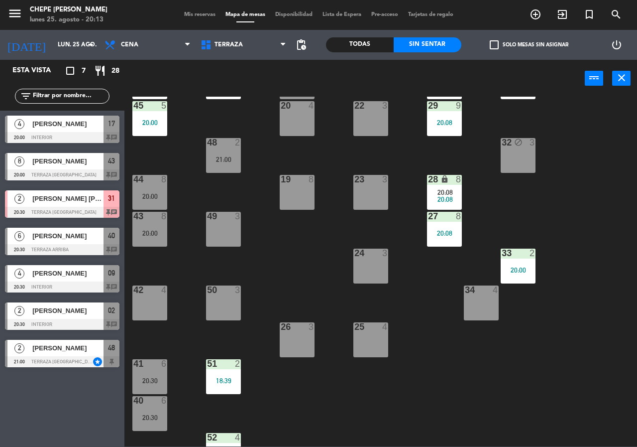
click at [457, 191] on div "20:08" at bounding box center [444, 192] width 35 height 7
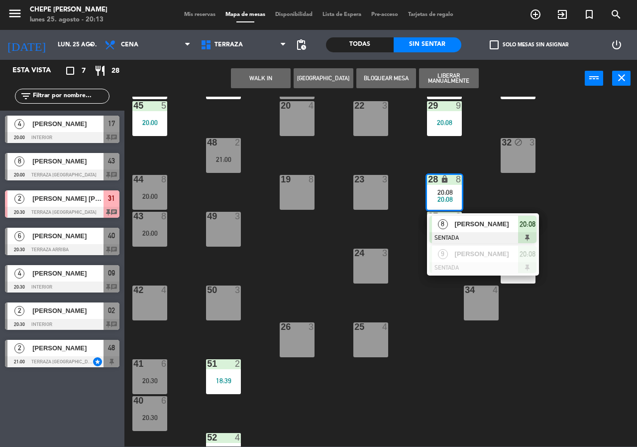
click at [572, 213] on div "21 4 30 lock 9 20:08 46 5 20:00 47 2 18:15 31 2 20:30 20 4 22 3 29 9 20:08 45 5…" at bounding box center [384, 272] width 507 height 350
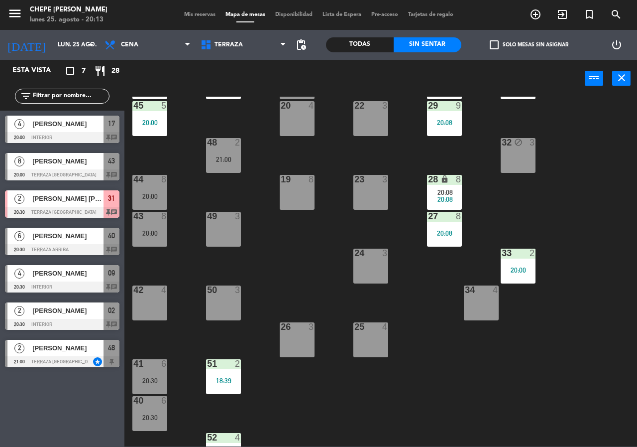
click at [451, 201] on span "20:08" at bounding box center [445, 199] width 15 height 8
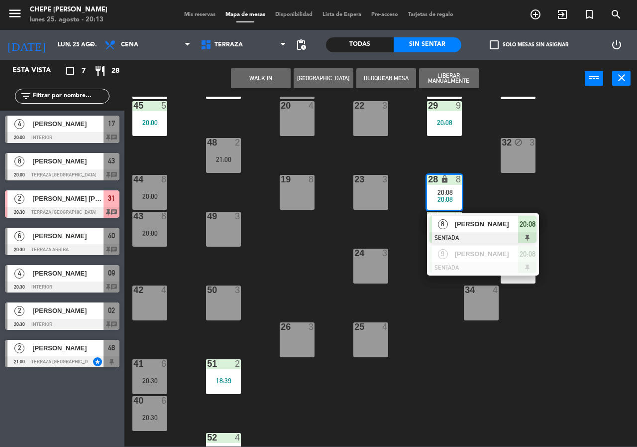
click at [578, 183] on div "21 4 30 lock 9 20:08 46 5 20:00 47 2 18:15 31 2 20:30 20 4 22 3 29 9 20:08 45 5…" at bounding box center [384, 272] width 507 height 350
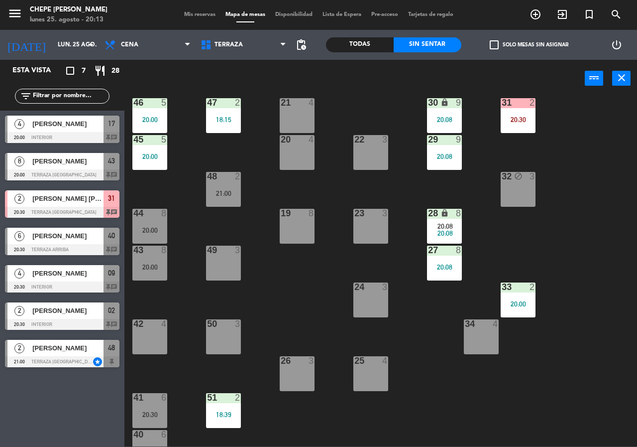
scroll to position [0, 0]
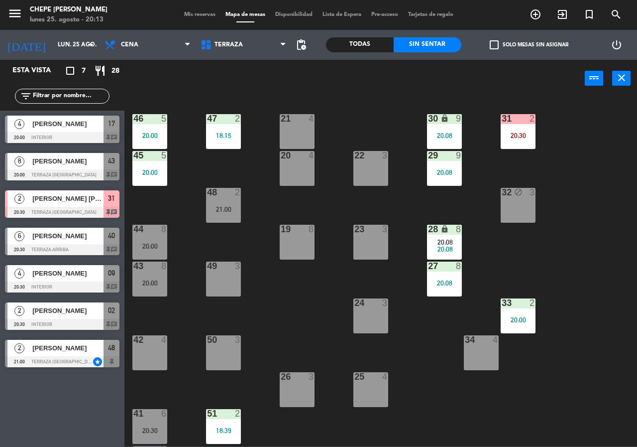
click at [432, 176] on div "29 9 20:08" at bounding box center [444, 168] width 35 height 35
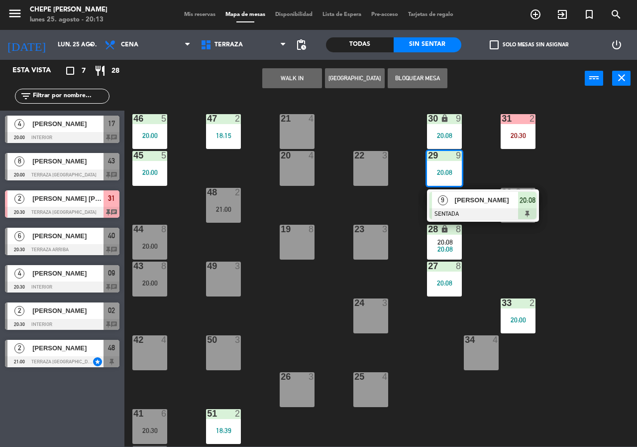
click at [474, 206] on div "[PERSON_NAME]" at bounding box center [486, 200] width 65 height 16
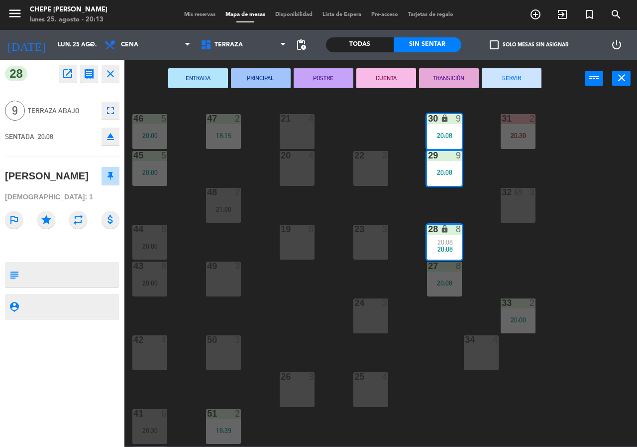
click at [370, 172] on div "22 3" at bounding box center [371, 168] width 35 height 35
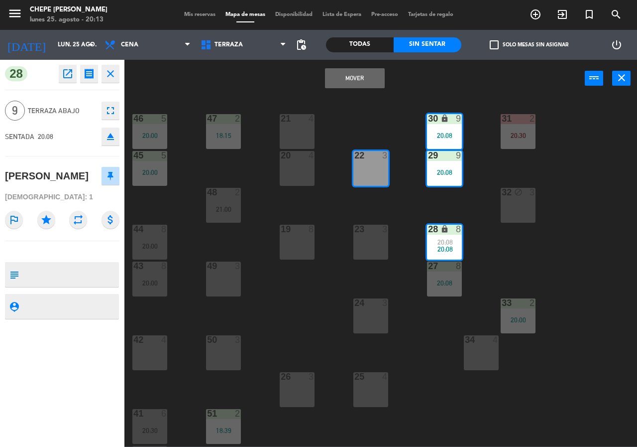
click at [362, 72] on button "Mover" at bounding box center [355, 78] width 60 height 20
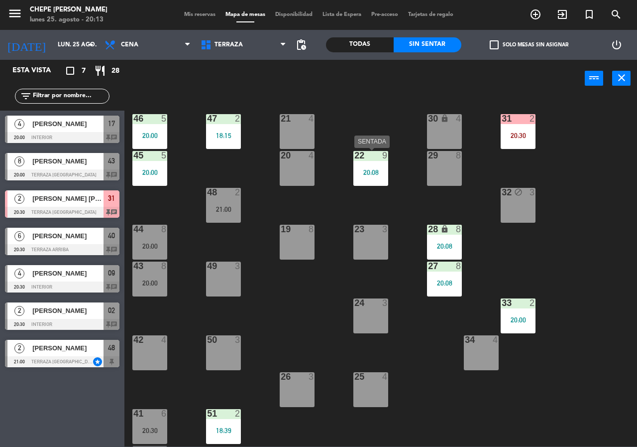
click at [374, 170] on div "20:08" at bounding box center [371, 172] width 35 height 7
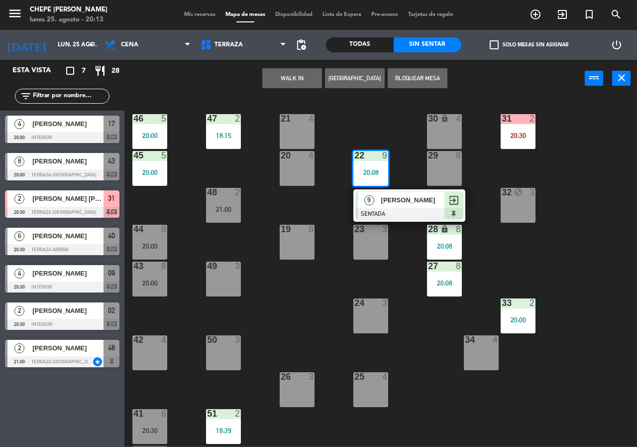
drag, startPoint x: 398, startPoint y: 202, endPoint x: 427, endPoint y: 153, distance: 57.0
click at [400, 199] on div "9 [PERSON_NAME] SENTADA exit_to_app" at bounding box center [409, 205] width 127 height 32
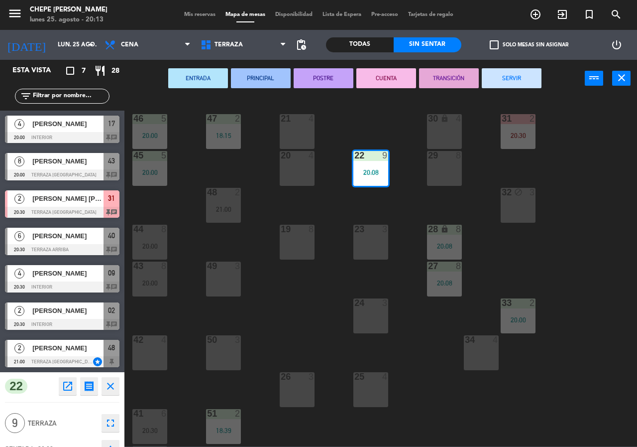
click at [438, 140] on div "30 lock 4" at bounding box center [444, 131] width 35 height 35
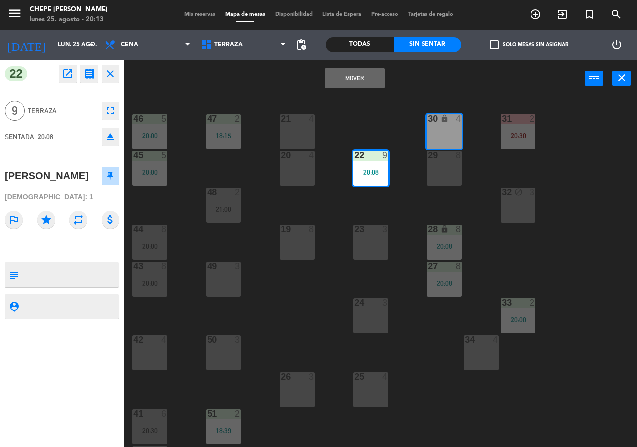
click at [439, 175] on div "29 8" at bounding box center [444, 168] width 35 height 35
click at [372, 77] on button "Mover y Unir" at bounding box center [355, 78] width 60 height 20
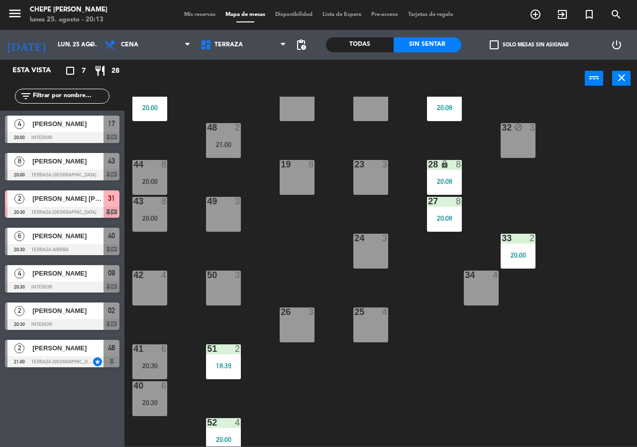
scroll to position [71, 0]
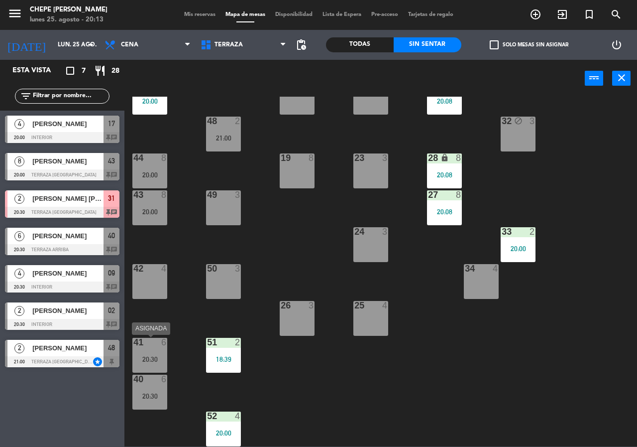
click at [159, 350] on div "41 6 20:30" at bounding box center [149, 355] width 35 height 35
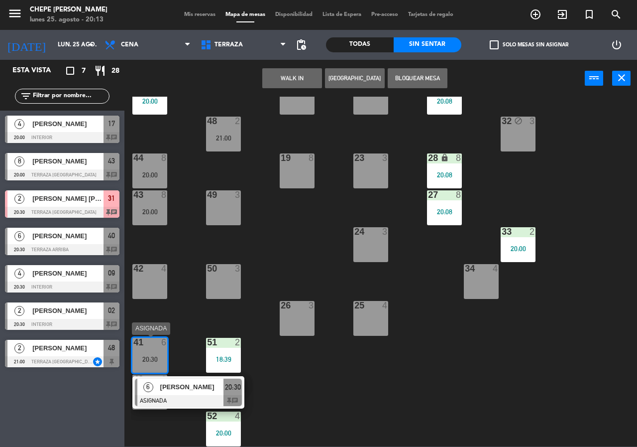
click at [178, 389] on span "[PERSON_NAME]" at bounding box center [192, 386] width 64 height 10
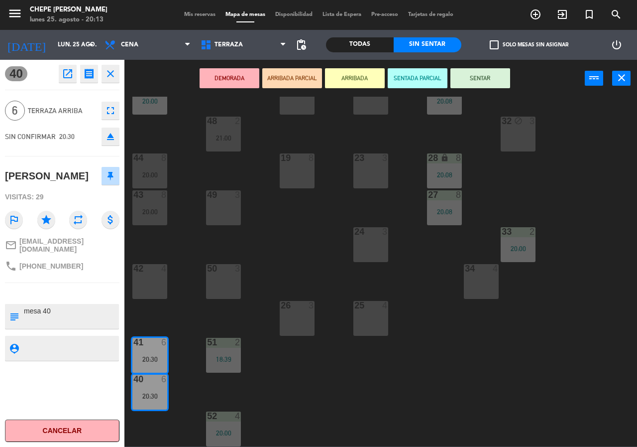
click at [187, 329] on div "21 4 30 lock 9 20:08 46 5 20:00 47 2 18:15 31 2 20:30 20 4 22 3 29 9 20:08 45 5…" at bounding box center [384, 272] width 507 height 350
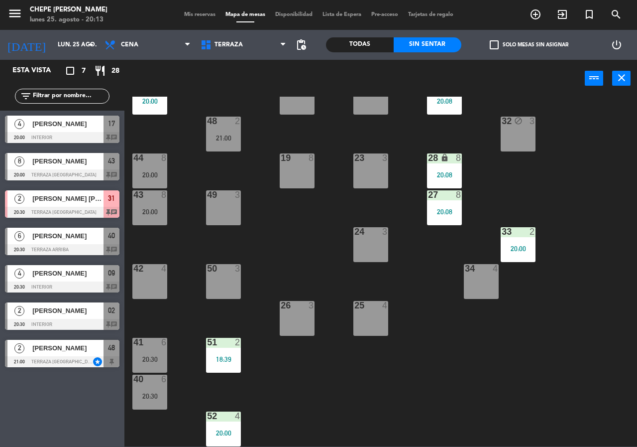
click at [163, 203] on div "43 8 20:00" at bounding box center [149, 207] width 35 height 35
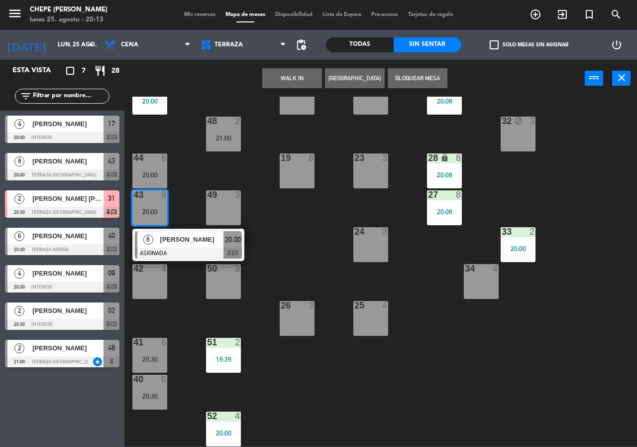
click at [192, 254] on div at bounding box center [188, 253] width 107 height 11
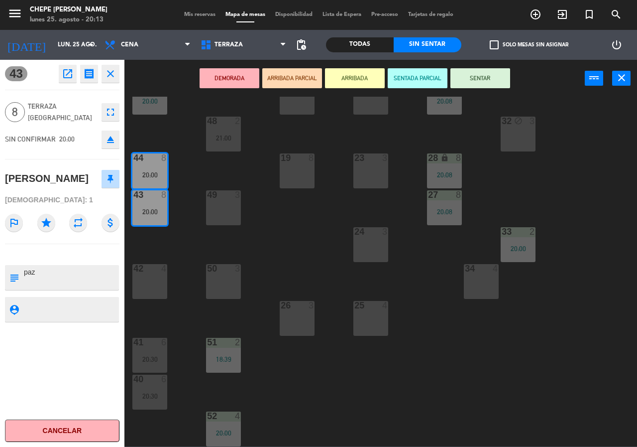
click at [192, 254] on div "21 4 30 lock 9 20:08 46 5 20:00 47 2 18:15 31 2 20:30 20 4 22 3 29 9 20:08 45 5…" at bounding box center [384, 272] width 507 height 350
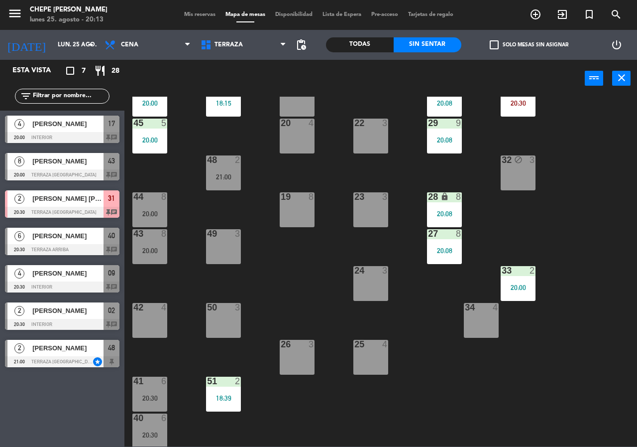
scroll to position [50, 0]
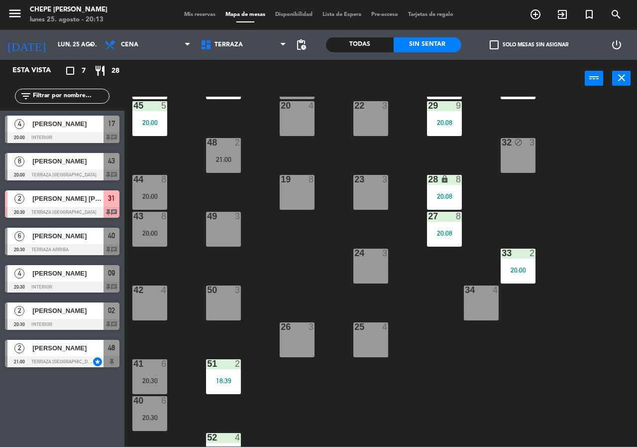
click at [155, 202] on div "44 8 20:00" at bounding box center [149, 192] width 35 height 35
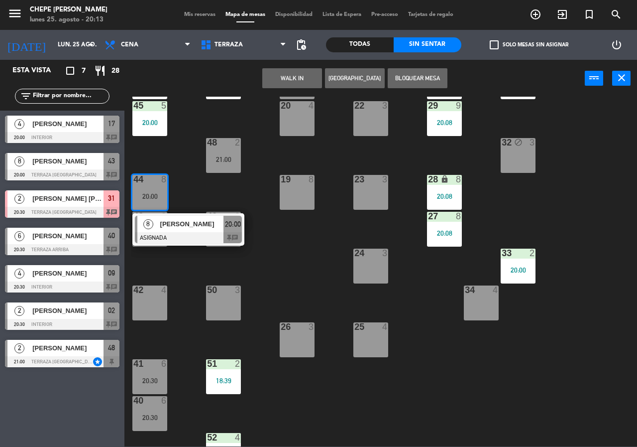
click at [173, 227] on span "[PERSON_NAME]" at bounding box center [192, 224] width 64 height 10
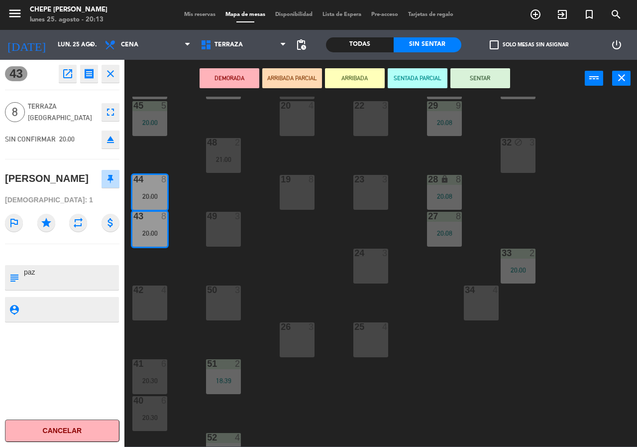
click at [184, 207] on div "21 4 30 lock 9 20:08 46 5 20:00 47 2 18:15 31 2 20:30 20 4 22 3 29 9 20:08 45 5…" at bounding box center [384, 272] width 507 height 350
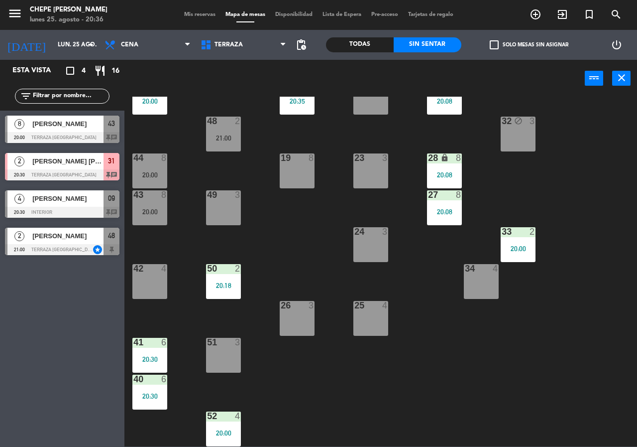
scroll to position [0, 0]
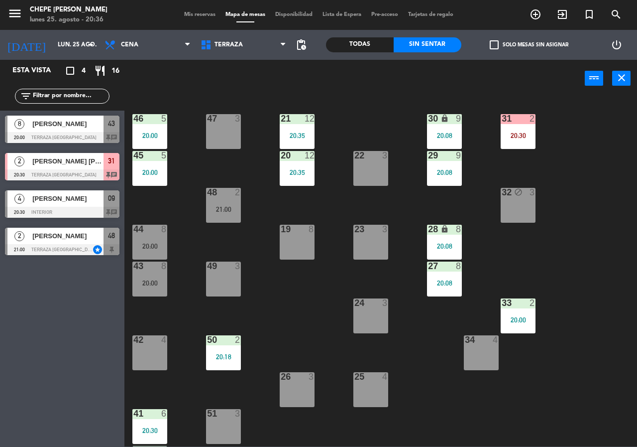
click at [304, 255] on div "19 8" at bounding box center [297, 242] width 35 height 35
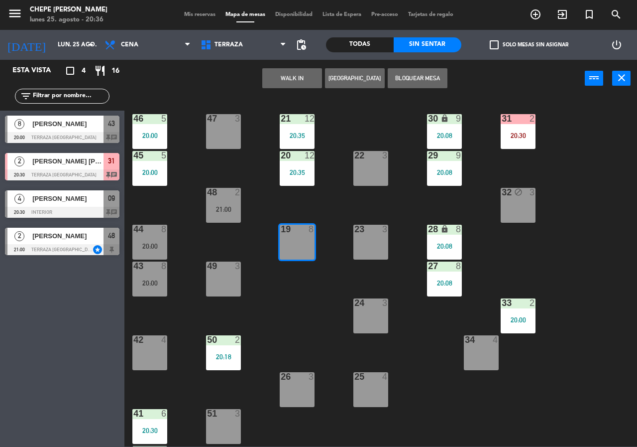
click at [418, 79] on button "Bloquear Mesa" at bounding box center [418, 78] width 60 height 20
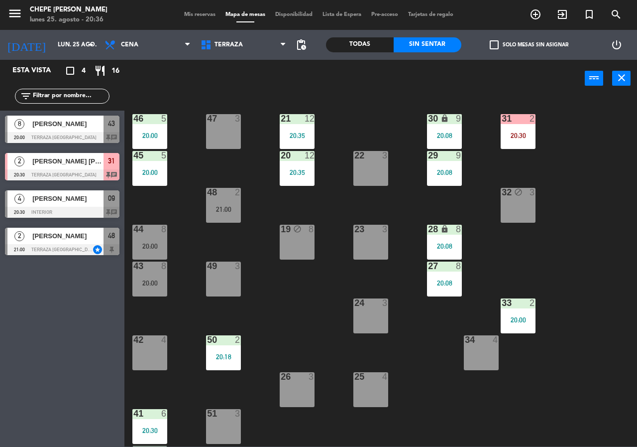
click at [372, 314] on div "24 3" at bounding box center [371, 315] width 35 height 35
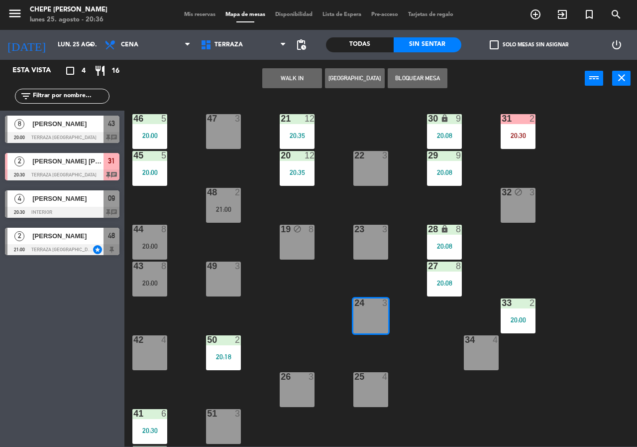
click at [421, 79] on button "Bloquear Mesa" at bounding box center [418, 78] width 60 height 20
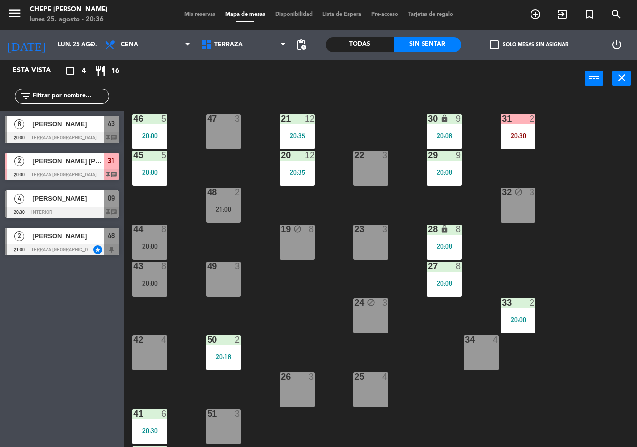
click at [365, 246] on div "23 3" at bounding box center [371, 242] width 35 height 35
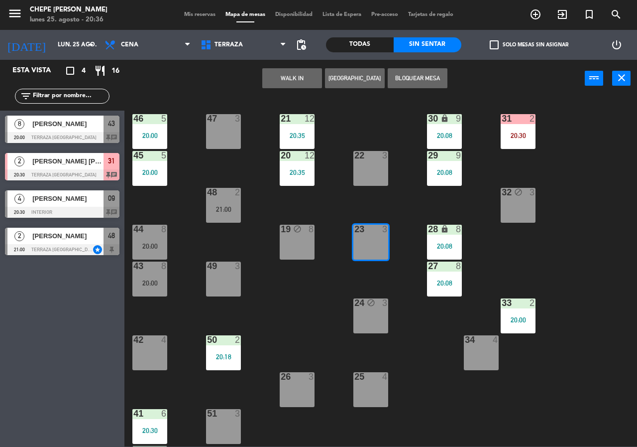
click at [423, 71] on button "Bloquear Mesa" at bounding box center [418, 78] width 60 height 20
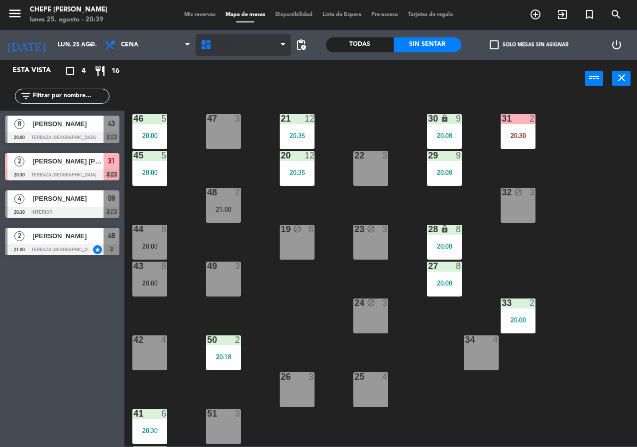
click at [233, 37] on span "Terraza" at bounding box center [244, 45] width 96 height 22
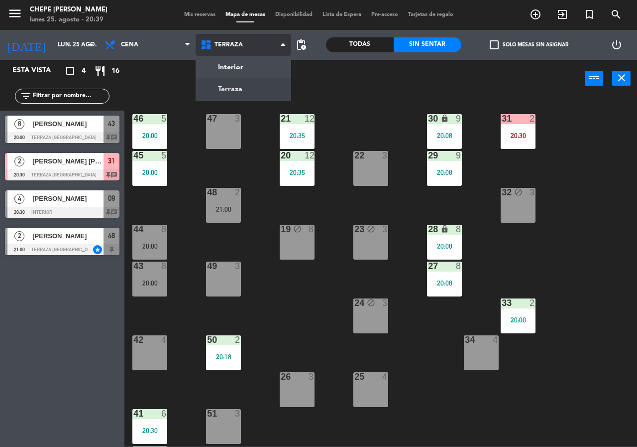
click at [248, 72] on ng-component "menu Chepe [PERSON_NAME] lunes 25. agosto - 20:39 Mis reservas Mapa de mesas Di…" at bounding box center [318, 223] width 637 height 446
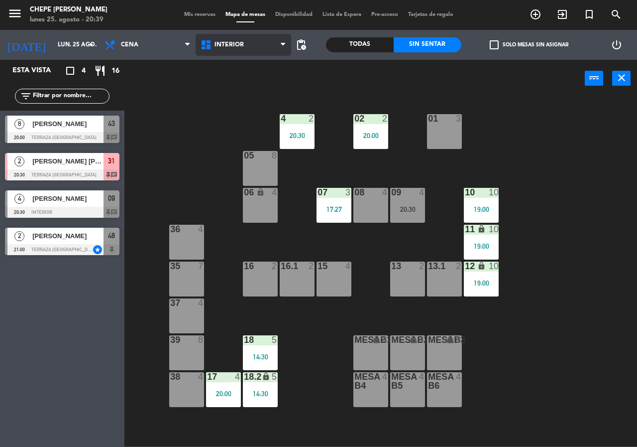
click at [254, 41] on span "Interior" at bounding box center [244, 45] width 96 height 22
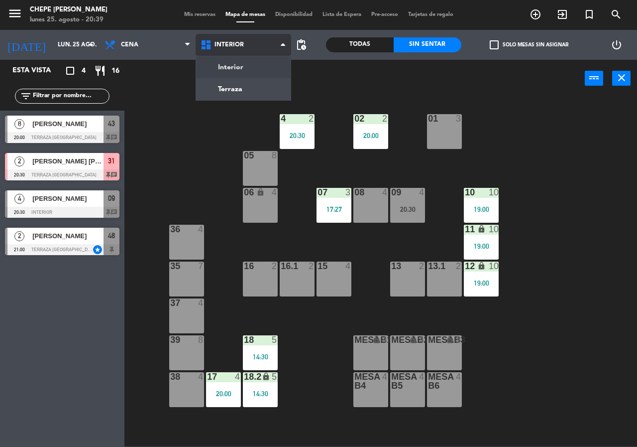
click at [255, 88] on ng-component "menu Chepe [PERSON_NAME] lunes 25. agosto - 20:39 Mis reservas Mapa de mesas Di…" at bounding box center [318, 223] width 637 height 446
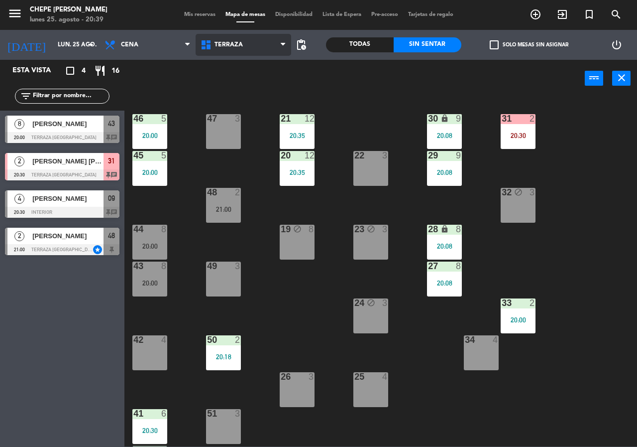
click at [238, 43] on span "Terraza" at bounding box center [229, 44] width 28 height 7
click at [243, 73] on ng-component "menu Chepe [PERSON_NAME] lunes 25. agosto - 20:39 Mis reservas Mapa de mesas Di…" at bounding box center [318, 223] width 637 height 446
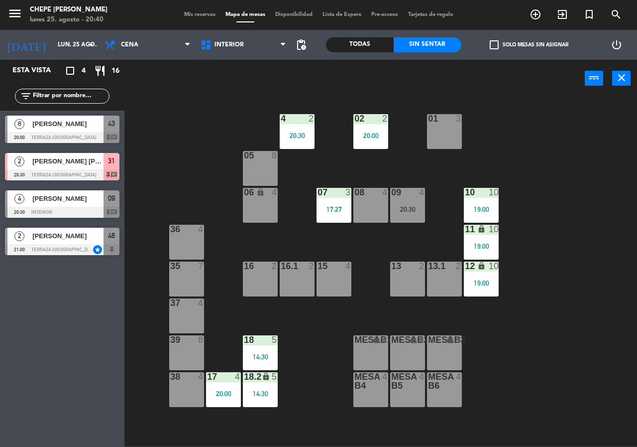
click at [220, 399] on div "17 4 20:00" at bounding box center [223, 389] width 35 height 35
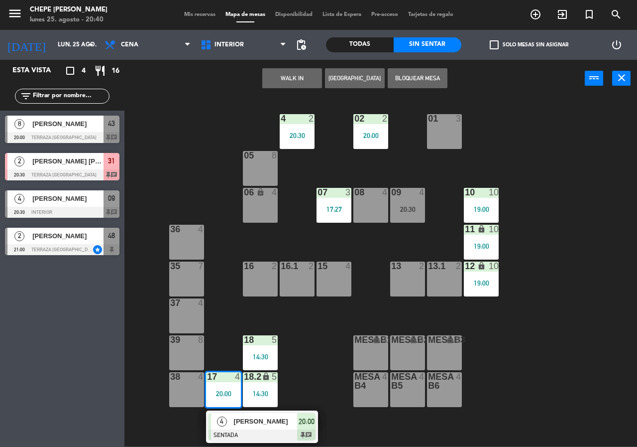
click at [254, 428] on div "[PERSON_NAME]" at bounding box center [265, 421] width 65 height 16
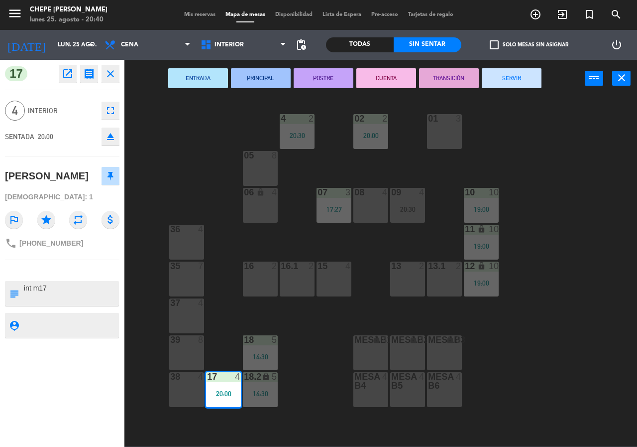
click at [338, 287] on div "15 4" at bounding box center [334, 278] width 35 height 35
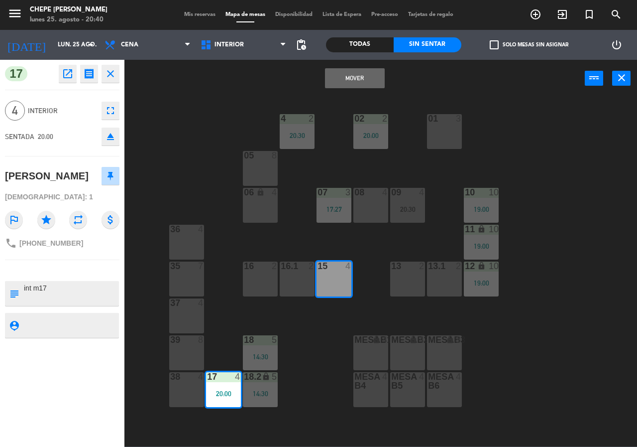
click at [362, 78] on button "Mover" at bounding box center [355, 78] width 60 height 20
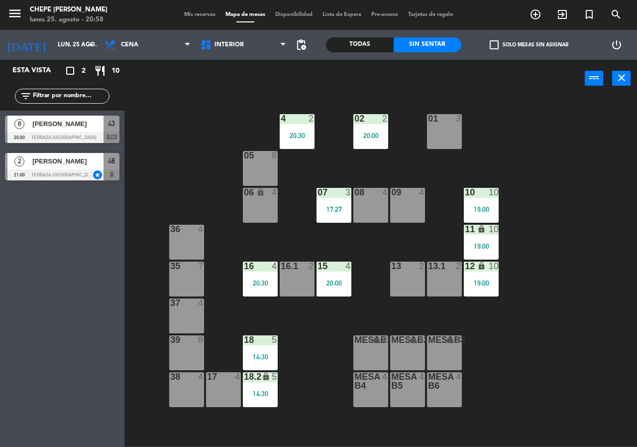
click at [68, 116] on div "8 [PERSON_NAME] 20:00 Terraza [GEOGRAPHIC_DATA] 43 chat" at bounding box center [62, 129] width 125 height 37
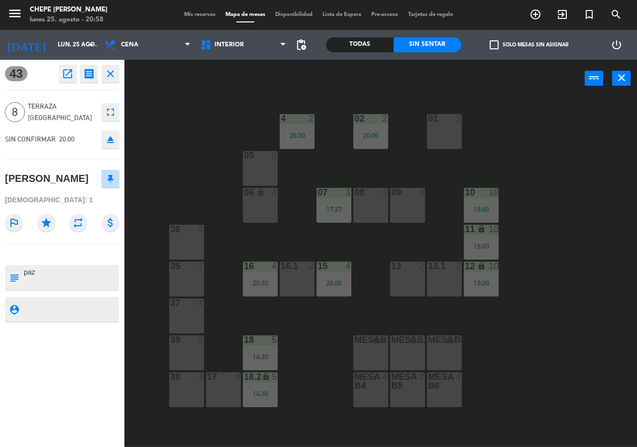
click at [67, 77] on icon "open_in_new" at bounding box center [68, 74] width 12 height 12
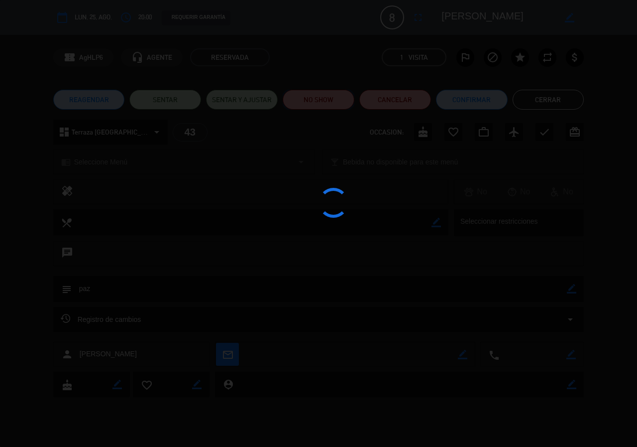
click at [315, 101] on button "NO SHOW" at bounding box center [319, 100] width 72 height 20
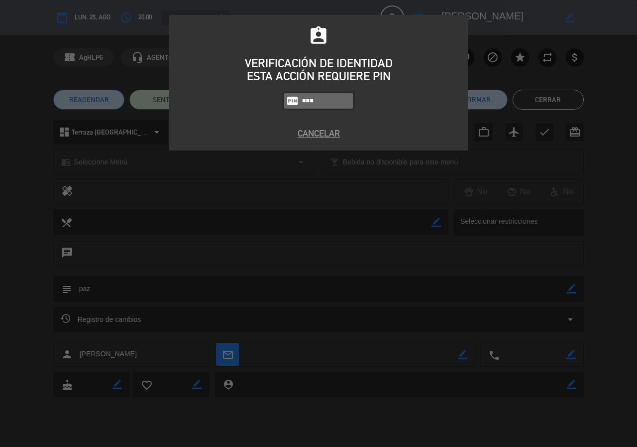
type input "1843"
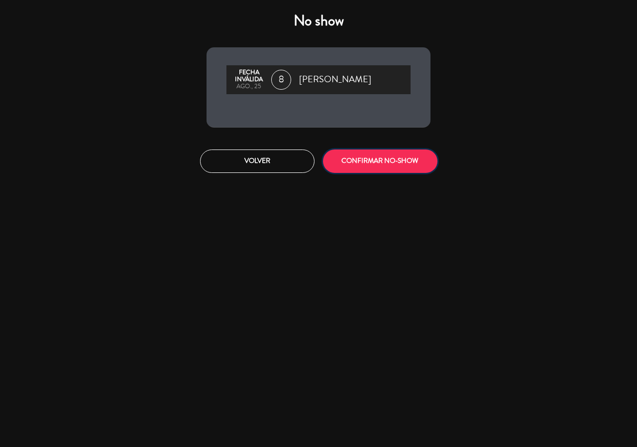
click at [366, 158] on button "CONFIRMAR NO-SHOW" at bounding box center [380, 160] width 115 height 23
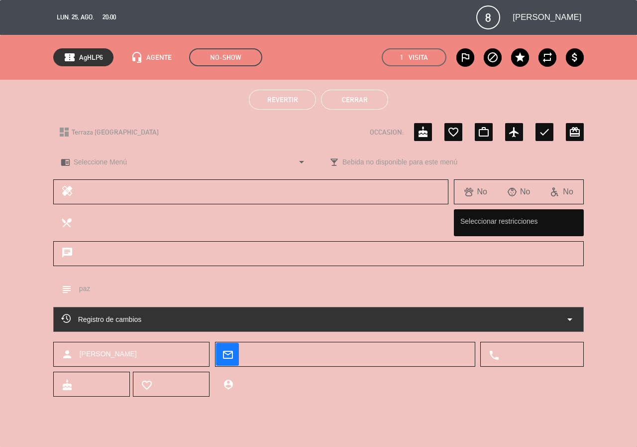
click at [346, 105] on button "Cerrar" at bounding box center [354, 100] width 67 height 20
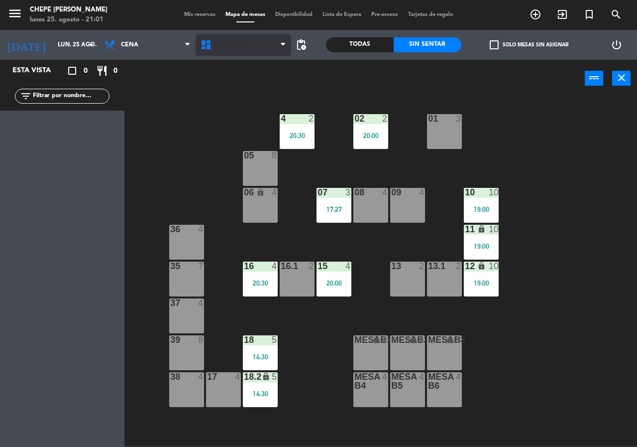
click at [216, 47] on span "Interior" at bounding box center [229, 44] width 29 height 7
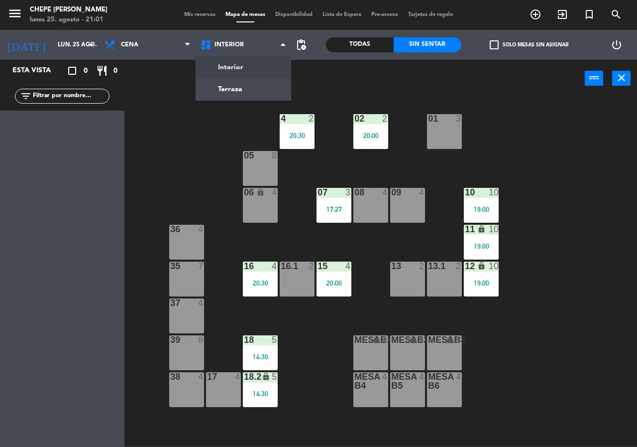
click at [235, 76] on ng-component "menu Chepe [PERSON_NAME] lunes 25. agosto - 21:01 Mis reservas Mapa de mesas Di…" at bounding box center [318, 223] width 637 height 446
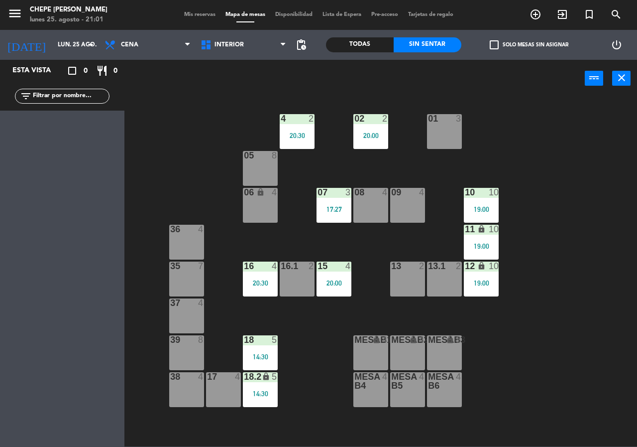
click at [228, 31] on div "Interior Terraza Interior Interior Terraza" at bounding box center [244, 45] width 96 height 30
click at [229, 92] on div "power_input close" at bounding box center [355, 79] width 461 height 38
click at [227, 42] on span "Interior" at bounding box center [229, 44] width 29 height 7
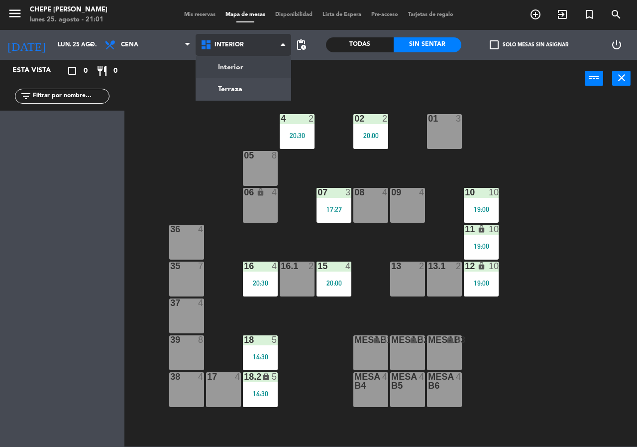
click at [240, 87] on ng-component "menu Chepe [PERSON_NAME] lunes 25. agosto - 21:01 Mis reservas Mapa de mesas Di…" at bounding box center [318, 223] width 637 height 446
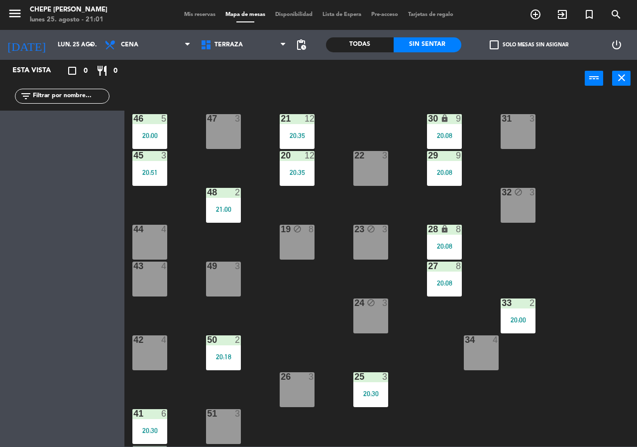
click at [214, 207] on div "21:00" at bounding box center [223, 209] width 35 height 7
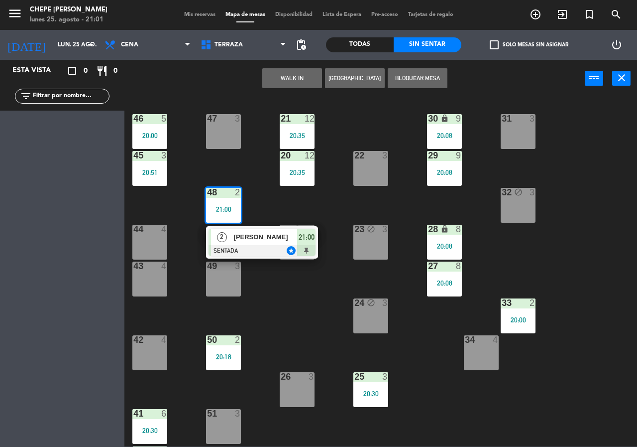
click at [256, 237] on span "[PERSON_NAME]" at bounding box center [266, 237] width 64 height 10
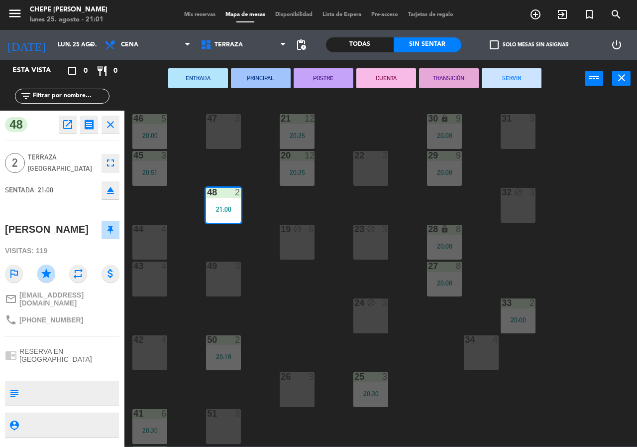
click at [223, 285] on div "49 3" at bounding box center [223, 278] width 35 height 35
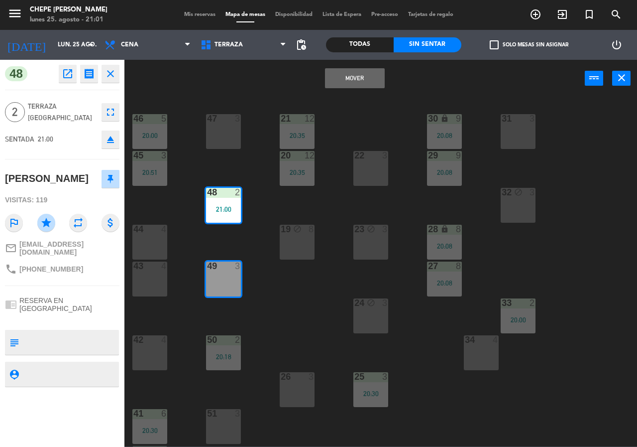
click at [349, 78] on button "Mover" at bounding box center [355, 78] width 60 height 20
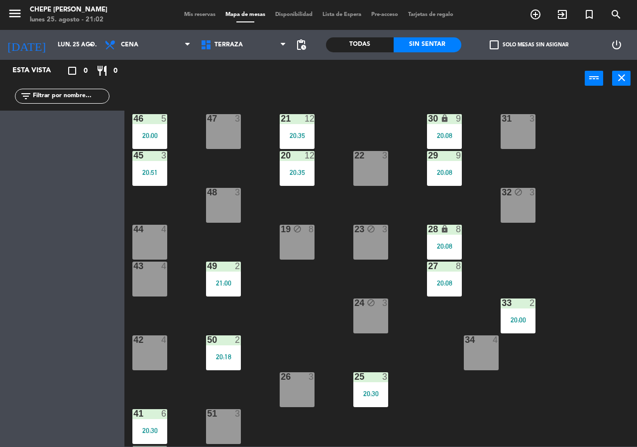
click at [194, 8] on div "menu Chepe [PERSON_NAME] lunes 25. agosto - 21:02 Mis reservas Mapa de mesas Di…" at bounding box center [318, 15] width 637 height 30
click at [197, 10] on div "Mis reservas Mapa de mesas Disponibilidad Lista de Espera Pre-acceso Tarjetas d…" at bounding box center [318, 14] width 279 height 9
click at [194, 10] on div "menu Chepe [PERSON_NAME] lunes 25. agosto - 21:02 Mis reservas Mapa de mesas Di…" at bounding box center [318, 15] width 637 height 30
click at [189, 20] on div "menu Chepe [PERSON_NAME] lunes 25. agosto - 21:02 Mis reservas Mapa de mesas Di…" at bounding box center [318, 15] width 637 height 30
click at [198, 12] on span "Mis reservas" at bounding box center [199, 14] width 41 height 5
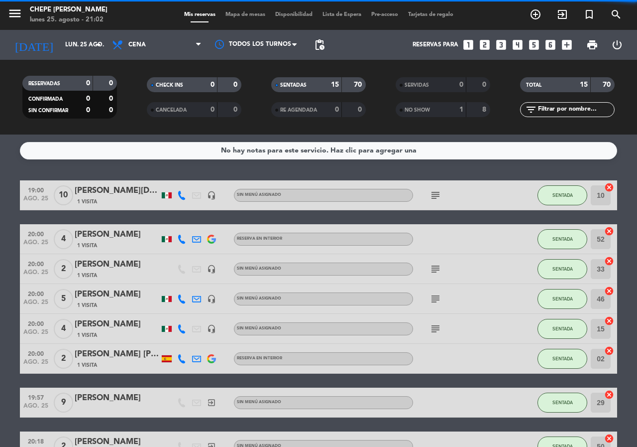
click at [428, 108] on span "NO SHOW" at bounding box center [417, 110] width 25 height 5
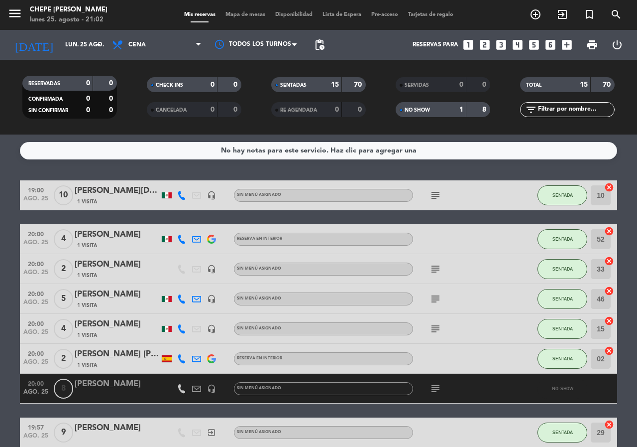
click at [250, 10] on div "menu Chepe [PERSON_NAME] lunes 25. agosto - 21:02 Mis reservas Mapa de mesas Di…" at bounding box center [318, 15] width 637 height 30
click at [250, 13] on span "Mapa de mesas" at bounding box center [246, 14] width 50 height 5
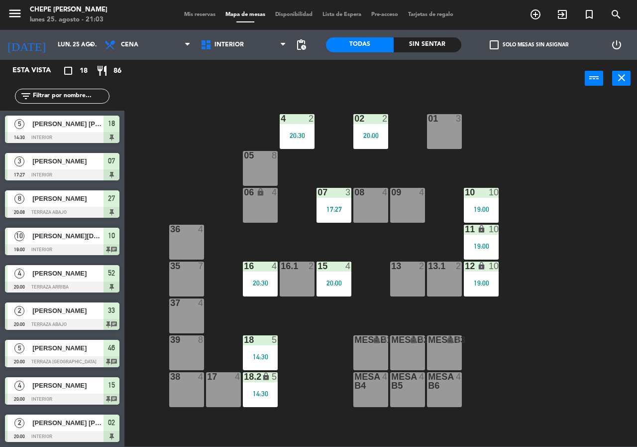
click at [474, 213] on div "10 10 19:00" at bounding box center [481, 205] width 35 height 35
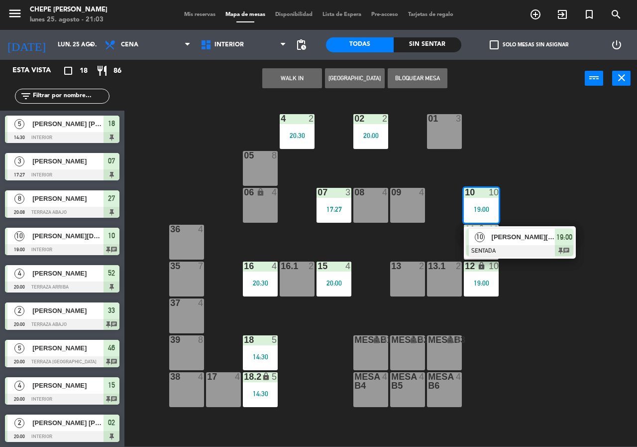
click at [512, 243] on div "[PERSON_NAME][DEMOGRAPHIC_DATA]" at bounding box center [523, 237] width 65 height 16
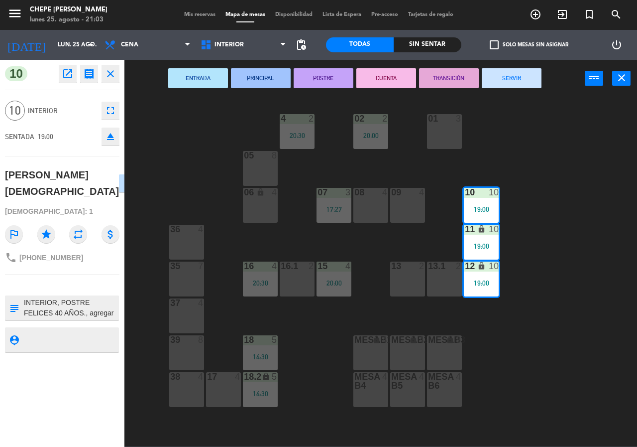
click at [92, 297] on textarea at bounding box center [70, 307] width 95 height 21
click at [180, 135] on div "02 2 20:00 4 2 20:30 01 3 05 8 06 lock 4 07 3 17:27 09 4 10 10 19:00 08 4 11 lo…" at bounding box center [384, 272] width 507 height 350
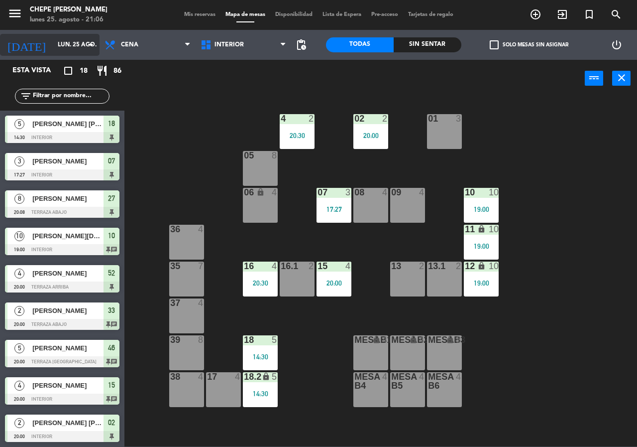
click at [62, 40] on input "lun. 25 ago." at bounding box center [92, 44] width 79 height 17
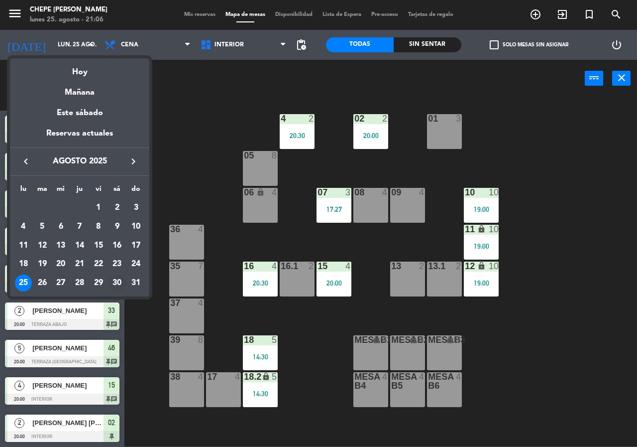
click at [122, 282] on div "30" at bounding box center [117, 282] width 17 height 17
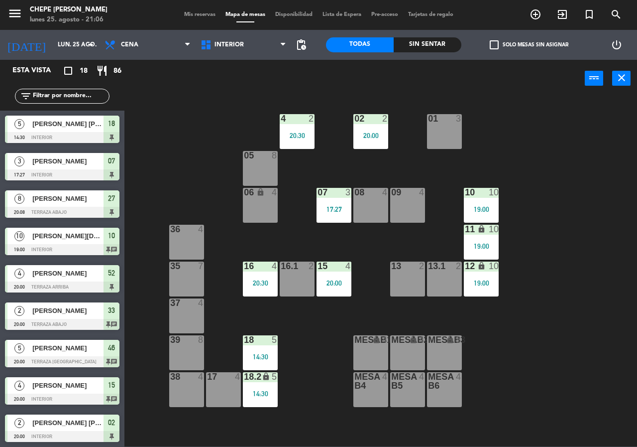
type input "sáb. 30 ago."
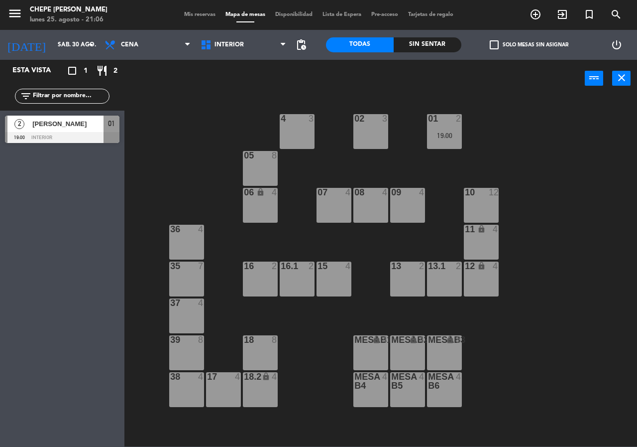
drag, startPoint x: 339, startPoint y: 210, endPoint x: 324, endPoint y: 184, distance: 30.6
click at [339, 211] on div "07 4" at bounding box center [334, 205] width 35 height 35
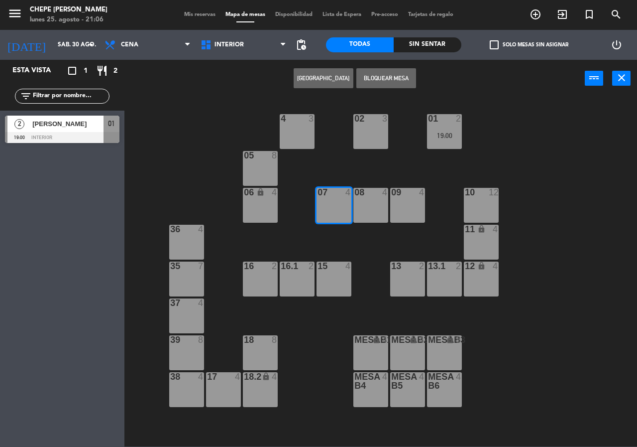
click at [320, 84] on button "[GEOGRAPHIC_DATA]" at bounding box center [324, 78] width 60 height 20
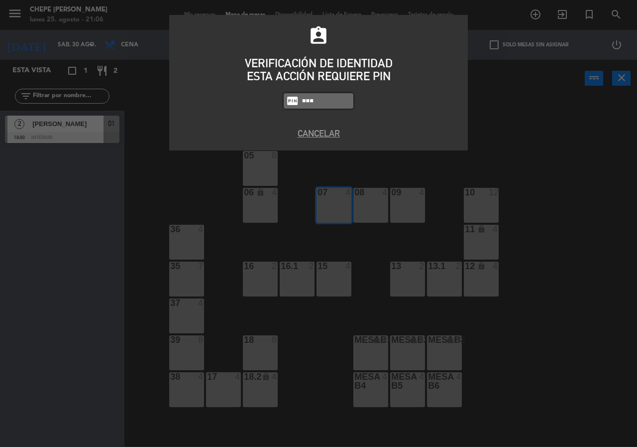
type input "8319"
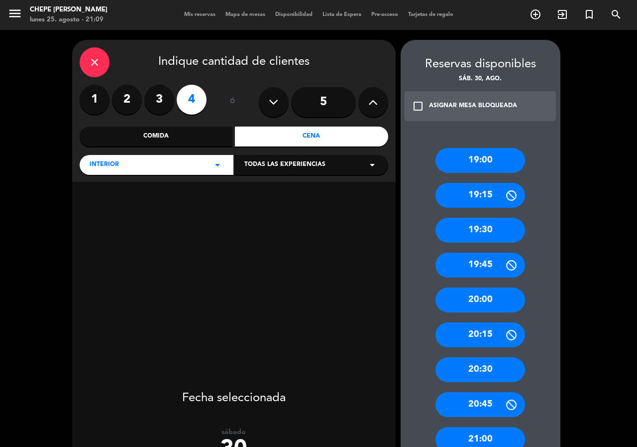
click at [191, 128] on div "Comida" at bounding box center [156, 137] width 153 height 20
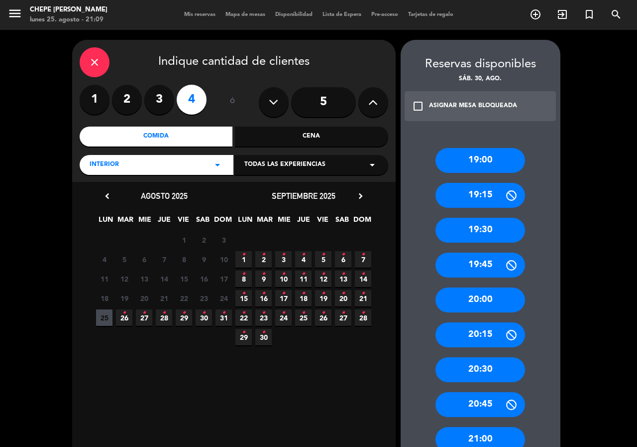
click at [204, 317] on icon "•" at bounding box center [203, 313] width 3 height 16
click at [480, 266] on div "14:45" at bounding box center [481, 265] width 90 height 25
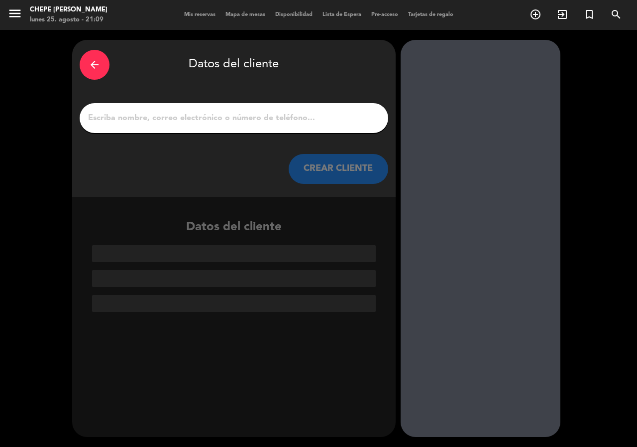
click at [301, 121] on input "1" at bounding box center [234, 118] width 294 height 14
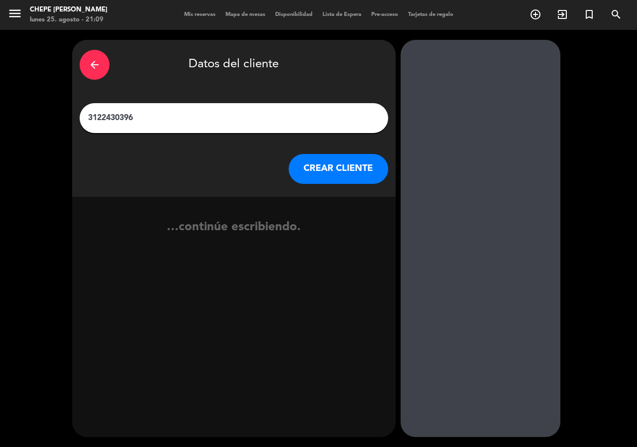
drag, startPoint x: 147, startPoint y: 117, endPoint x: 0, endPoint y: 63, distance: 156.9
click at [0, 90] on div "arrow_back Datos del cliente 3122430396 CREAR CLIENTE …continúe escribiendo." at bounding box center [318, 238] width 637 height 417
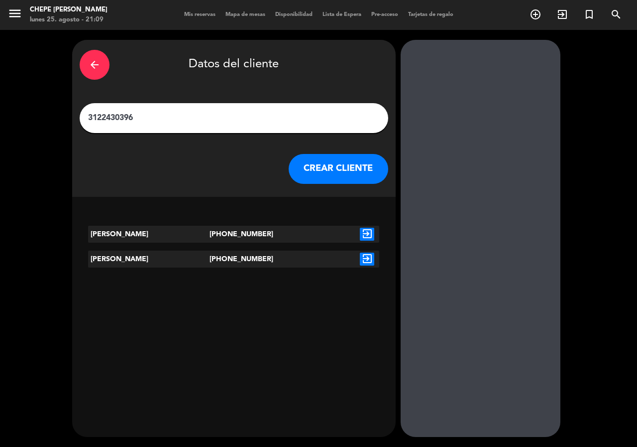
type input "3122430396"
click at [369, 263] on icon "exit_to_app" at bounding box center [367, 259] width 14 height 13
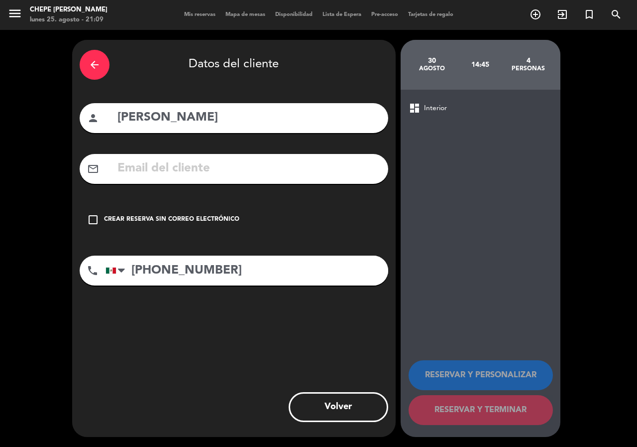
click at [158, 225] on div "check_box_outline_blank Crear reserva sin correo electrónico" at bounding box center [234, 220] width 309 height 30
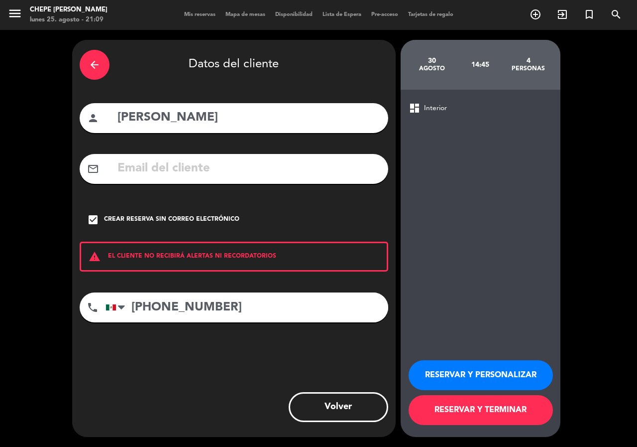
click at [512, 372] on button "RESERVAR Y PERSONALIZAR" at bounding box center [481, 375] width 144 height 30
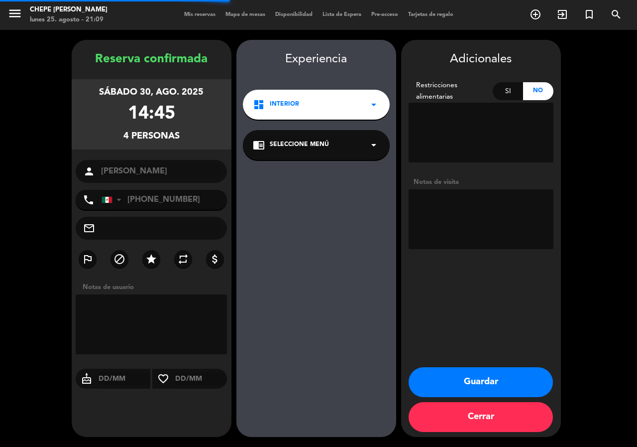
click at [460, 211] on textarea at bounding box center [481, 219] width 145 height 60
type textarea "int"
click at [484, 376] on button "Guardar" at bounding box center [481, 382] width 144 height 30
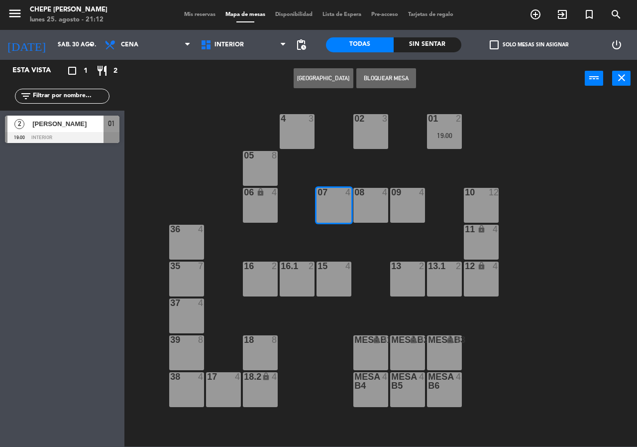
click at [410, 37] on div "Sin sentar" at bounding box center [428, 44] width 68 height 15
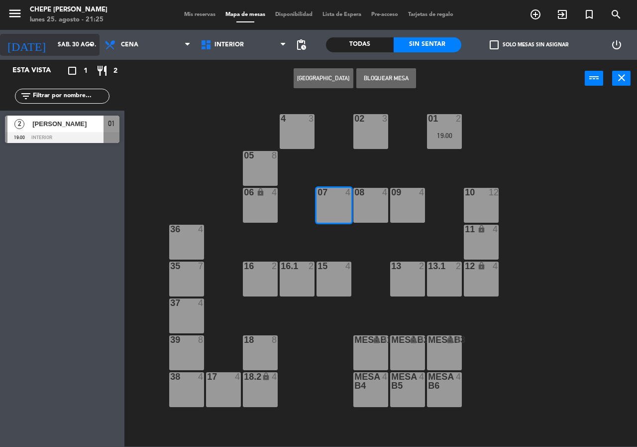
click at [55, 44] on input "sáb. 30 ago." at bounding box center [92, 44] width 79 height 17
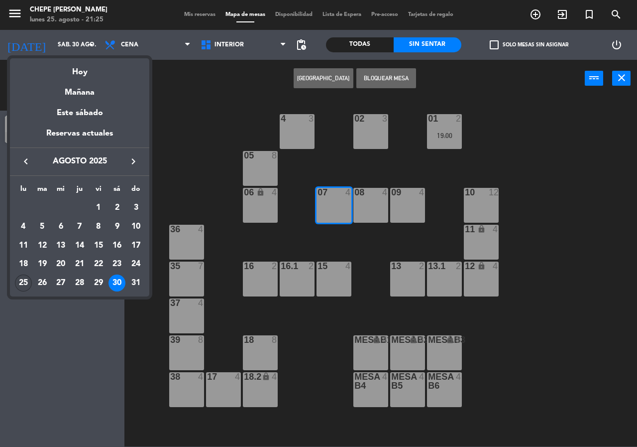
click at [18, 283] on div "25" at bounding box center [23, 282] width 17 height 17
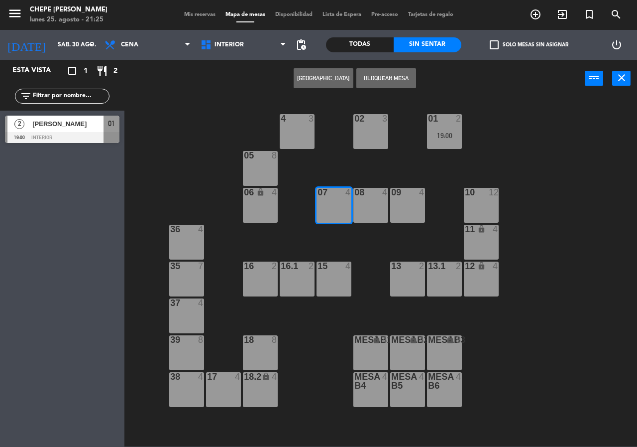
type input "lun. 25 ago."
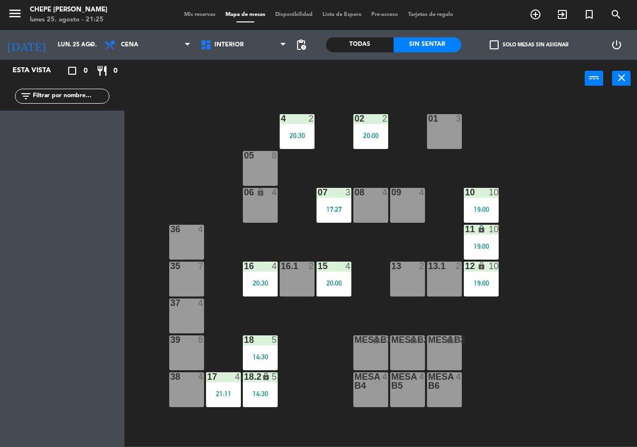
click at [355, 123] on div "02" at bounding box center [355, 118] width 0 height 9
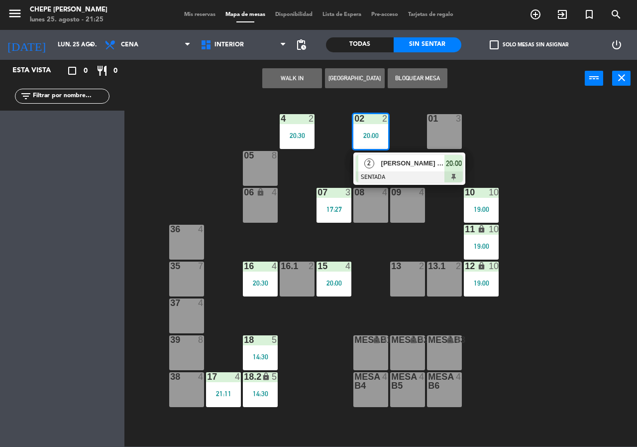
click at [416, 167] on span "[PERSON_NAME] [PERSON_NAME] Subirón" at bounding box center [413, 163] width 64 height 10
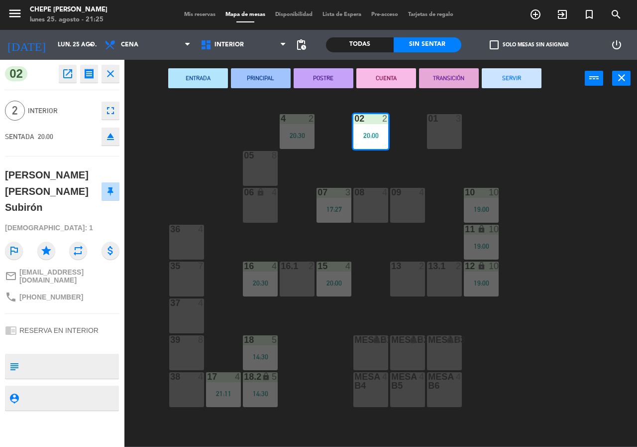
click at [511, 75] on button "SERVIR" at bounding box center [512, 78] width 60 height 20
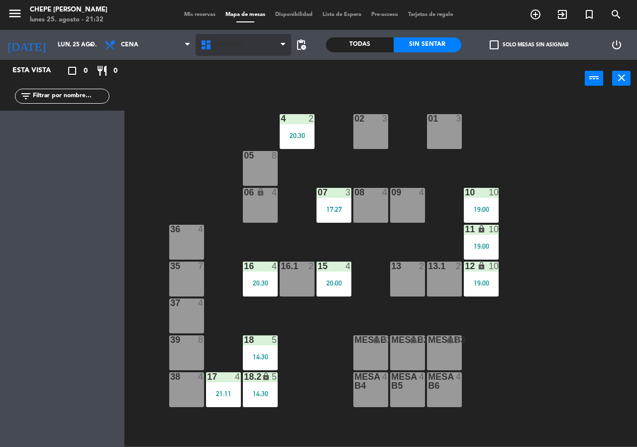
click at [223, 48] on span "Interior" at bounding box center [229, 44] width 29 height 7
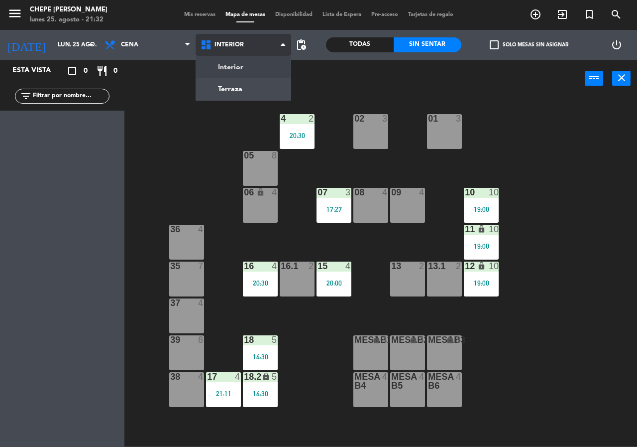
click at [231, 86] on ng-component "menu Chepe [PERSON_NAME] lunes 25. agosto - 21:32 Mis reservas Mapa de mesas Di…" at bounding box center [318, 223] width 637 height 446
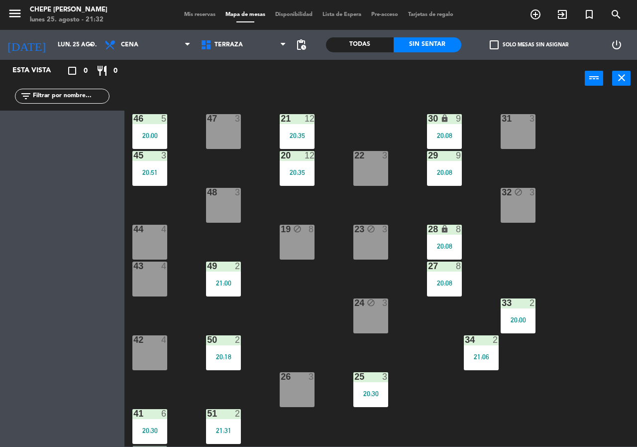
click at [223, 423] on div "51 2 21:31" at bounding box center [223, 426] width 35 height 35
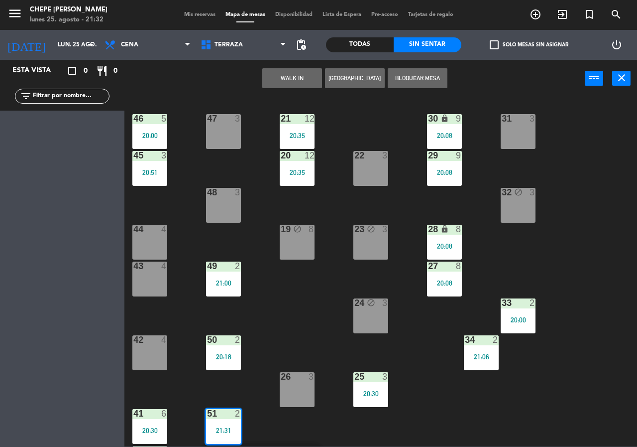
click at [217, 427] on div "21:31" at bounding box center [223, 430] width 35 height 7
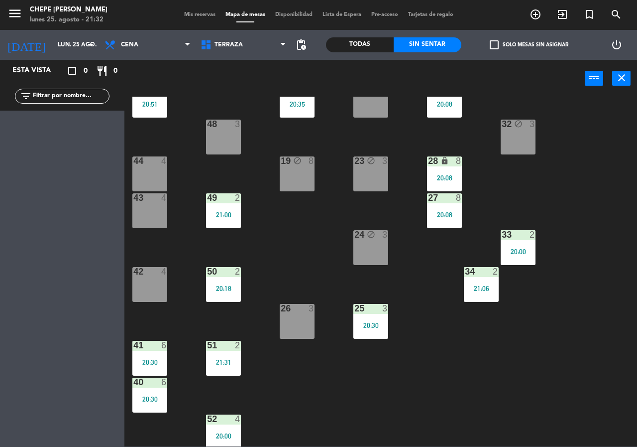
scroll to position [71, 0]
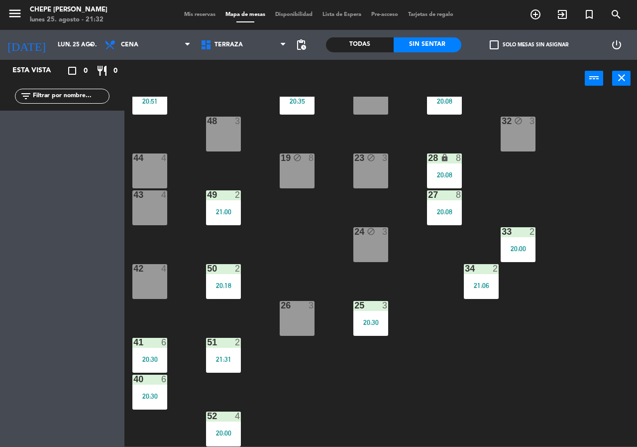
click at [216, 361] on div "51 2 21:31" at bounding box center [223, 355] width 35 height 35
click at [220, 363] on div "51 2 21:31" at bounding box center [223, 355] width 35 height 35
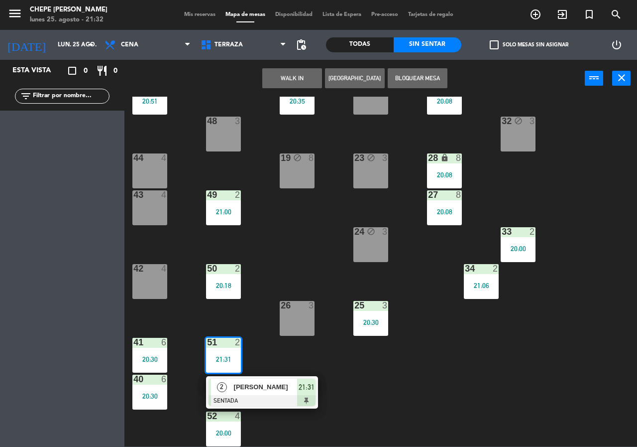
click at [258, 391] on span "[PERSON_NAME]" at bounding box center [266, 386] width 64 height 10
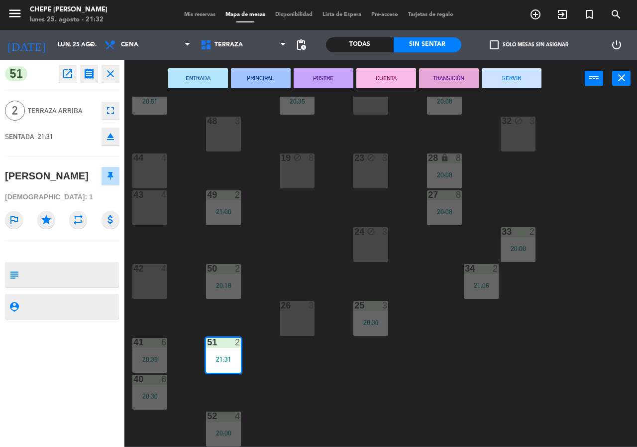
click at [214, 146] on div "48 3" at bounding box center [223, 134] width 35 height 35
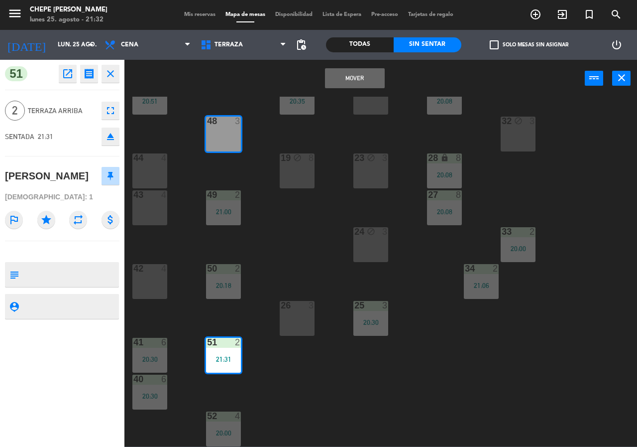
click at [361, 73] on button "Mover" at bounding box center [355, 78] width 60 height 20
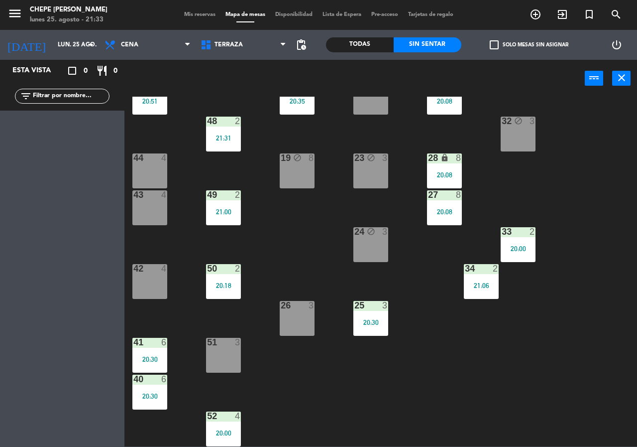
click at [217, 429] on div "20:00" at bounding box center [223, 432] width 35 height 7
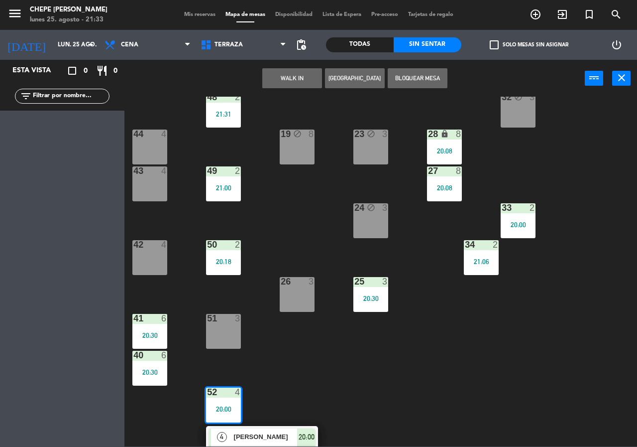
scroll to position [107, 0]
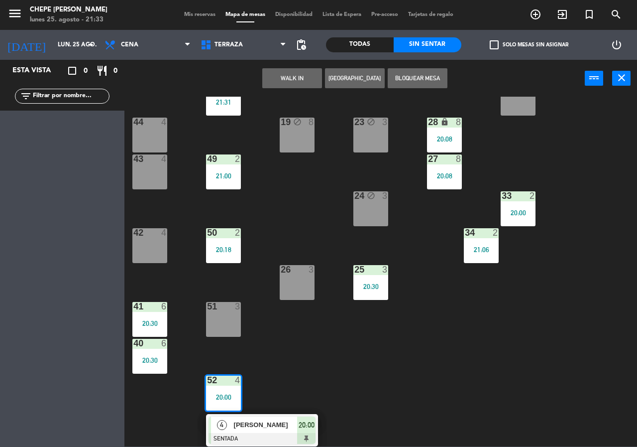
click at [261, 431] on div "[PERSON_NAME]" at bounding box center [265, 424] width 65 height 16
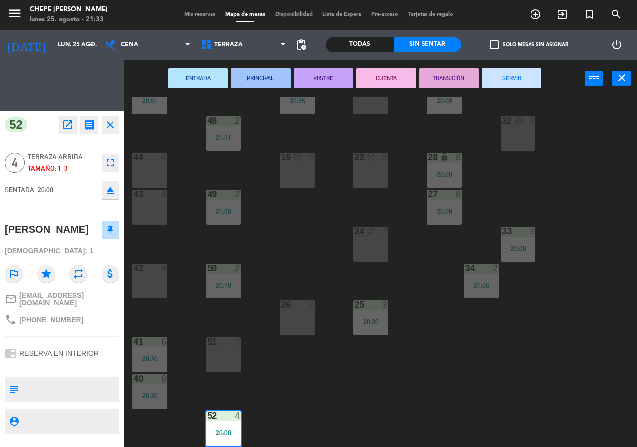
scroll to position [72, 0]
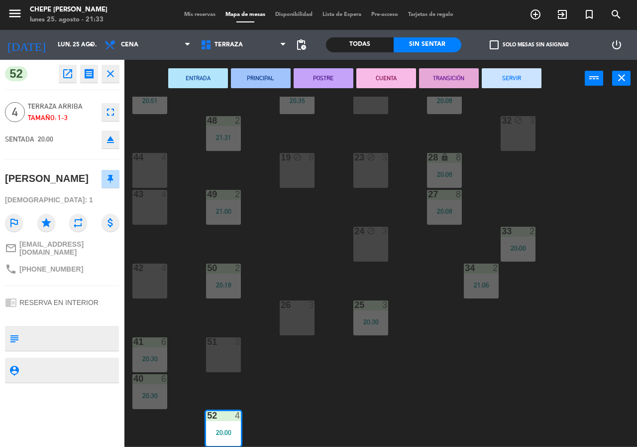
click at [504, 77] on button "SERVIR" at bounding box center [512, 78] width 60 height 20
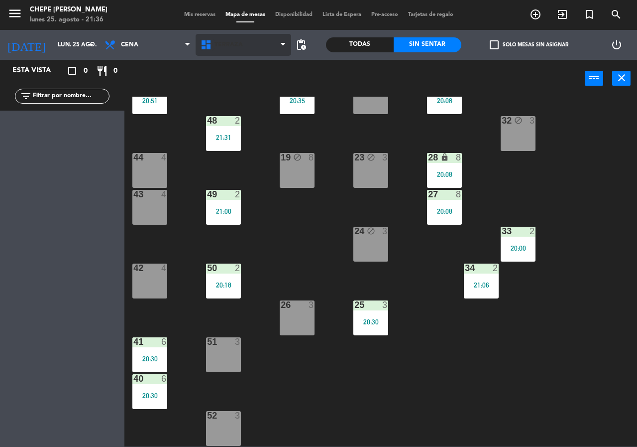
click at [209, 45] on icon at bounding box center [207, 45] width 14 height 12
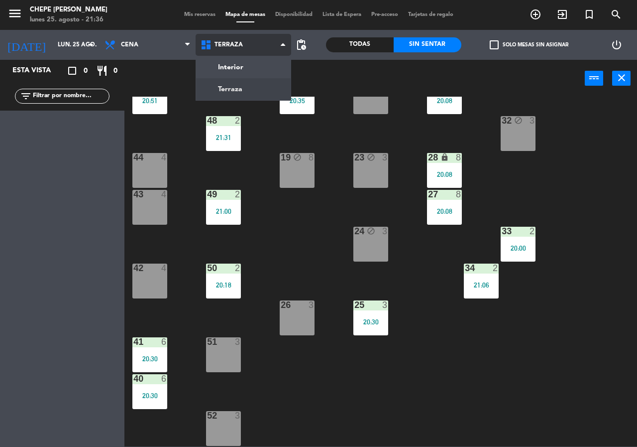
click at [238, 67] on ng-component "menu Chepe [PERSON_NAME] lunes 25. agosto - 21:36 Mis reservas Mapa de mesas Di…" at bounding box center [318, 223] width 637 height 446
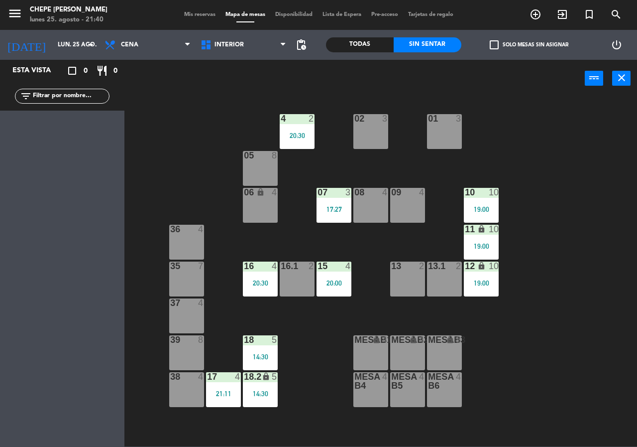
click at [182, 12] on span "Mis reservas" at bounding box center [199, 14] width 41 height 5
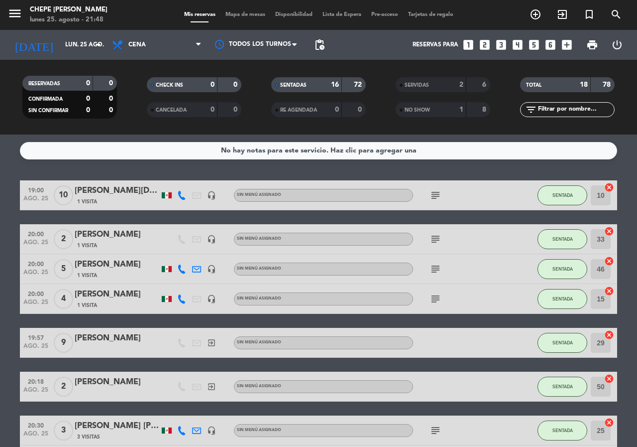
click at [253, 17] on span "Mapa de mesas" at bounding box center [246, 14] width 50 height 5
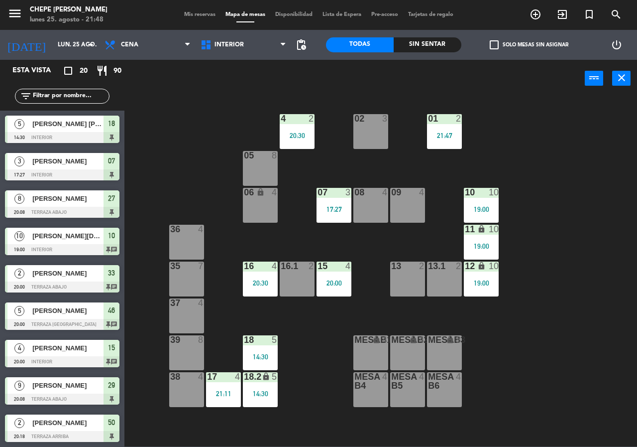
click at [488, 206] on div "19:00" at bounding box center [481, 209] width 35 height 7
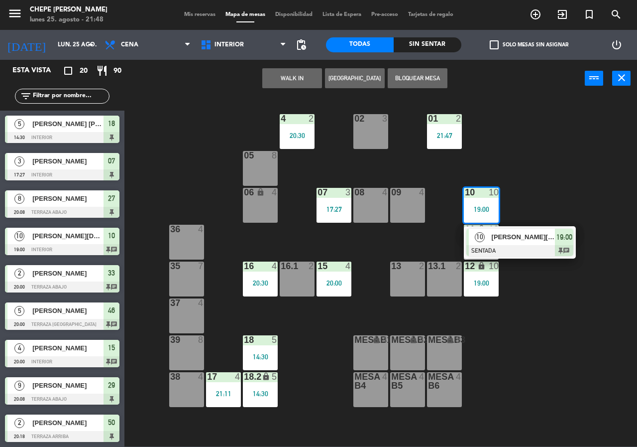
click at [528, 245] on div at bounding box center [520, 250] width 107 height 11
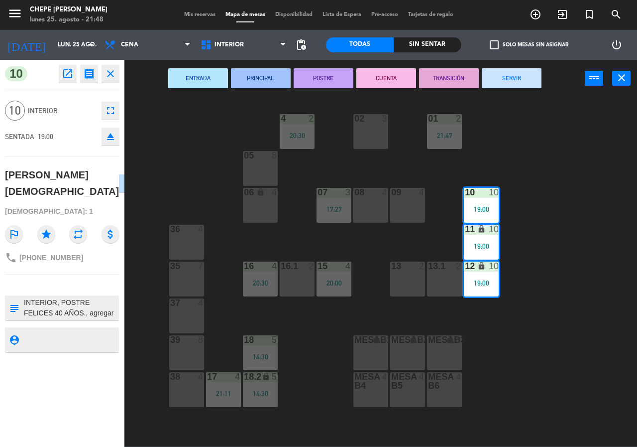
click at [516, 74] on button "SERVIR" at bounding box center [512, 78] width 60 height 20
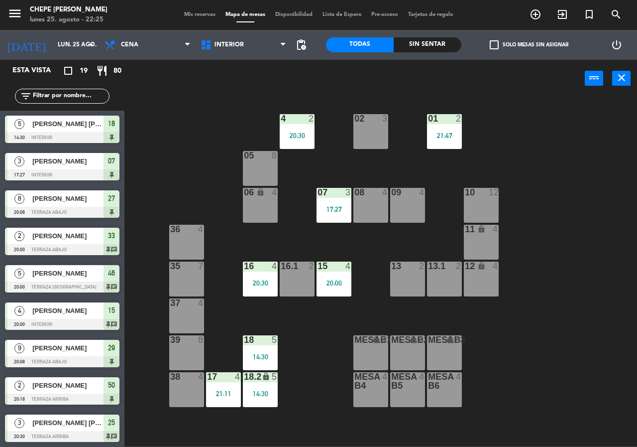
click at [415, 44] on div "Sin sentar" at bounding box center [428, 44] width 68 height 15
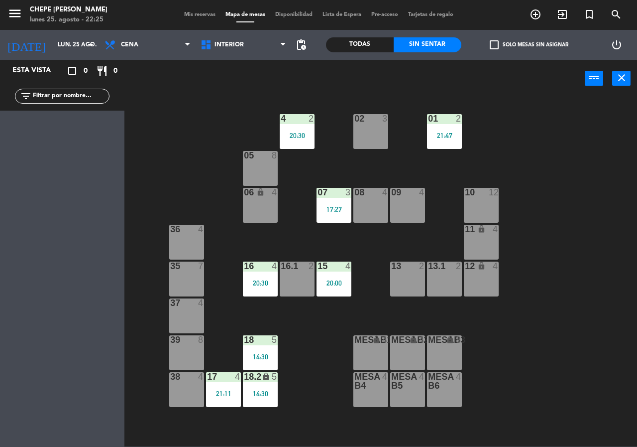
click at [195, 12] on span "Mis reservas" at bounding box center [199, 14] width 41 height 5
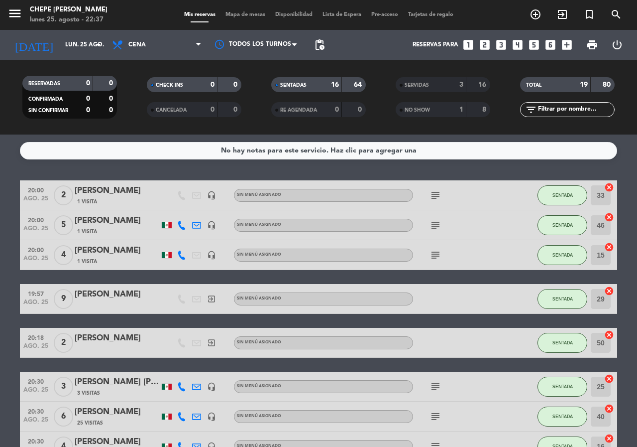
click at [243, 11] on div "Mis reservas Mapa de mesas Disponibilidad Lista de Espera Pre-acceso Tarjetas d…" at bounding box center [318, 14] width 279 height 9
click at [241, 18] on div "Mis reservas Mapa de mesas Disponibilidad Lista de Espera Pre-acceso Tarjetas d…" at bounding box center [318, 14] width 279 height 9
click at [244, 18] on div "Mis reservas Mapa de mesas Disponibilidad Lista de Espera Pre-acceso Tarjetas d…" at bounding box center [318, 14] width 279 height 9
click at [243, 14] on span "Mapa de mesas" at bounding box center [246, 14] width 50 height 5
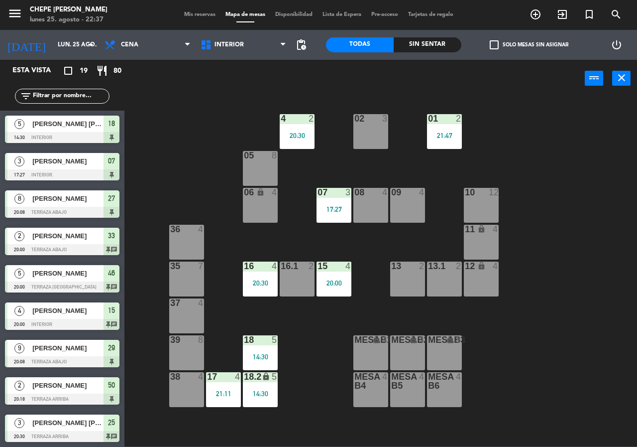
click at [334, 207] on div "17:27" at bounding box center [334, 209] width 35 height 7
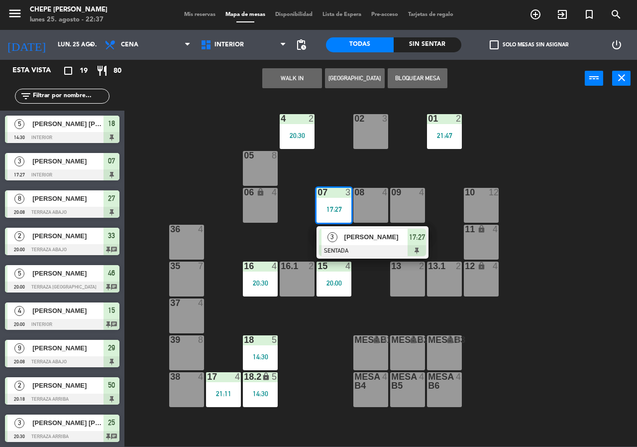
click at [366, 243] on div "[PERSON_NAME]" at bounding box center [376, 237] width 65 height 16
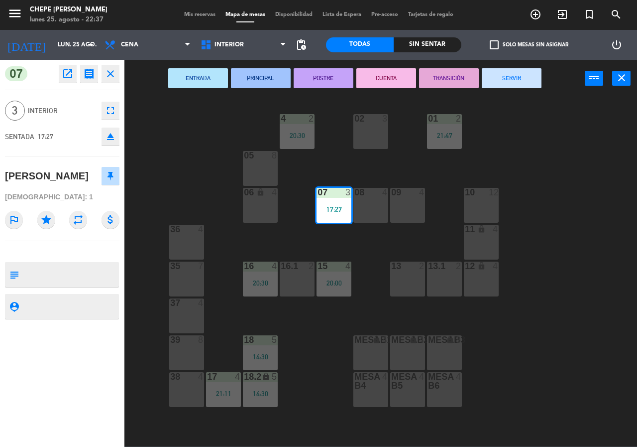
click at [516, 81] on button "SERVIR" at bounding box center [512, 78] width 60 height 20
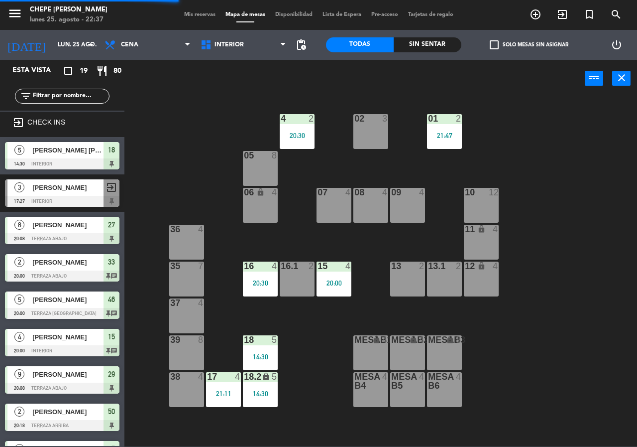
click at [218, 403] on div "17 4 21:11" at bounding box center [223, 389] width 35 height 35
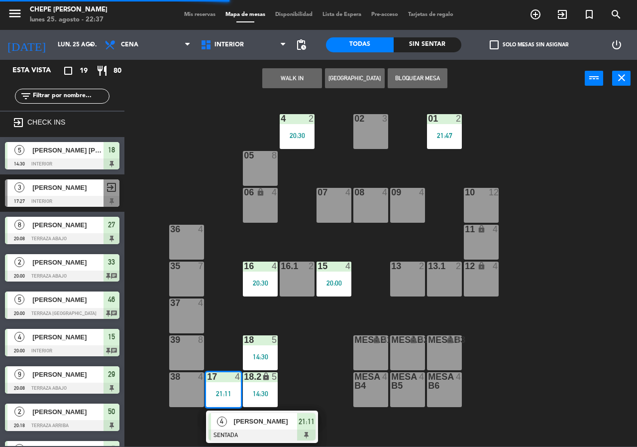
click at [258, 432] on div at bounding box center [262, 434] width 107 height 11
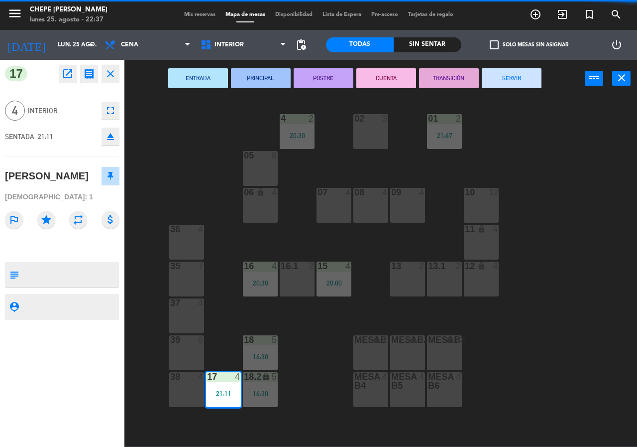
click at [513, 75] on button "SERVIR" at bounding box center [512, 78] width 60 height 20
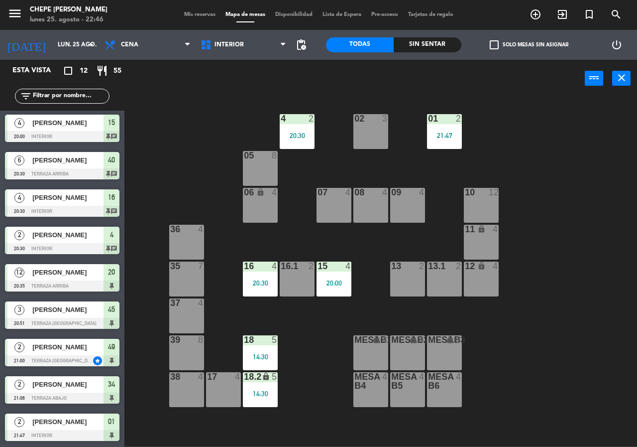
scroll to position [113, 0]
click at [442, 133] on div "21:47" at bounding box center [444, 135] width 35 height 7
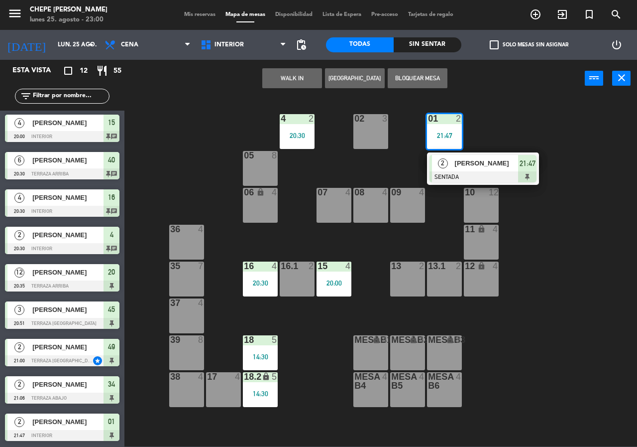
click at [496, 167] on span "[PERSON_NAME]" at bounding box center [487, 163] width 64 height 10
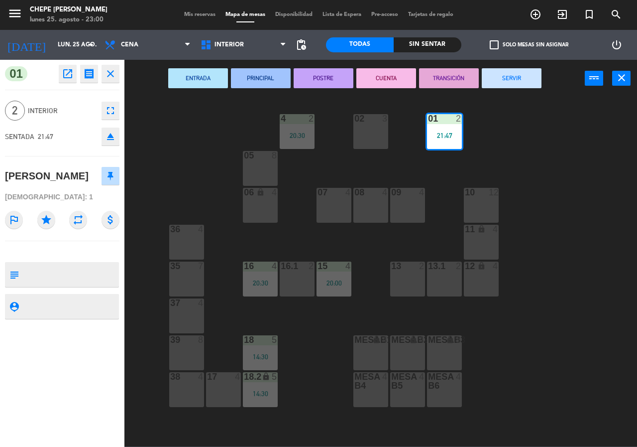
click at [537, 74] on button "SERVIR" at bounding box center [512, 78] width 60 height 20
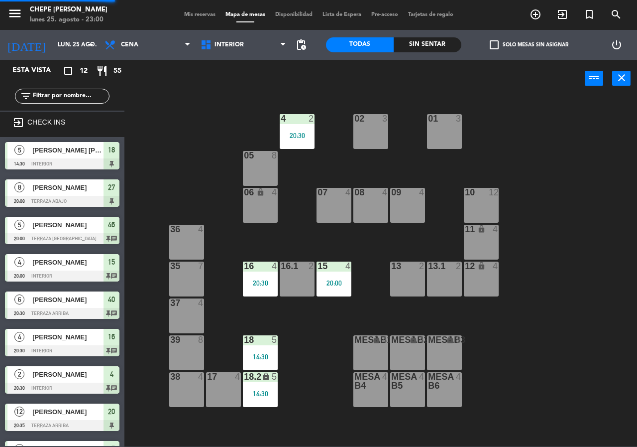
scroll to position [133, 0]
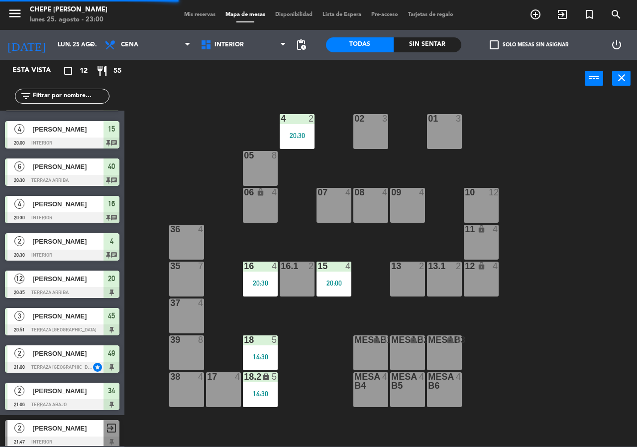
click at [260, 356] on div "14:30" at bounding box center [260, 356] width 35 height 7
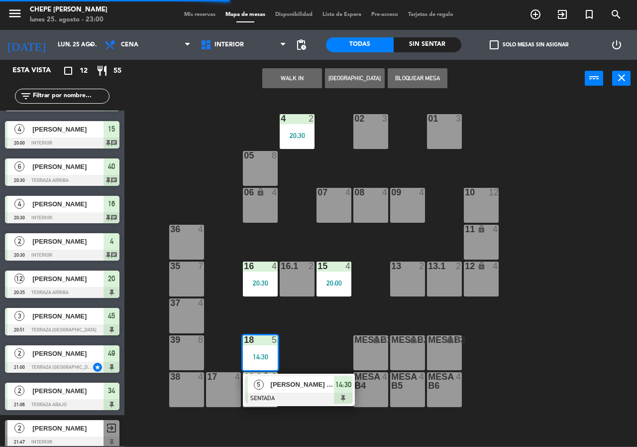
click at [302, 388] on span "[PERSON_NAME] [PERSON_NAME]" at bounding box center [303, 384] width 64 height 10
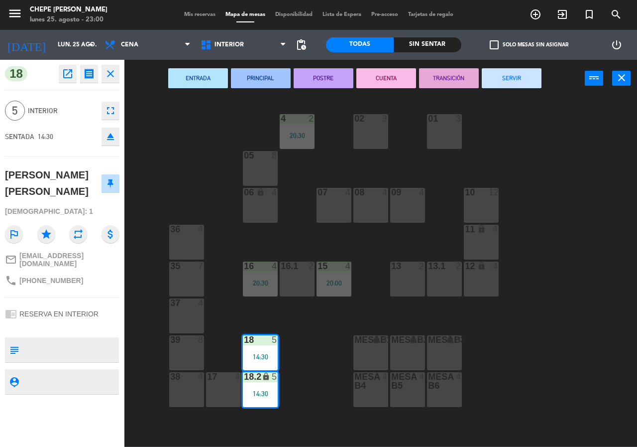
click at [519, 79] on button "SERVIR" at bounding box center [512, 78] width 60 height 20
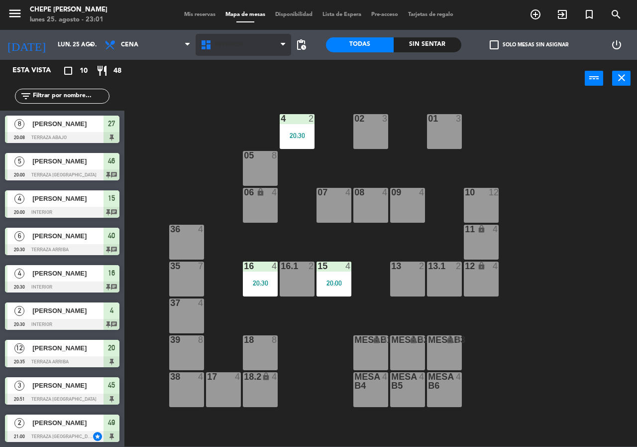
click at [222, 54] on span "Interior" at bounding box center [244, 45] width 96 height 22
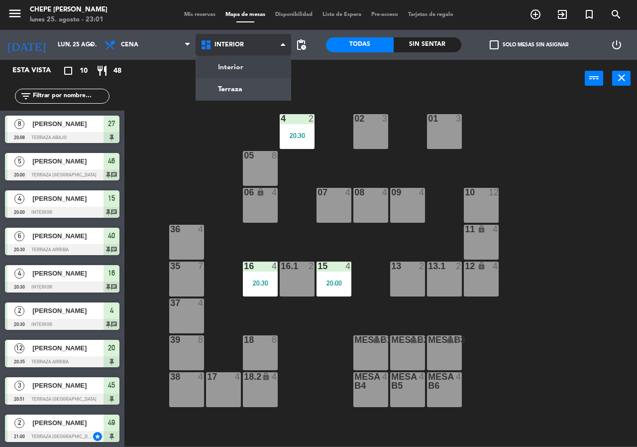
click at [233, 89] on ng-component "menu Chepe [PERSON_NAME] lunes 25. agosto - 23:01 Mis reservas Mapa de mesas Di…" at bounding box center [318, 223] width 637 height 446
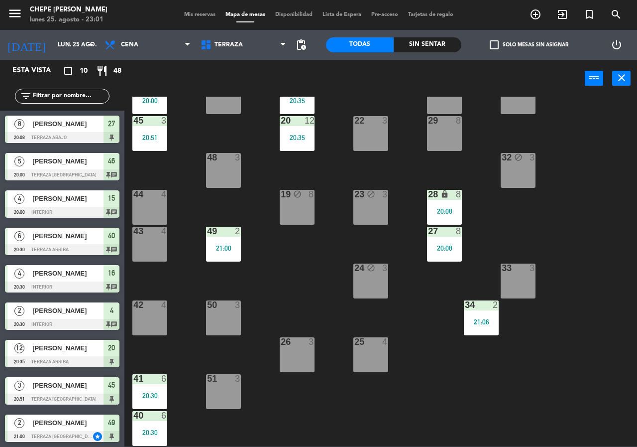
scroll to position [71, 0]
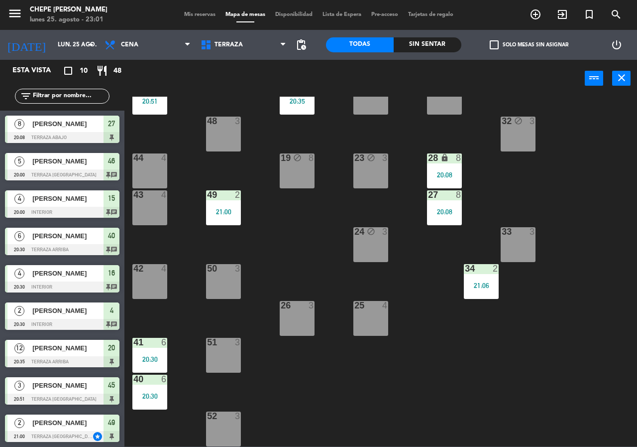
click at [149, 361] on div "20:30" at bounding box center [149, 359] width 35 height 7
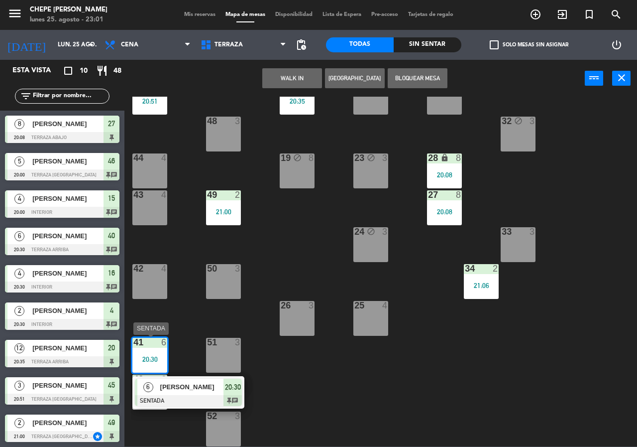
click at [182, 393] on div "[PERSON_NAME]" at bounding box center [191, 387] width 65 height 16
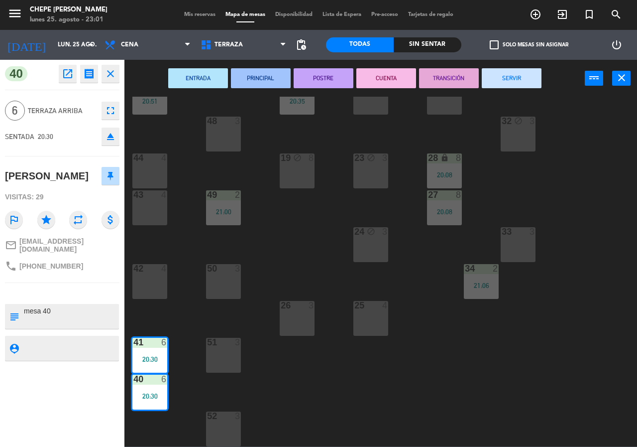
click at [499, 76] on button "SERVIR" at bounding box center [512, 78] width 60 height 20
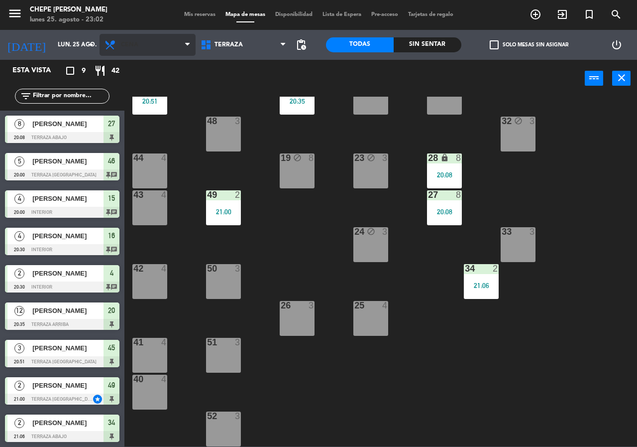
click at [123, 37] on span "Cena" at bounding box center [148, 45] width 96 height 22
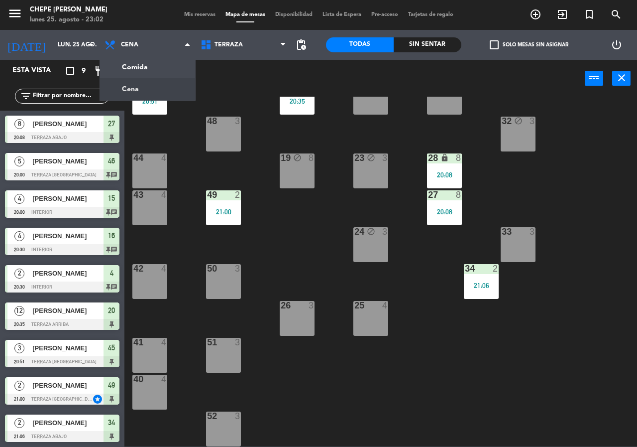
click at [234, 65] on div "power_input close" at bounding box center [355, 79] width 461 height 38
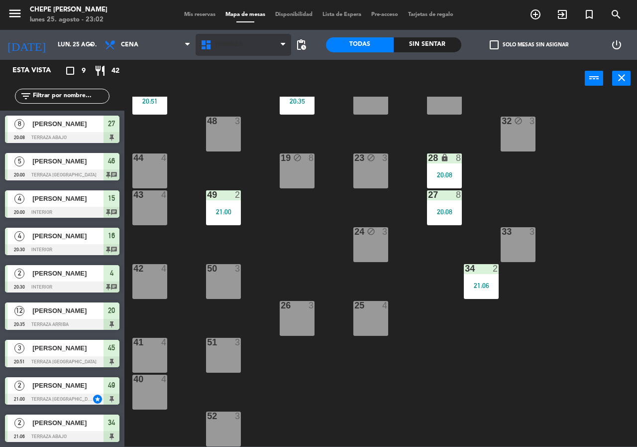
click at [237, 41] on span "Terraza" at bounding box center [244, 45] width 96 height 22
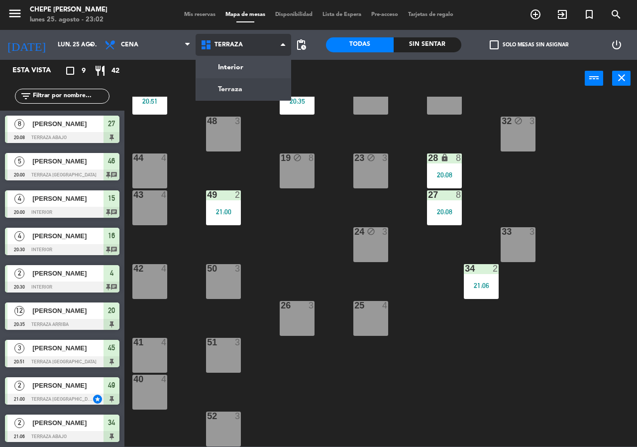
click at [237, 65] on ng-component "menu Chepe [PERSON_NAME] lunes 25. agosto - 23:02 Mis reservas Mapa de mesas Di…" at bounding box center [318, 223] width 637 height 446
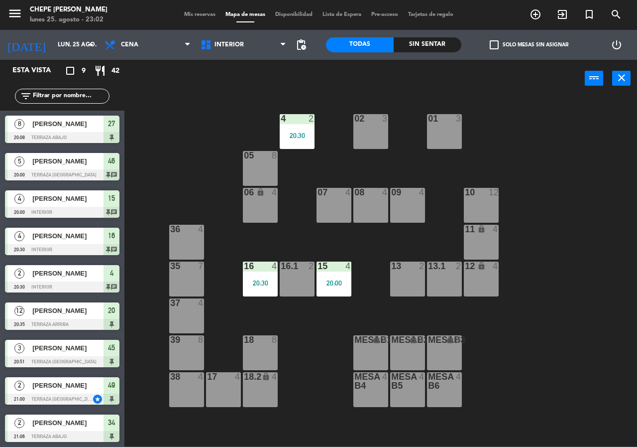
click at [277, 128] on div "02 3 4 2 20:30 01 3 05 8 06 lock 4 07 4 09 4 10 12 08 4 11 lock 4 36 4 16 4 20:…" at bounding box center [384, 272] width 507 height 350
click at [300, 140] on div "4 2 20:30" at bounding box center [297, 131] width 35 height 35
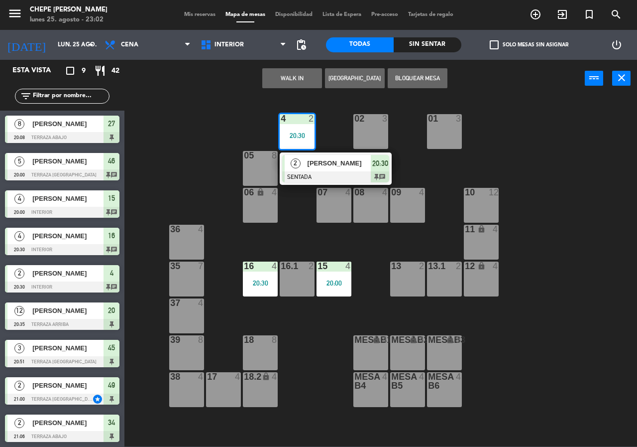
click at [339, 164] on span "[PERSON_NAME]" at bounding box center [340, 163] width 64 height 10
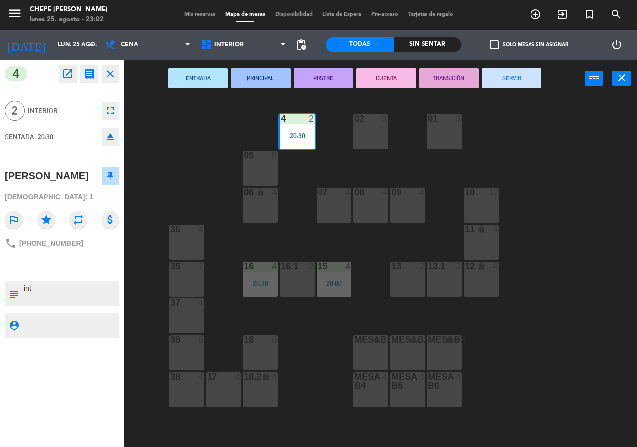
click at [521, 79] on button "SERVIR" at bounding box center [512, 78] width 60 height 20
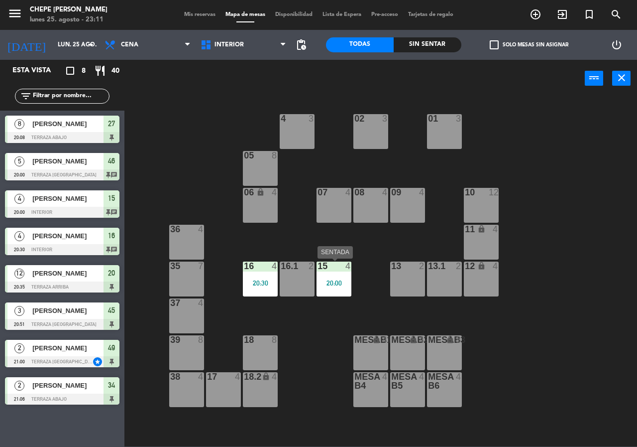
click at [337, 283] on div "20:00" at bounding box center [334, 282] width 35 height 7
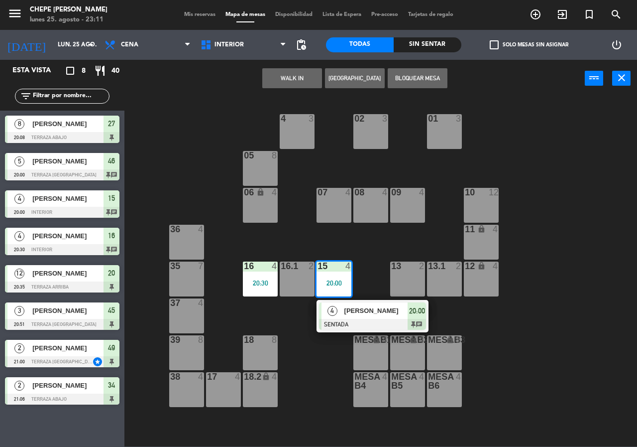
click at [362, 321] on div at bounding box center [372, 324] width 107 height 11
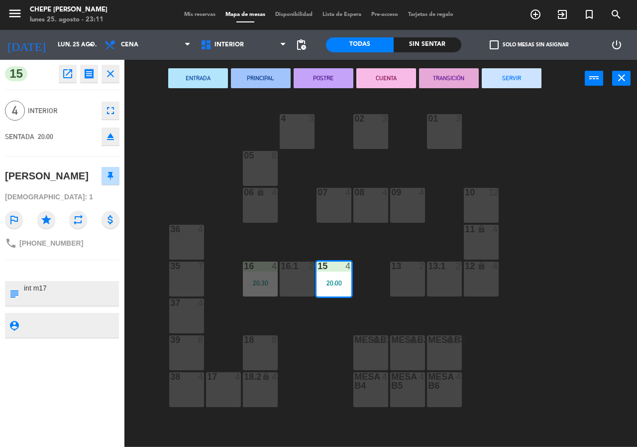
click at [504, 79] on button "SERVIR" at bounding box center [512, 78] width 60 height 20
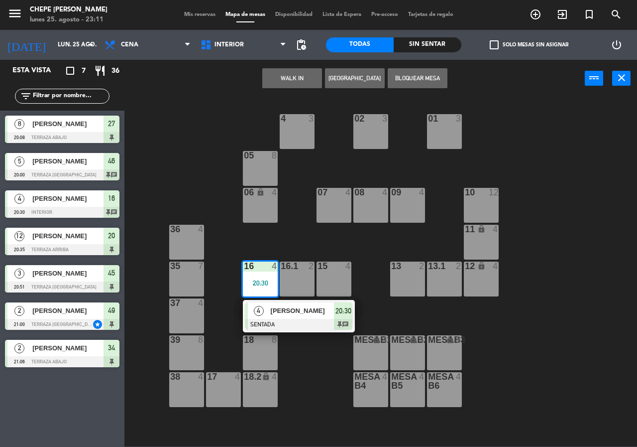
click at [301, 331] on div "4 [PERSON_NAME] SENTADA 20:30 chat" at bounding box center [299, 316] width 112 height 32
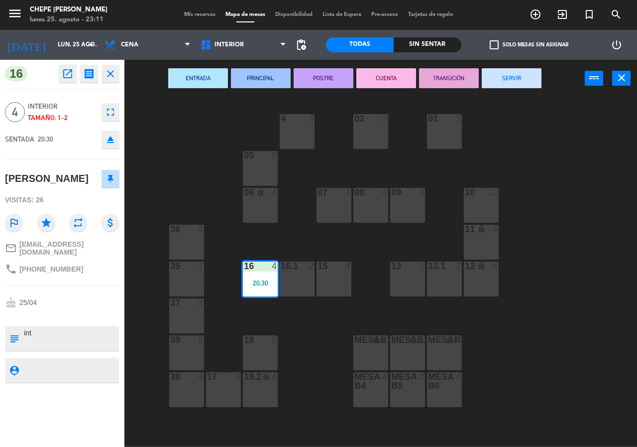
click at [520, 78] on button "SERVIR" at bounding box center [512, 78] width 60 height 20
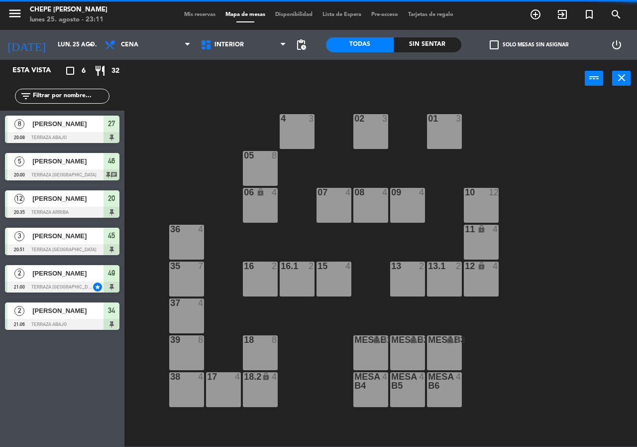
click at [75, 174] on div at bounding box center [62, 174] width 115 height 11
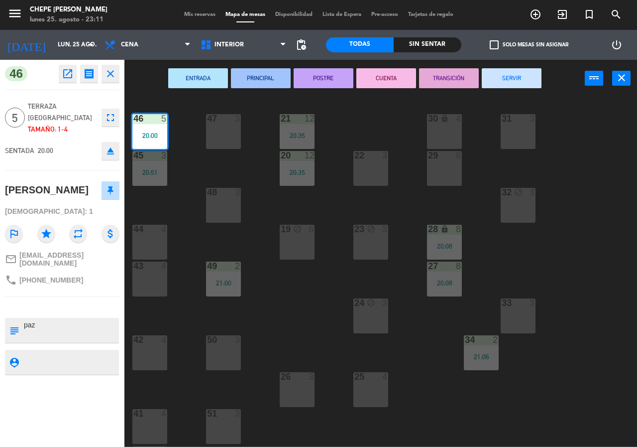
click at [528, 76] on button "SERVIR" at bounding box center [512, 78] width 60 height 20
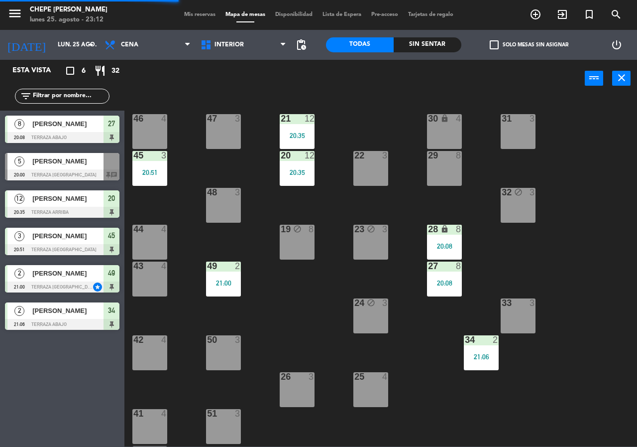
click at [149, 164] on div "45 3 20:51" at bounding box center [149, 168] width 35 height 35
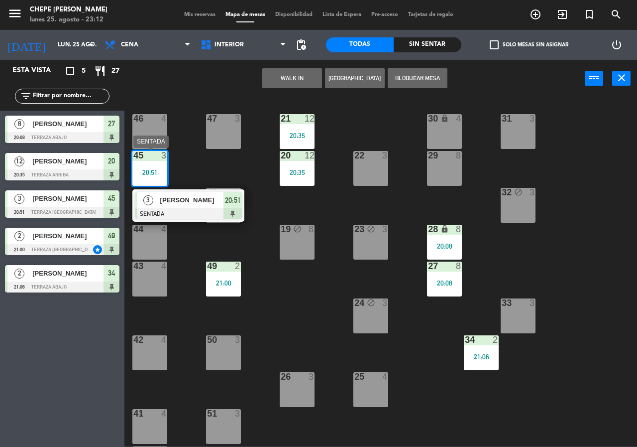
click at [145, 195] on div "3" at bounding box center [147, 200] width 21 height 16
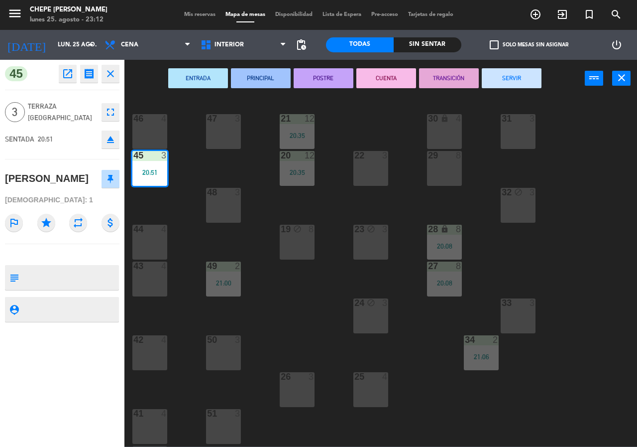
click at [513, 72] on button "SERVIR" at bounding box center [512, 78] width 60 height 20
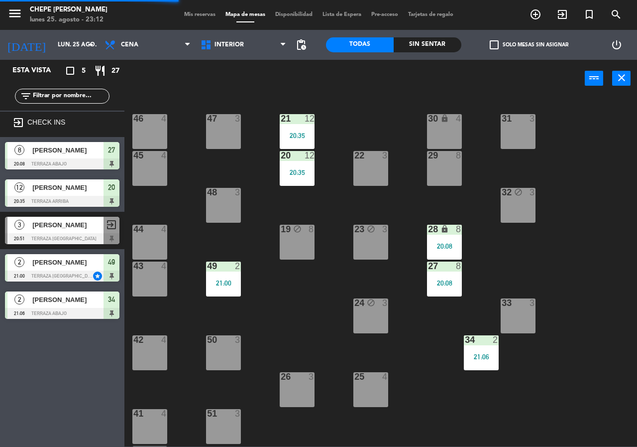
click at [312, 155] on div "12" at bounding box center [310, 155] width 10 height 9
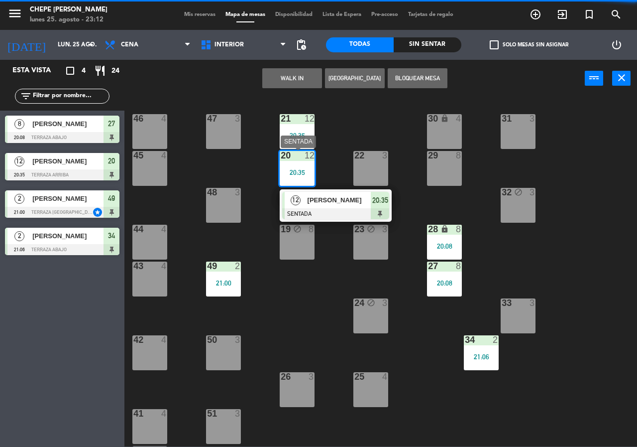
click at [312, 199] on span "[PERSON_NAME]" at bounding box center [340, 200] width 64 height 10
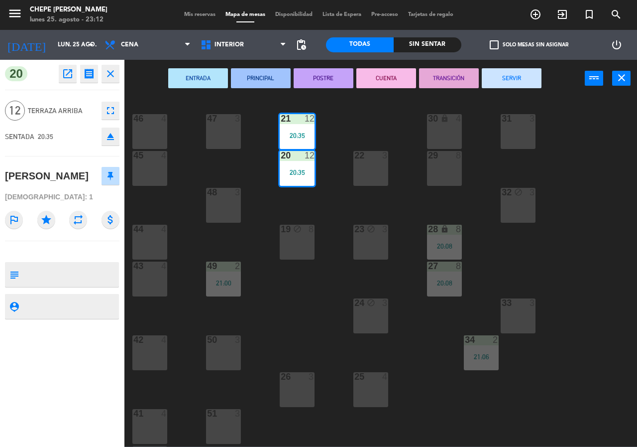
click at [521, 79] on button "SERVIR" at bounding box center [512, 78] width 60 height 20
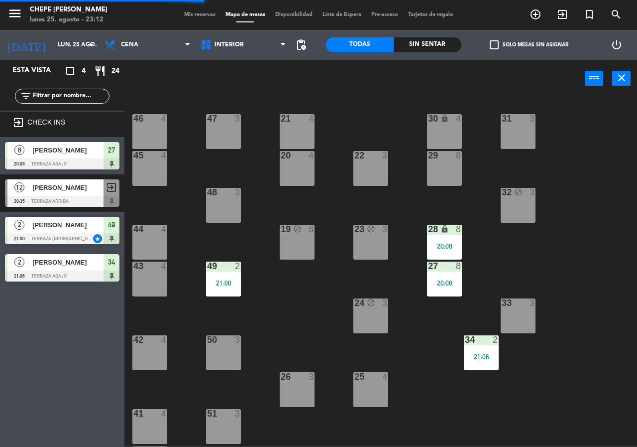
click at [445, 287] on div "27 8 20:08" at bounding box center [444, 278] width 35 height 35
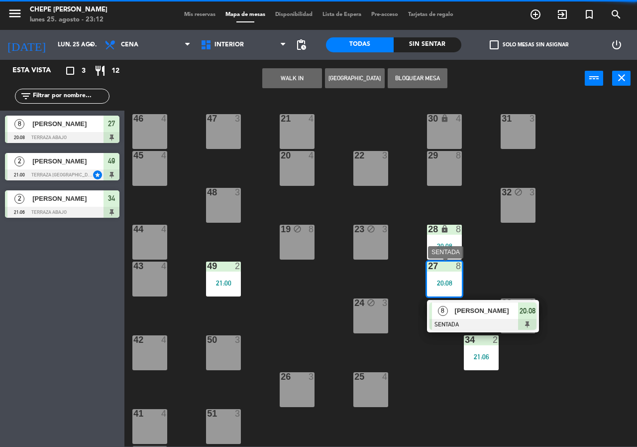
click at [461, 310] on div "8 [PERSON_NAME] SENTADA 20:08" at bounding box center [483, 316] width 127 height 32
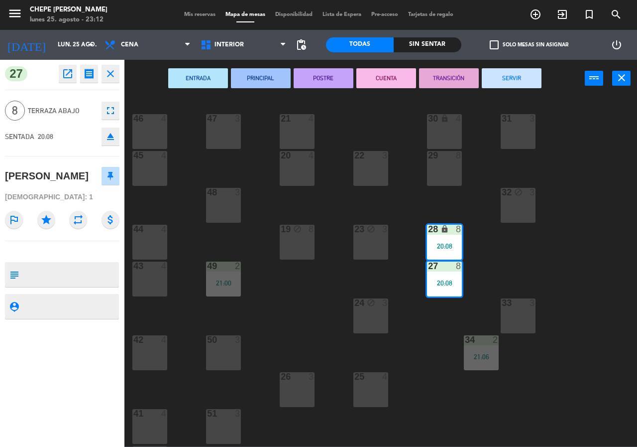
drag, startPoint x: 525, startPoint y: 82, endPoint x: 496, endPoint y: 202, distance: 124.1
click at [525, 82] on button "SERVIR" at bounding box center [512, 78] width 60 height 20
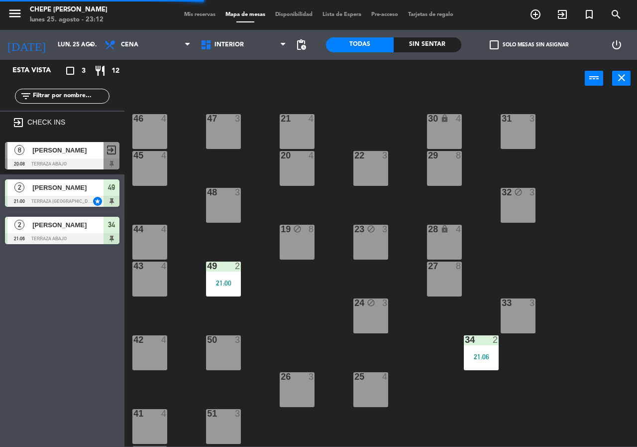
click at [494, 362] on div "34 2 21:06" at bounding box center [481, 352] width 35 height 35
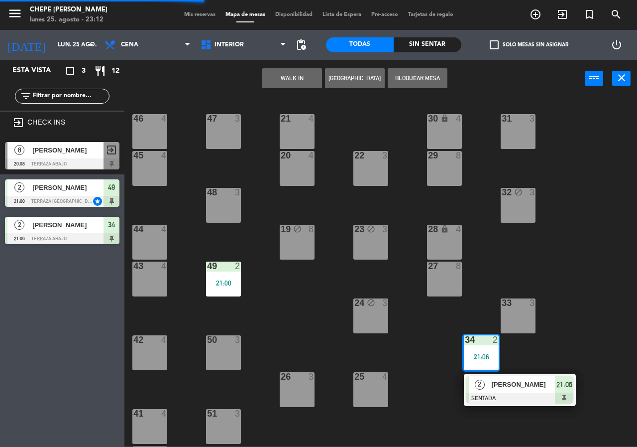
click at [499, 383] on span "[PERSON_NAME]" at bounding box center [524, 384] width 64 height 10
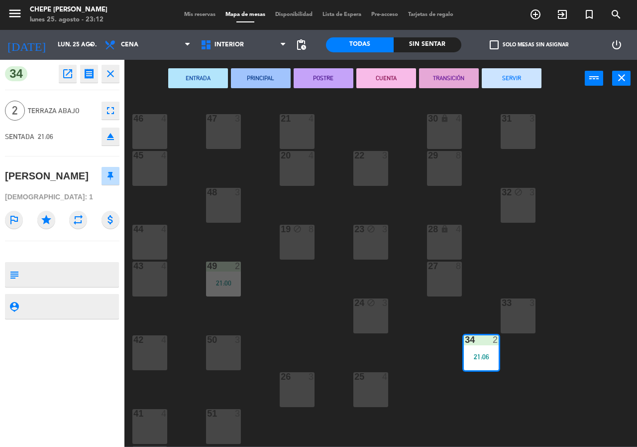
click at [524, 92] on div "ENTRADA PRINCIPAL POSTRE CUENTA TRANSICIÓN SERVIR power_input close" at bounding box center [355, 79] width 461 height 38
click at [520, 84] on button "SERVIR" at bounding box center [512, 78] width 60 height 20
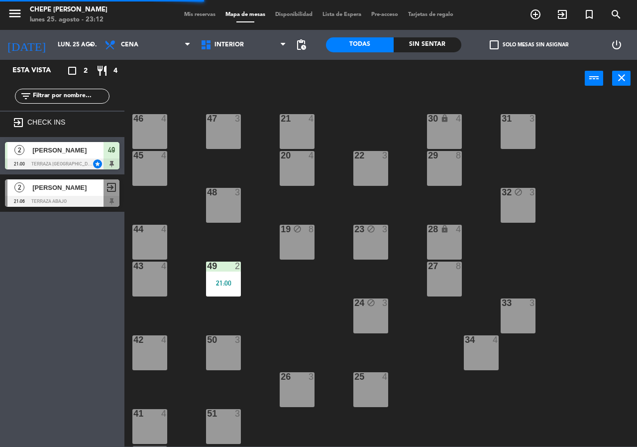
click at [217, 286] on div "21:00" at bounding box center [223, 282] width 35 height 7
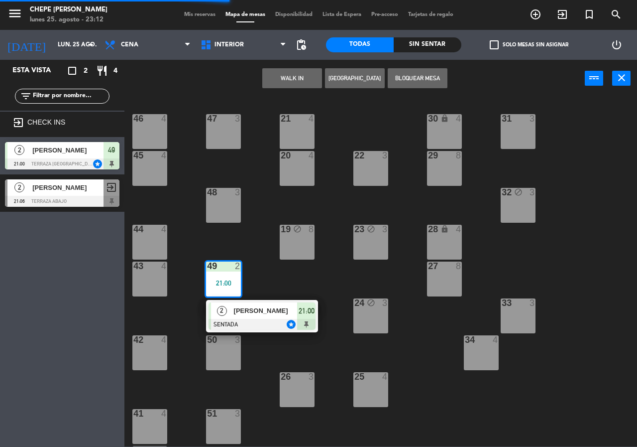
click at [262, 316] on div "[PERSON_NAME]" at bounding box center [265, 310] width 65 height 16
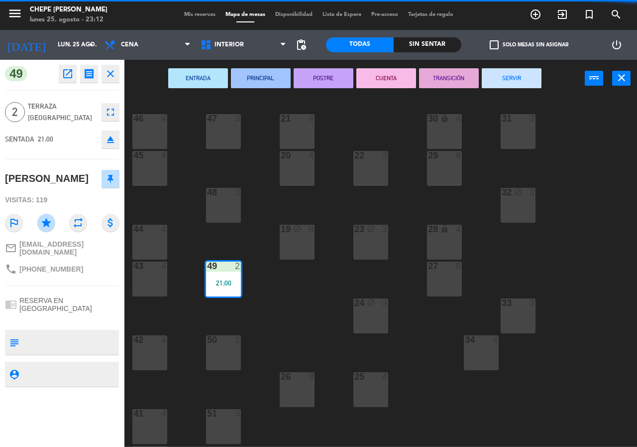
click at [518, 74] on button "SERVIR" at bounding box center [512, 78] width 60 height 20
